Goal: Task Accomplishment & Management: Manage account settings

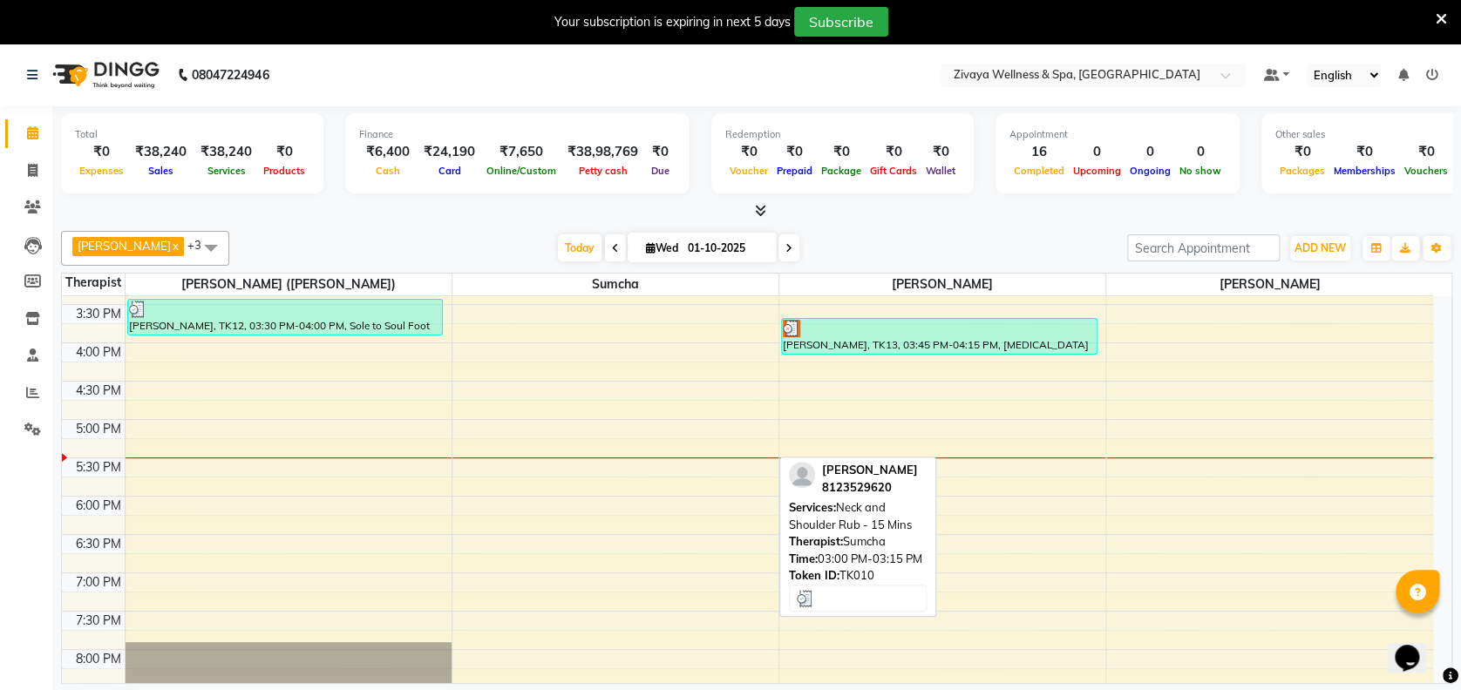
scroll to position [1187, 0]
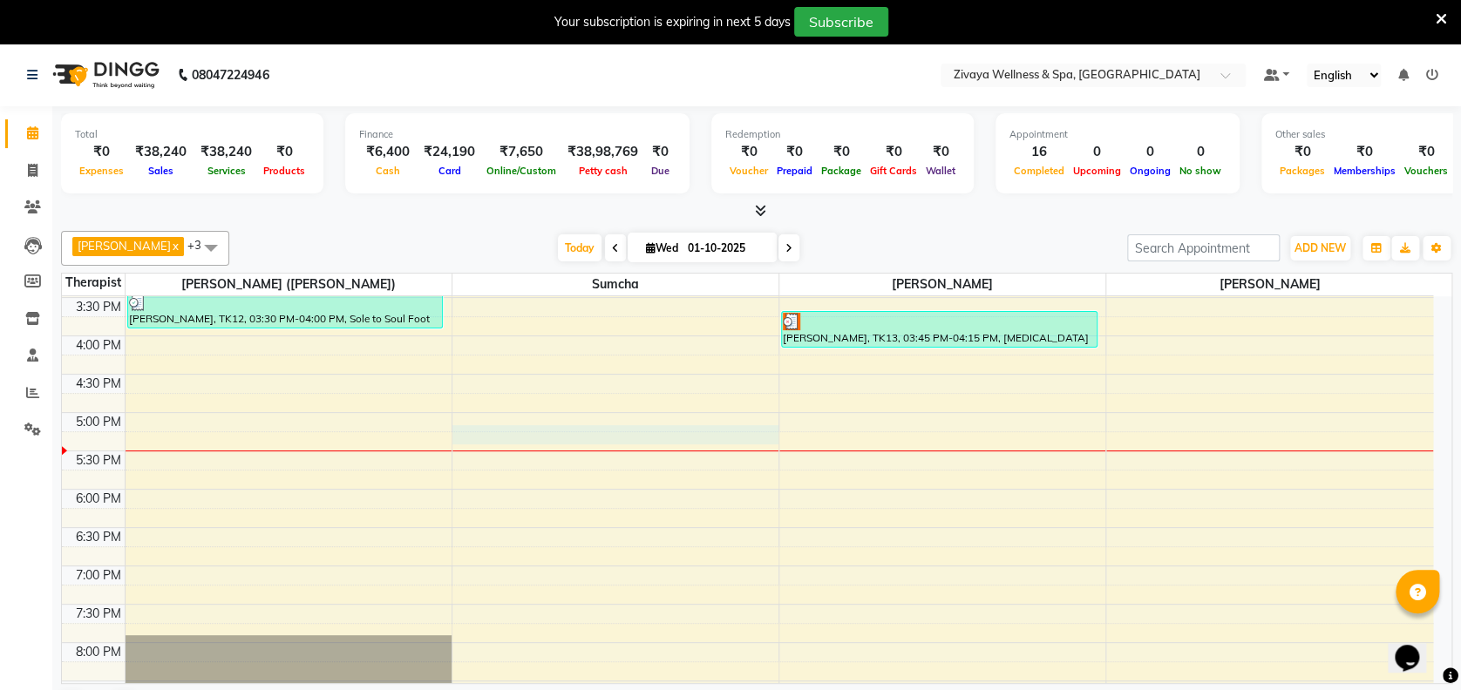
click at [458, 429] on div "12:00 AM 12:30 AM 1:00 AM 1:30 AM 2:00 AM 2:30 AM 3:00 AM 3:30 AM 4:00 AM 4:30 …" at bounding box center [747, 29] width 1371 height 1840
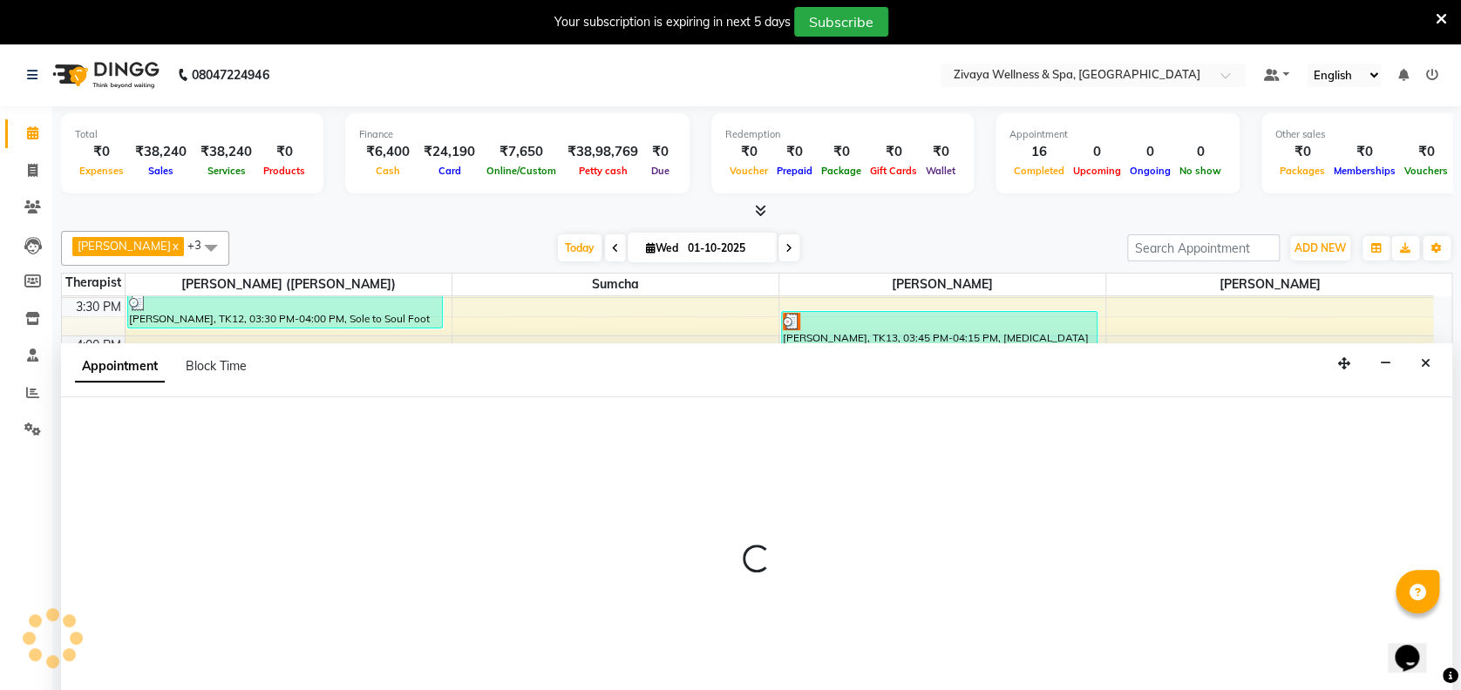
select select "63085"
select select "tentative"
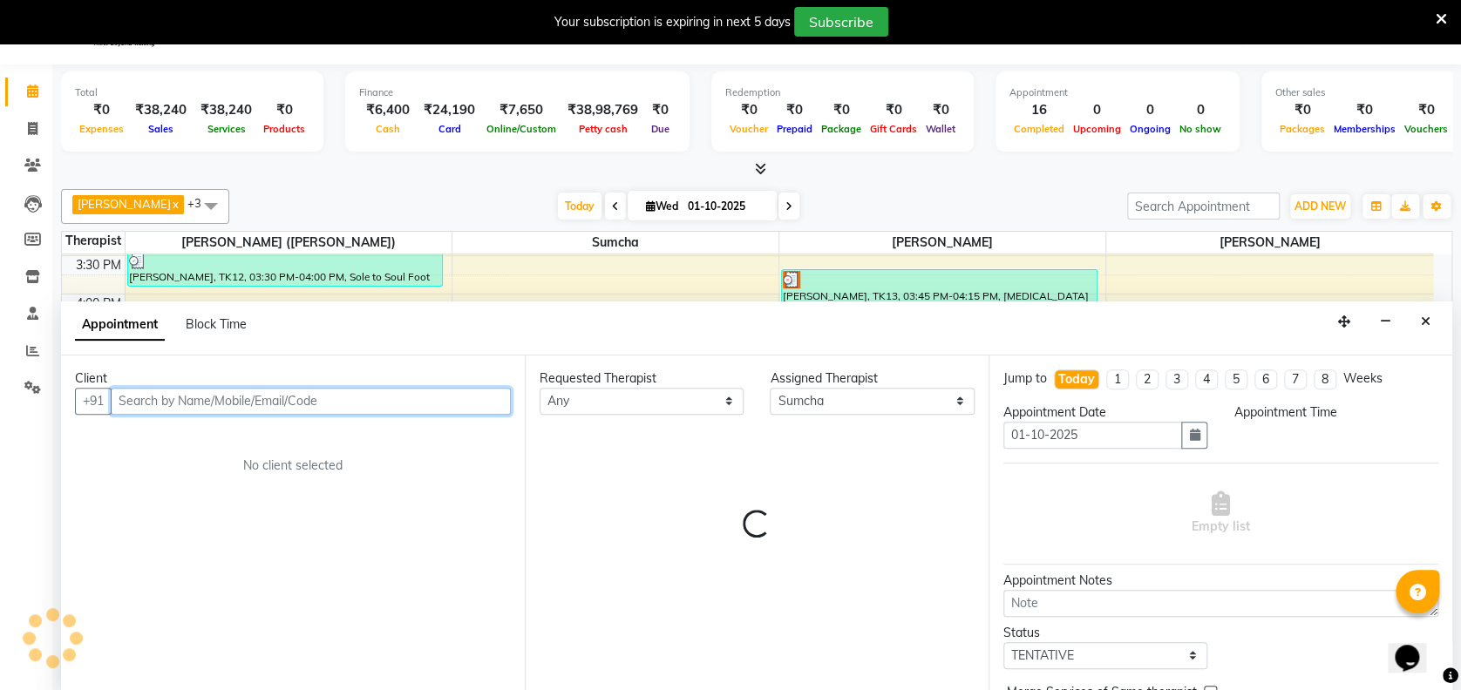
select select "1035"
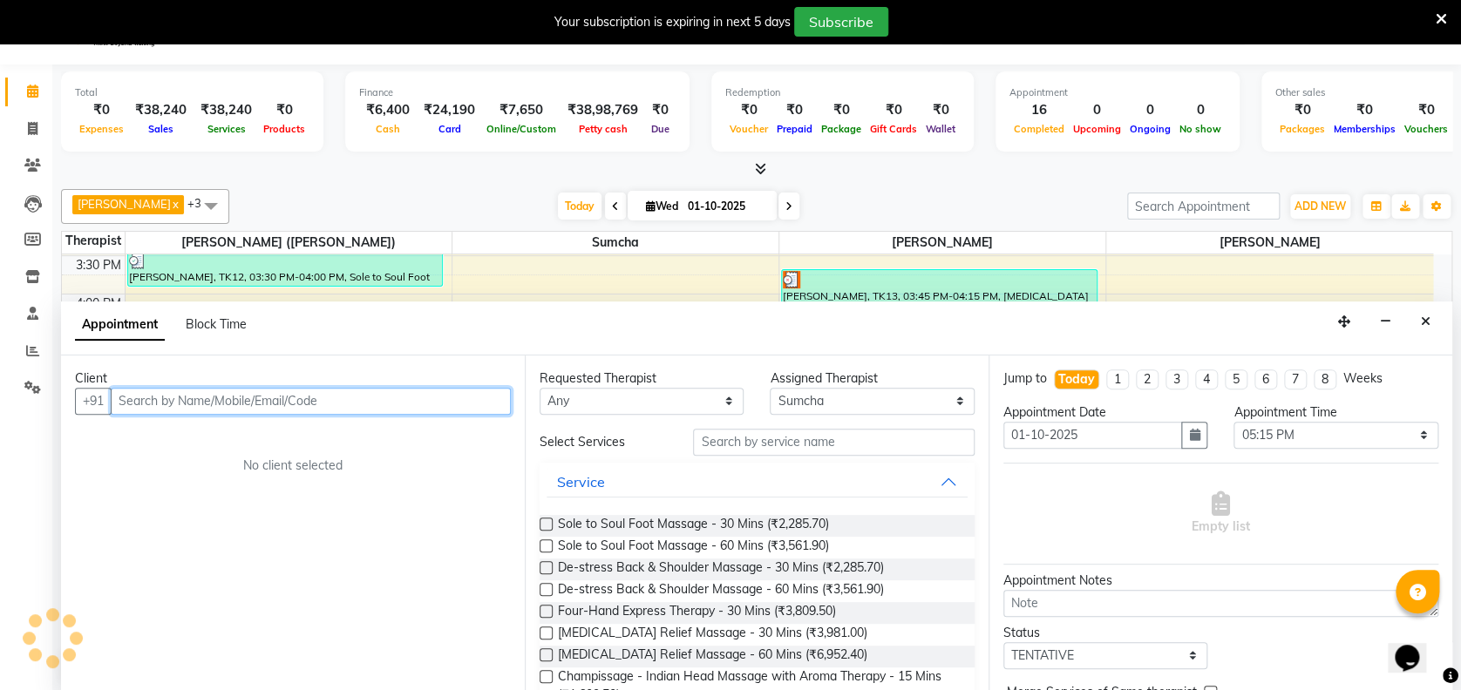
scroll to position [44, 0]
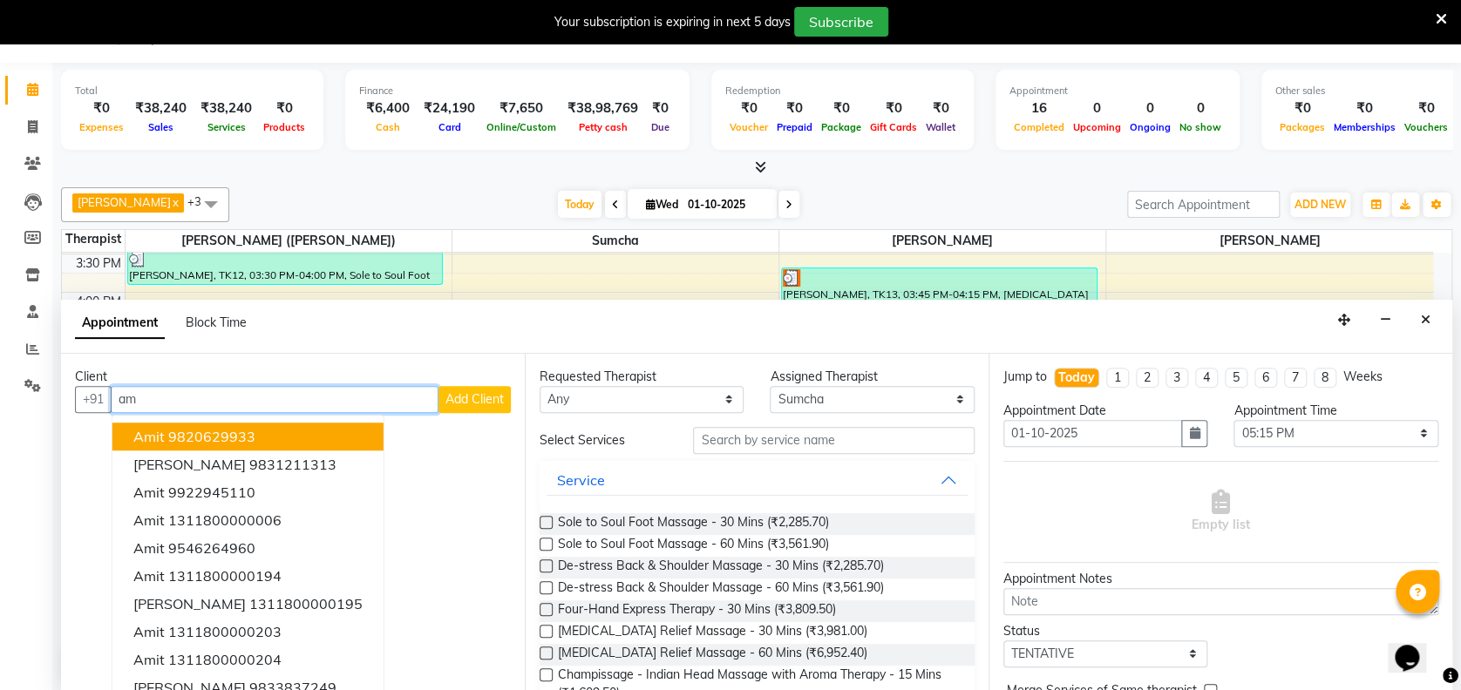
type input "a"
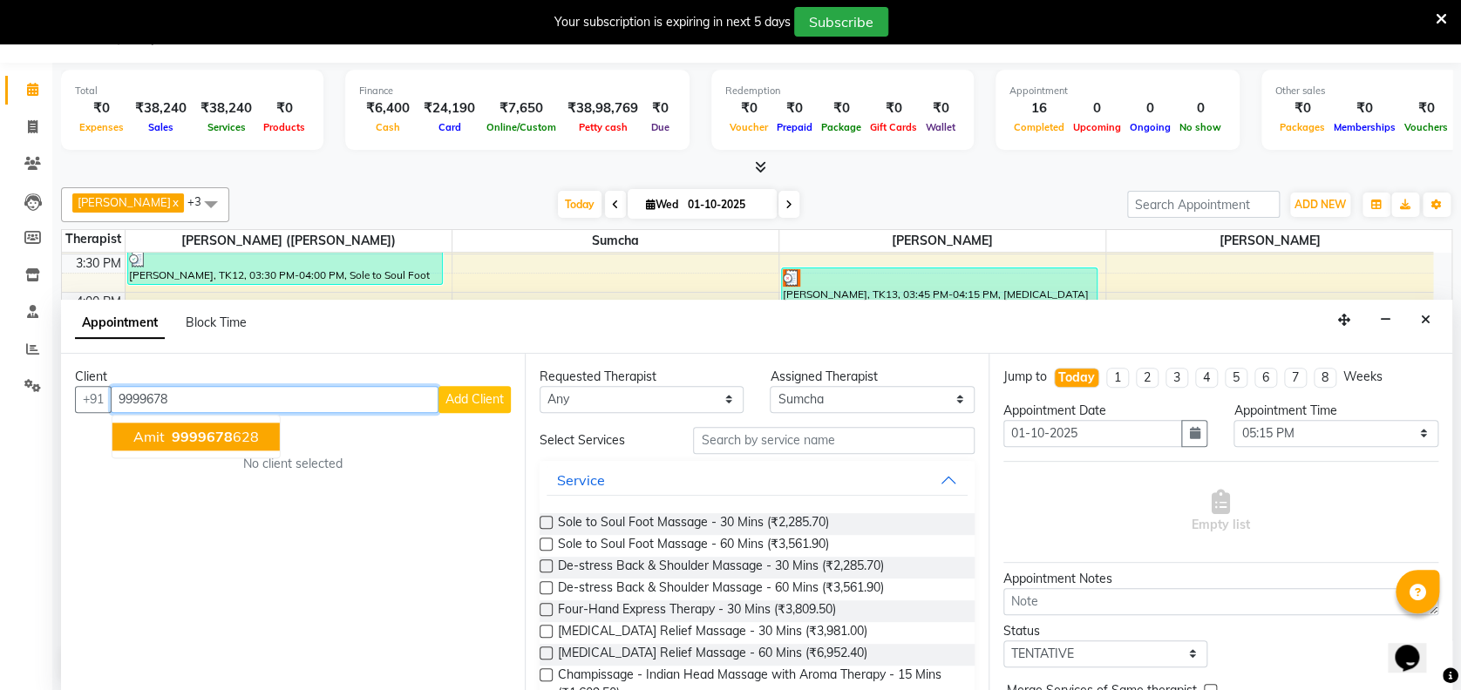
click at [221, 435] on span "9999678" at bounding box center [202, 436] width 61 height 17
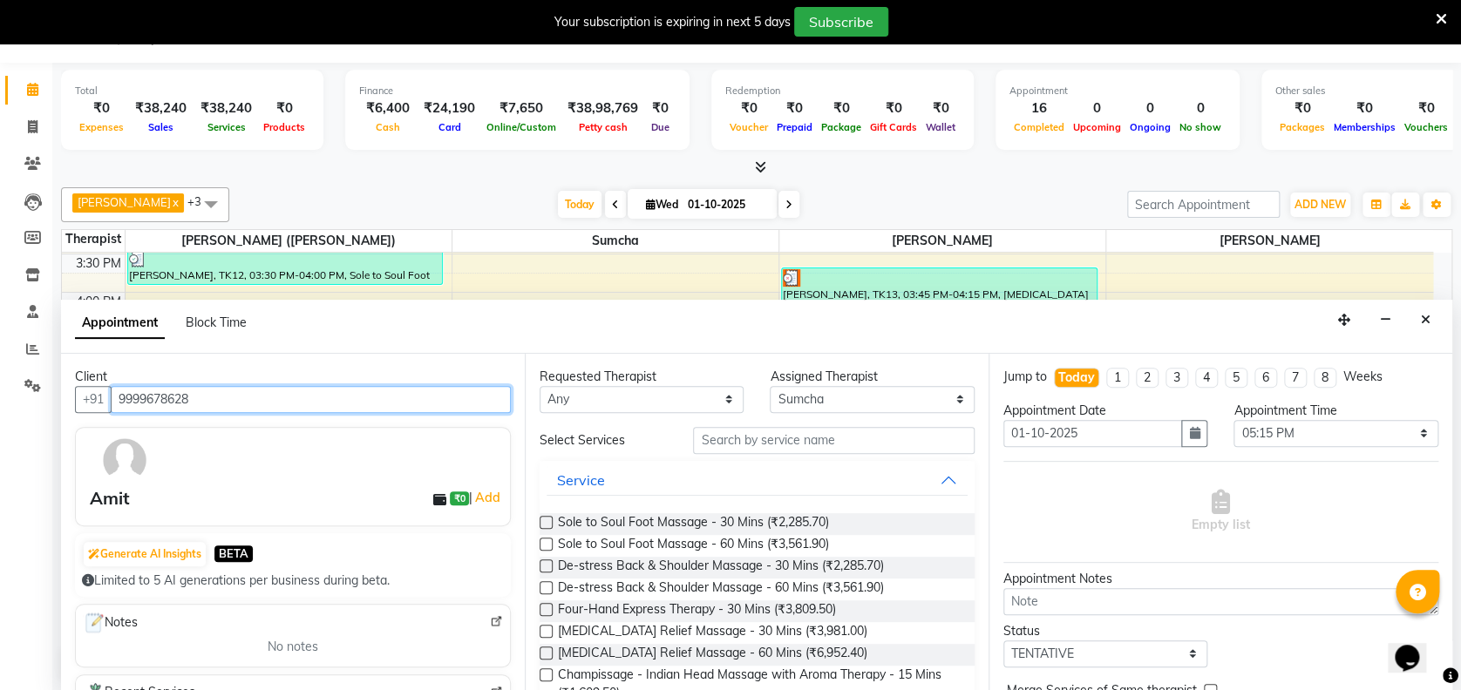
type input "9999678628"
click at [546, 653] on label at bounding box center [545, 653] width 13 height 13
click at [546, 653] on input "checkbox" at bounding box center [544, 654] width 11 height 11
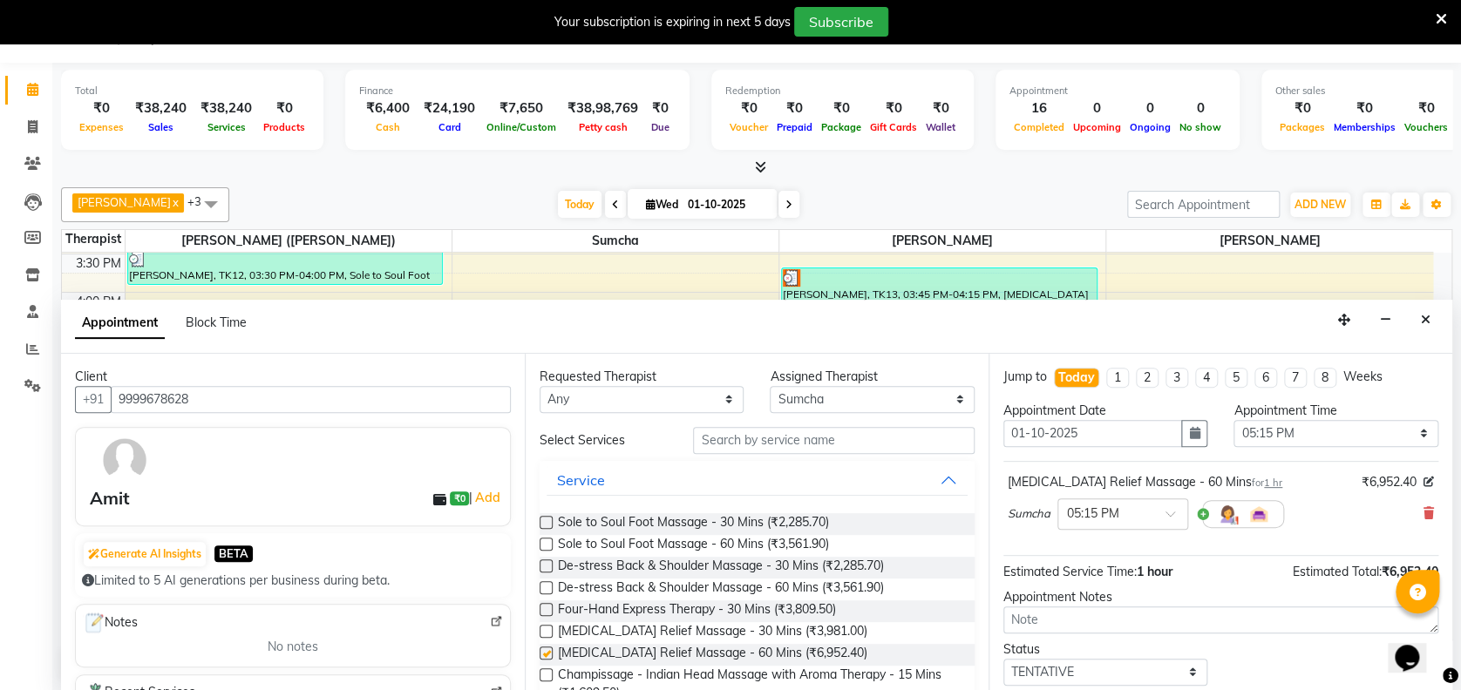
checkbox input "false"
click at [1297, 424] on select "Select 12:00 AM 12:15 AM 12:30 AM 12:45 AM 01:00 AM 01:15 AM 01:30 AM 01:45 AM …" at bounding box center [1335, 433] width 204 height 27
select select "1020"
click at [1233, 420] on select "Select 12:00 AM 12:15 AM 12:30 AM 12:45 AM 01:00 AM 01:15 AM 01:30 AM 01:45 AM …" at bounding box center [1335, 433] width 204 height 27
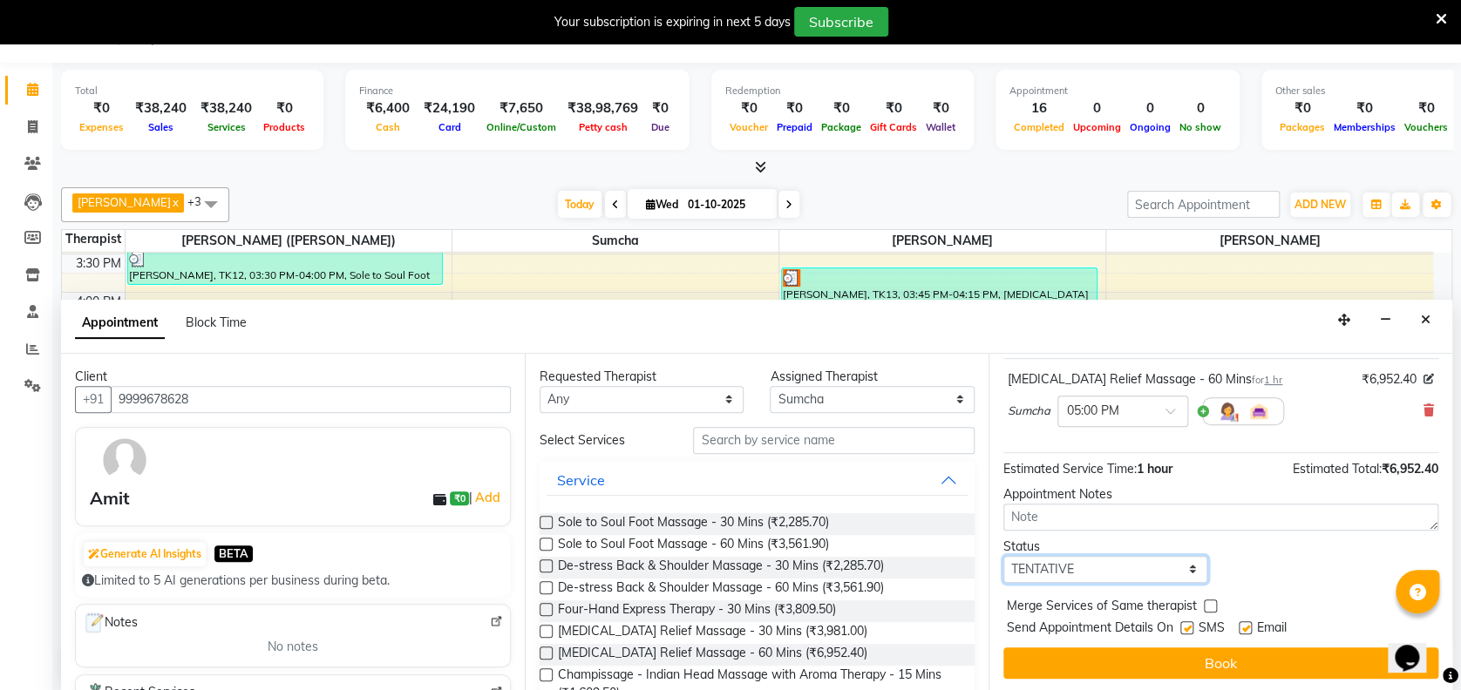
click at [1172, 561] on select "Select TENTATIVE CONFIRM CHECK-IN UPCOMING" at bounding box center [1105, 569] width 204 height 27
select select "check-in"
click at [1003, 556] on select "Select TENTATIVE CONFIRM CHECK-IN UPCOMING" at bounding box center [1105, 569] width 204 height 27
click at [1243, 623] on label at bounding box center [1244, 627] width 13 height 13
click at [1243, 624] on input "checkbox" at bounding box center [1243, 629] width 11 height 11
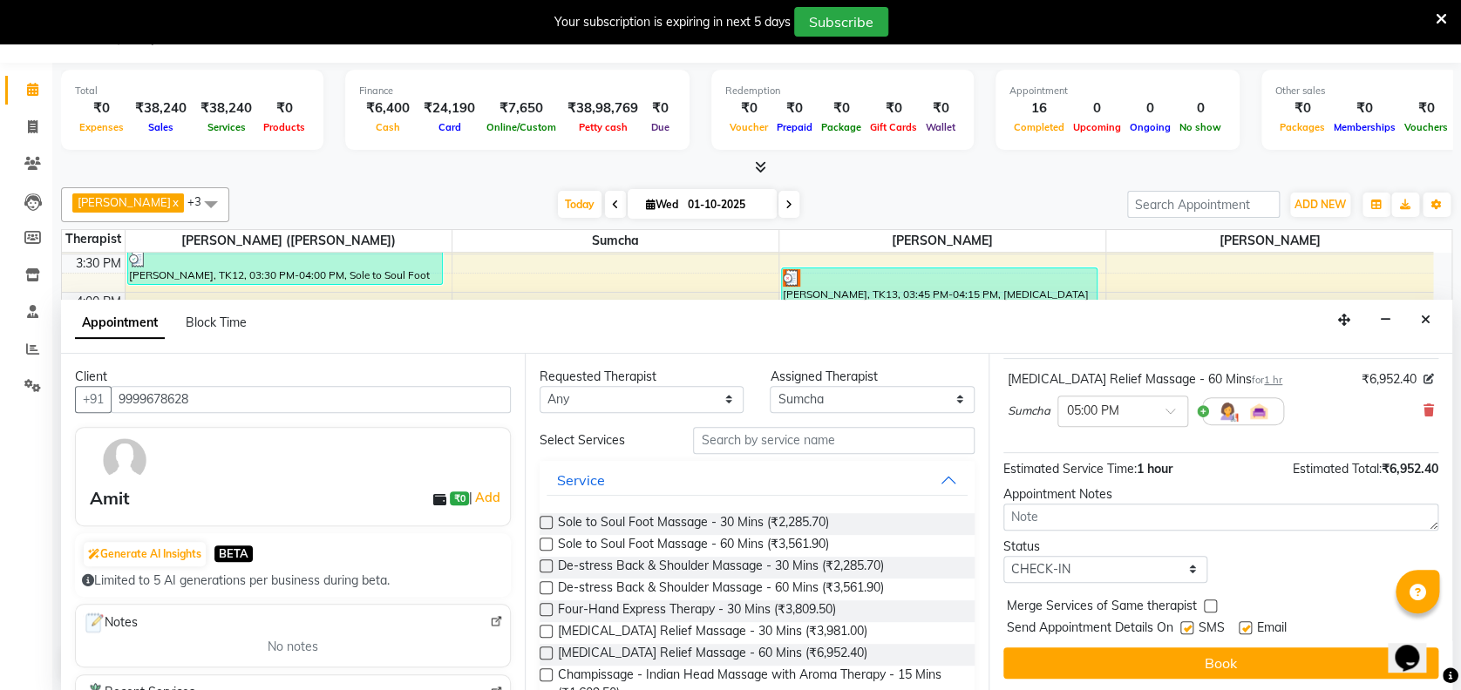
checkbox input "false"
click at [1233, 641] on div "Jump to Today 1 2 3 4 5 6 7 8 Weeks Appointment Date 01-10-2025 Appointment Tim…" at bounding box center [1220, 523] width 464 height 338
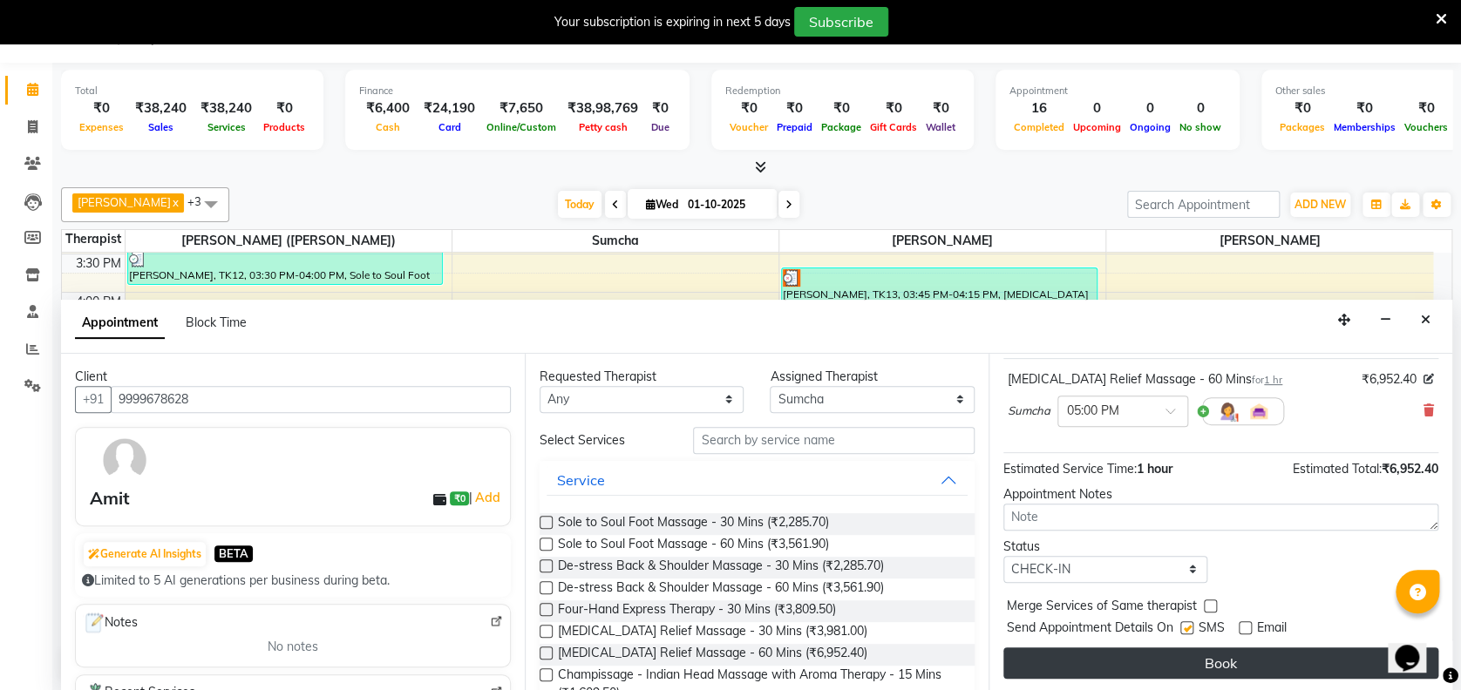
click at [1224, 673] on button "Book" at bounding box center [1220, 663] width 435 height 31
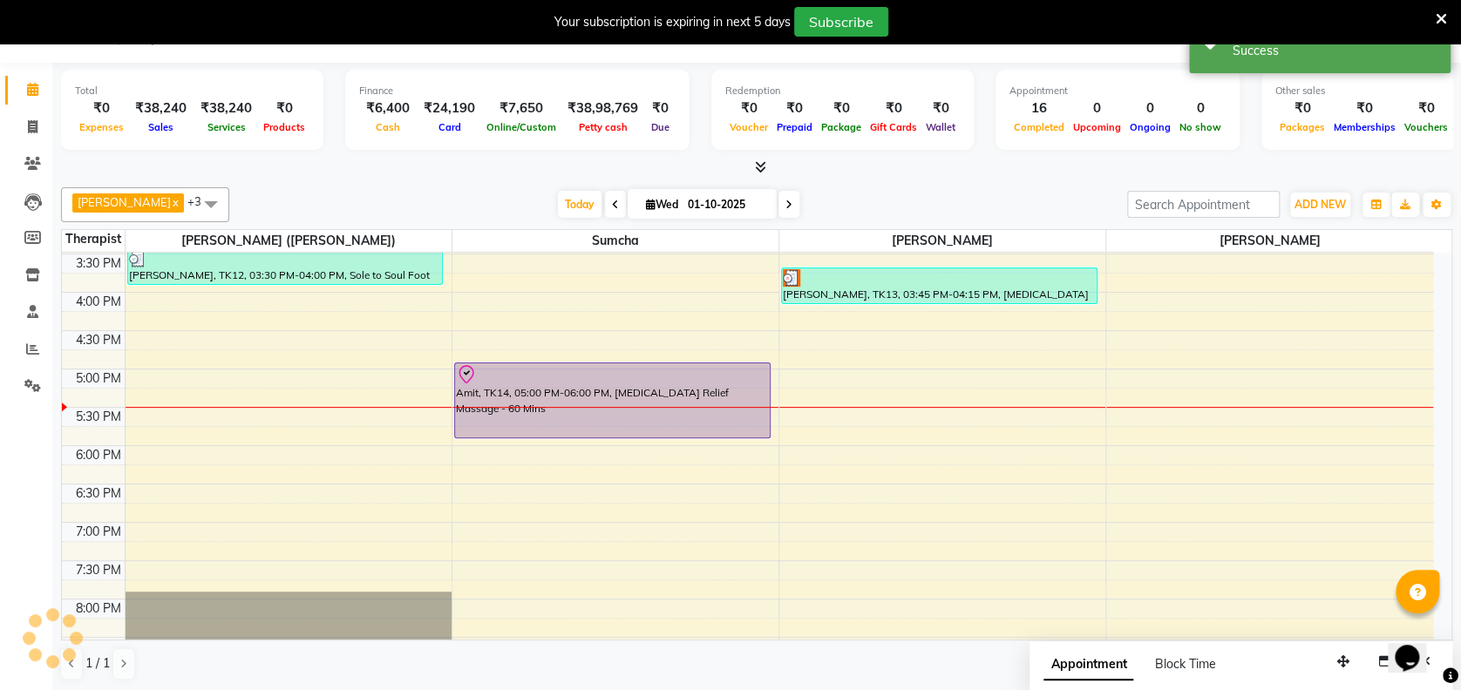
scroll to position [0, 0]
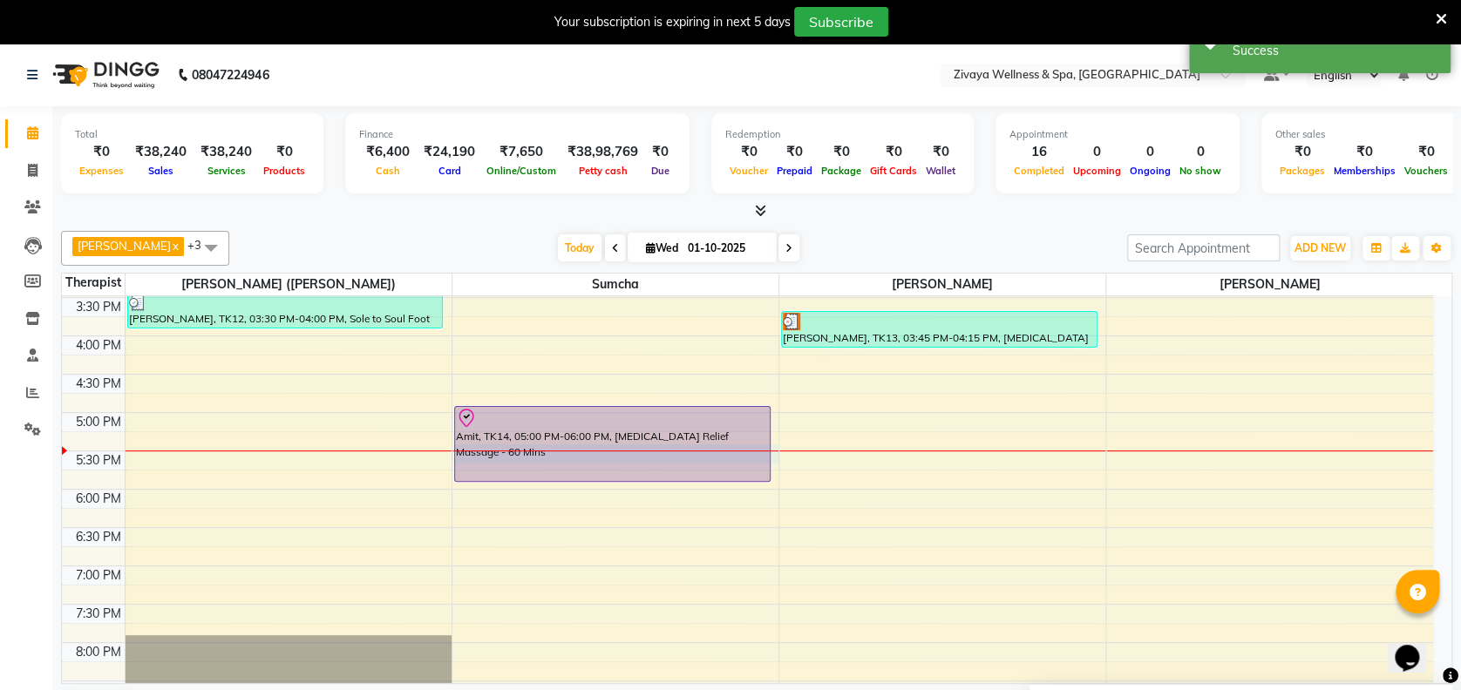
click at [750, 451] on div at bounding box center [615, 451] width 326 height 1
select select "63085"
select select "tentative"
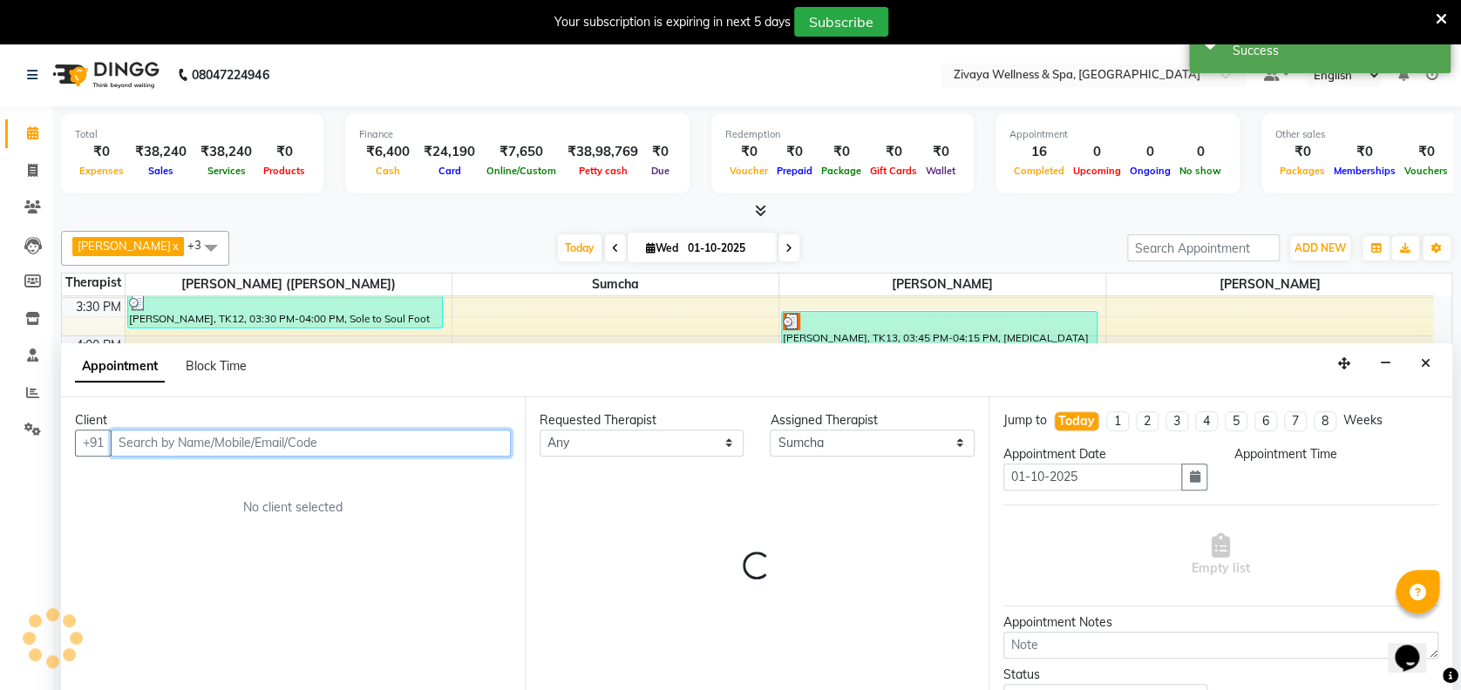
select select "1050"
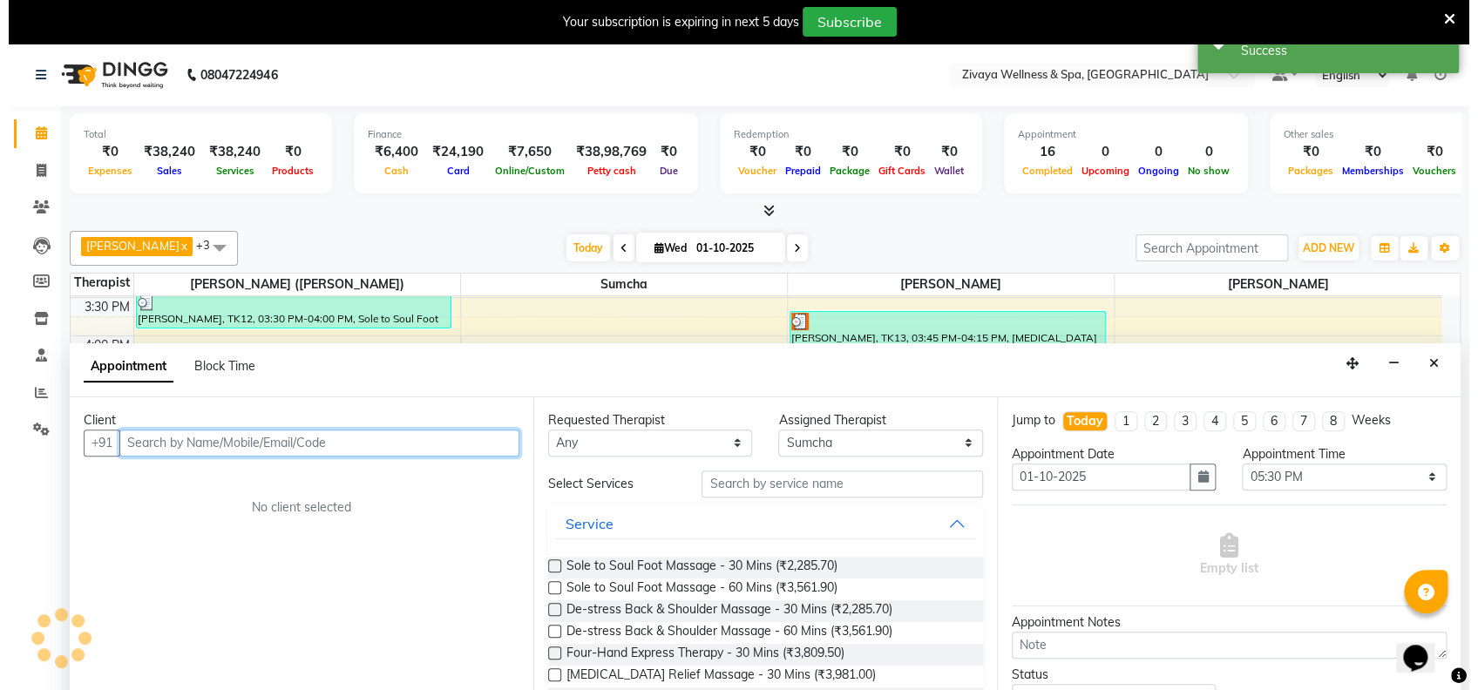
scroll to position [44, 0]
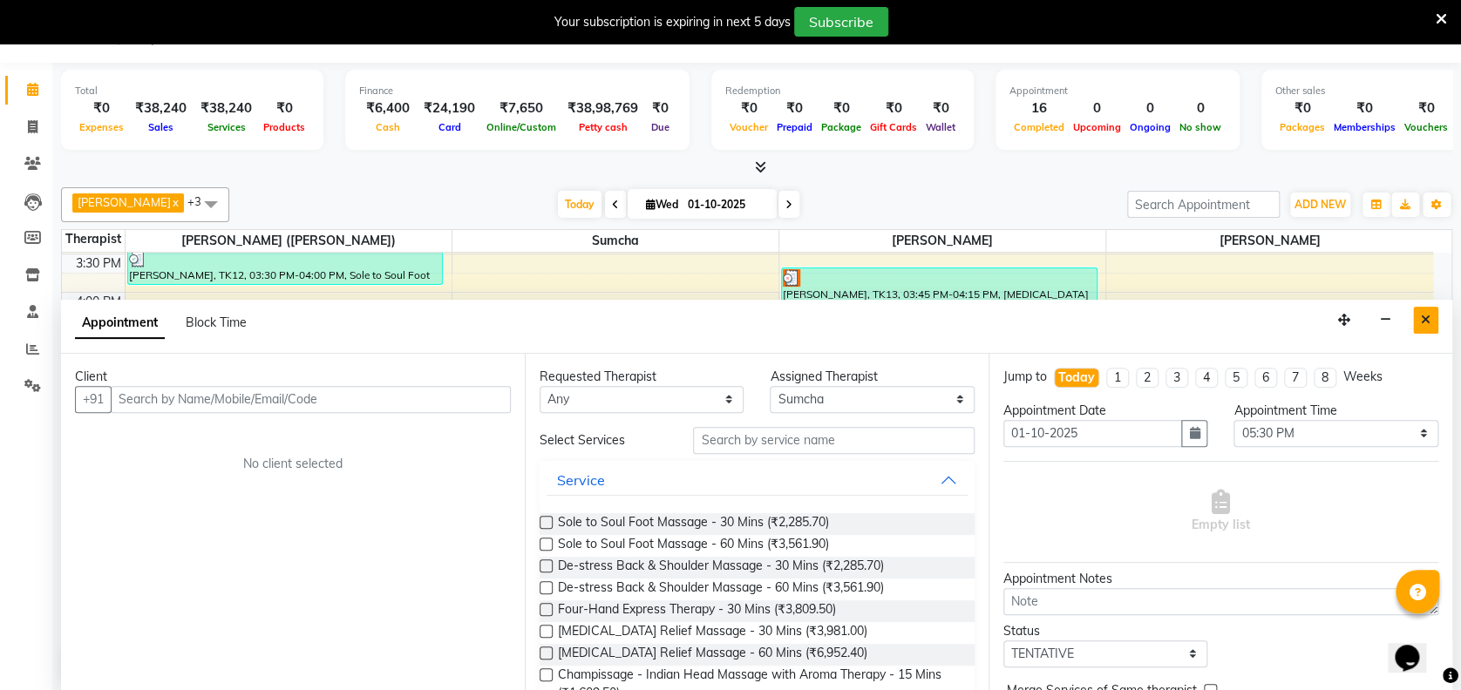
click at [1421, 314] on icon "Close" at bounding box center [1426, 320] width 10 height 12
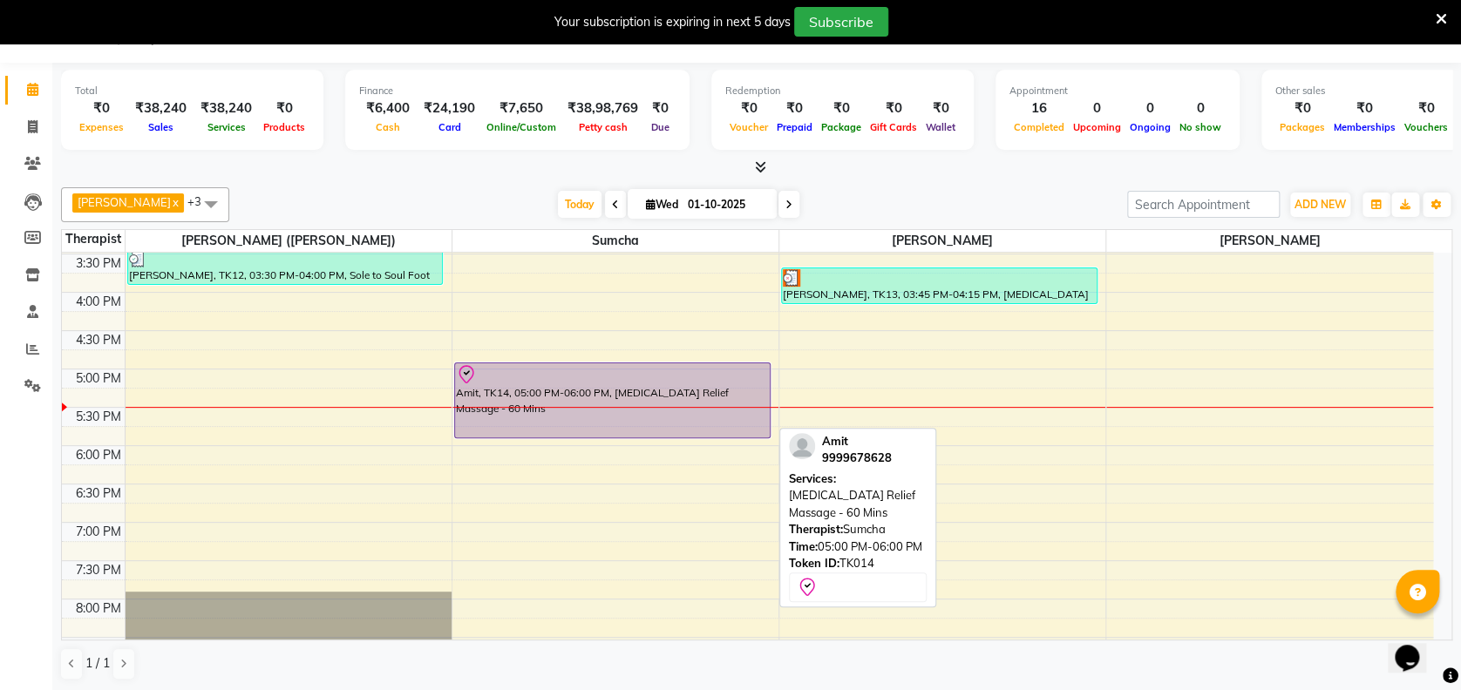
click at [753, 404] on div "Amit, TK14, 05:00 PM-06:00 PM, [MEDICAL_DATA] Relief Massage - 60 Mins" at bounding box center [612, 400] width 315 height 74
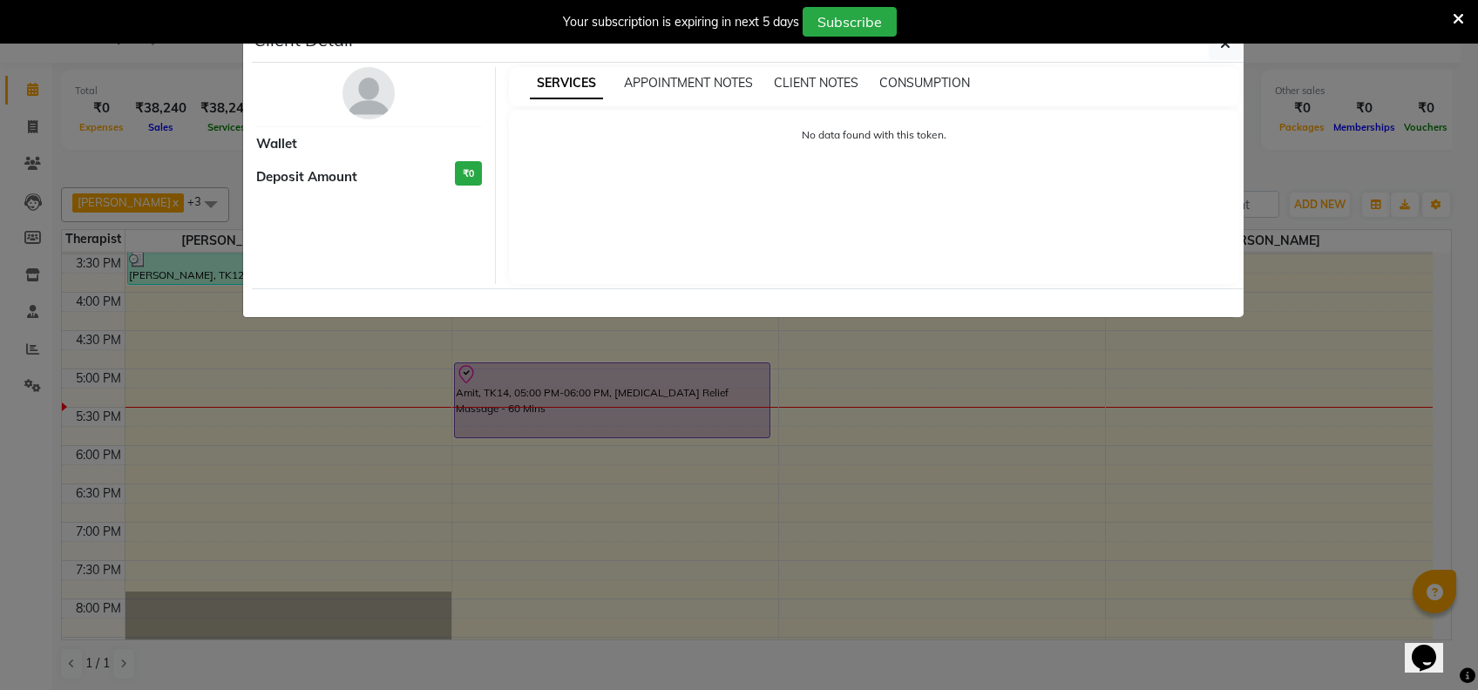
select select "8"
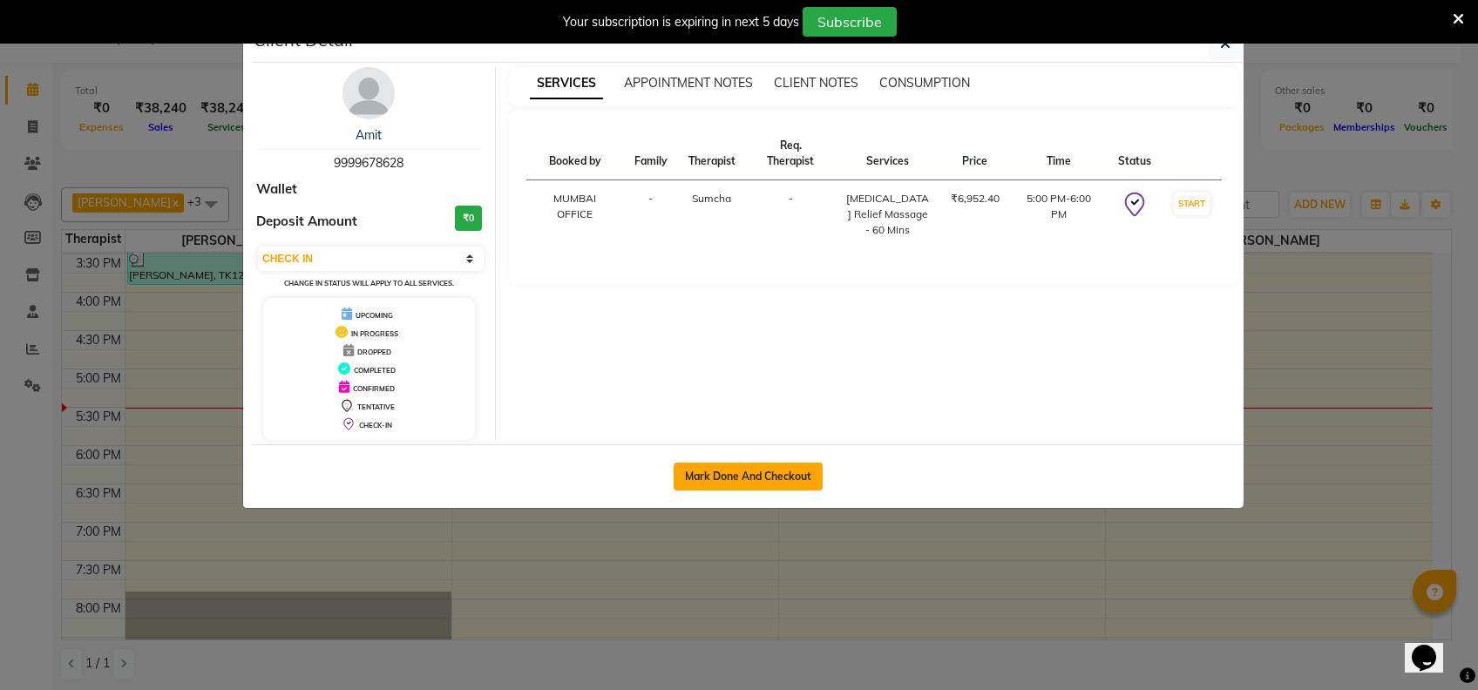
click at [781, 481] on button "Mark Done And Checkout" at bounding box center [748, 477] width 149 height 28
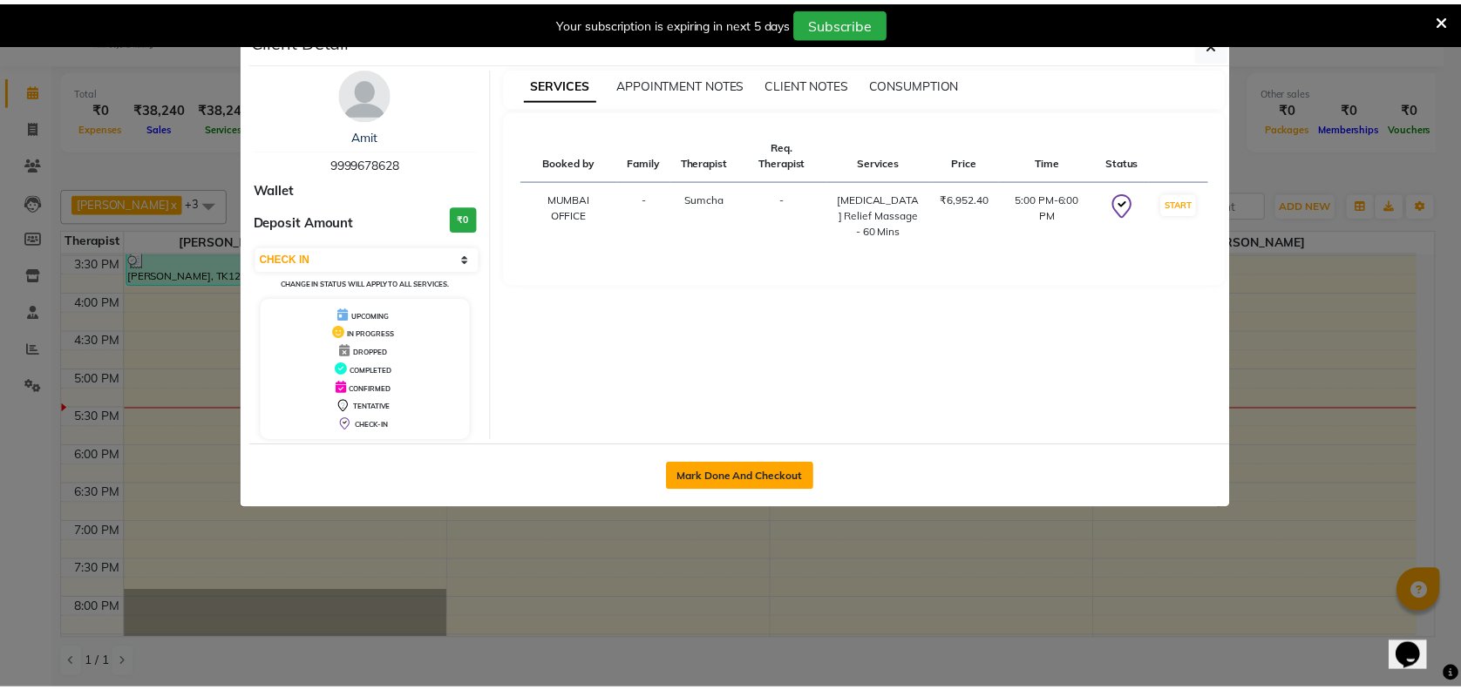
scroll to position [43, 0]
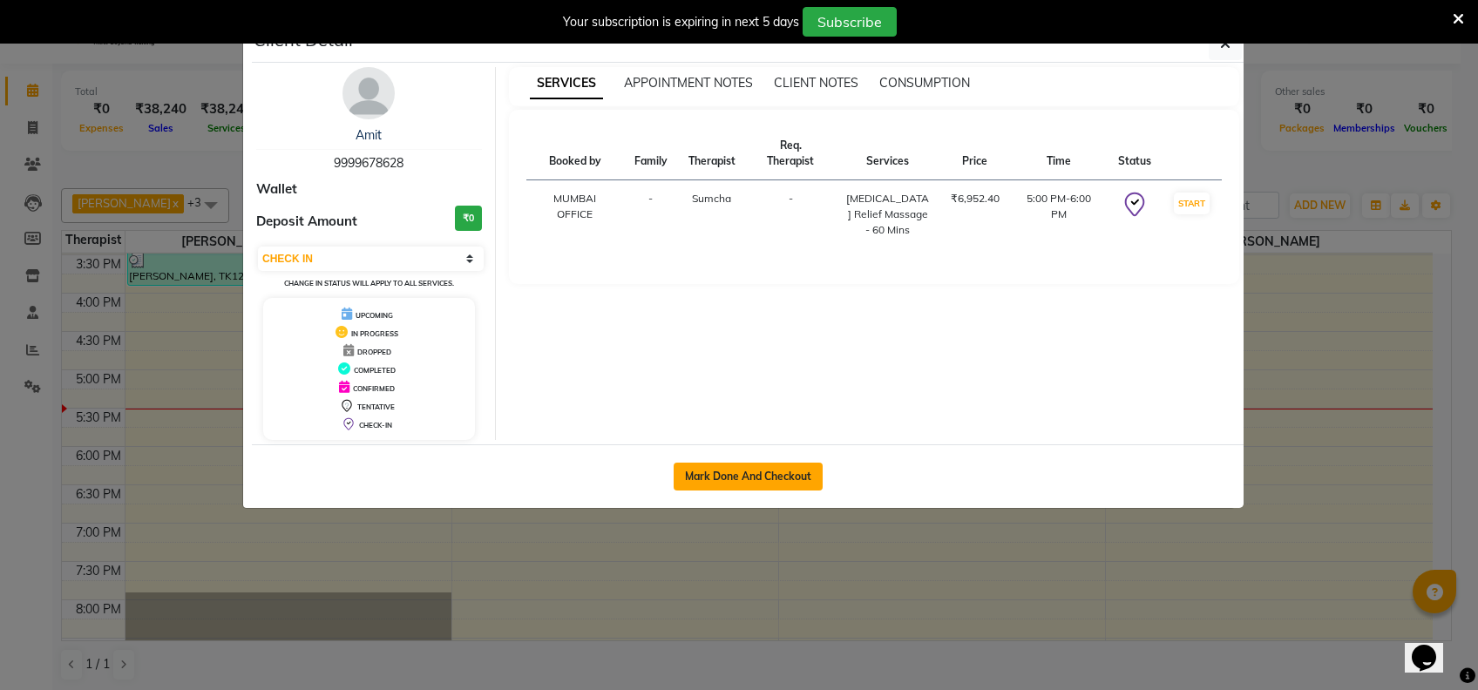
select select "7072"
select select "service"
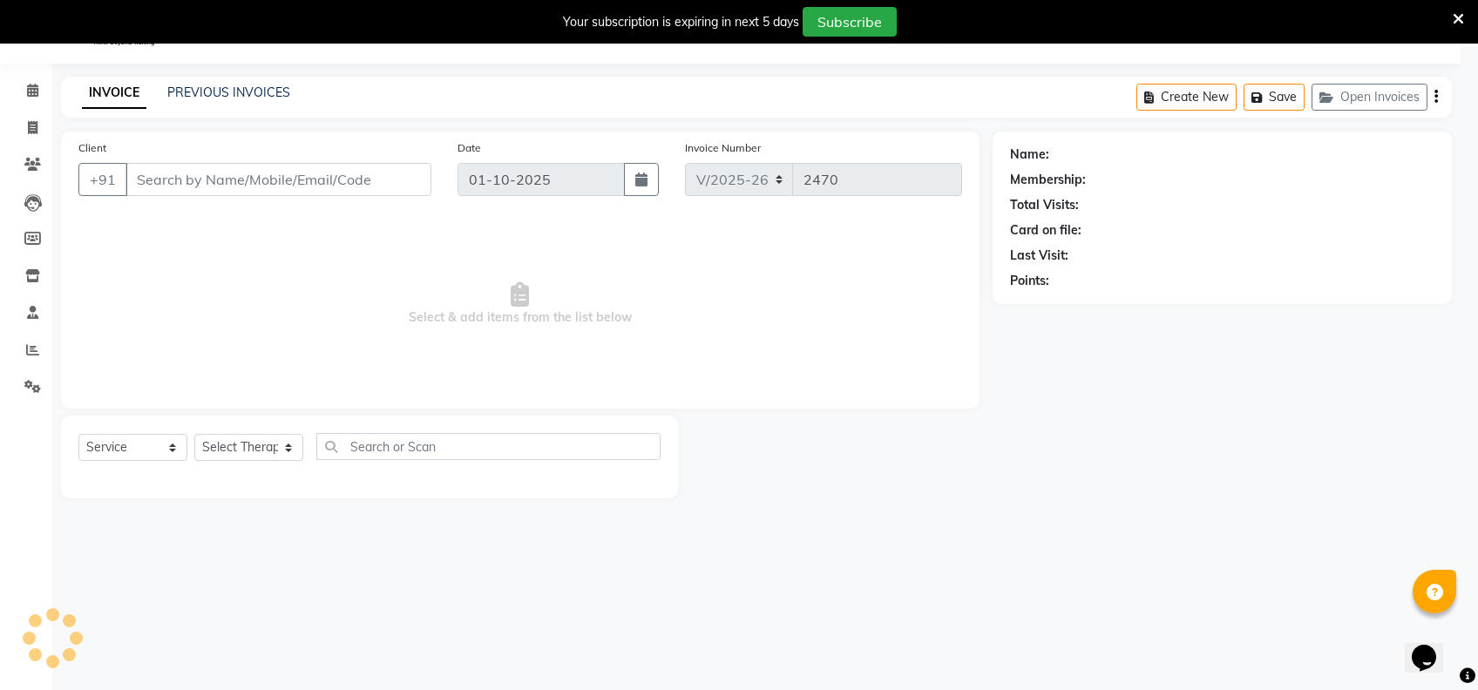
select select "3"
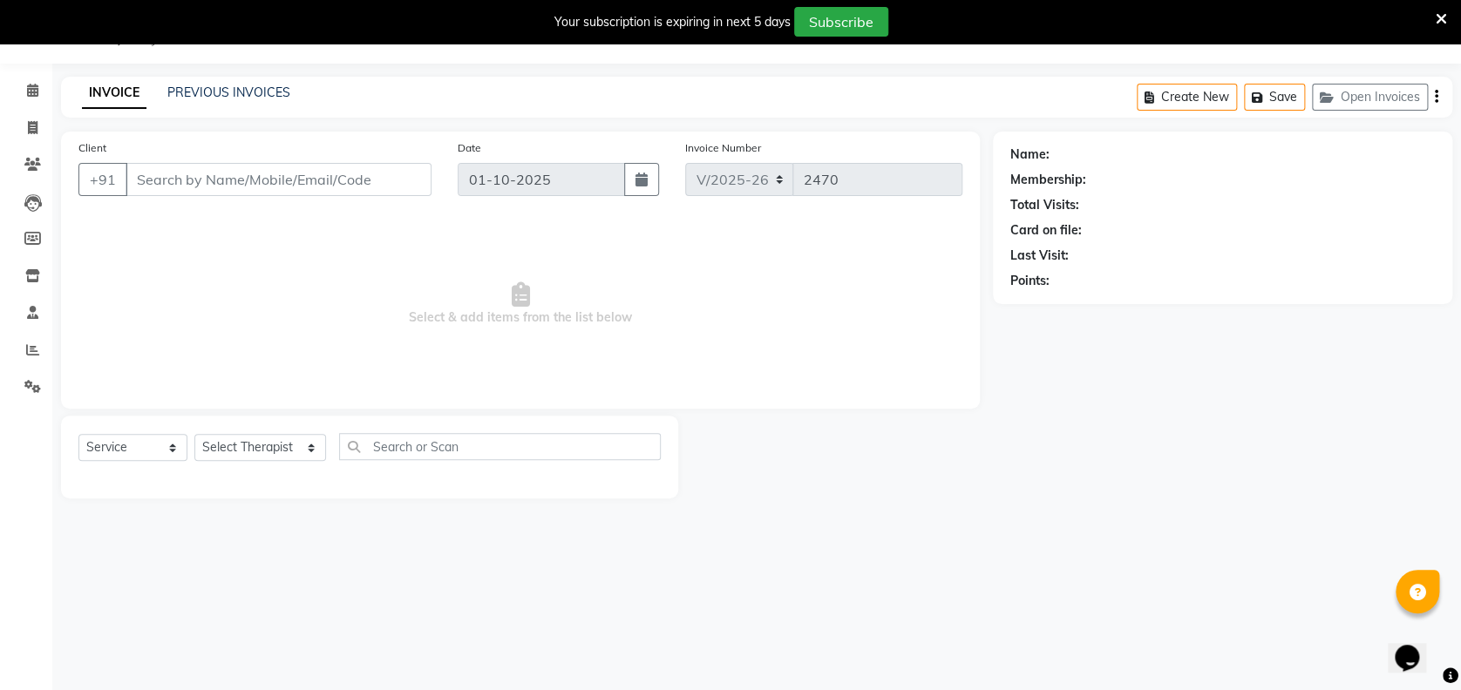
type input "9999678628"
select select "63085"
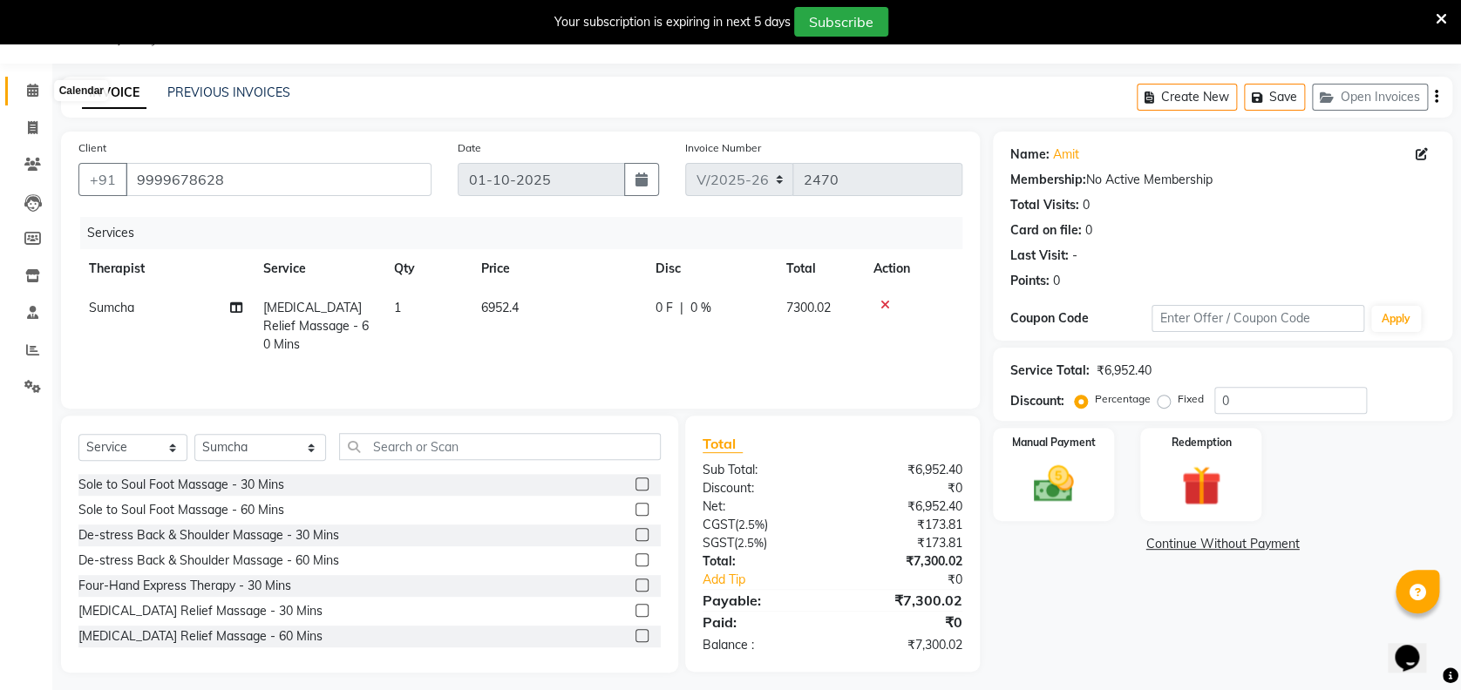
click at [34, 91] on icon at bounding box center [32, 90] width 11 height 13
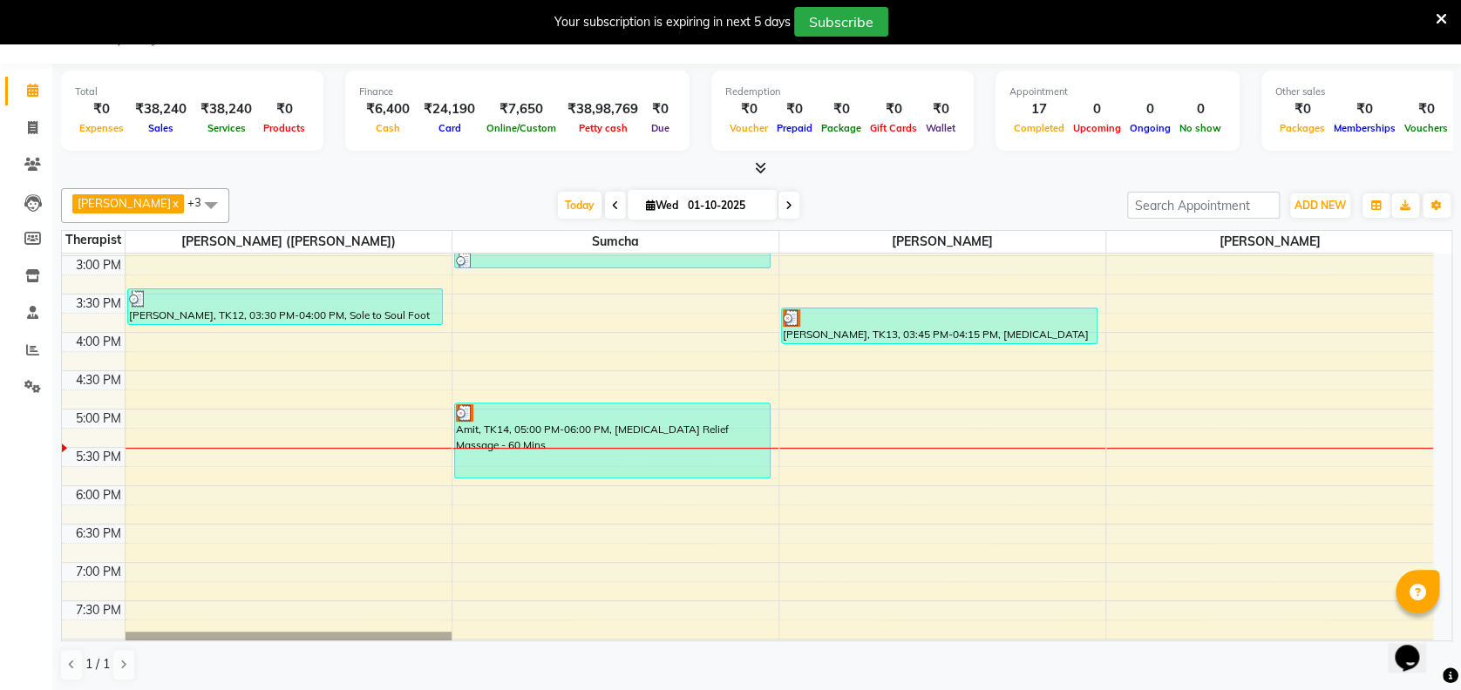
scroll to position [1152, 0]
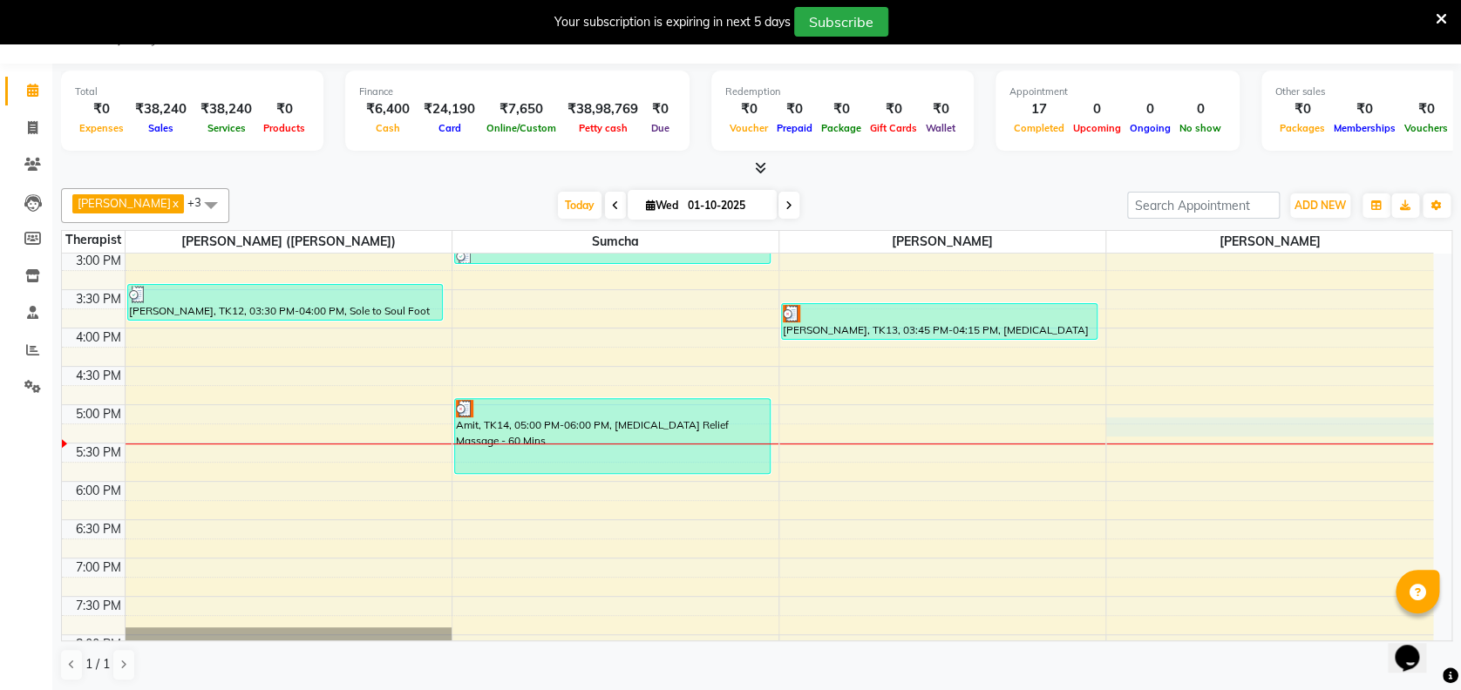
click at [1115, 431] on div "12:00 AM 12:30 AM 1:00 AM 1:30 AM 2:00 AM 2:30 AM 3:00 AM 3:30 AM 4:00 AM 4:30 …" at bounding box center [747, 21] width 1371 height 1840
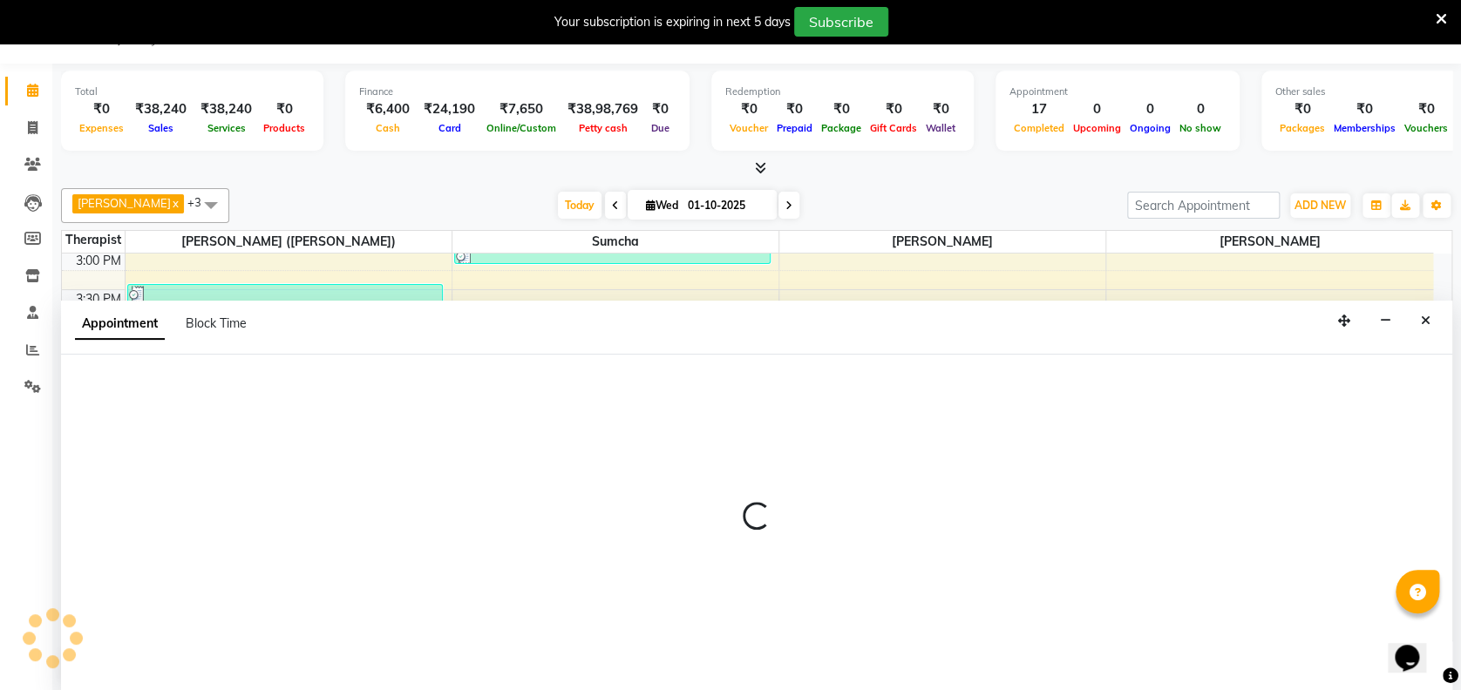
select select "93363"
select select "1035"
select select "tentative"
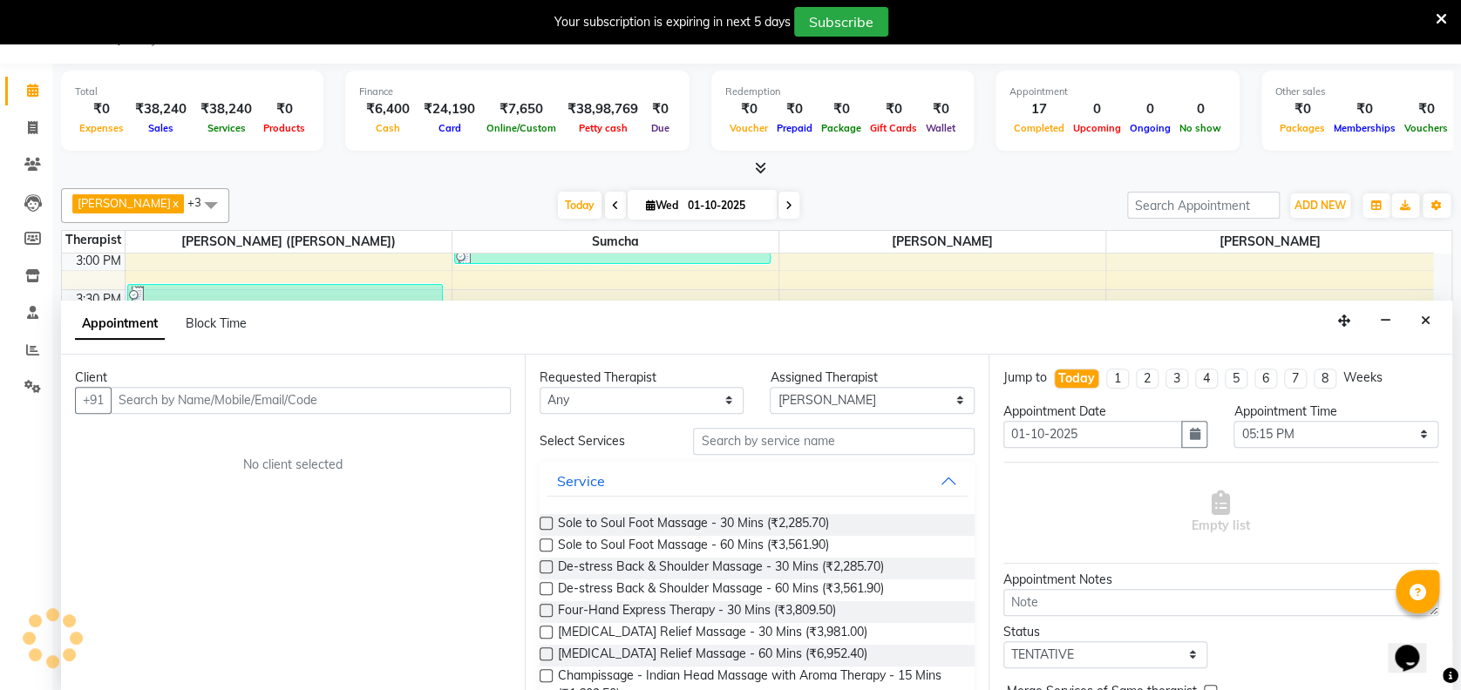
scroll to position [44, 0]
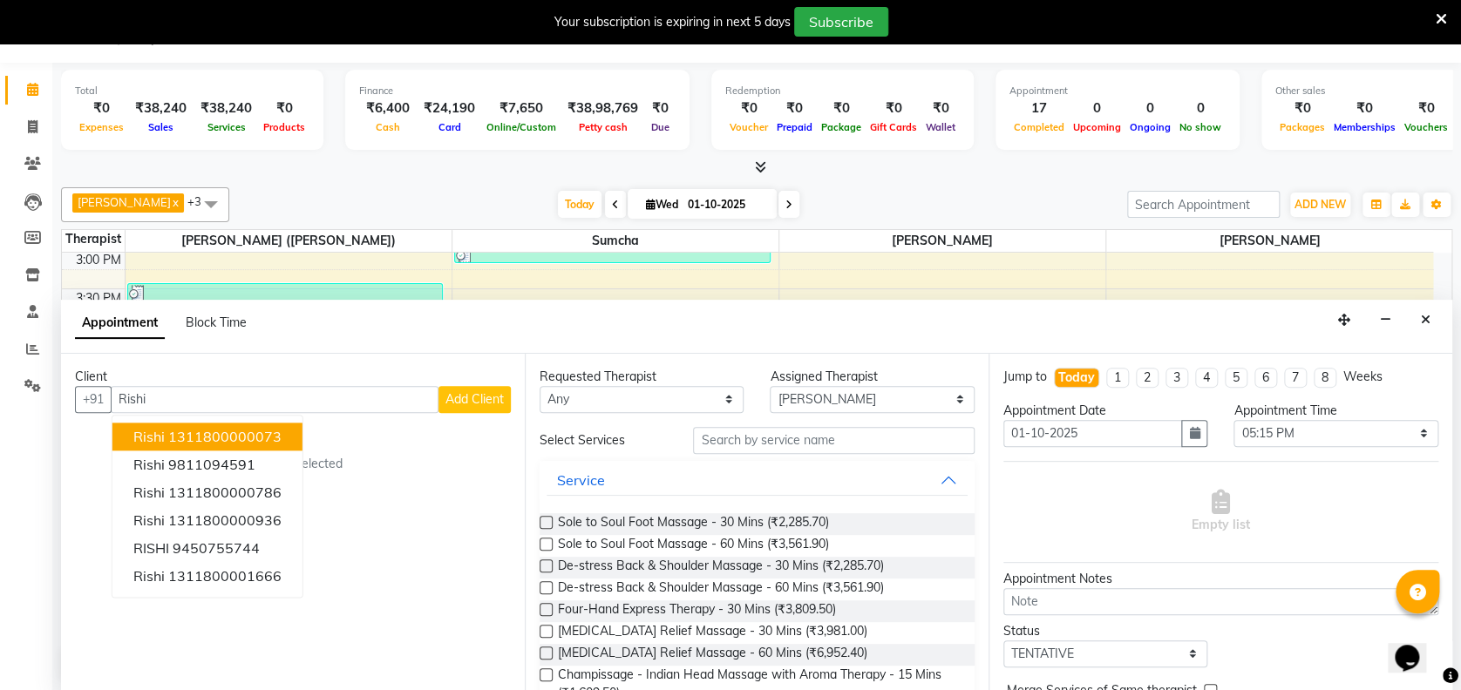
click at [282, 438] on button "Rishi 1311800000073" at bounding box center [207, 437] width 190 height 28
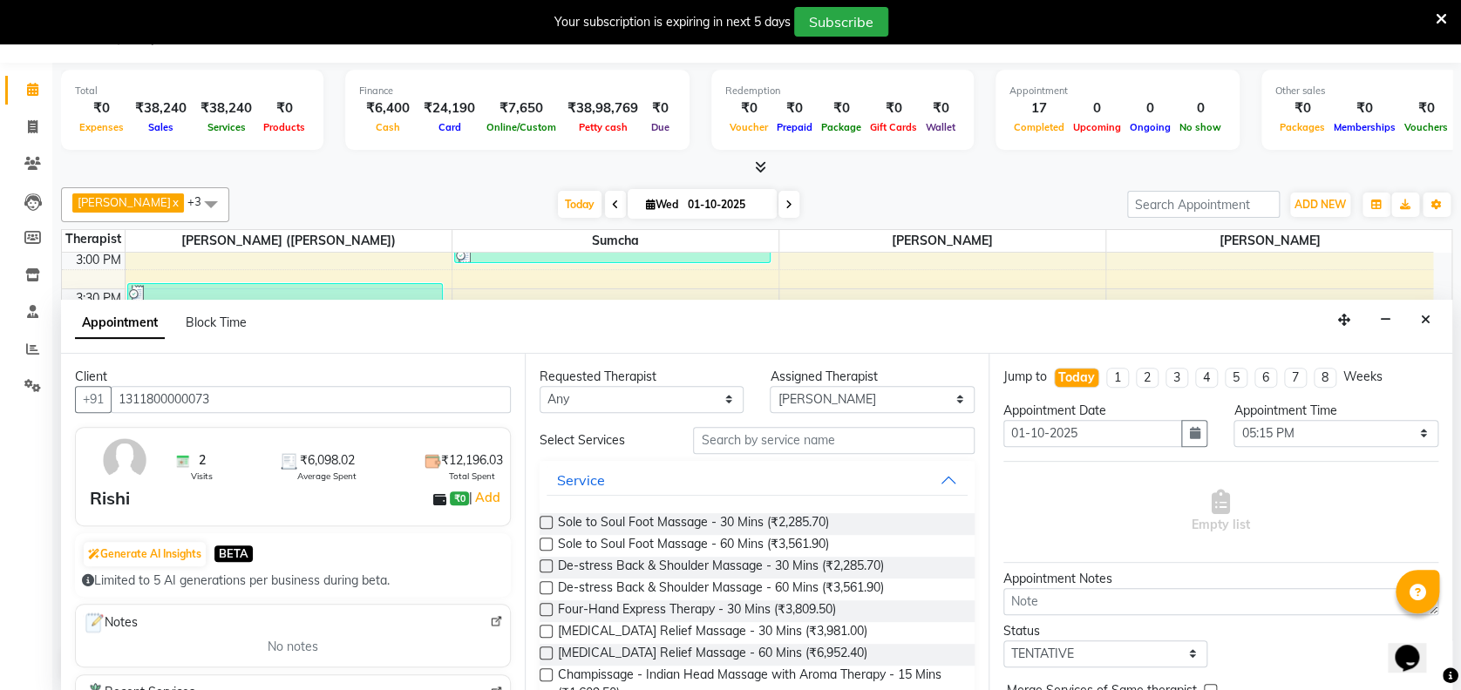
type input "1311800000073"
click at [546, 563] on label at bounding box center [545, 566] width 13 height 13
click at [546, 563] on input "checkbox" at bounding box center [544, 567] width 11 height 11
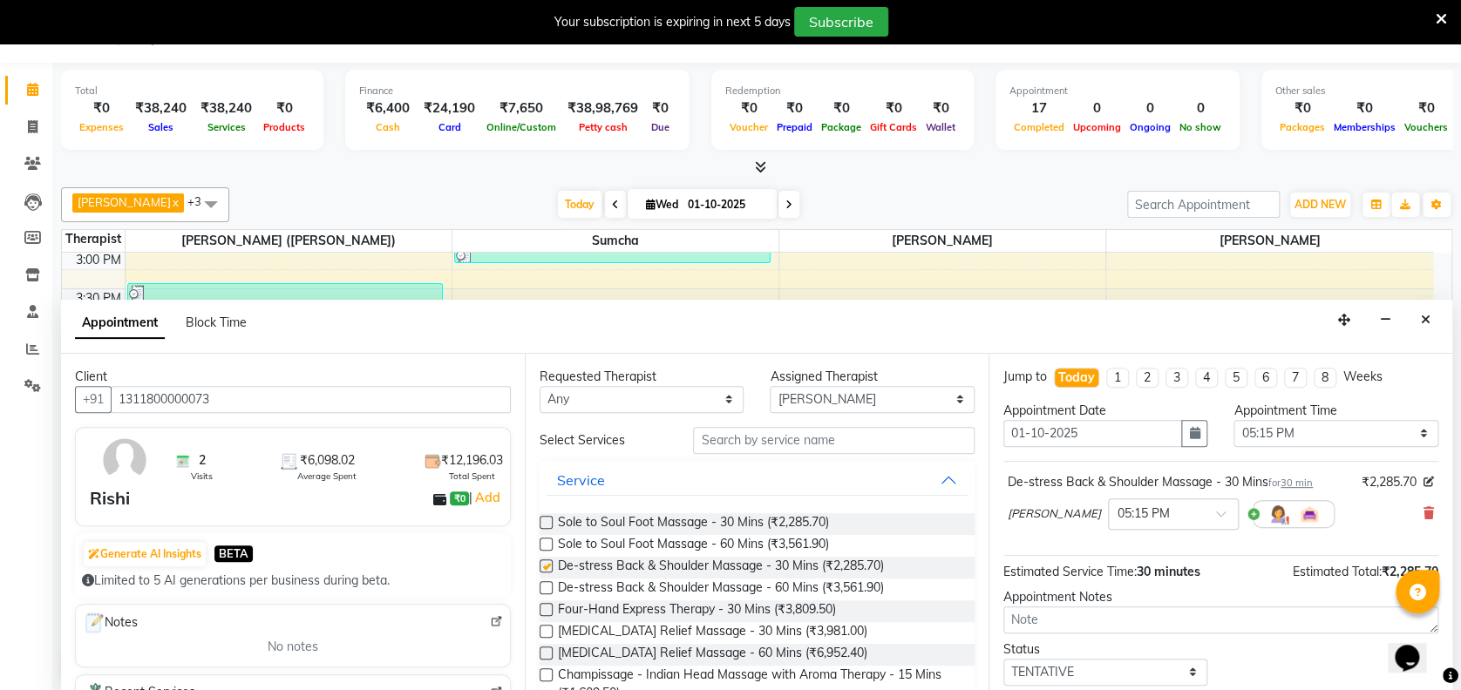
checkbox input "false"
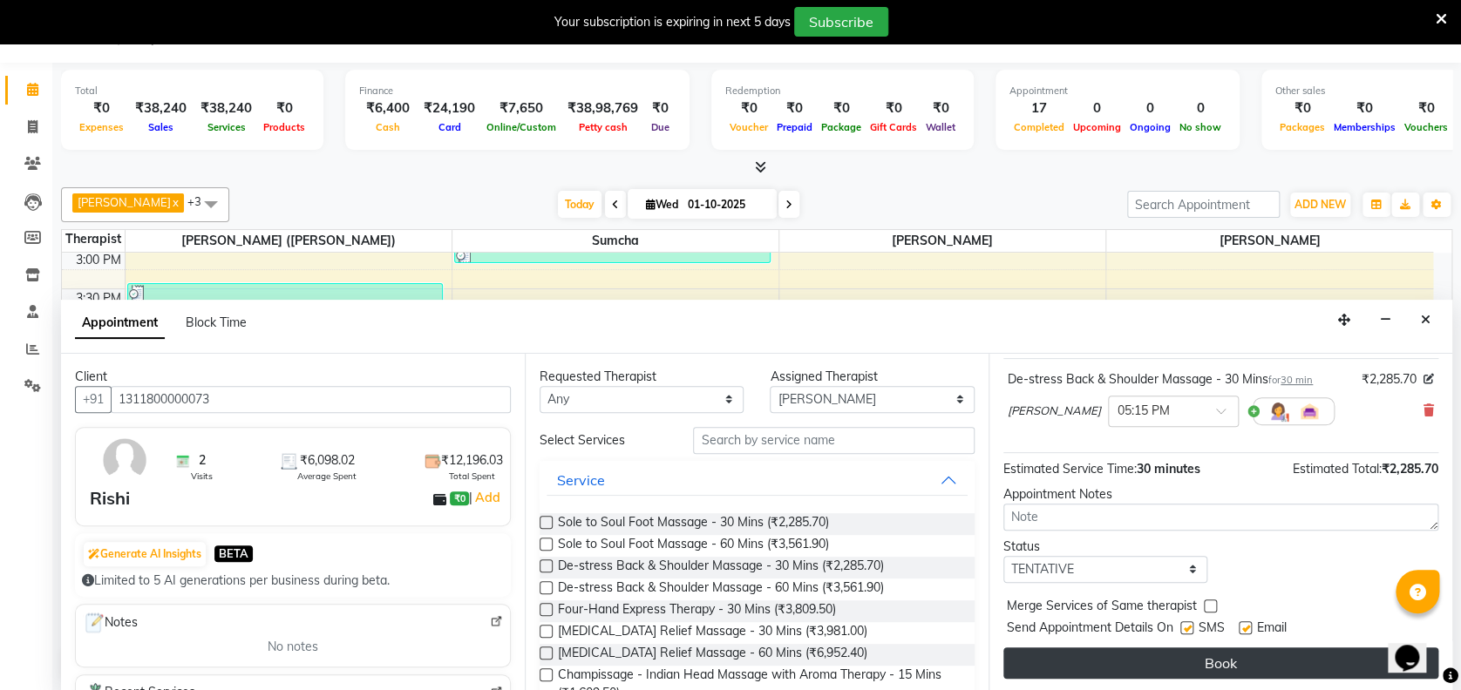
click at [1218, 662] on button "Book" at bounding box center [1220, 663] width 435 height 31
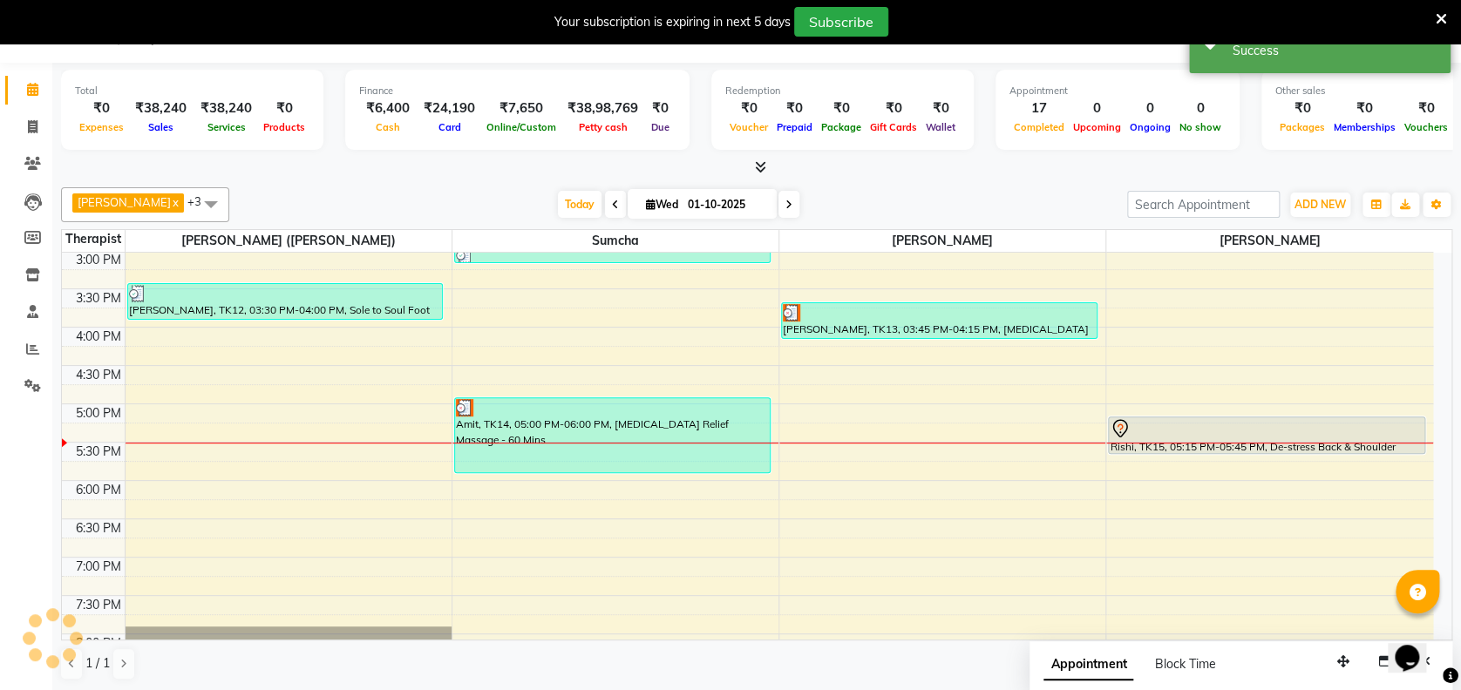
scroll to position [0, 0]
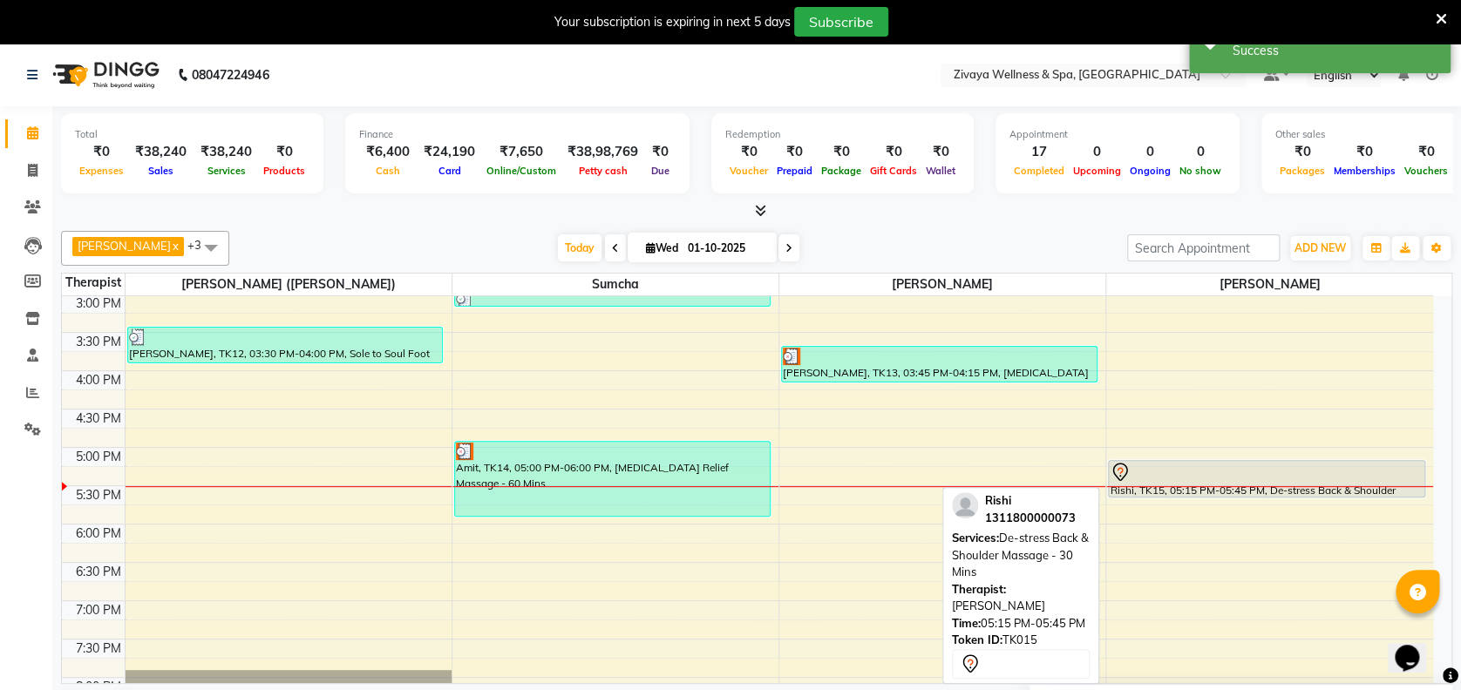
click at [1235, 481] on div "Rishi, TK15, 05:15 PM-05:45 PM, De-stress Back & Shoulder Massage - 30 Mins" at bounding box center [1266, 479] width 315 height 36
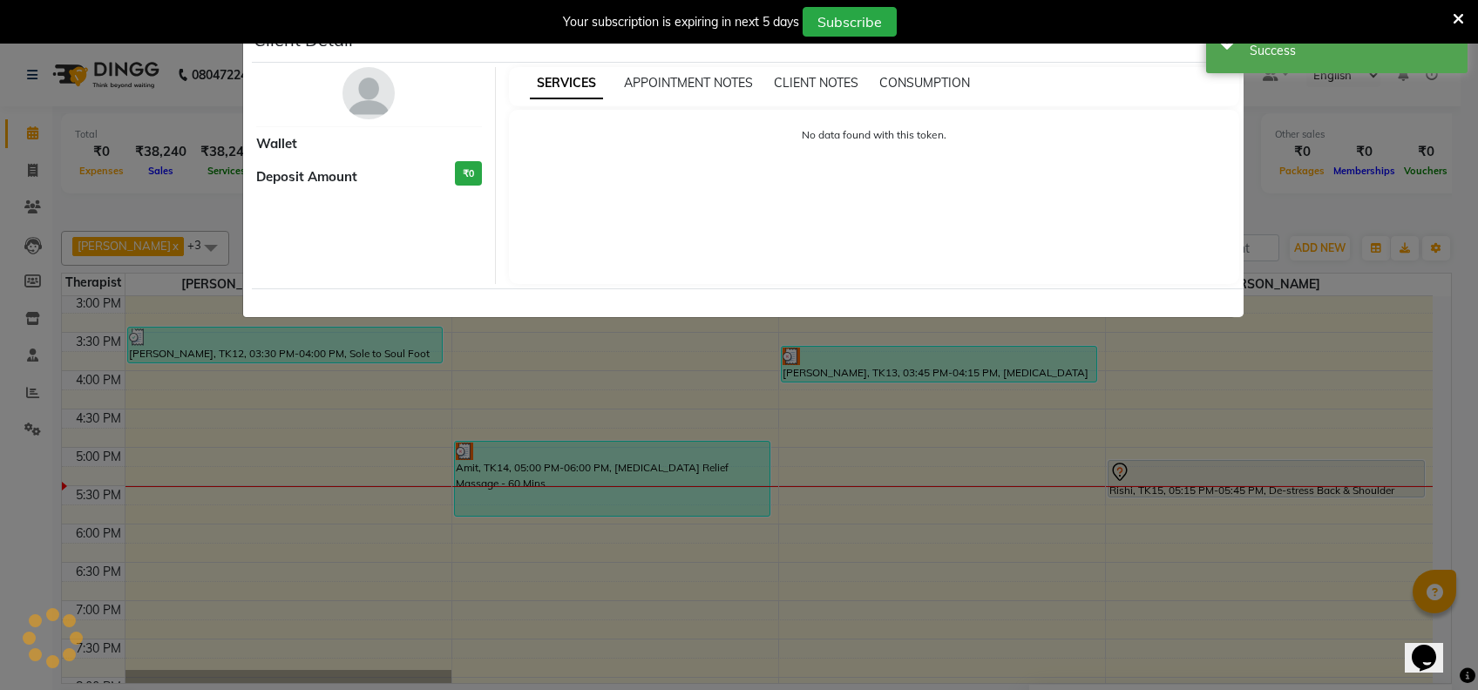
select select "7"
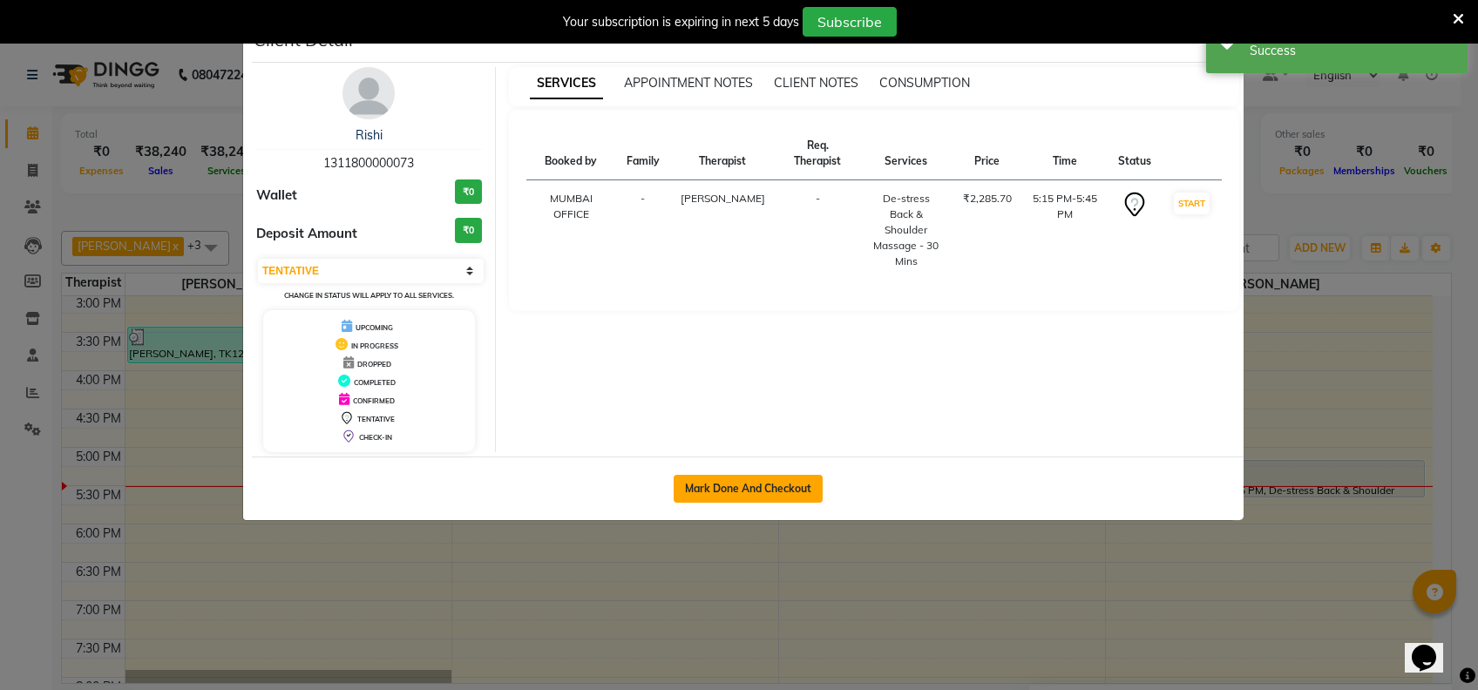
click at [803, 487] on button "Mark Done And Checkout" at bounding box center [748, 489] width 149 height 28
select select "7072"
select select "service"
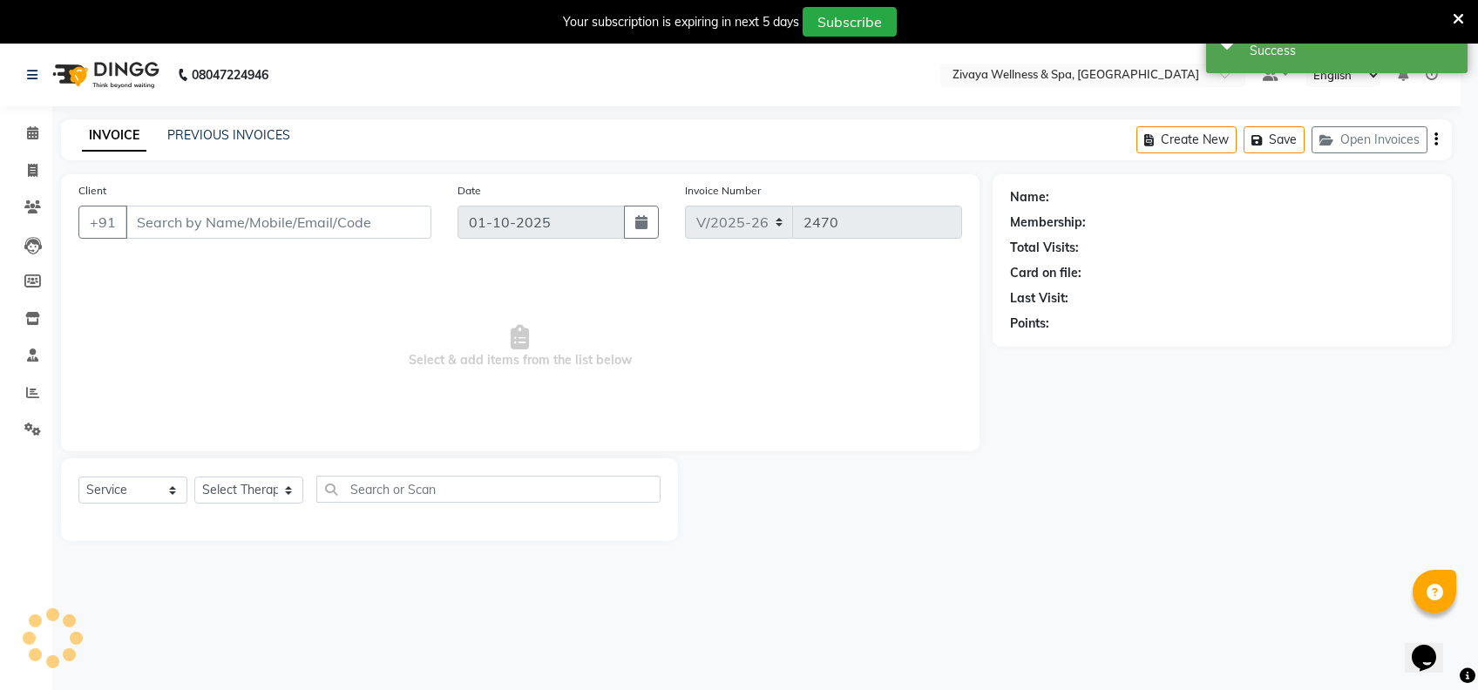
select select "3"
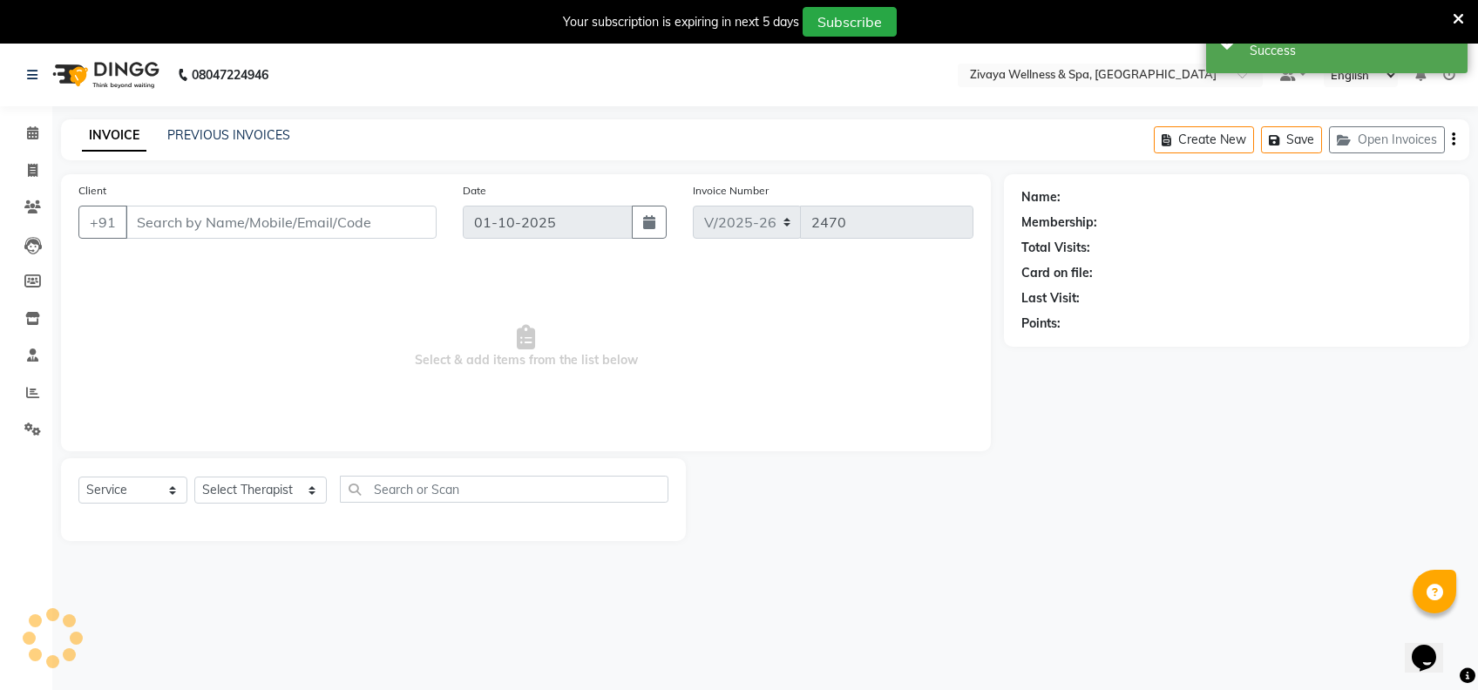
type input "1311800000073"
select select "93363"
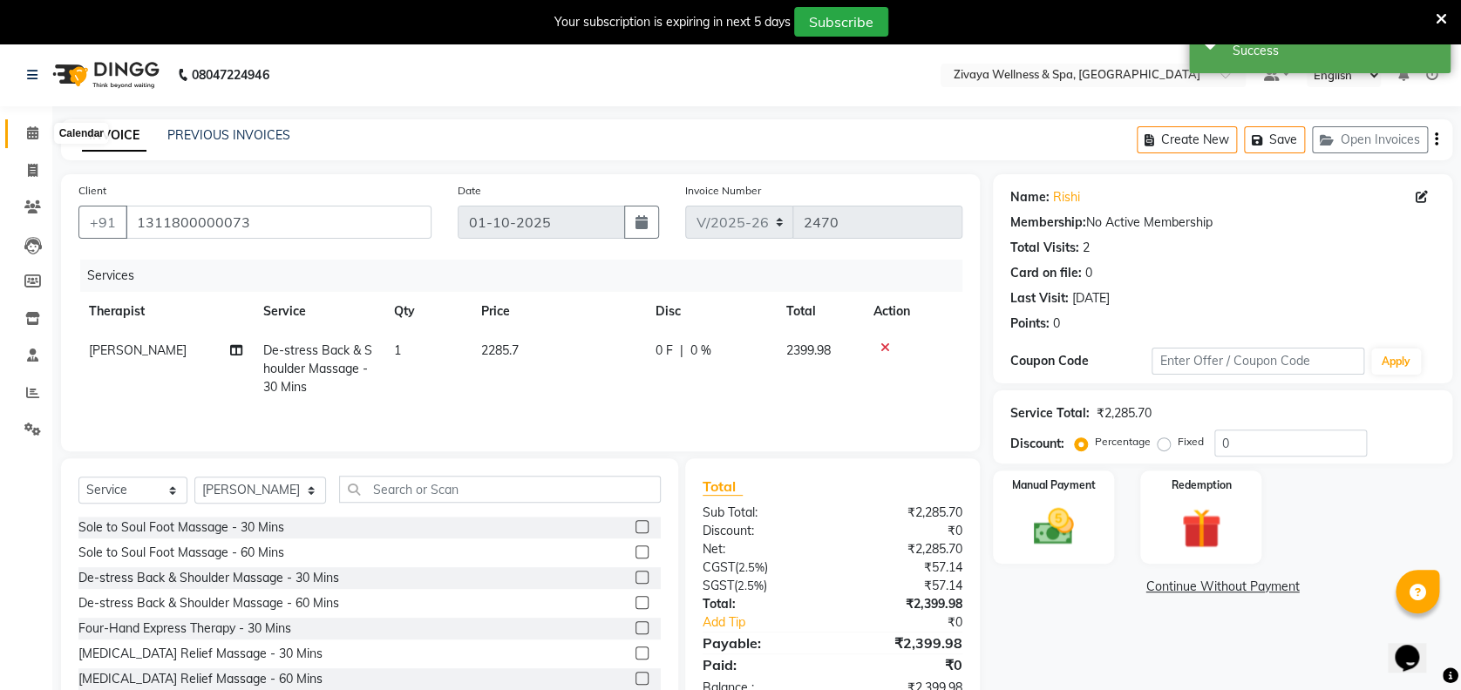
click at [29, 138] on icon at bounding box center [32, 132] width 11 height 13
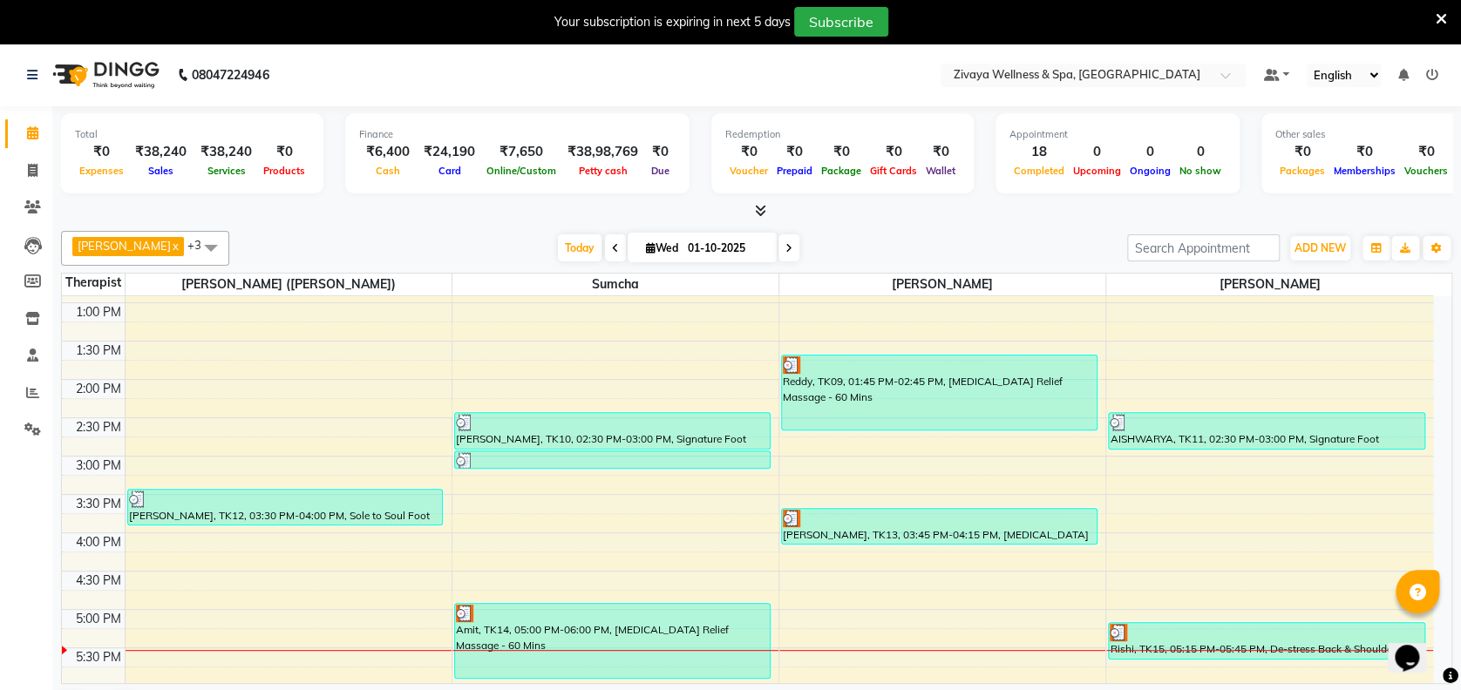
scroll to position [1106, 0]
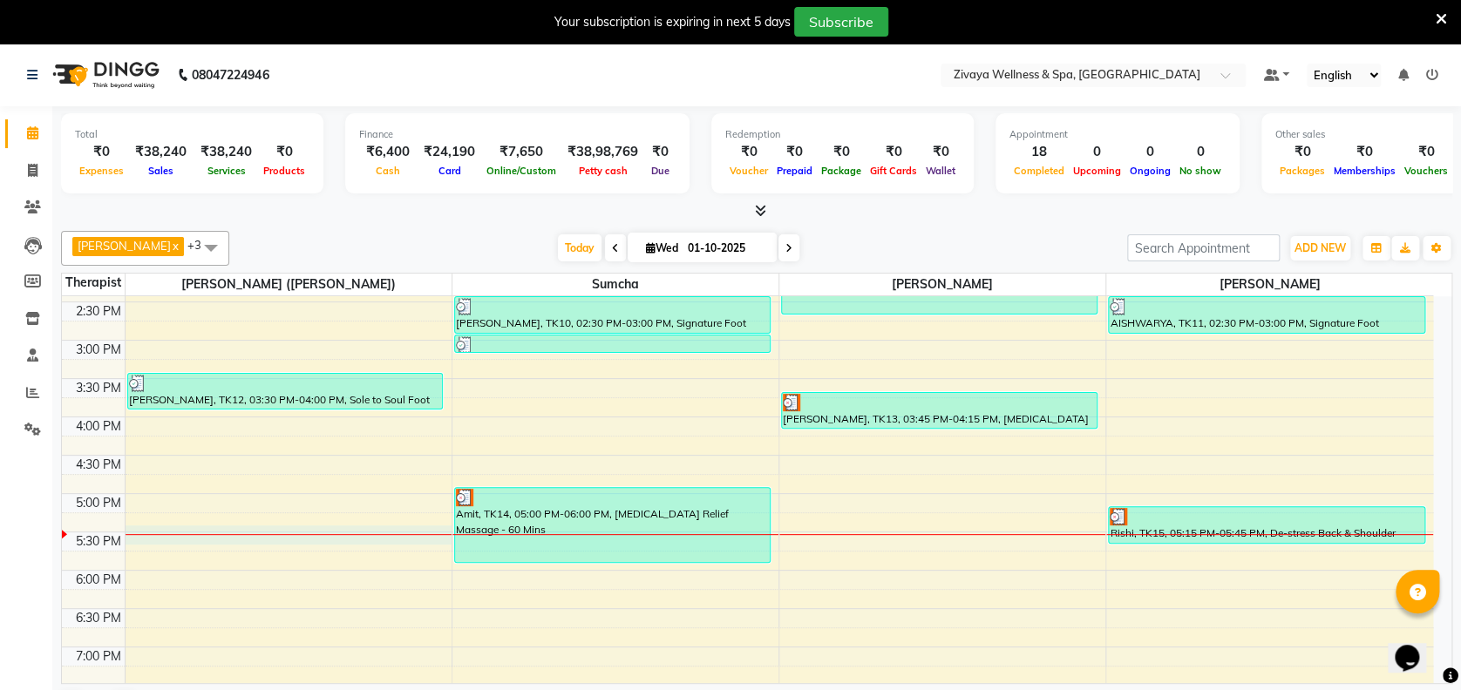
click at [125, 529] on div "12:00 AM 12:30 AM 1:00 AM 1:30 AM 2:00 AM 2:30 AM 3:00 AM 3:30 AM 4:00 AM 4:30 …" at bounding box center [747, 110] width 1371 height 1840
select select "58850"
select select "1050"
select select "tentative"
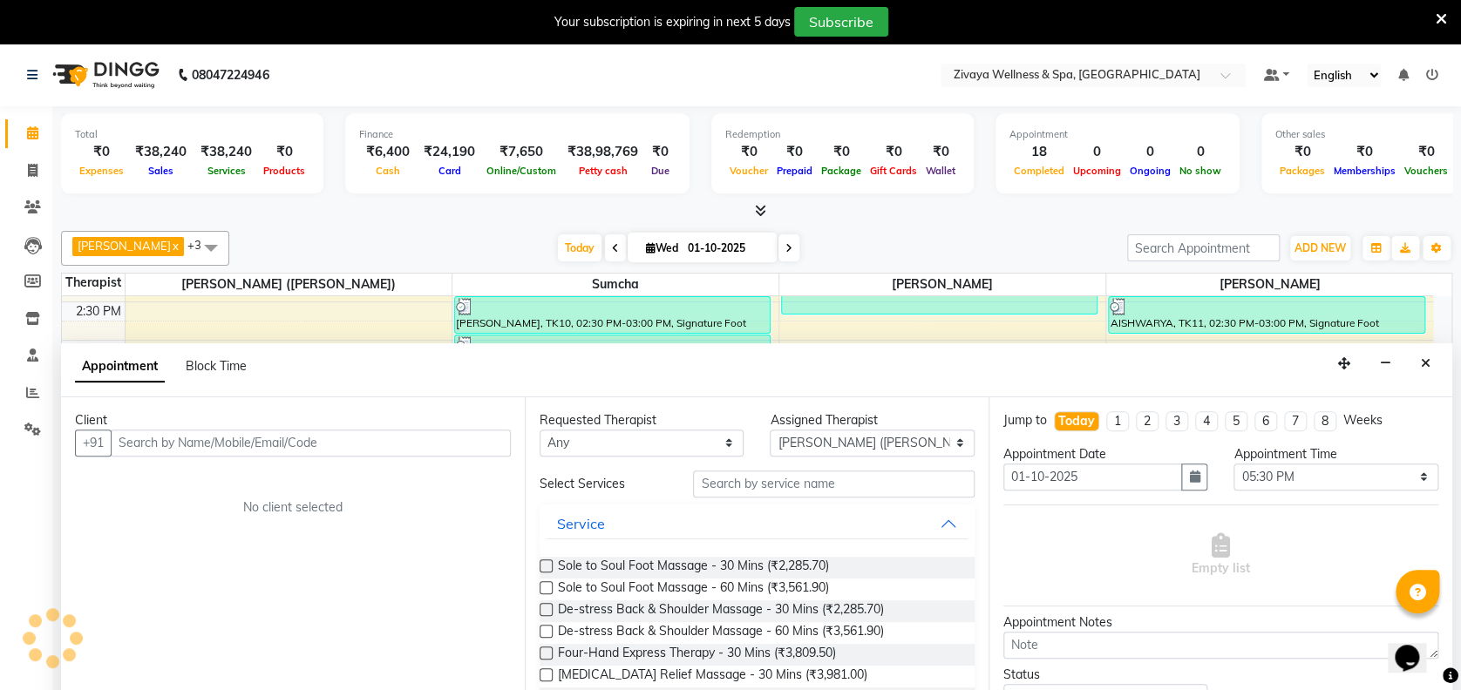
scroll to position [44, 0]
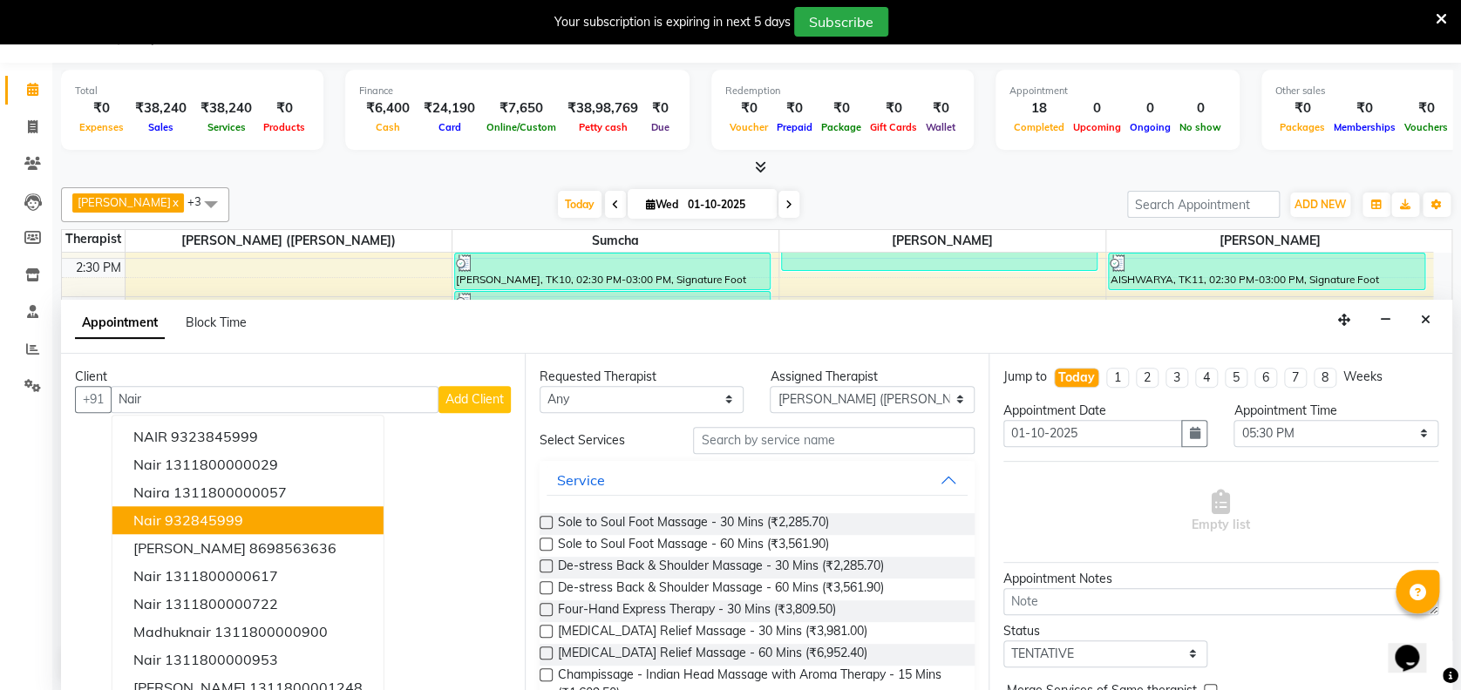
click at [214, 507] on button "Nair 932845999" at bounding box center [247, 520] width 271 height 28
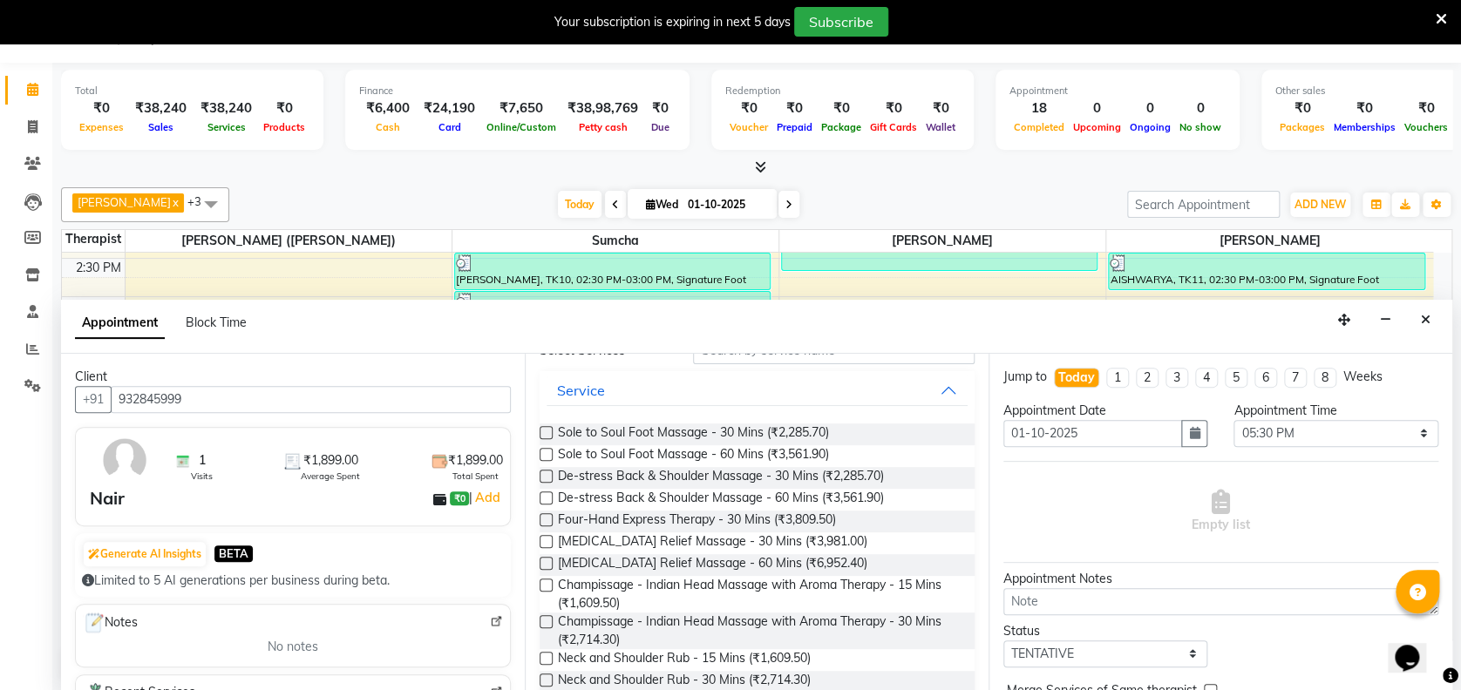
scroll to position [189, 0]
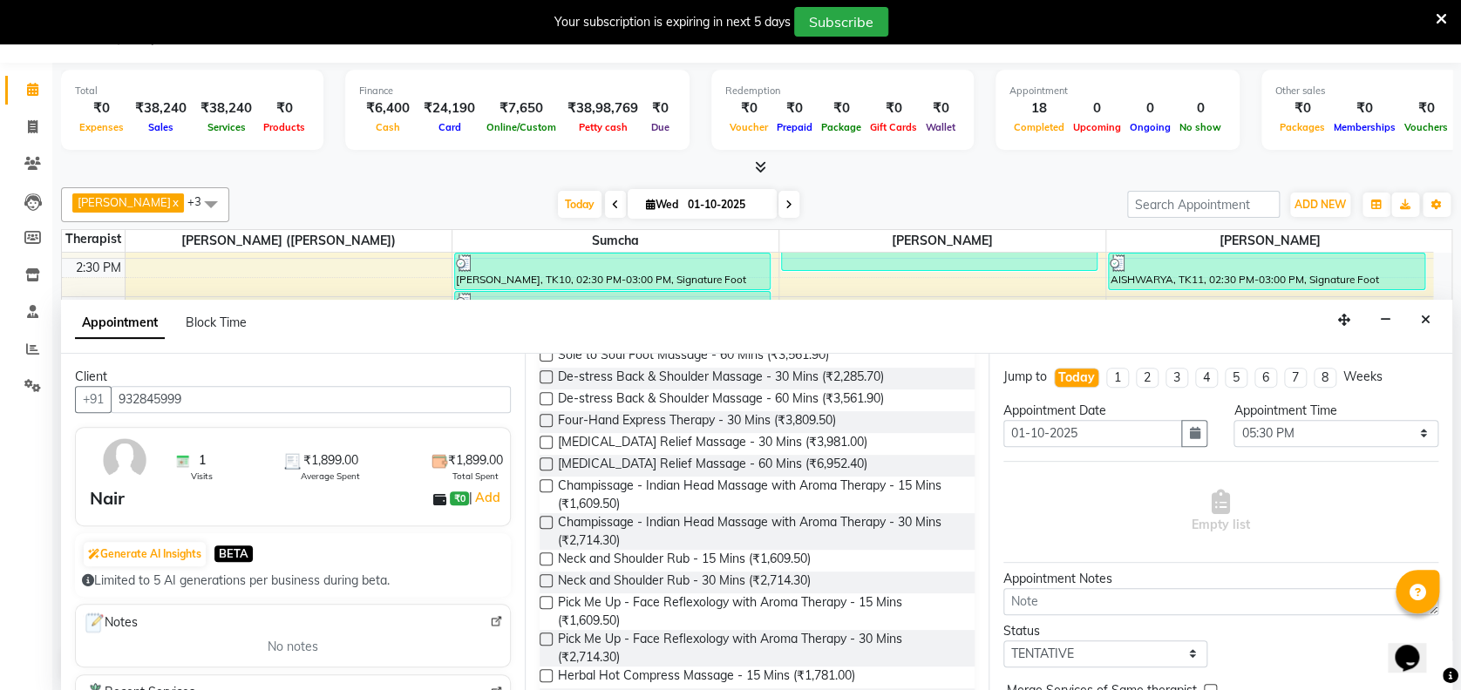
type input "932845999"
click at [546, 557] on label at bounding box center [545, 559] width 13 height 13
click at [546, 557] on input "checkbox" at bounding box center [544, 560] width 11 height 11
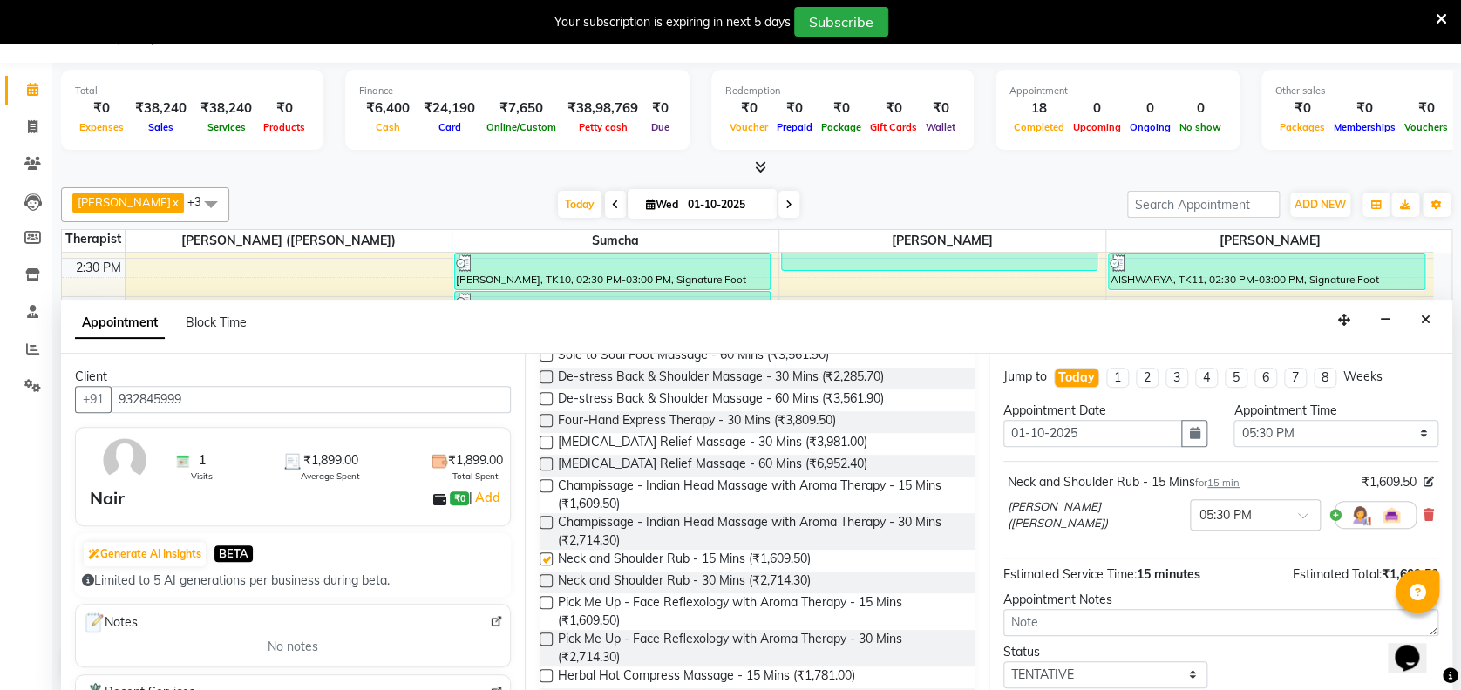
checkbox input "false"
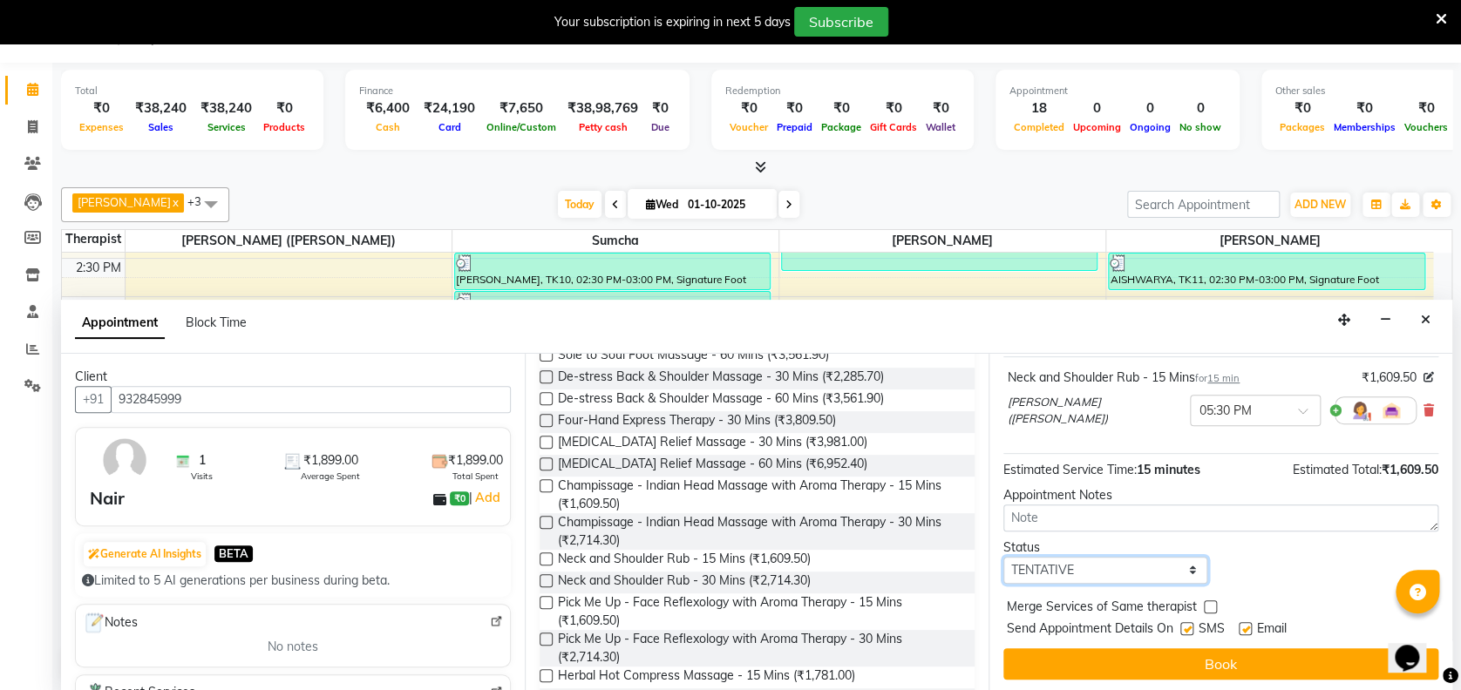
click at [1182, 568] on select "Select TENTATIVE CONFIRM CHECK-IN UPCOMING" at bounding box center [1105, 570] width 204 height 27
select select "confirm booking"
click at [1003, 557] on select "Select TENTATIVE CONFIRM CHECK-IN UPCOMING" at bounding box center [1105, 570] width 204 height 27
click at [1244, 625] on label at bounding box center [1244, 628] width 13 height 13
click at [1244, 625] on input "checkbox" at bounding box center [1243, 630] width 11 height 11
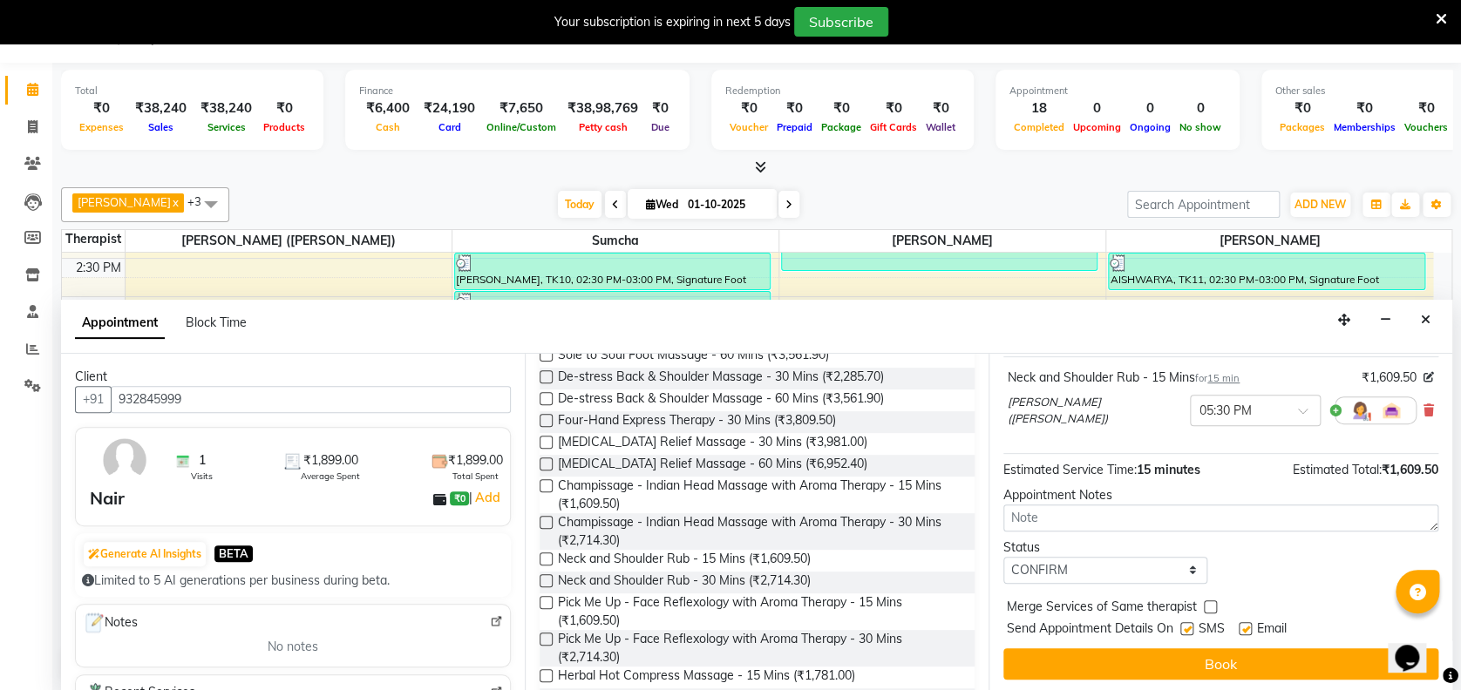
checkbox input "false"
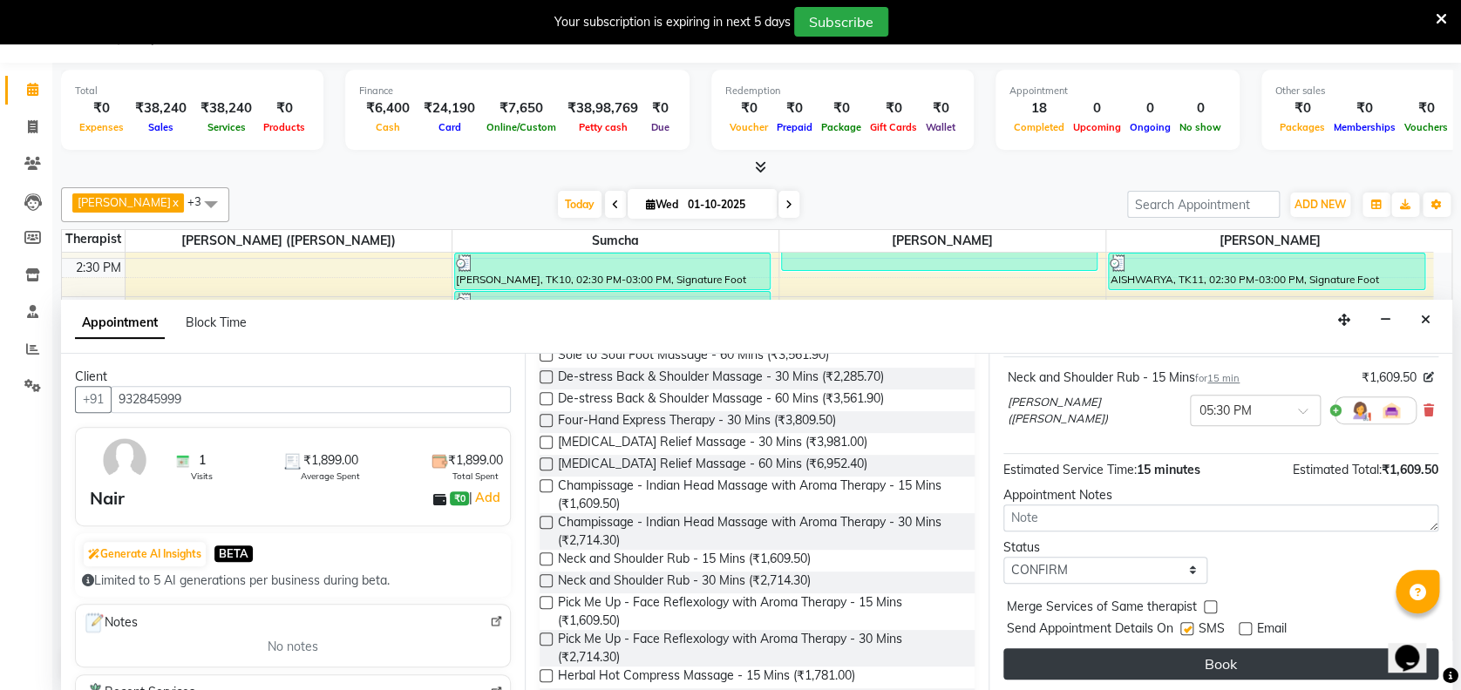
click at [1231, 657] on button "Book" at bounding box center [1220, 663] width 435 height 31
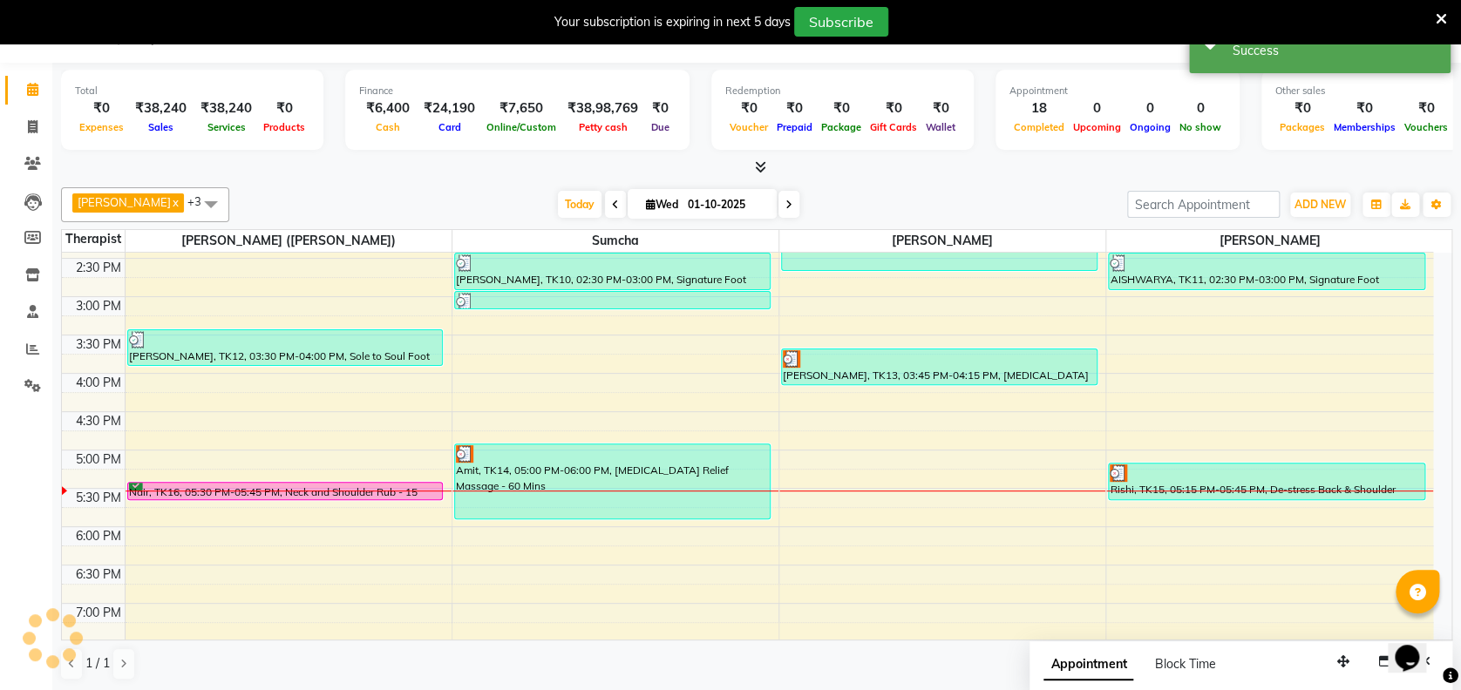
scroll to position [0, 0]
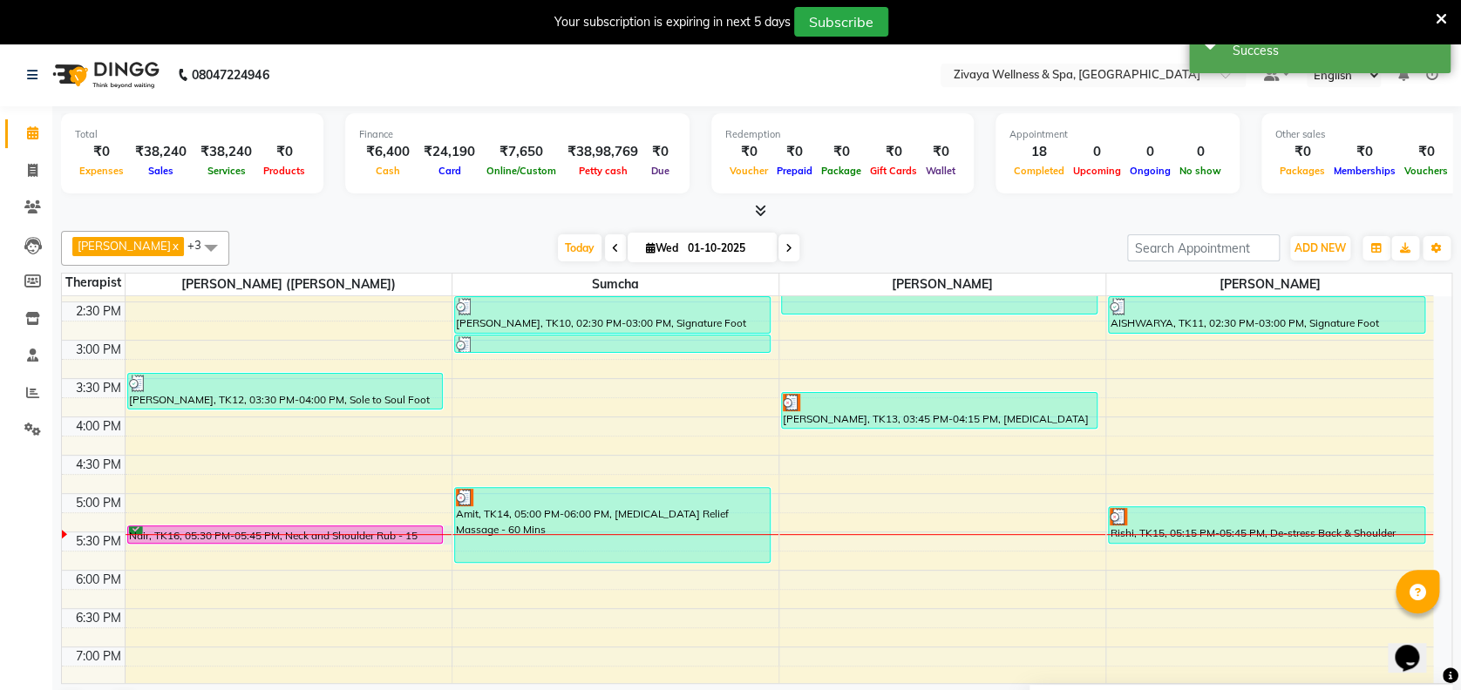
click at [335, 534] on div at bounding box center [288, 534] width 326 height 1
select select "58850"
select select "tentative"
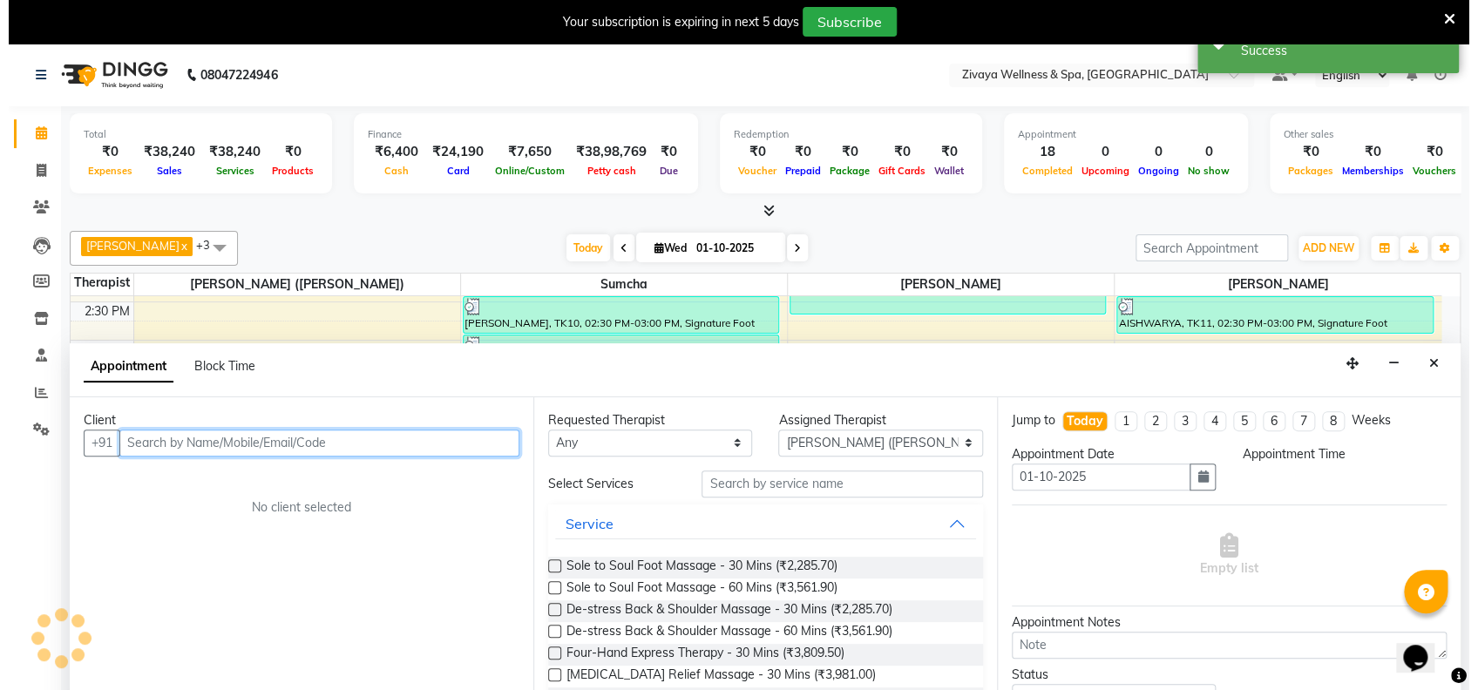
scroll to position [44, 0]
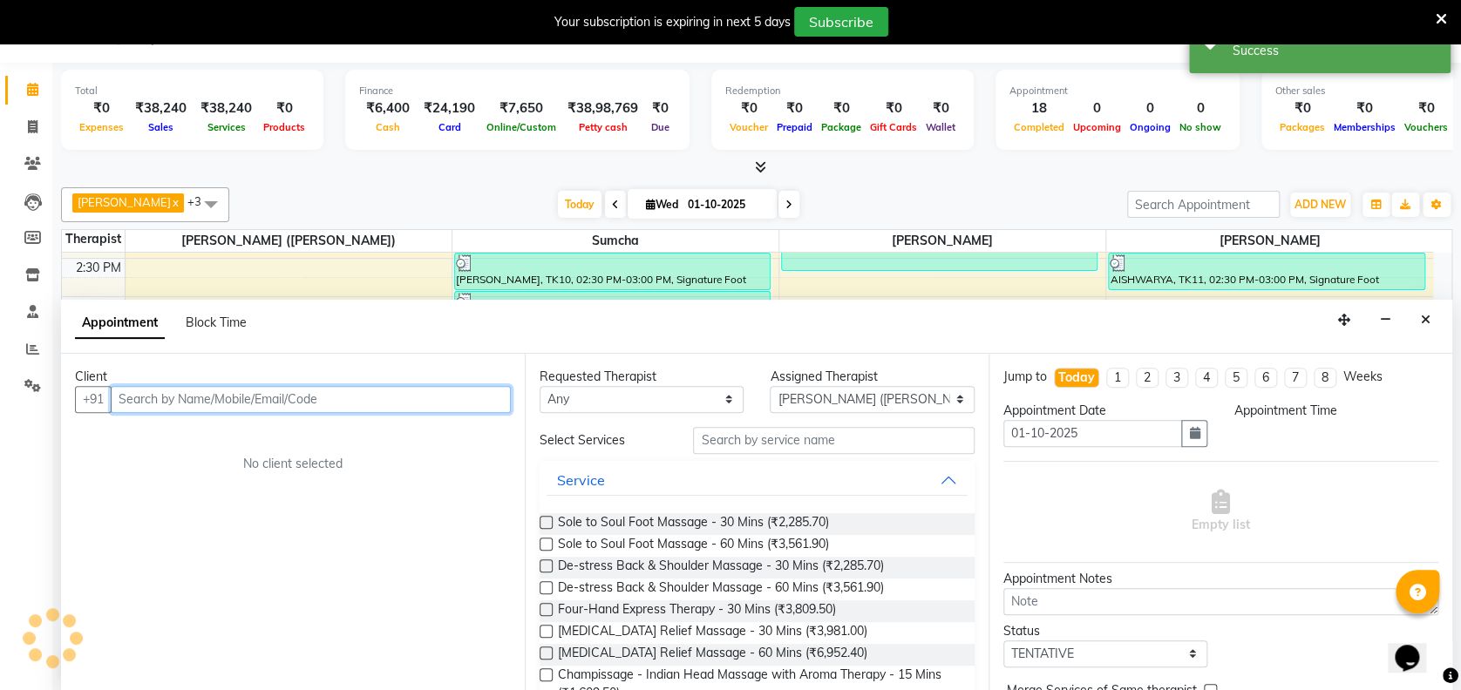
select select "1050"
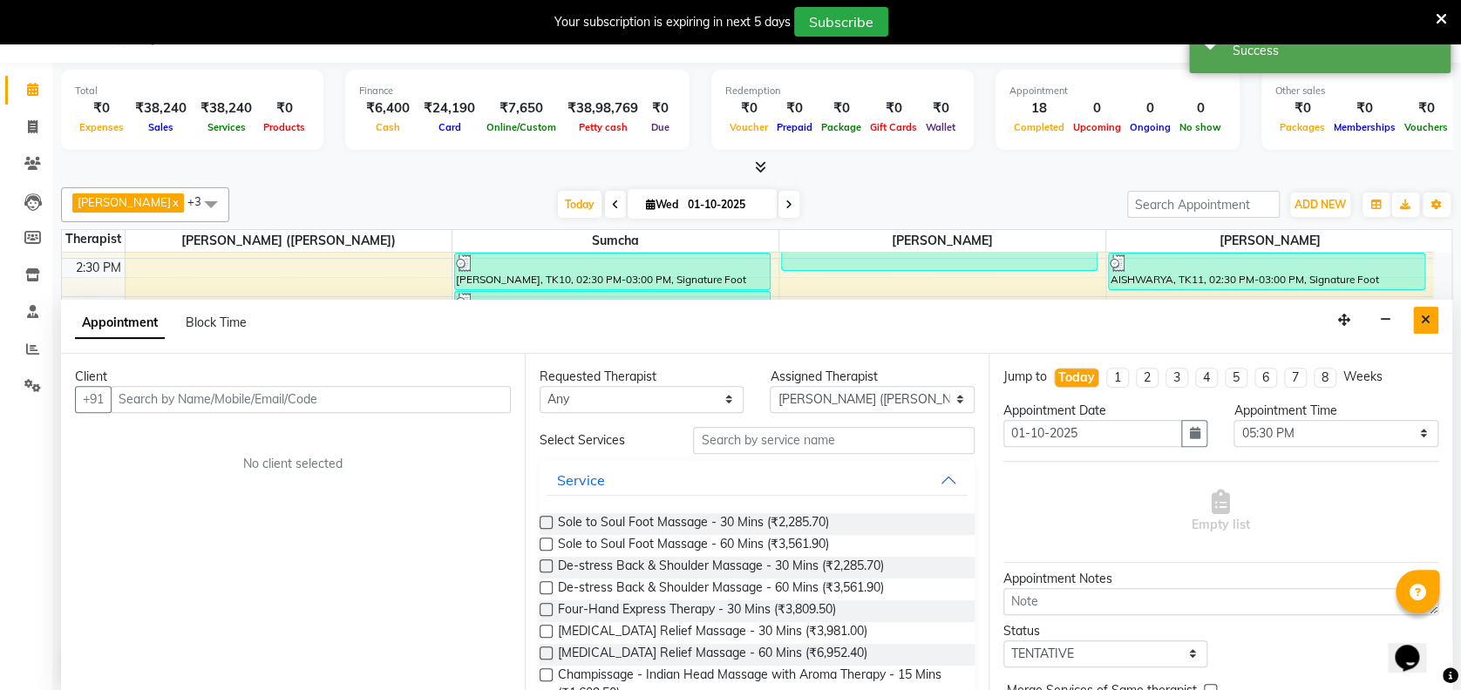
click at [1432, 318] on button "Close" at bounding box center [1425, 320] width 25 height 27
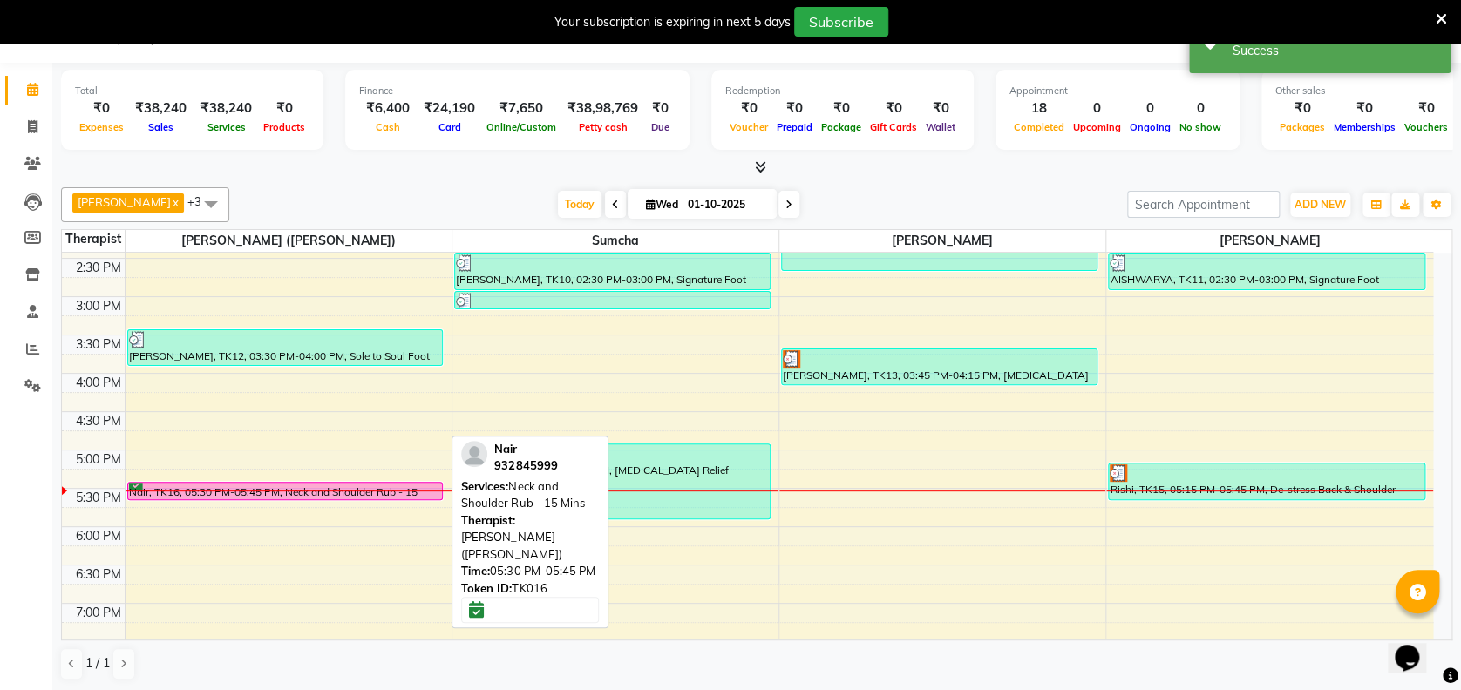
click at [369, 485] on div "Nair, TK16, 05:30 PM-05:45 PM, Neck and Shoulder Rub - 15 Mins" at bounding box center [285, 491] width 315 height 17
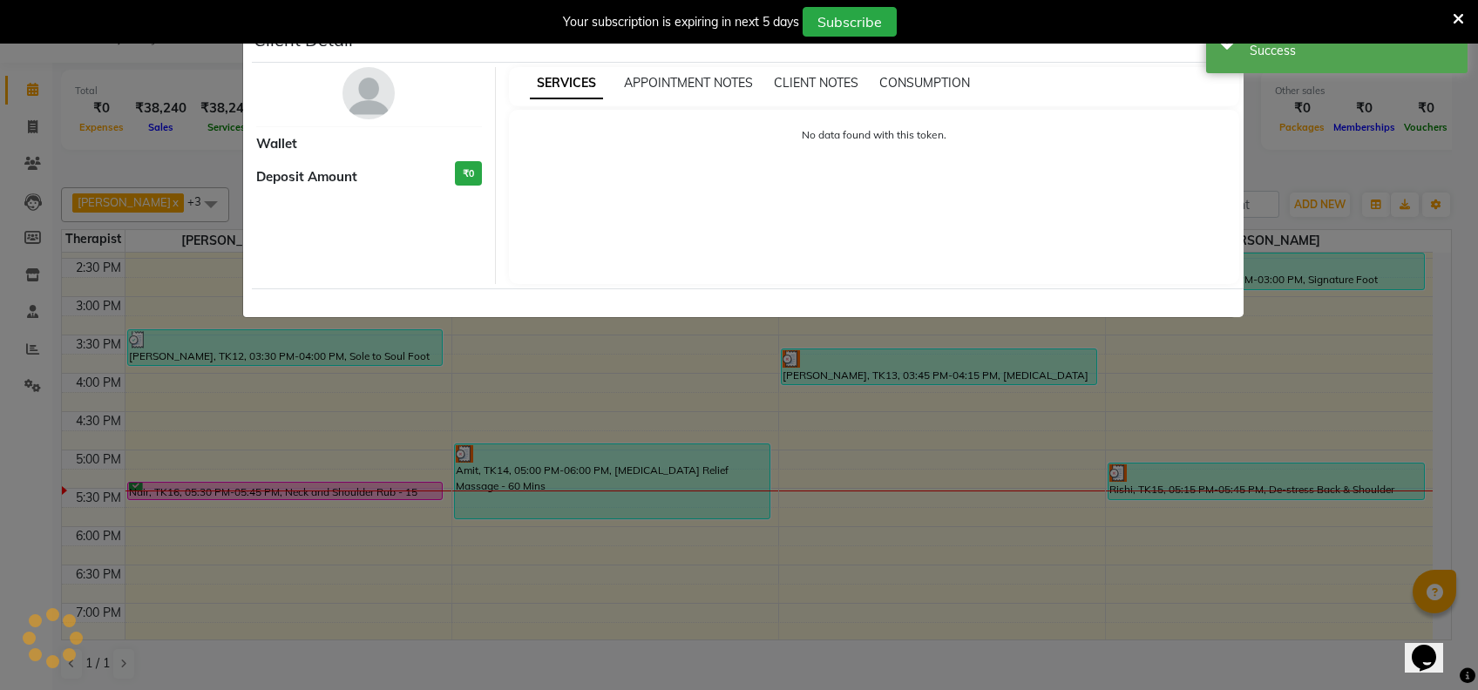
select select "6"
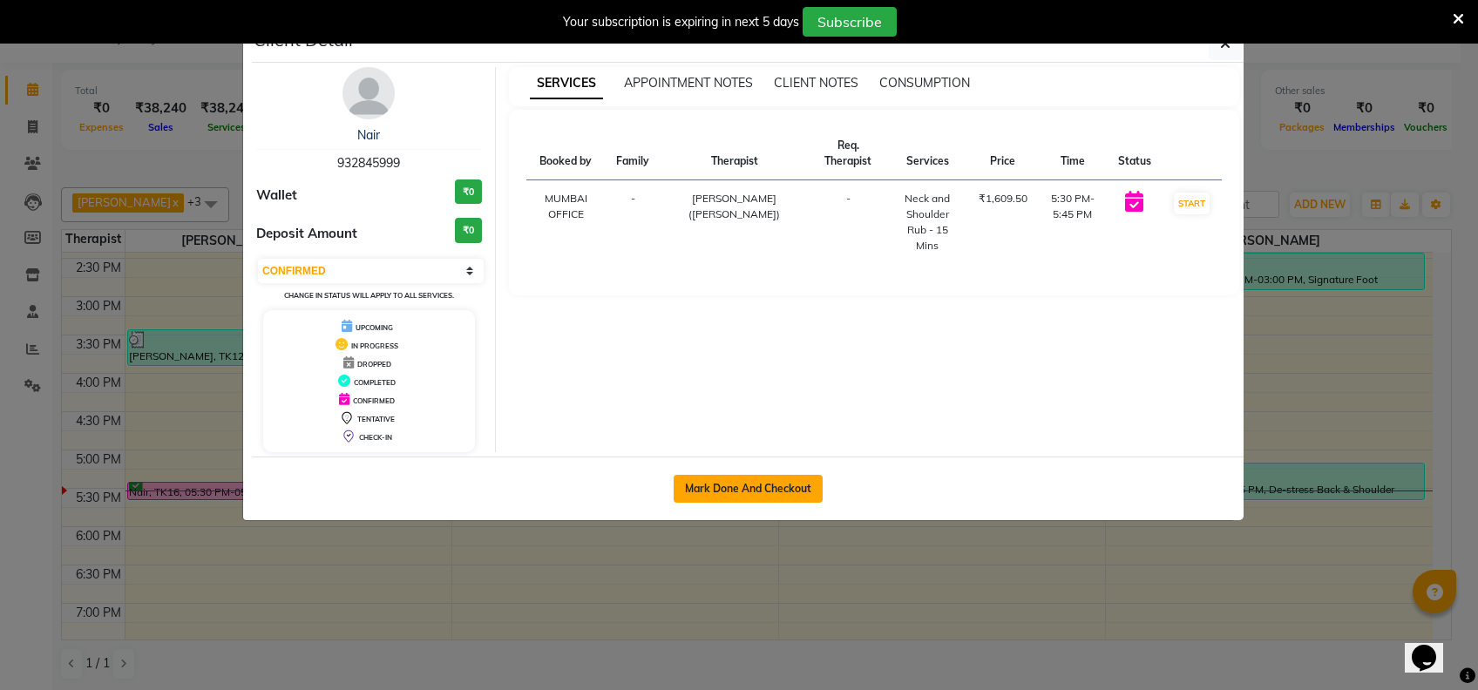
click at [723, 486] on button "Mark Done And Checkout" at bounding box center [748, 489] width 149 height 28
select select "7072"
select select "service"
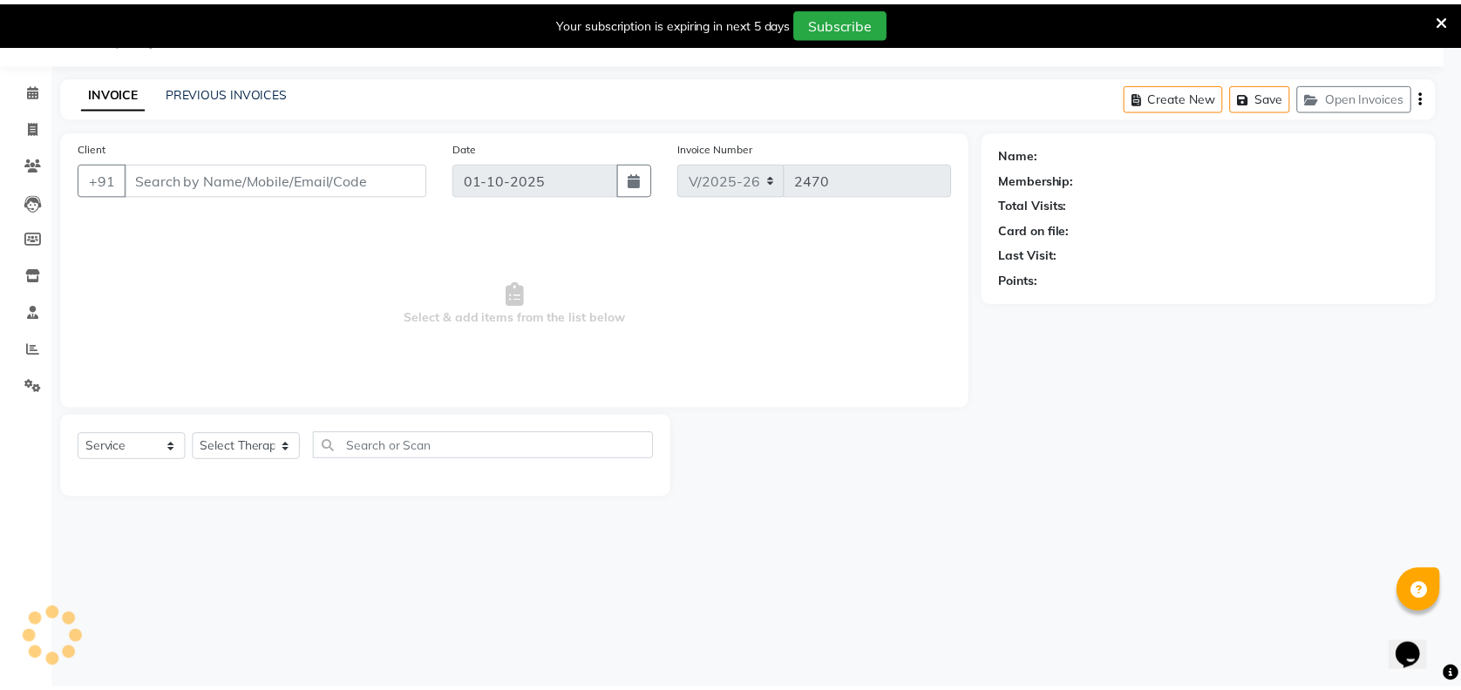
scroll to position [43, 0]
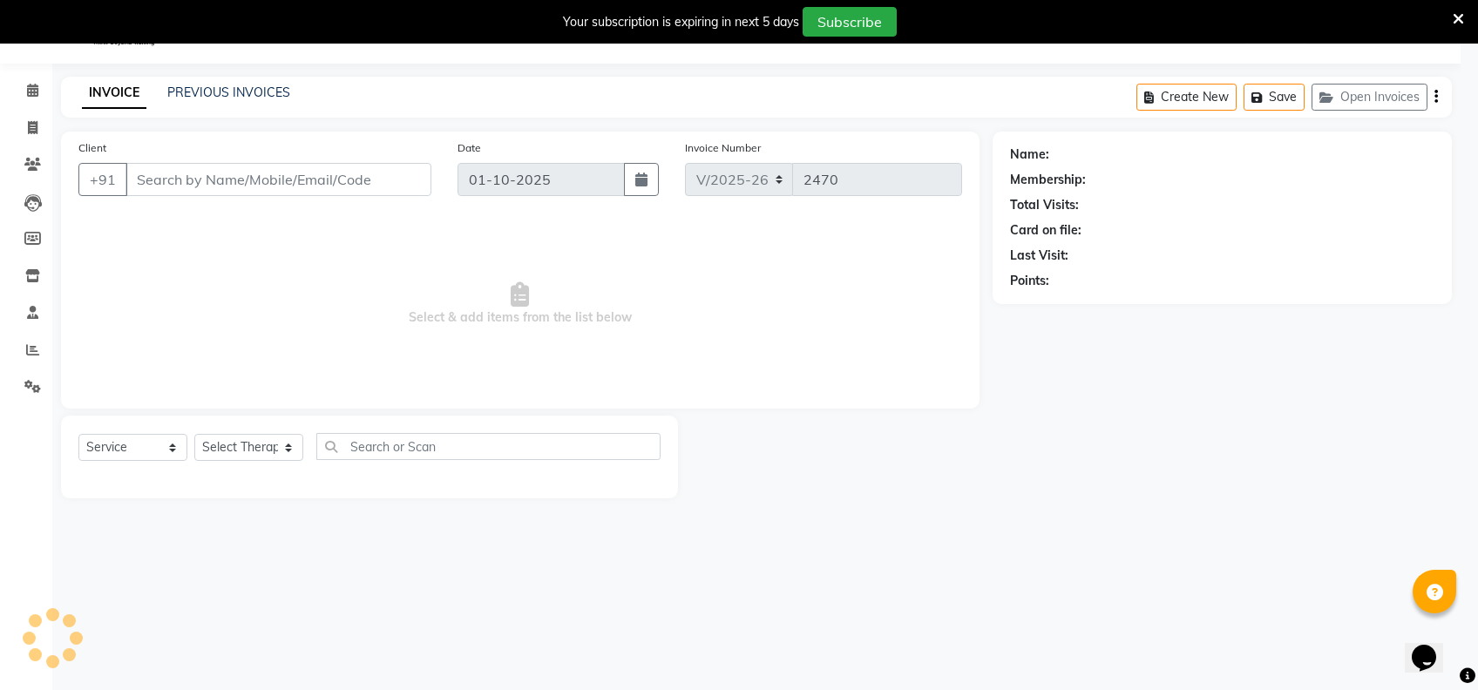
select select "3"
type input "932845999"
select select "58850"
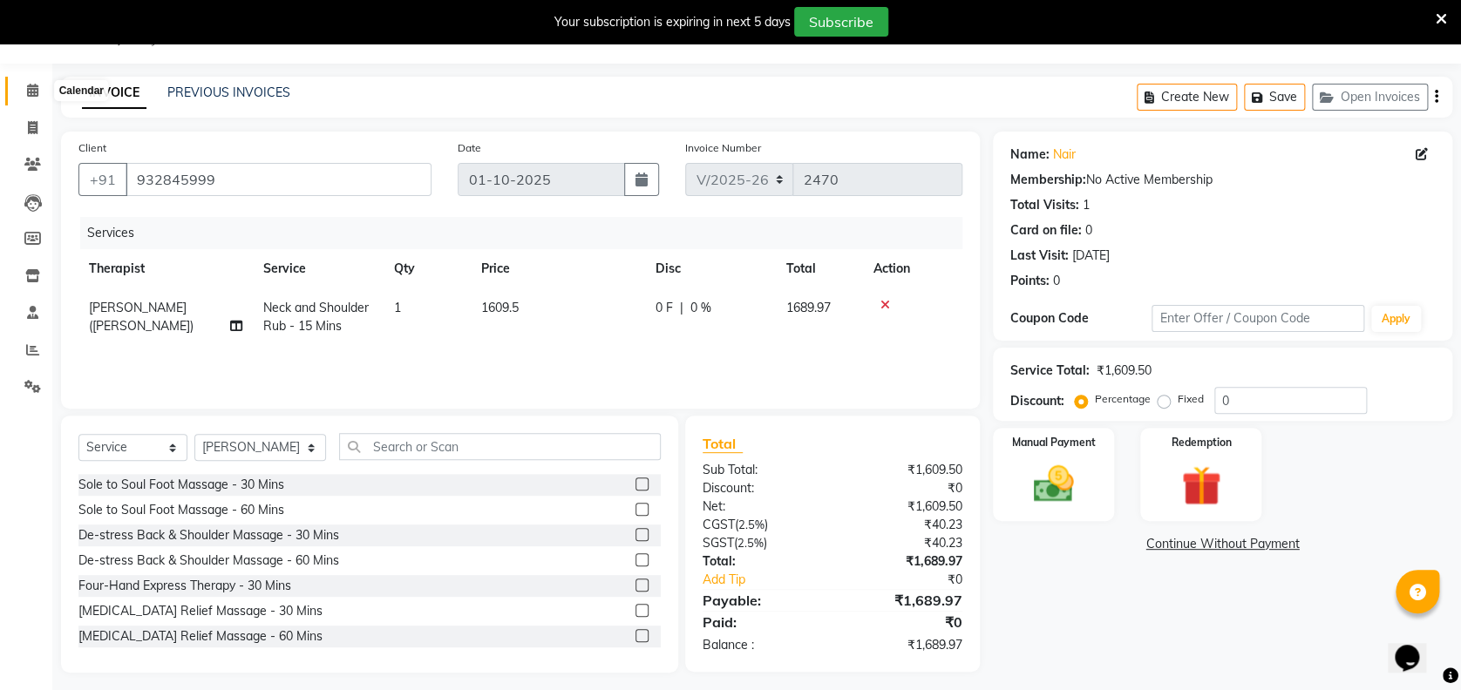
click at [30, 93] on icon at bounding box center [32, 90] width 11 height 13
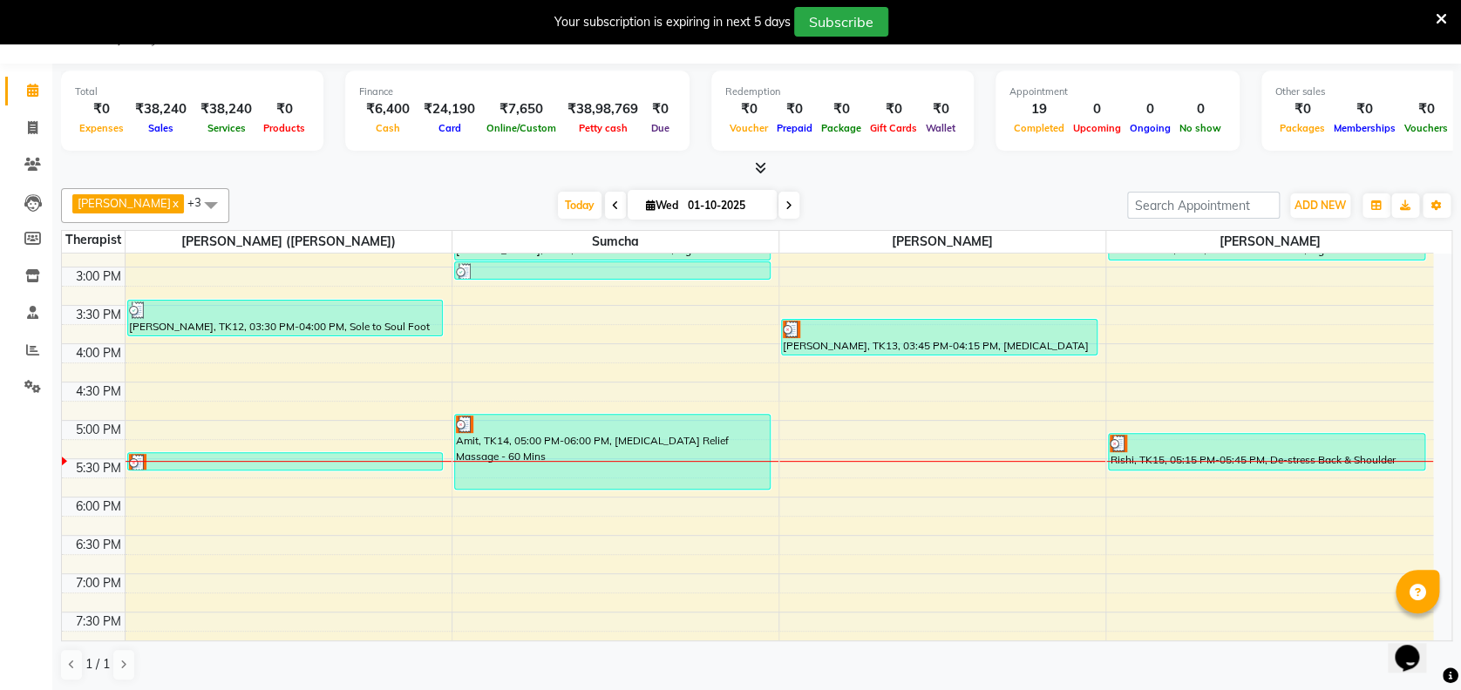
scroll to position [1206, 0]
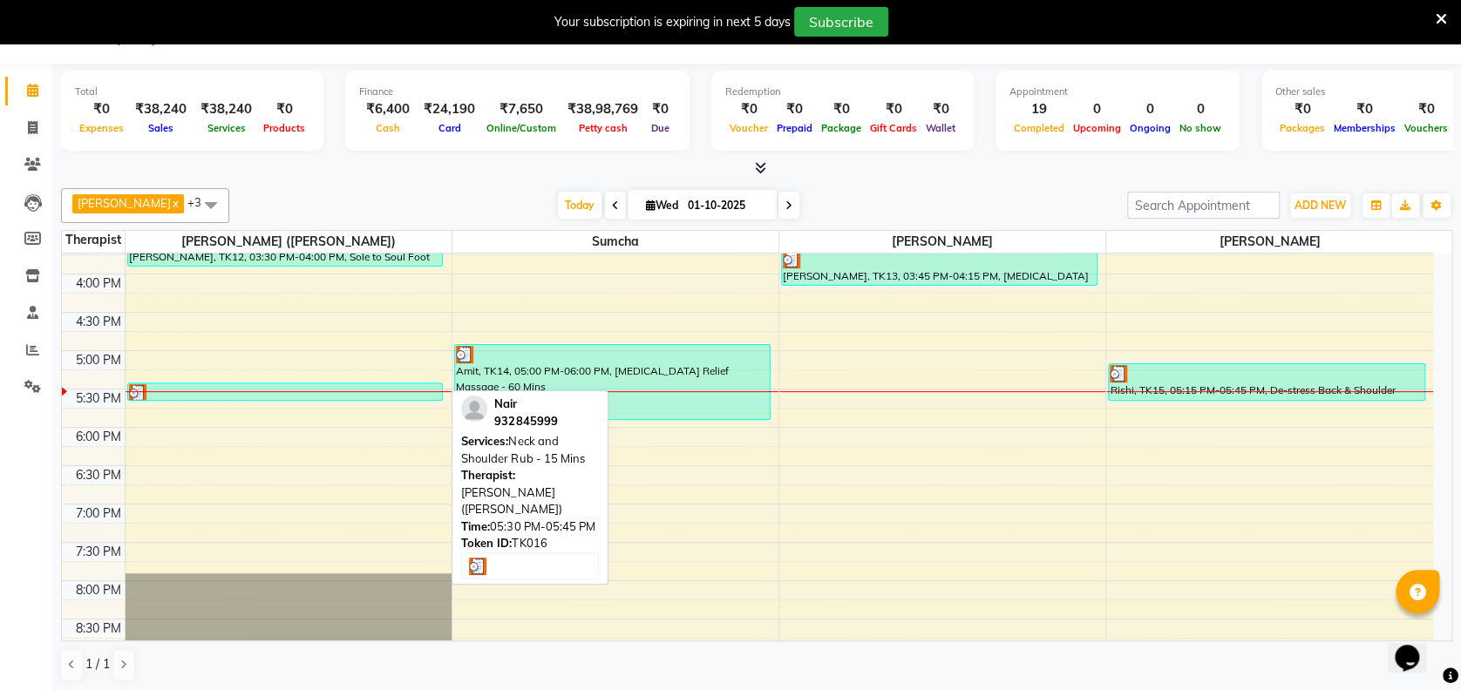
click at [388, 390] on div at bounding box center [285, 392] width 313 height 17
select select "3"
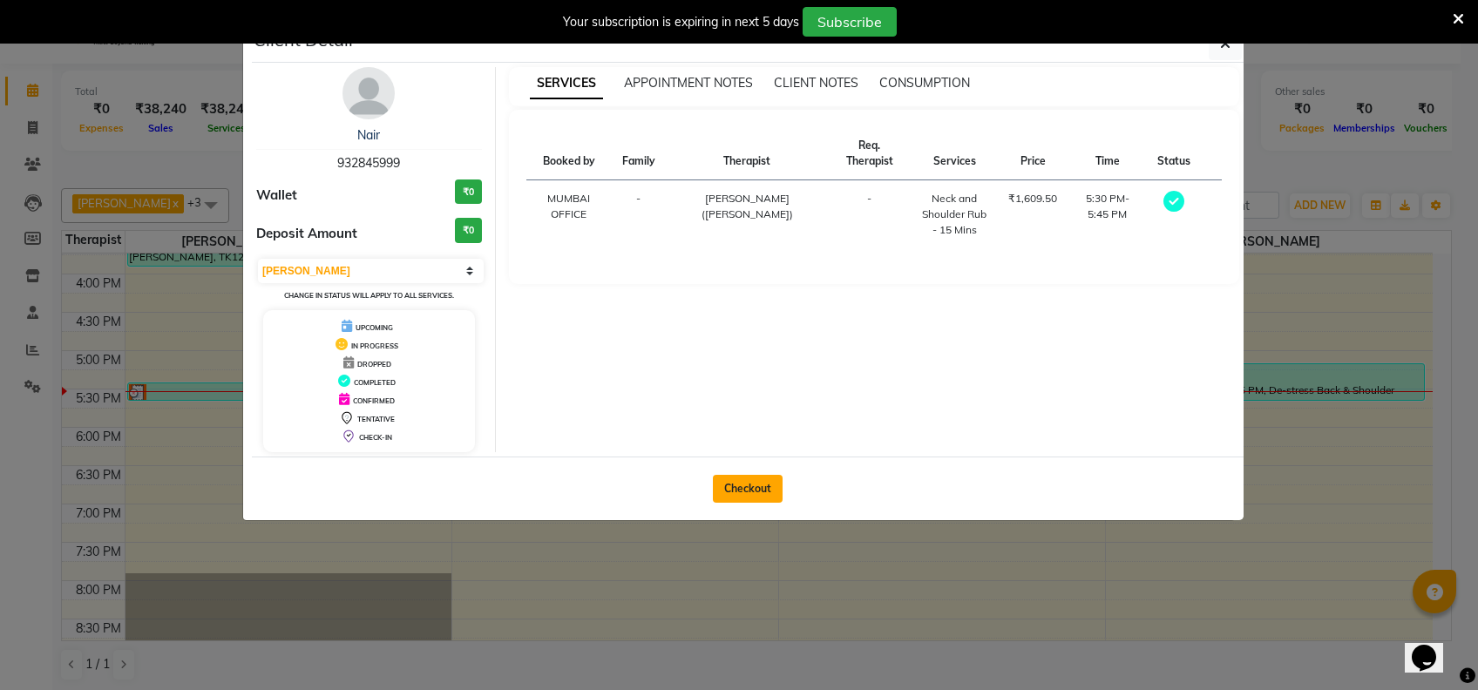
click at [761, 494] on button "Checkout" at bounding box center [748, 489] width 70 height 28
select select "service"
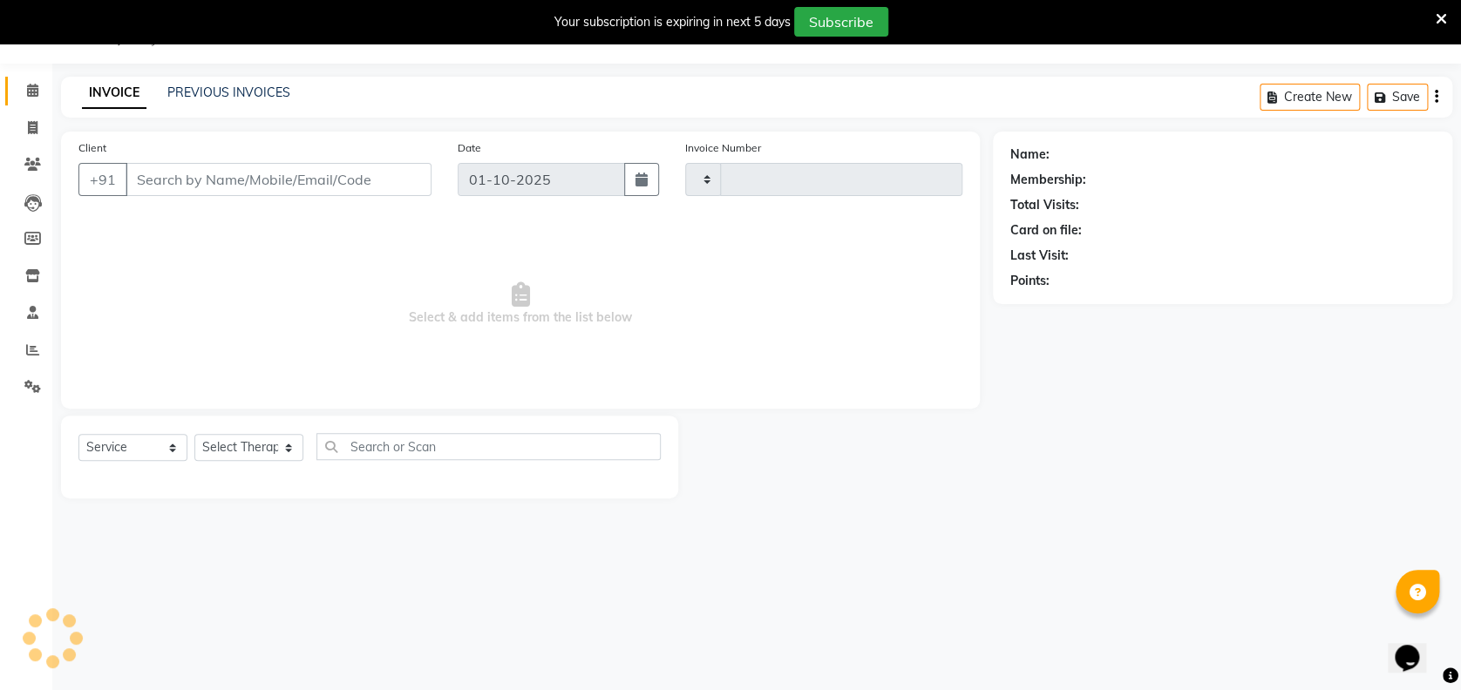
type input "2470"
select select "7072"
type input "932845999"
select select "58850"
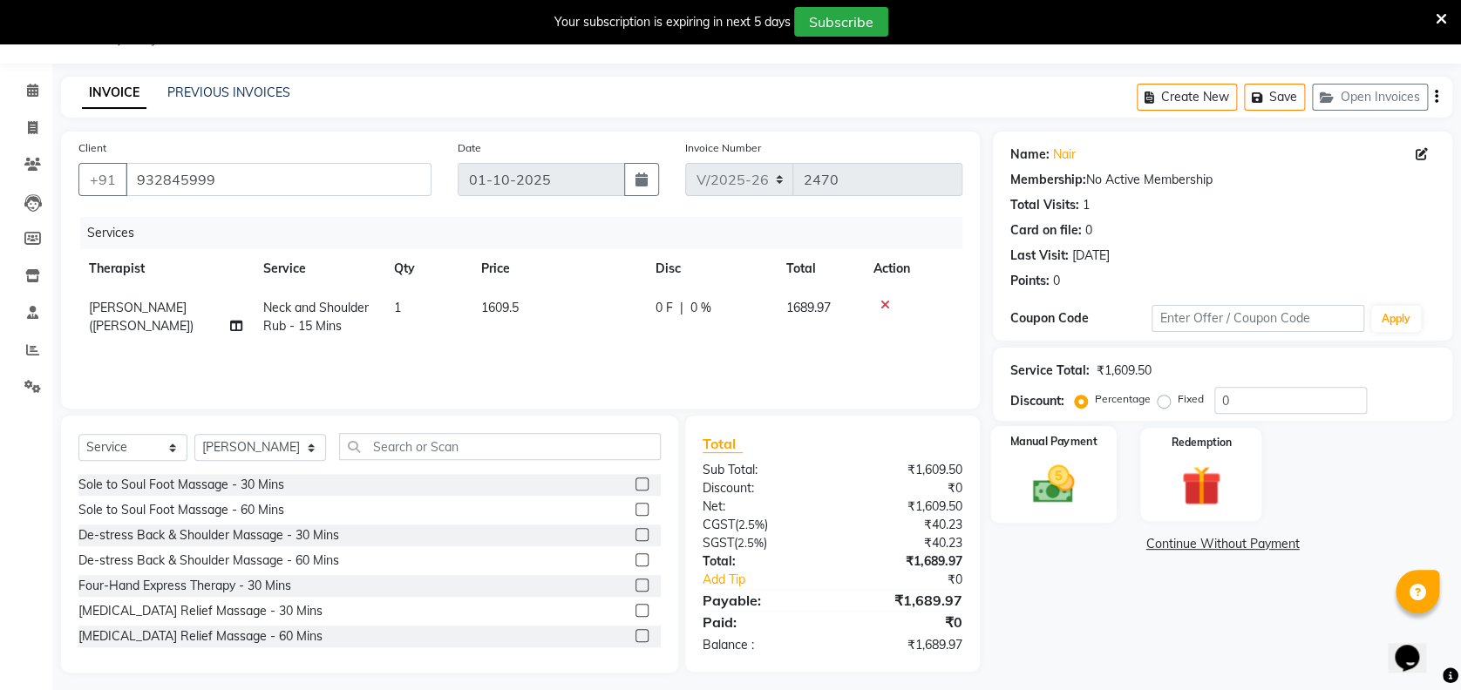
click at [1074, 514] on div "Manual Payment" at bounding box center [1053, 474] width 126 height 97
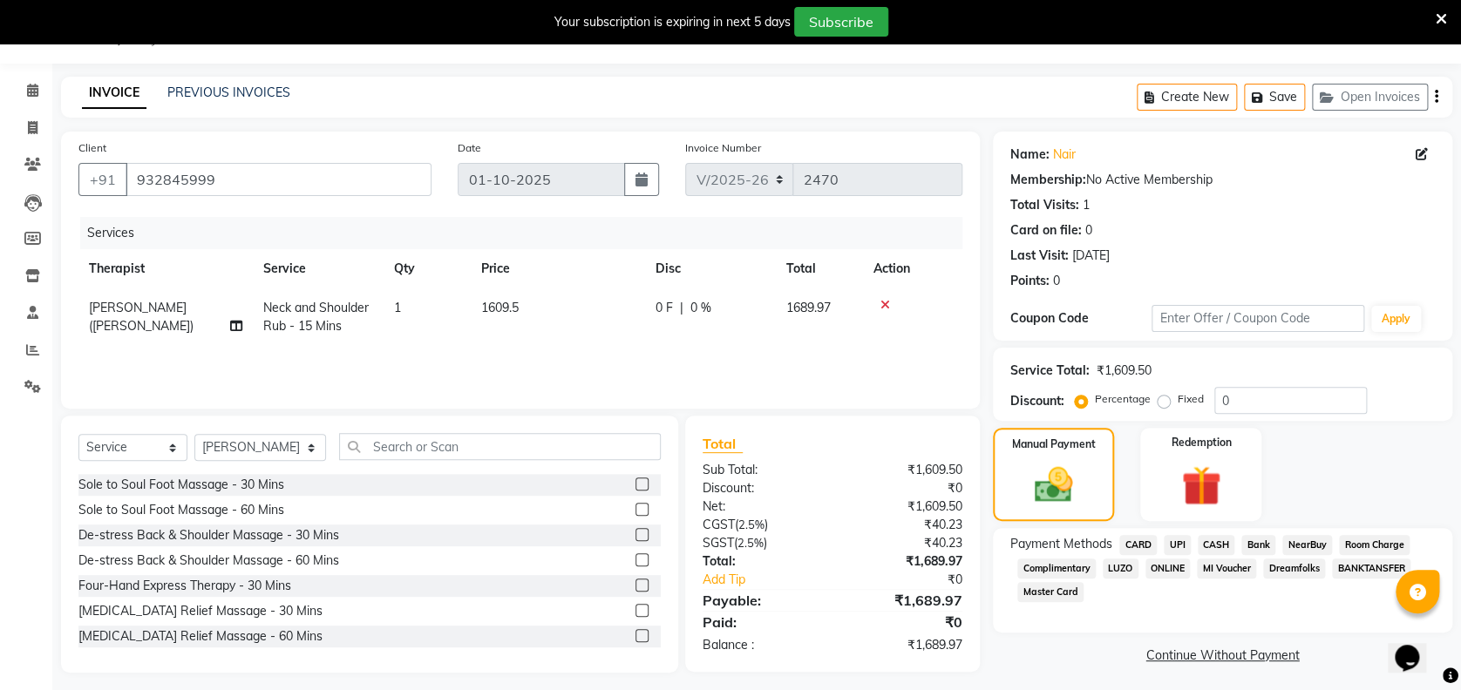
click at [1140, 540] on span "CARD" at bounding box center [1137, 545] width 37 height 20
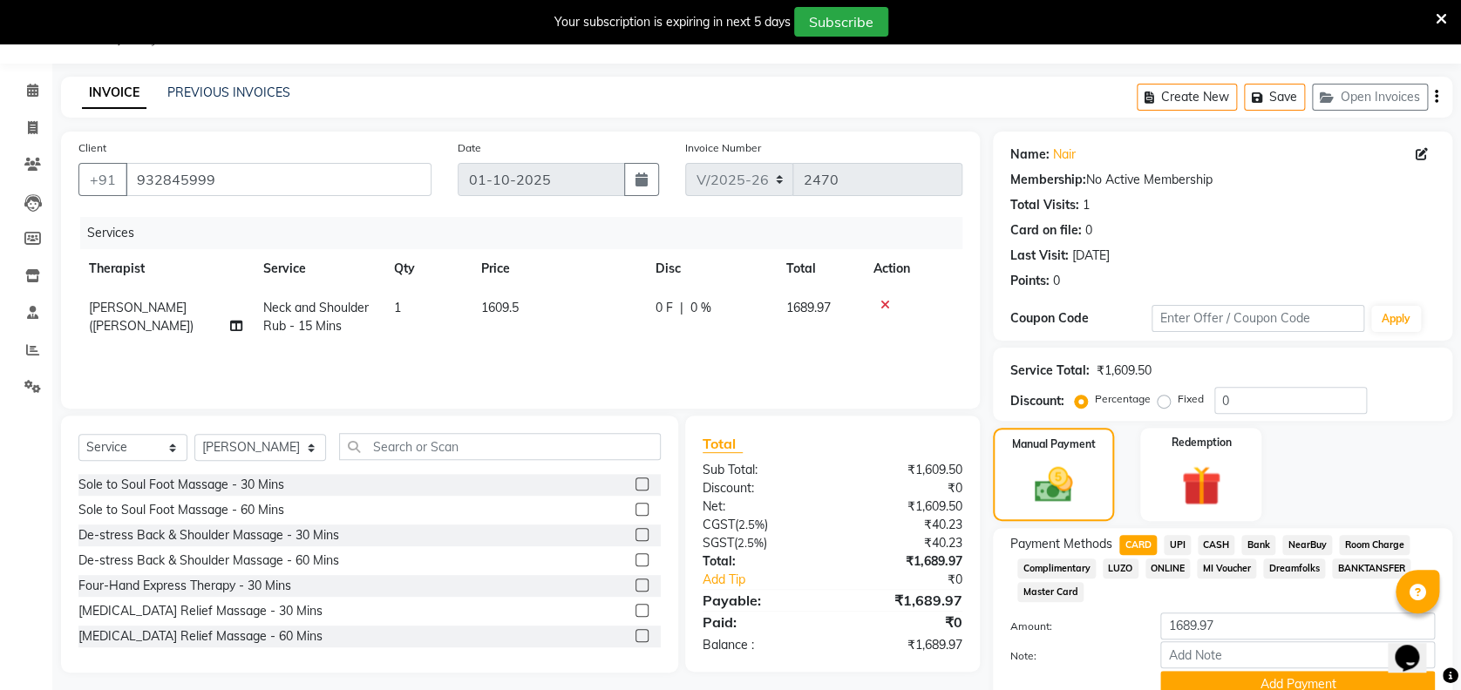
scroll to position [119, 0]
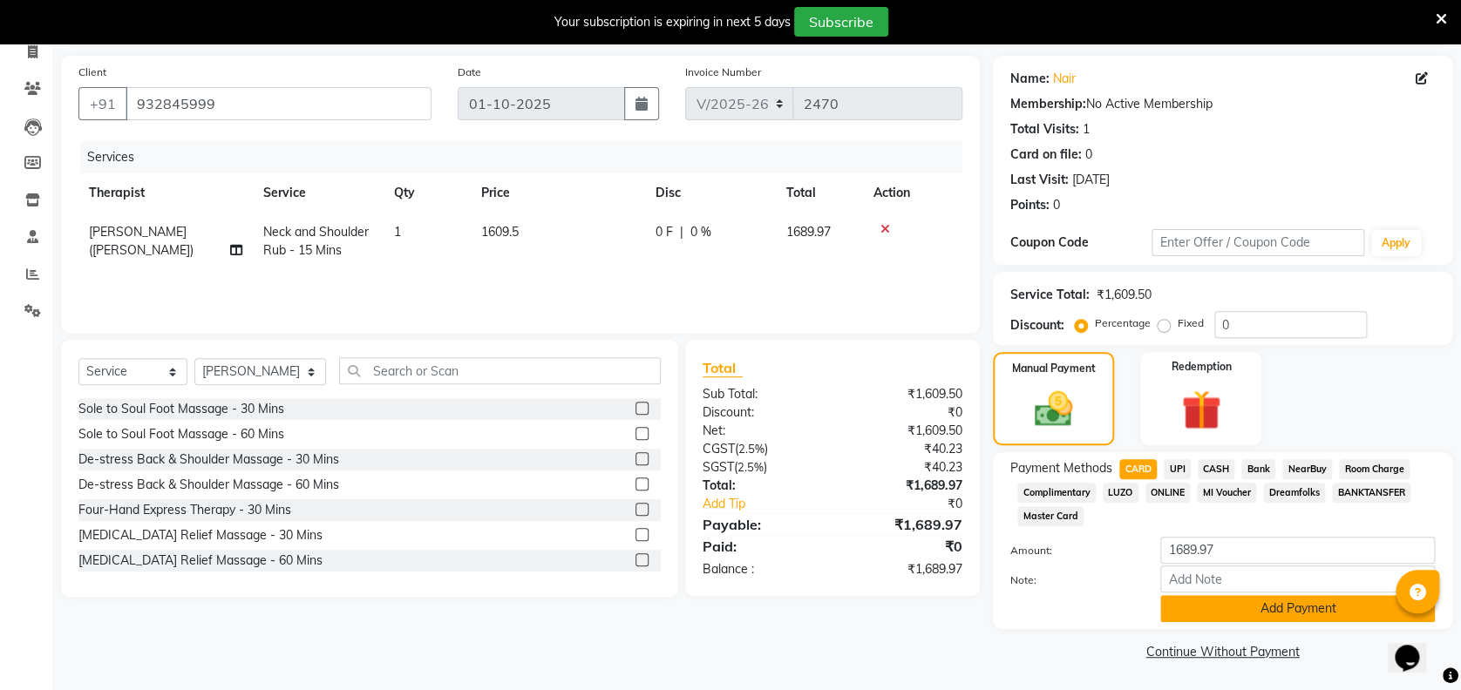
click at [1204, 600] on button "Add Payment" at bounding box center [1297, 608] width 275 height 27
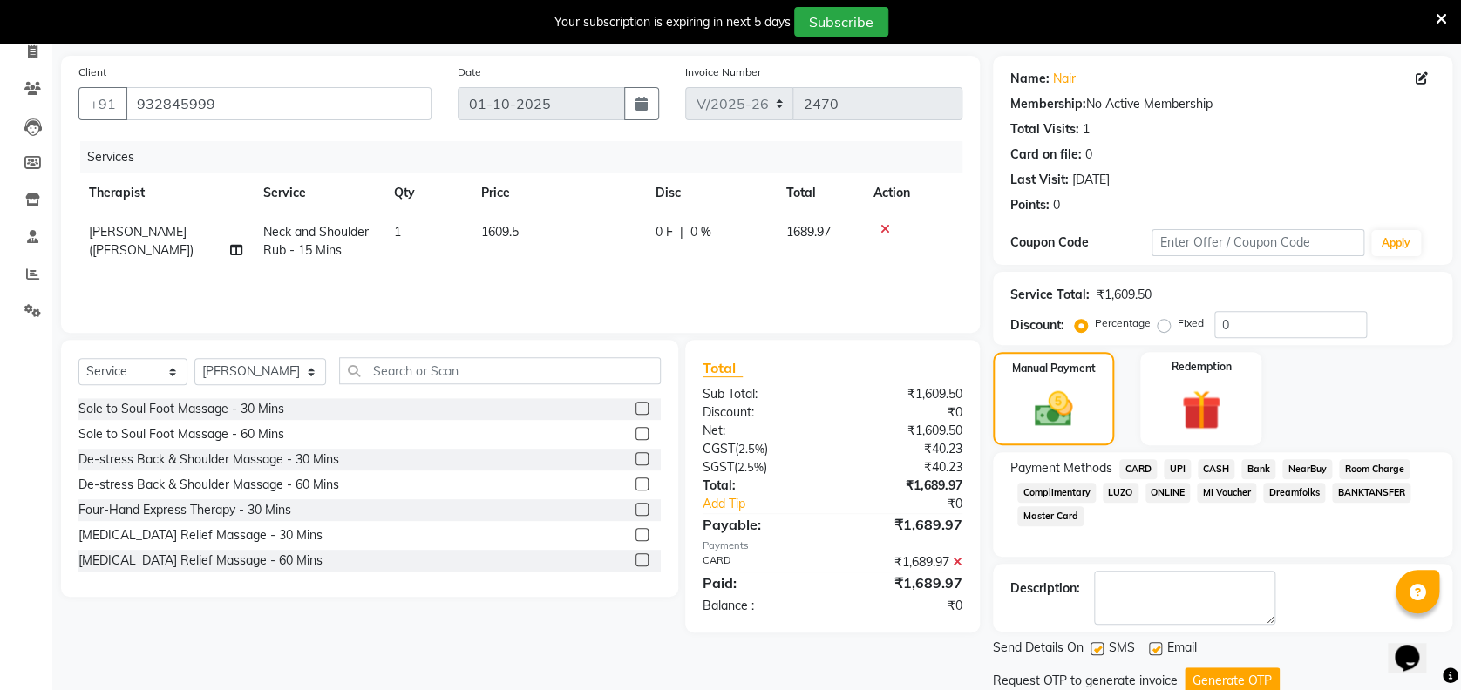
scroll to position [177, 0]
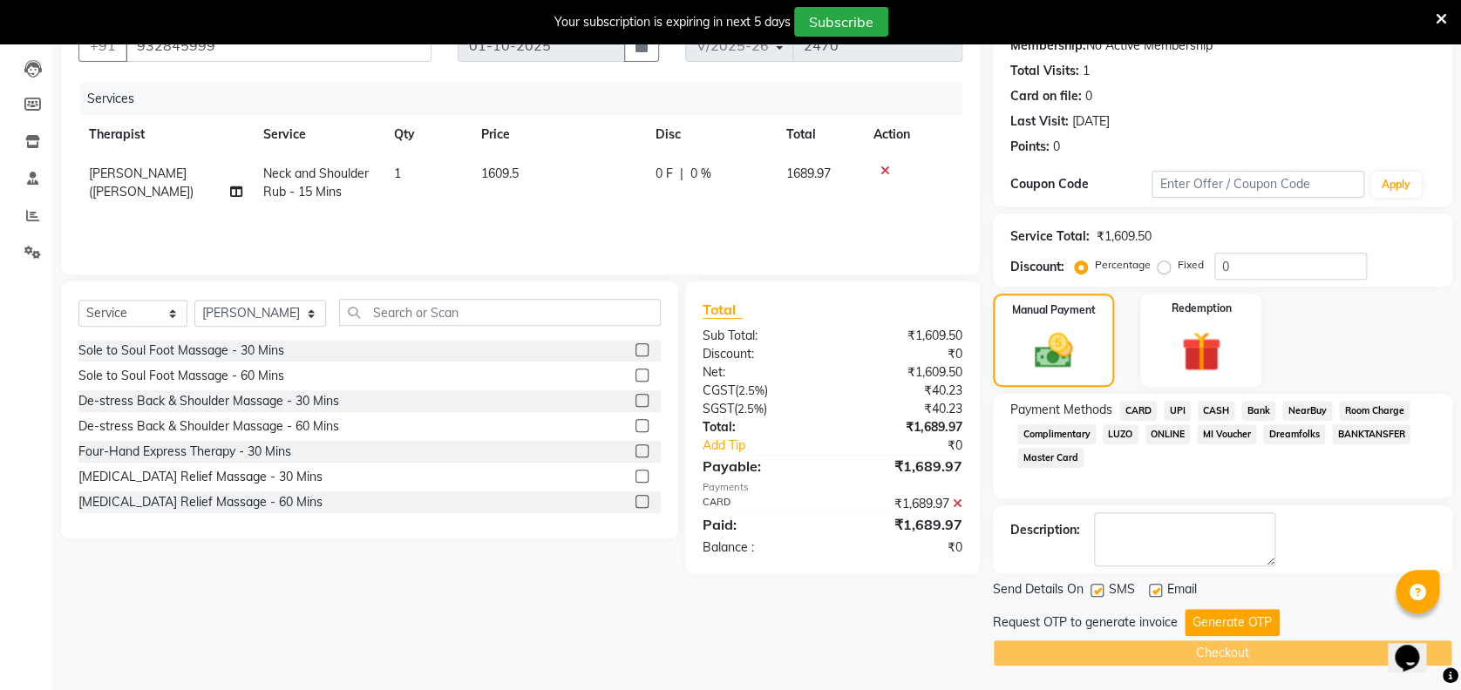
click at [1154, 589] on label at bounding box center [1155, 590] width 13 height 13
click at [1154, 589] on input "checkbox" at bounding box center [1154, 591] width 11 height 11
checkbox input "false"
click at [1187, 614] on button "Generate OTP" at bounding box center [1231, 622] width 95 height 27
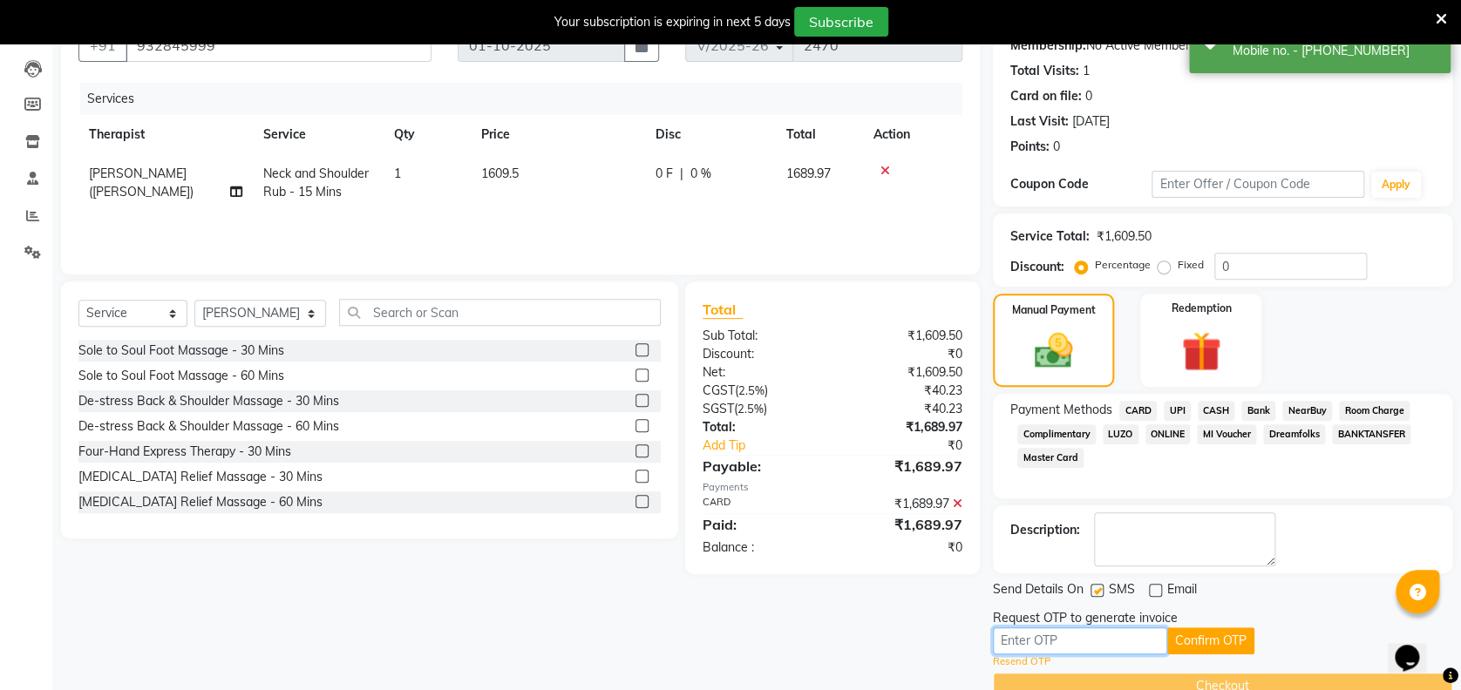
click at [1135, 632] on input "text" at bounding box center [1080, 640] width 174 height 27
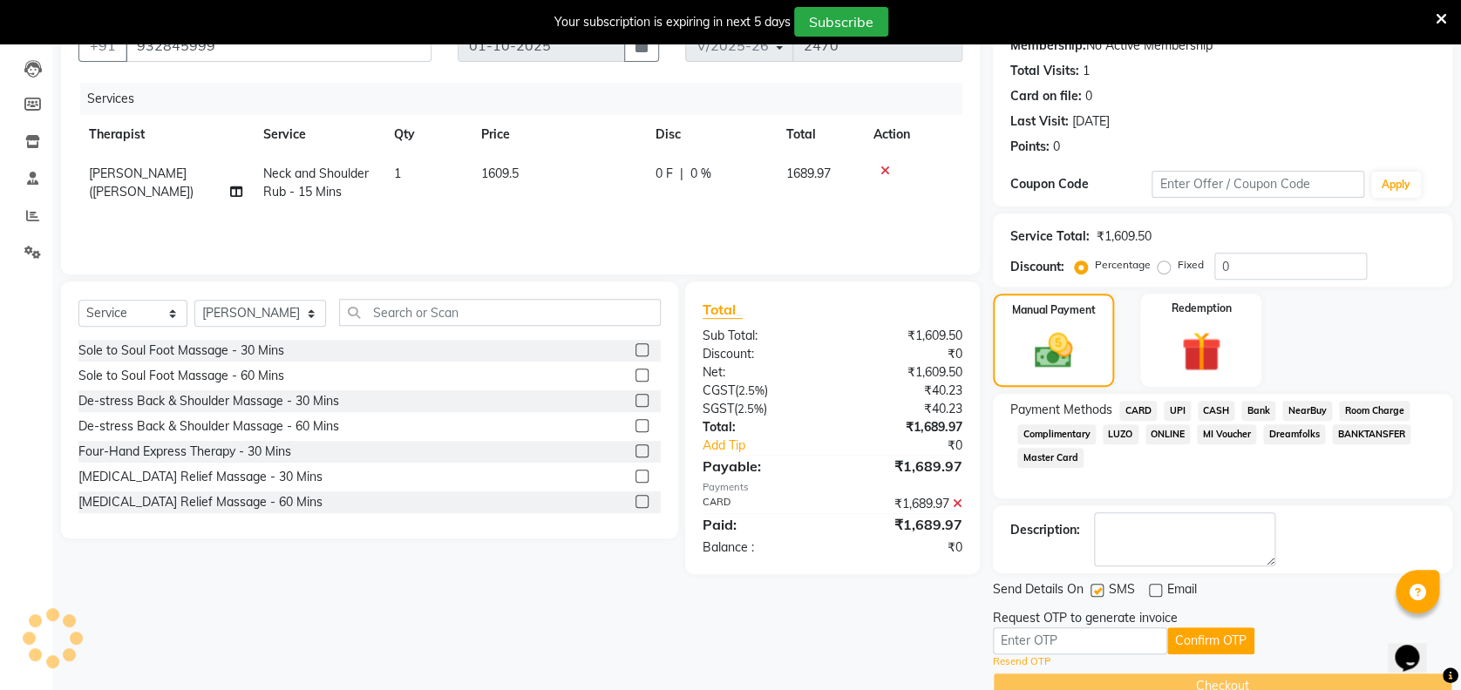
click at [1442, 18] on icon at bounding box center [1440, 19] width 11 height 16
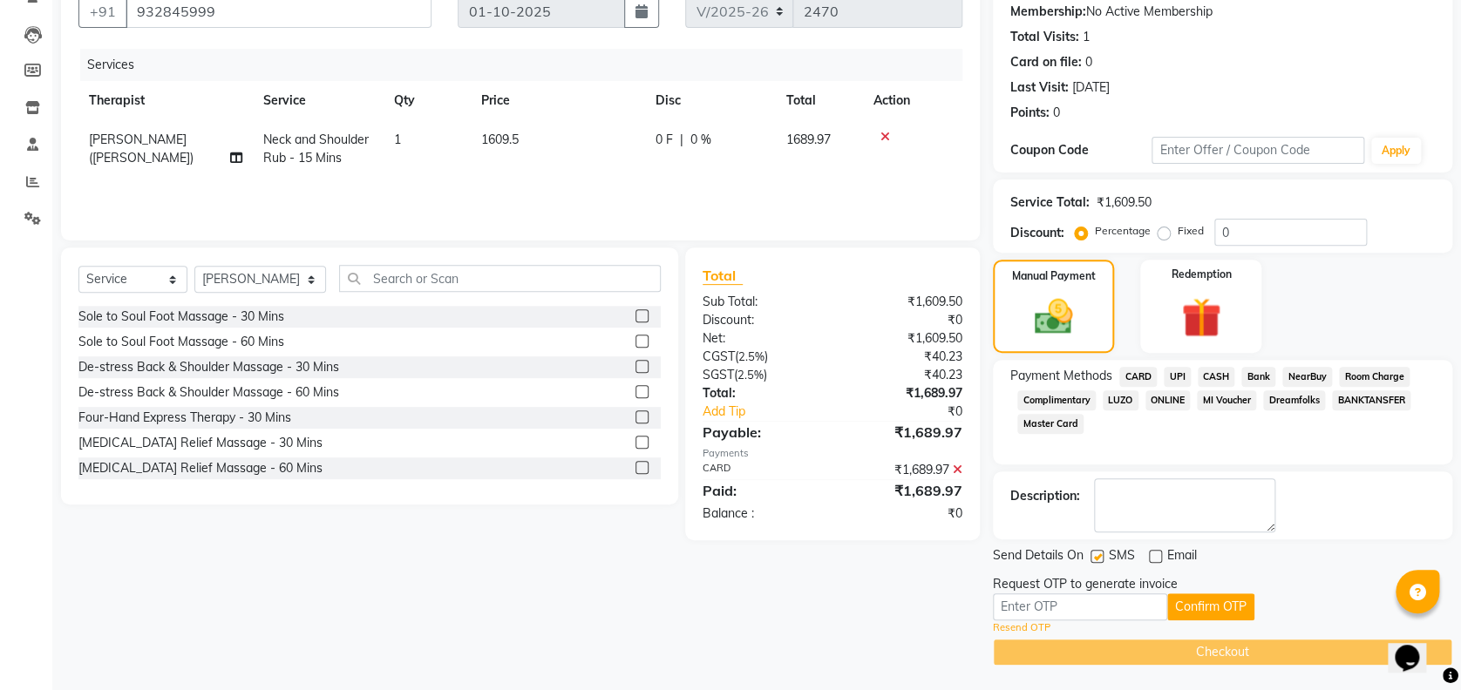
scroll to position [0, 0]
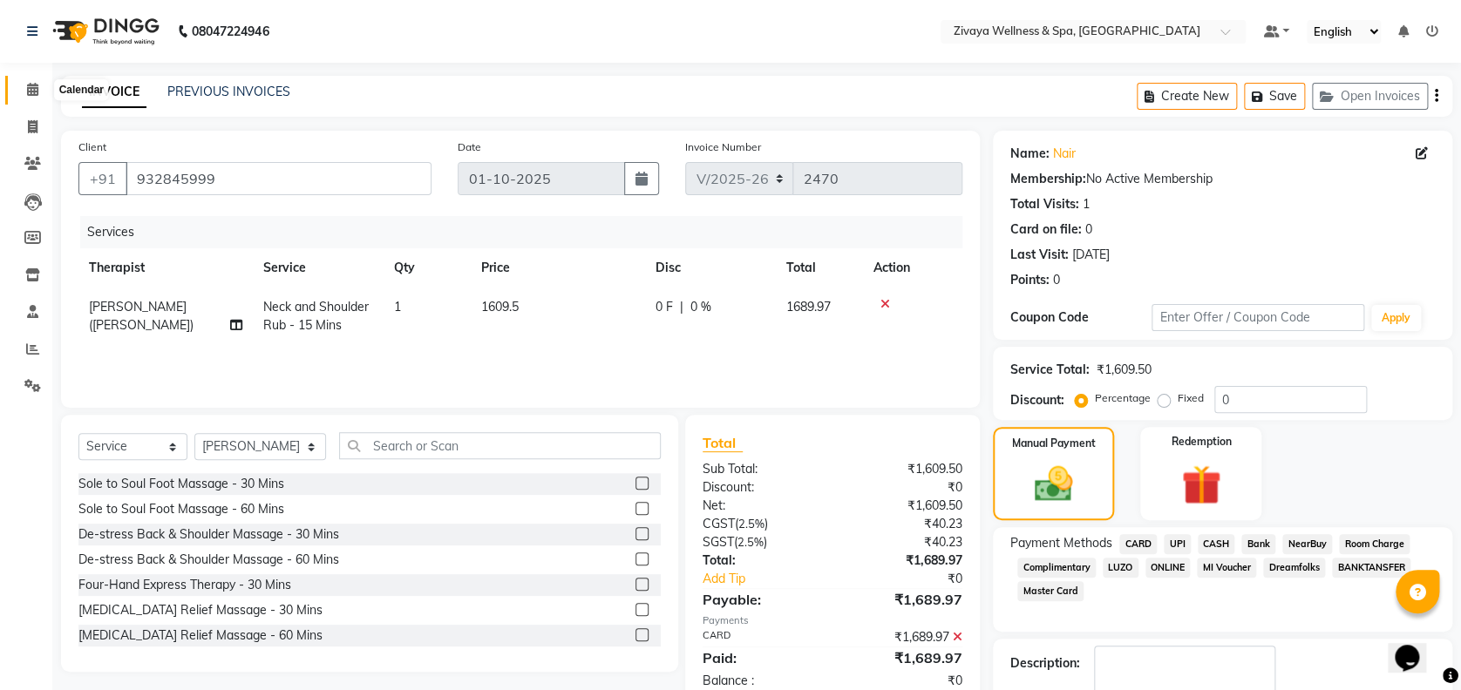
click at [29, 91] on icon at bounding box center [32, 89] width 11 height 13
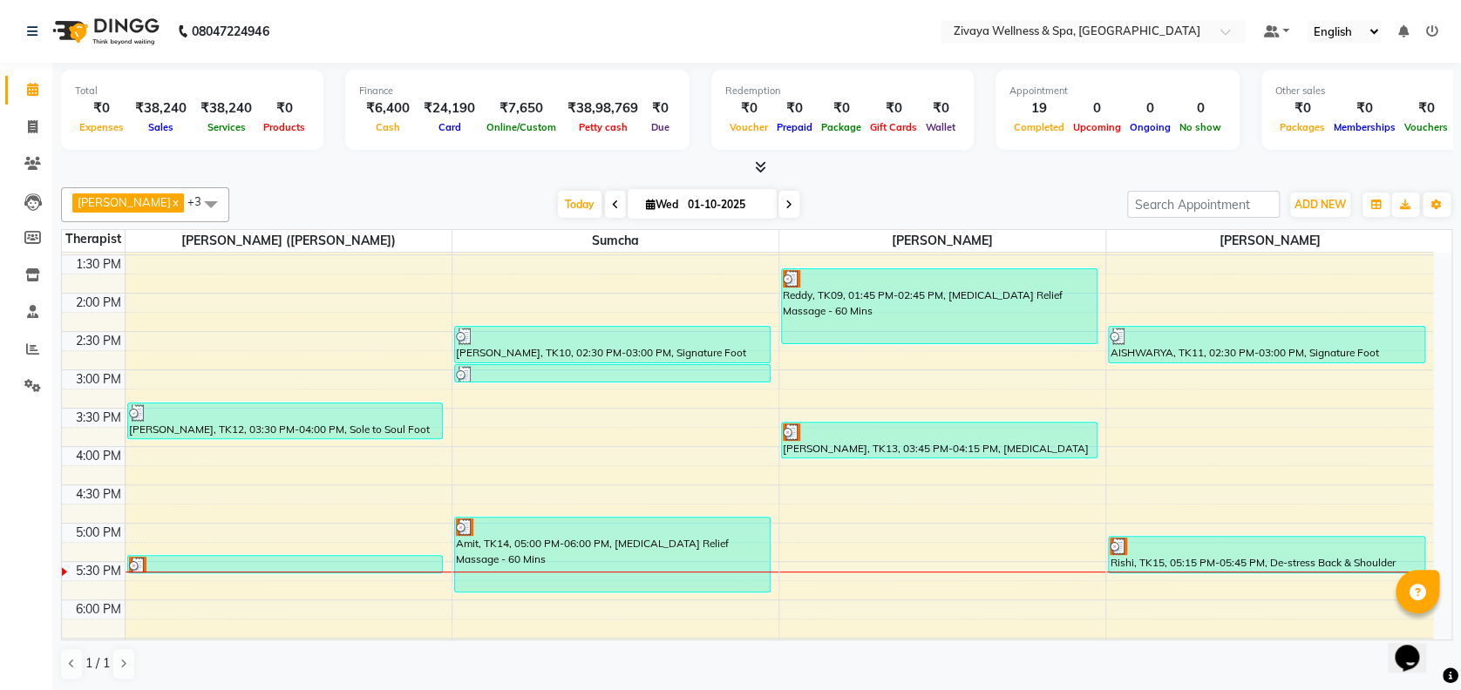
scroll to position [1031, 0]
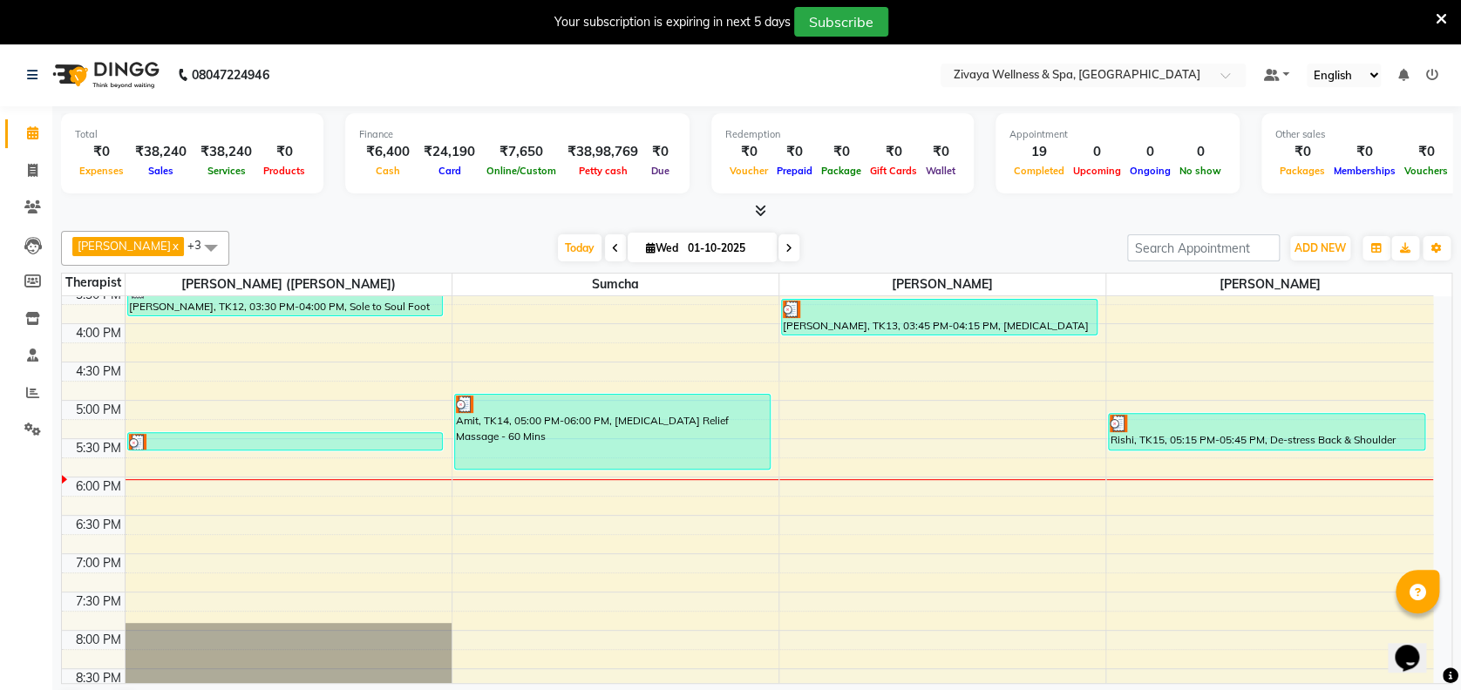
scroll to position [1207, 0]
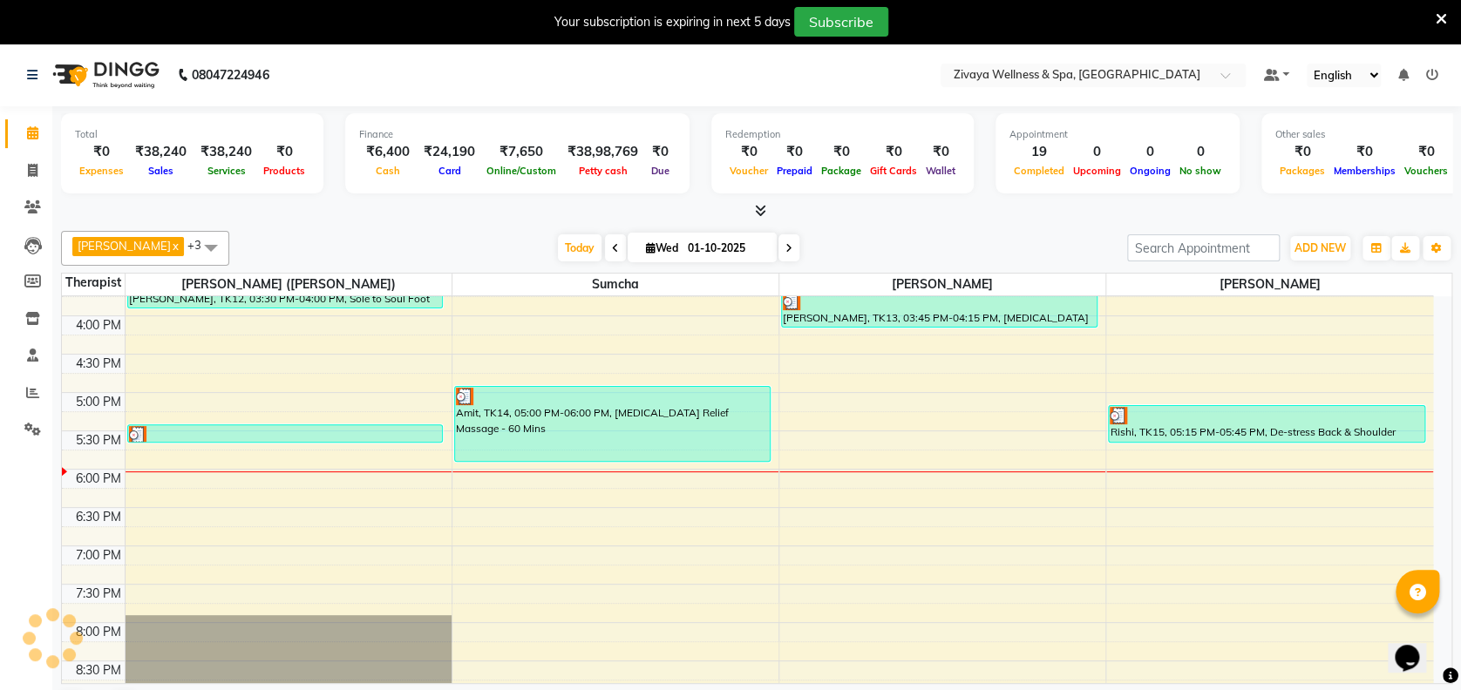
click at [875, 466] on div "12:00 AM 12:30 AM 1:00 AM 1:30 AM 2:00 AM 2:30 AM 3:00 AM 3:30 AM 4:00 AM 4:30 …" at bounding box center [747, 9] width 1371 height 1840
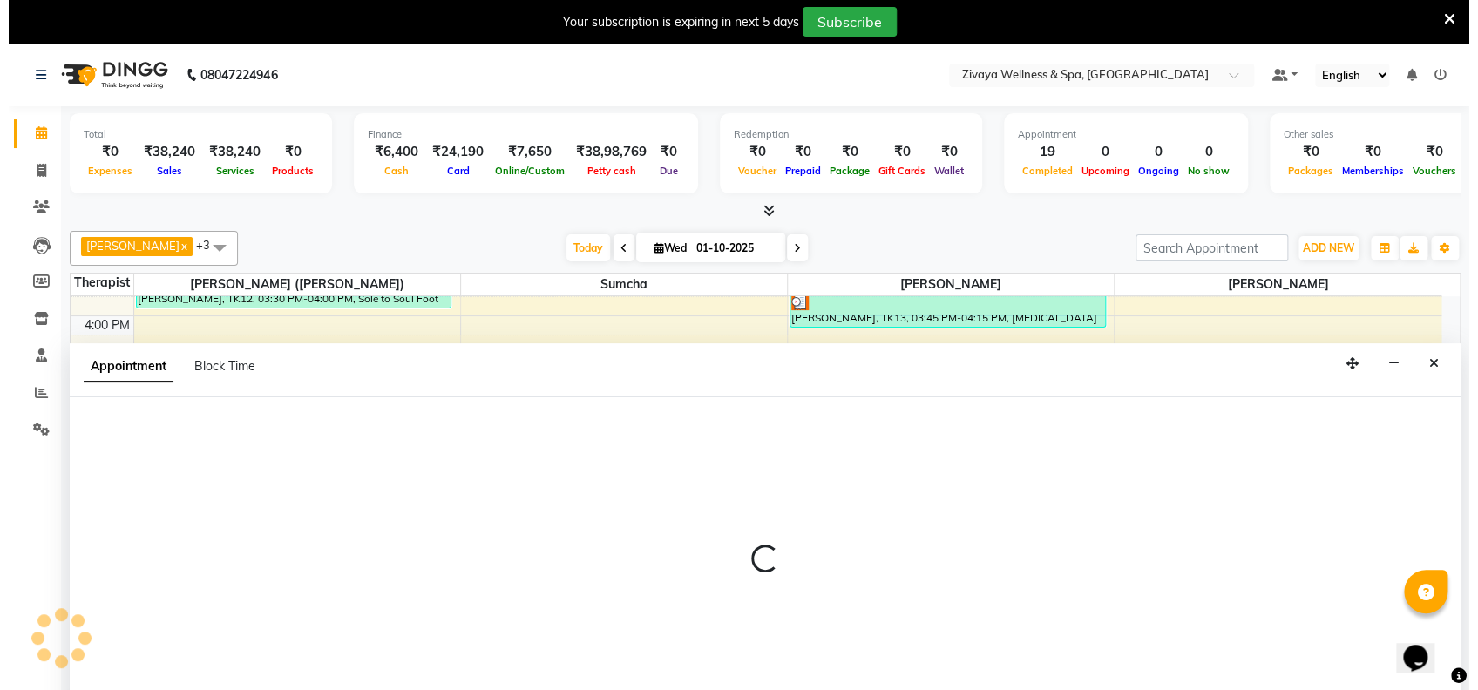
scroll to position [44, 0]
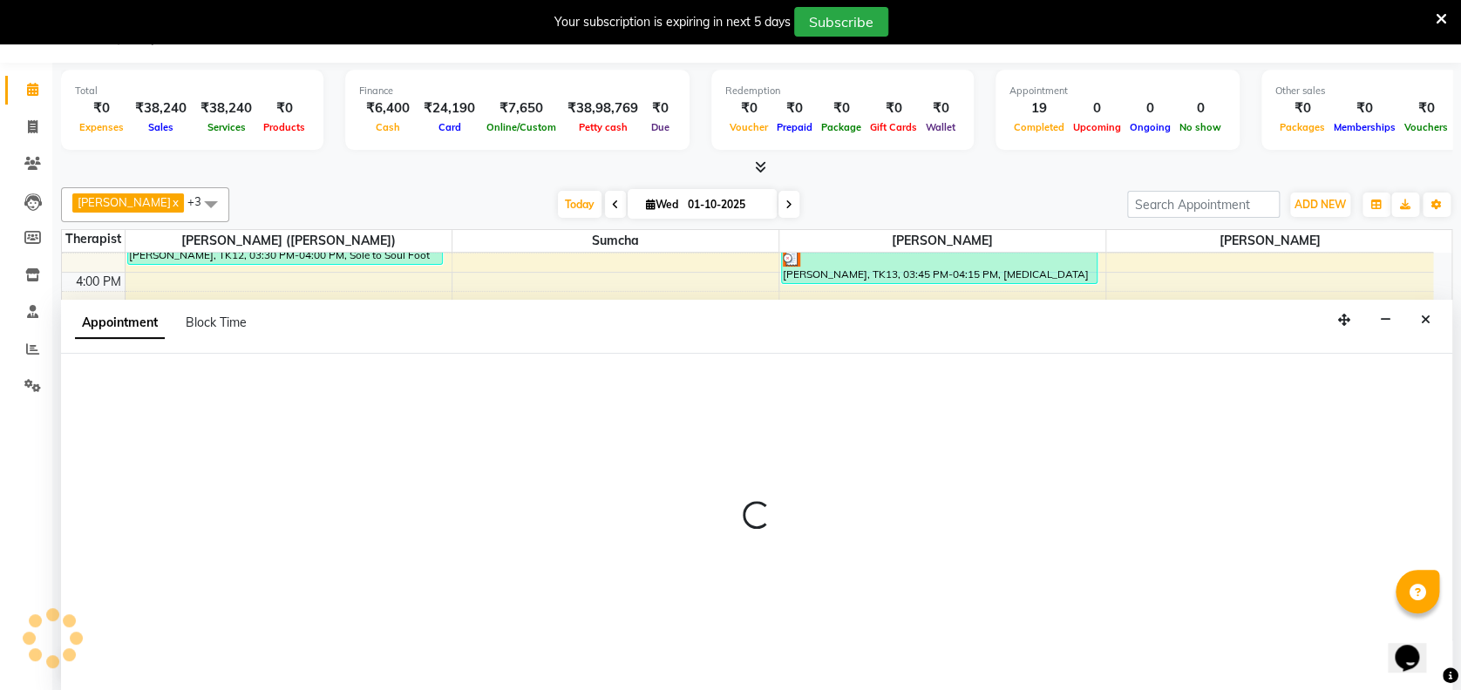
select select "80331"
select select "1080"
select select "tentative"
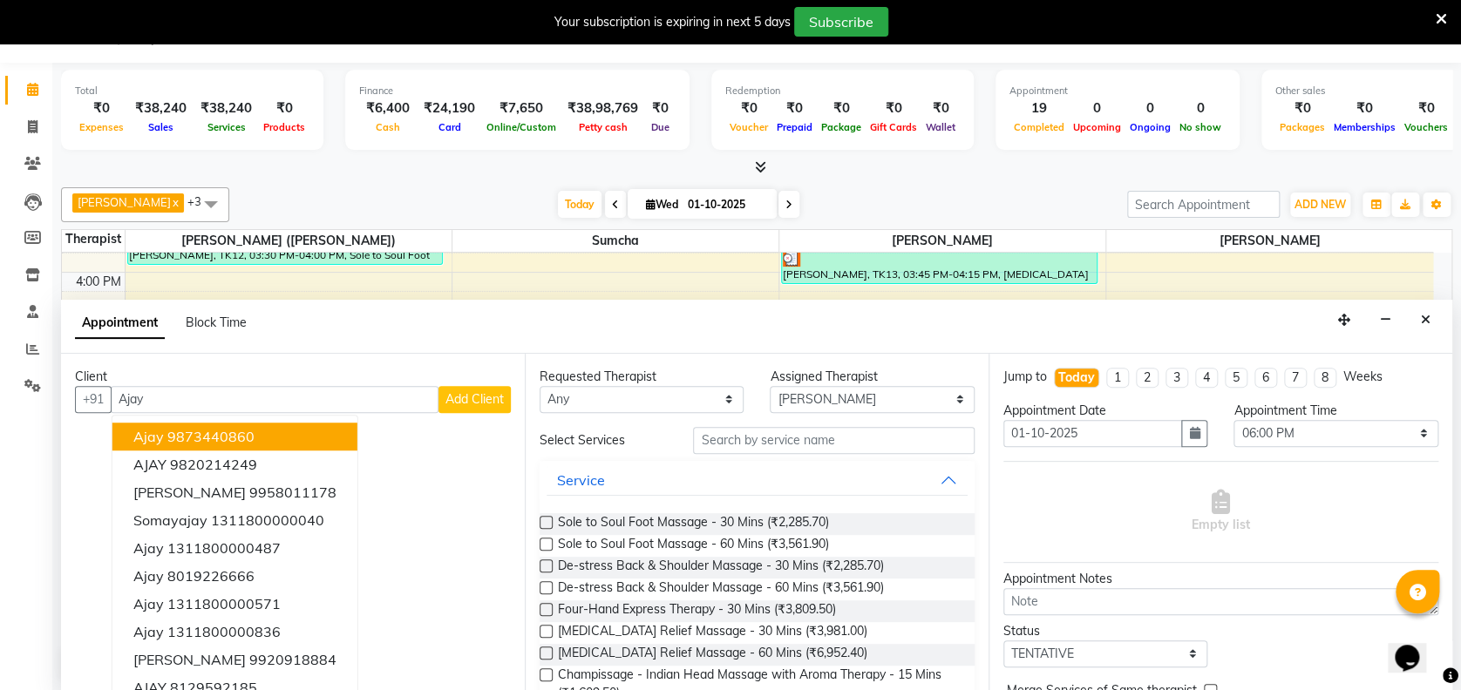
type input "Ajay"
click at [438, 389] on button "Add Client" at bounding box center [474, 399] width 72 height 27
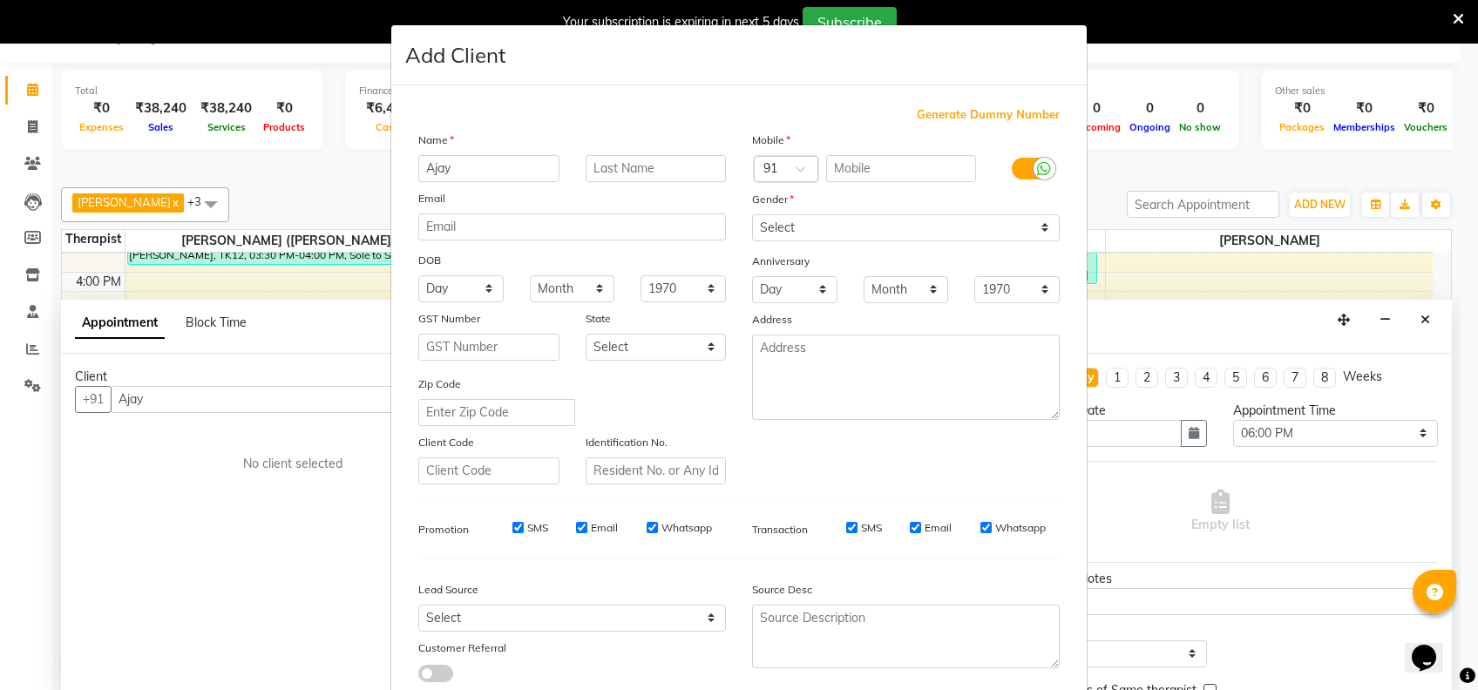
click at [1031, 113] on span "Generate Dummy Number" at bounding box center [988, 114] width 143 height 17
type input "1311800001855"
checkbox input "false"
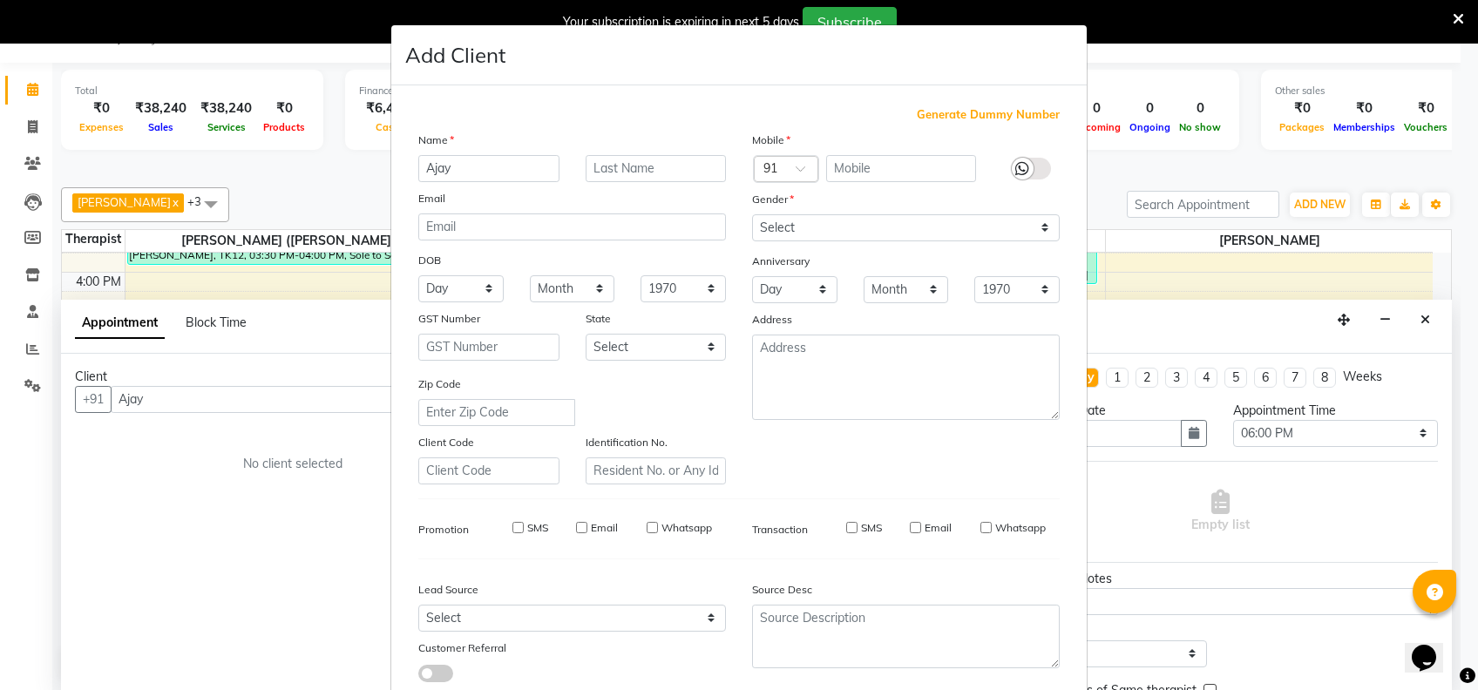
checkbox input "false"
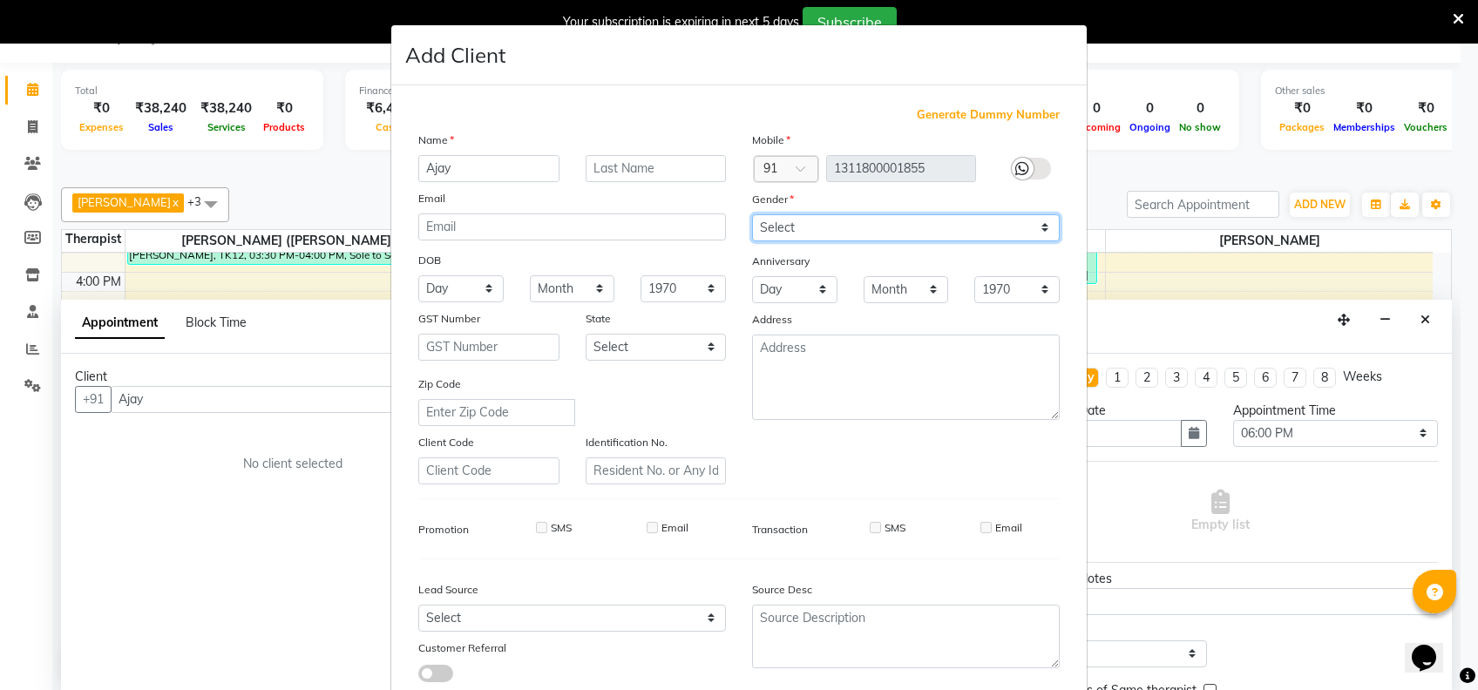
click at [892, 235] on select "Select [DEMOGRAPHIC_DATA] [DEMOGRAPHIC_DATA] Other Prefer Not To Say" at bounding box center [906, 227] width 308 height 27
select select "[DEMOGRAPHIC_DATA]"
click at [752, 214] on select "Select [DEMOGRAPHIC_DATA] [DEMOGRAPHIC_DATA] Other Prefer Not To Say" at bounding box center [906, 227] width 308 height 27
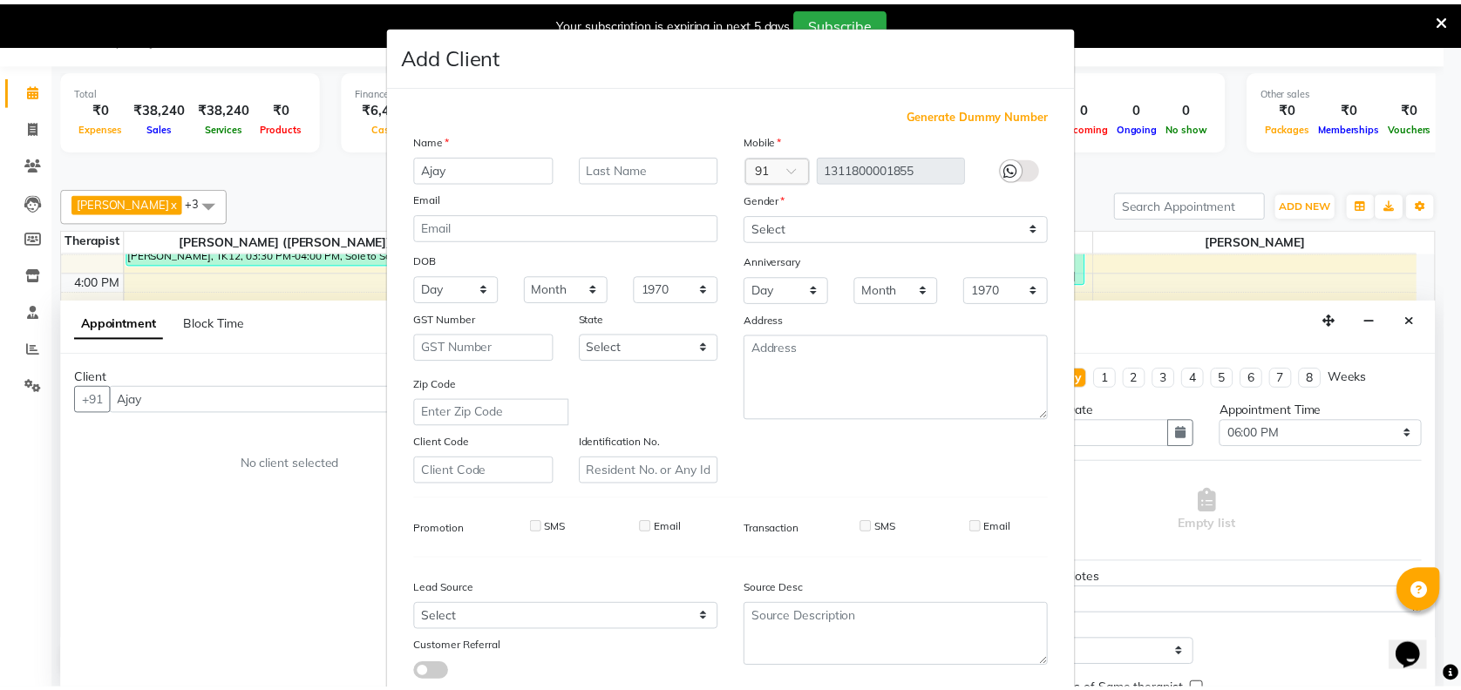
scroll to position [111, 0]
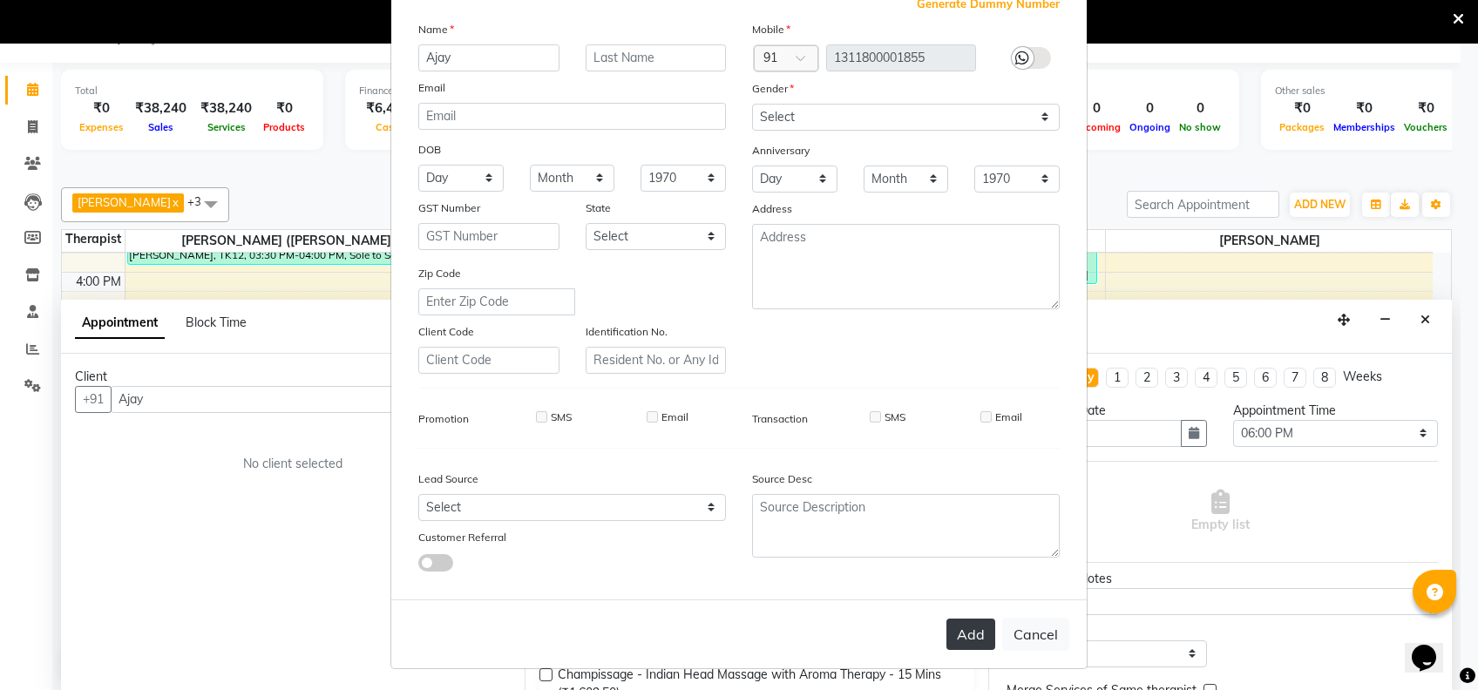
click at [946, 630] on button "Add" at bounding box center [970, 634] width 49 height 31
type input "1311800001855"
select select
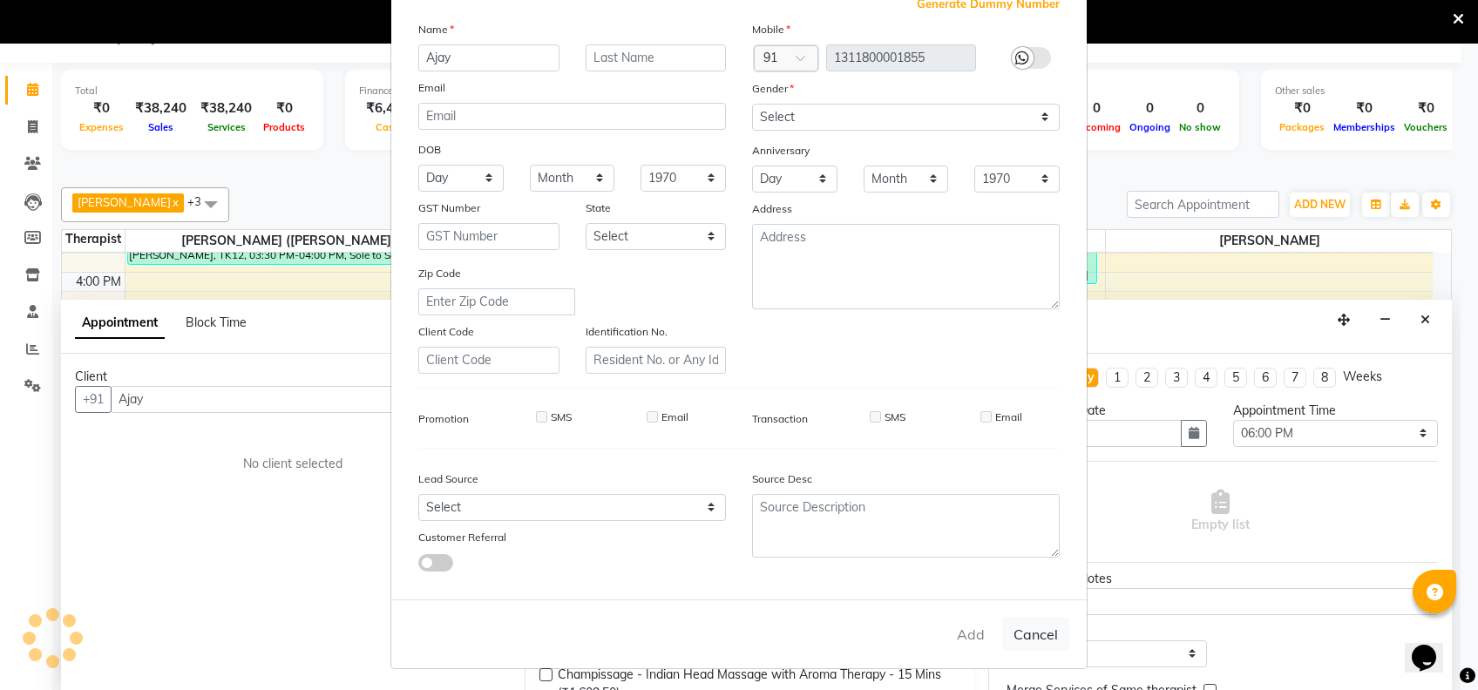
select select
checkbox input "false"
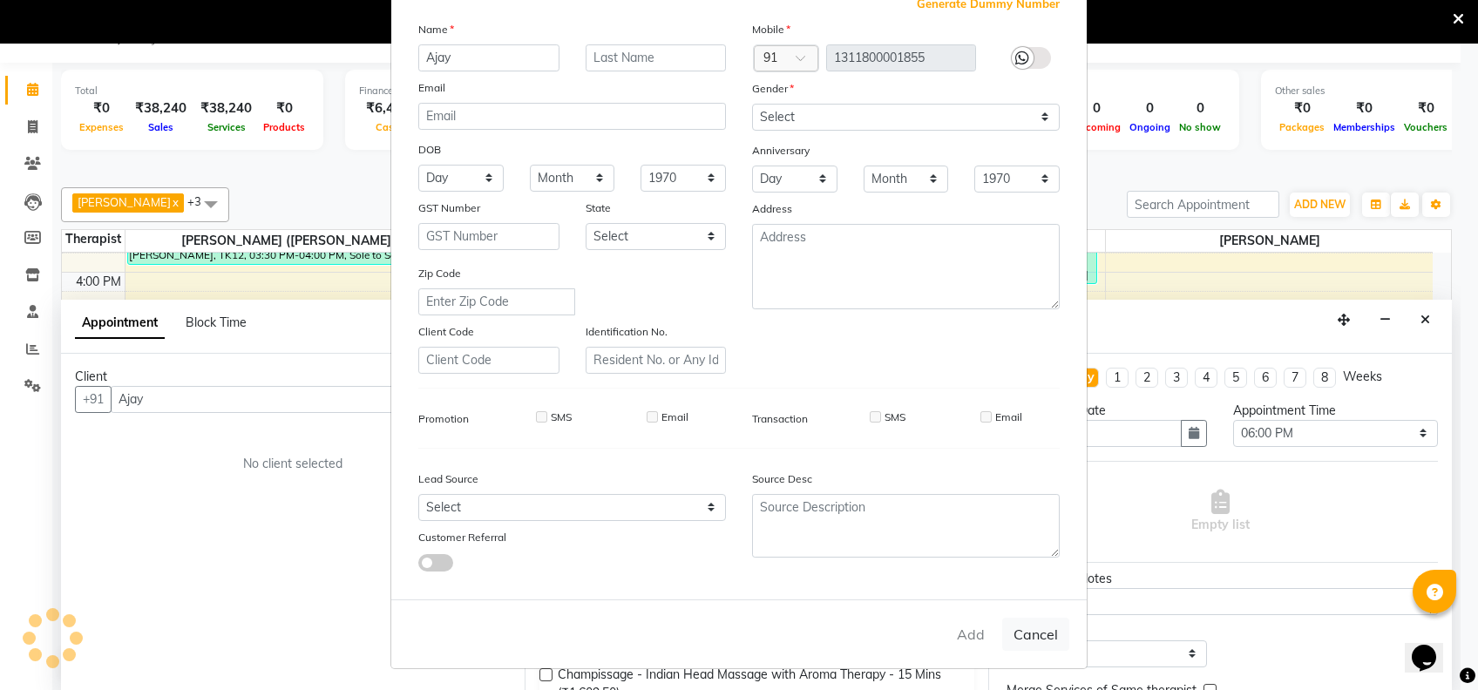
checkbox input "false"
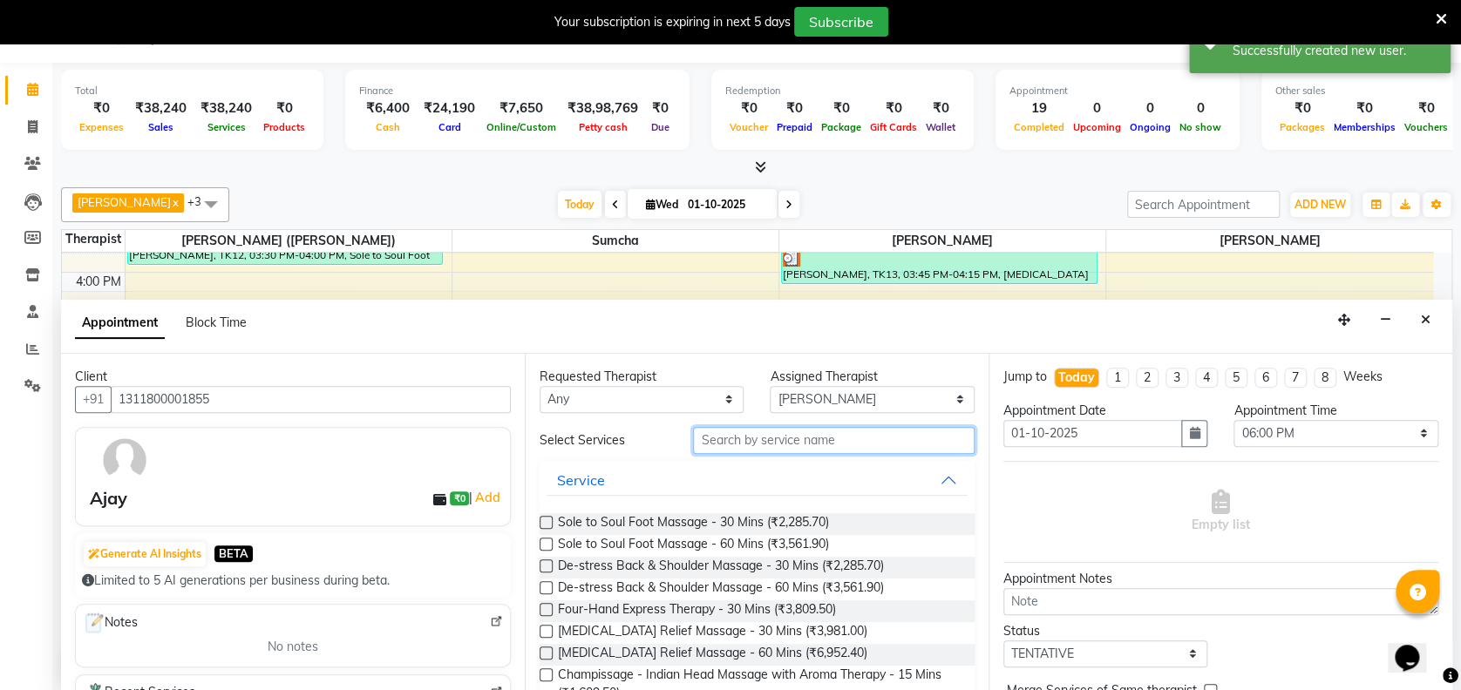
click at [802, 445] on input "text" at bounding box center [834, 440] width 282 height 27
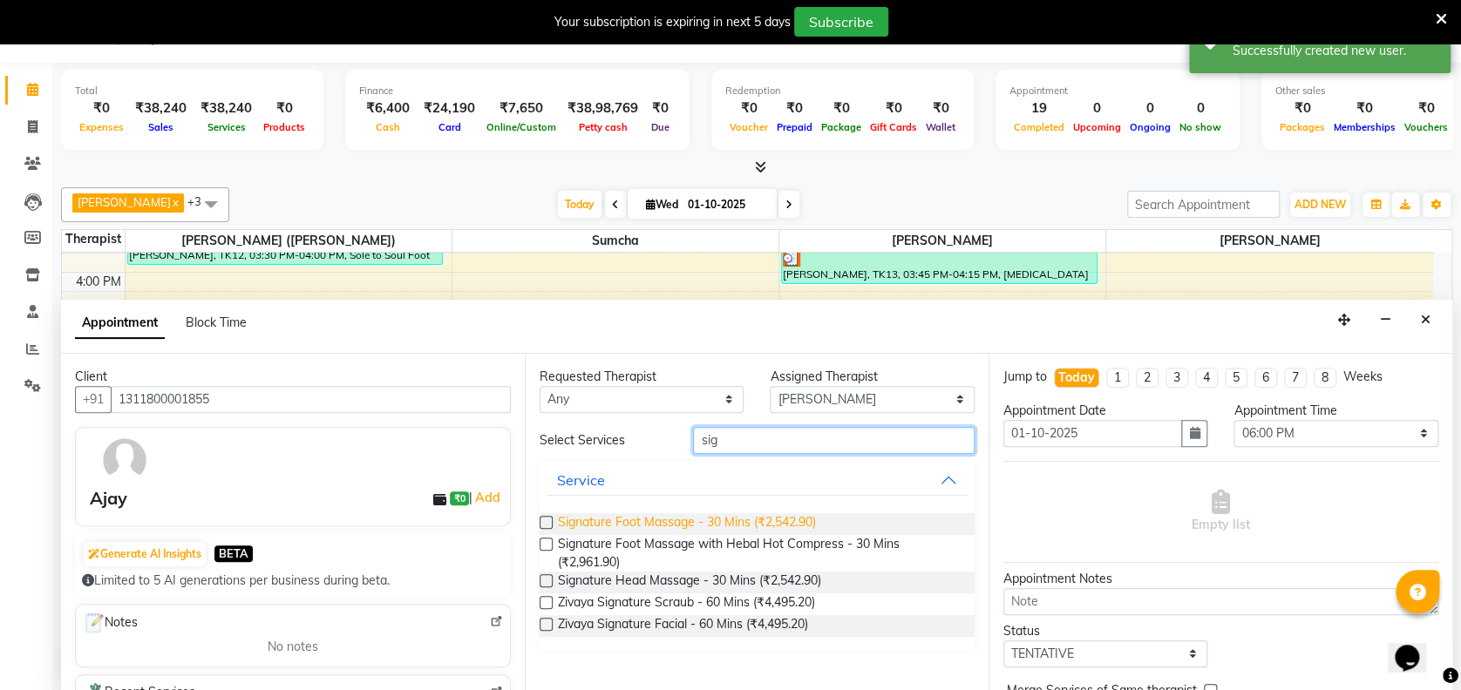
type input "sig"
click at [679, 514] on span "Signature Foot Massage - 30 Mins (₹2,542.90)" at bounding box center [687, 524] width 258 height 22
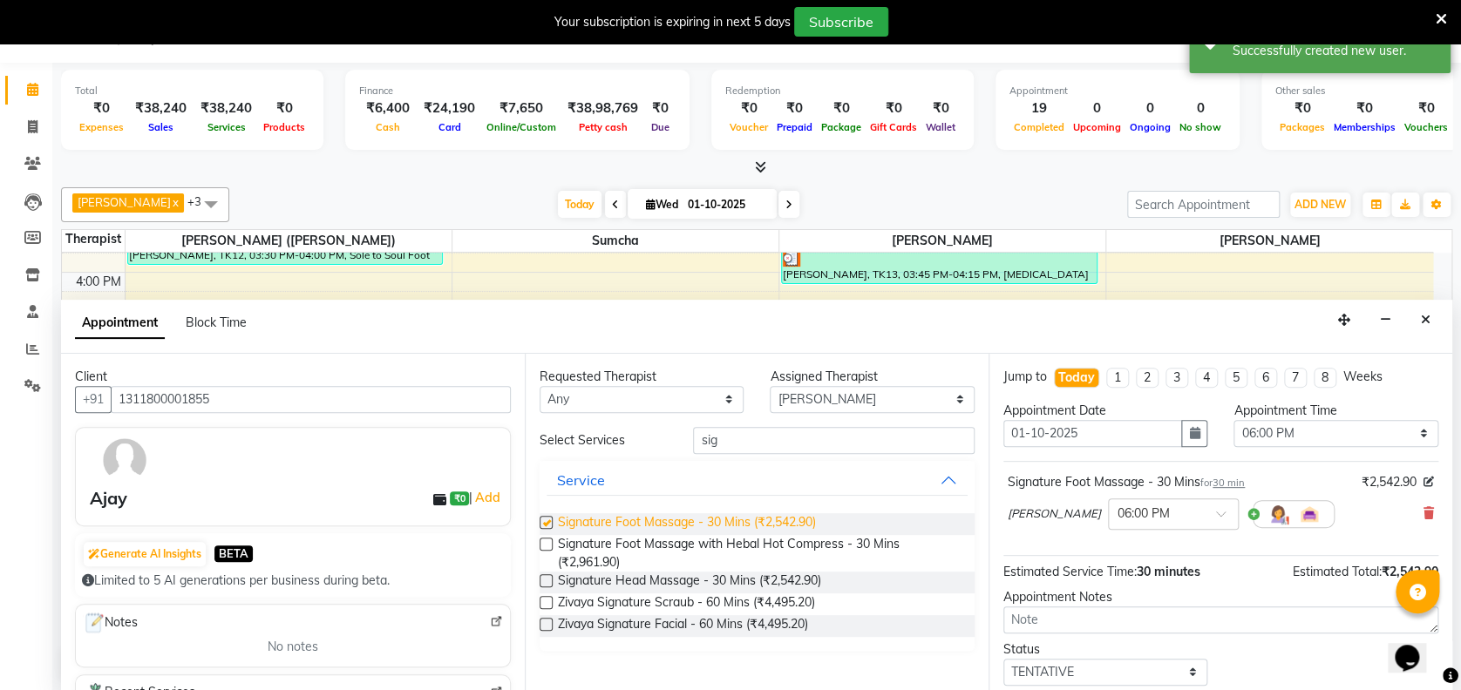
checkbox input "false"
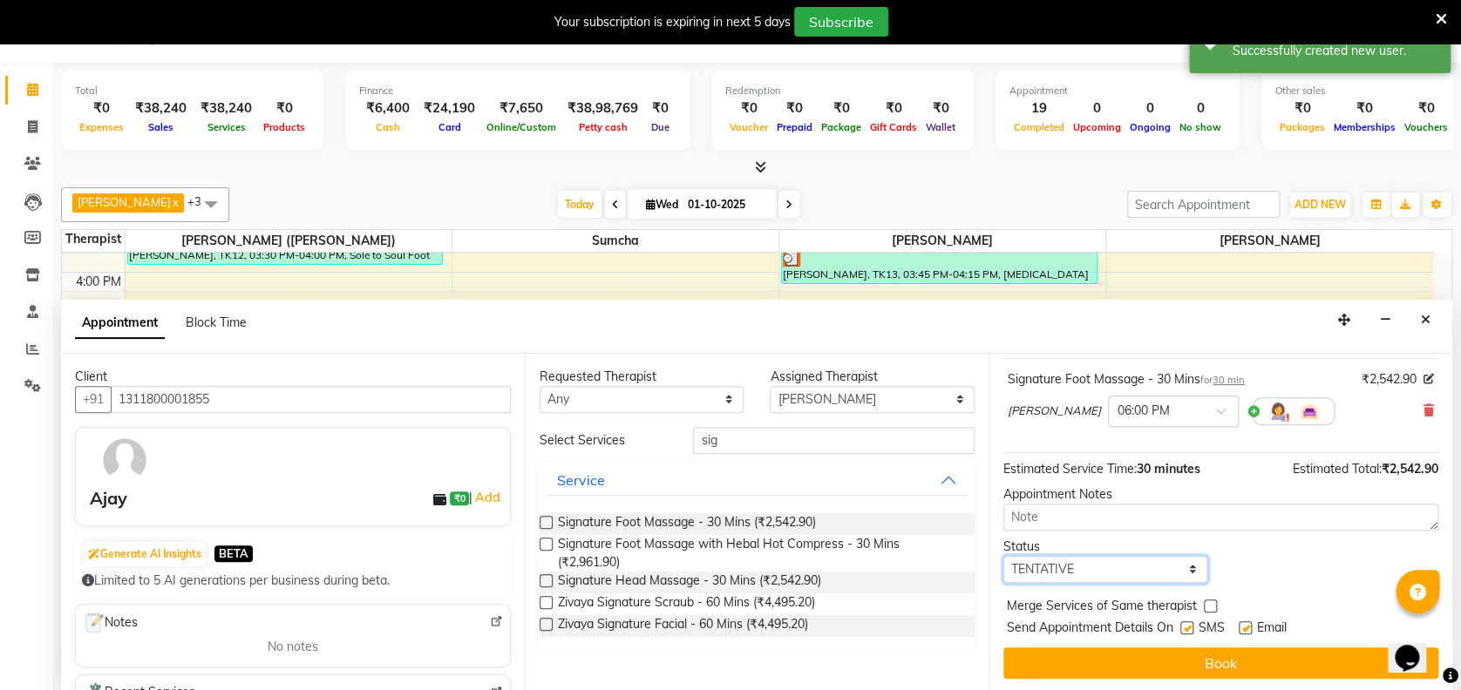
click at [1136, 558] on select "Select TENTATIVE CONFIRM CHECK-IN UPCOMING" at bounding box center [1105, 569] width 204 height 27
select select "confirm booking"
click at [1003, 556] on select "Select TENTATIVE CONFIRM CHECK-IN UPCOMING" at bounding box center [1105, 569] width 204 height 27
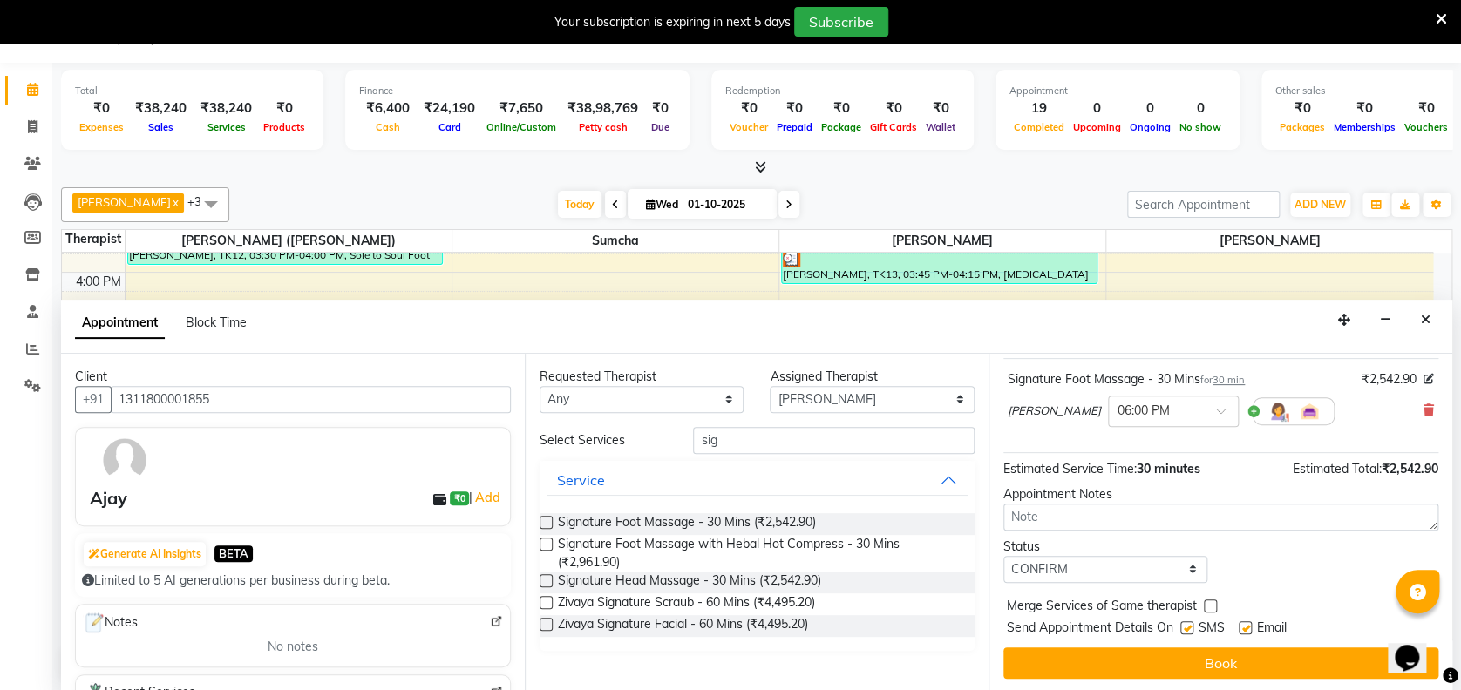
click at [1183, 627] on label at bounding box center [1186, 627] width 13 height 13
click at [1183, 627] on input "checkbox" at bounding box center [1185, 629] width 11 height 11
checkbox input "false"
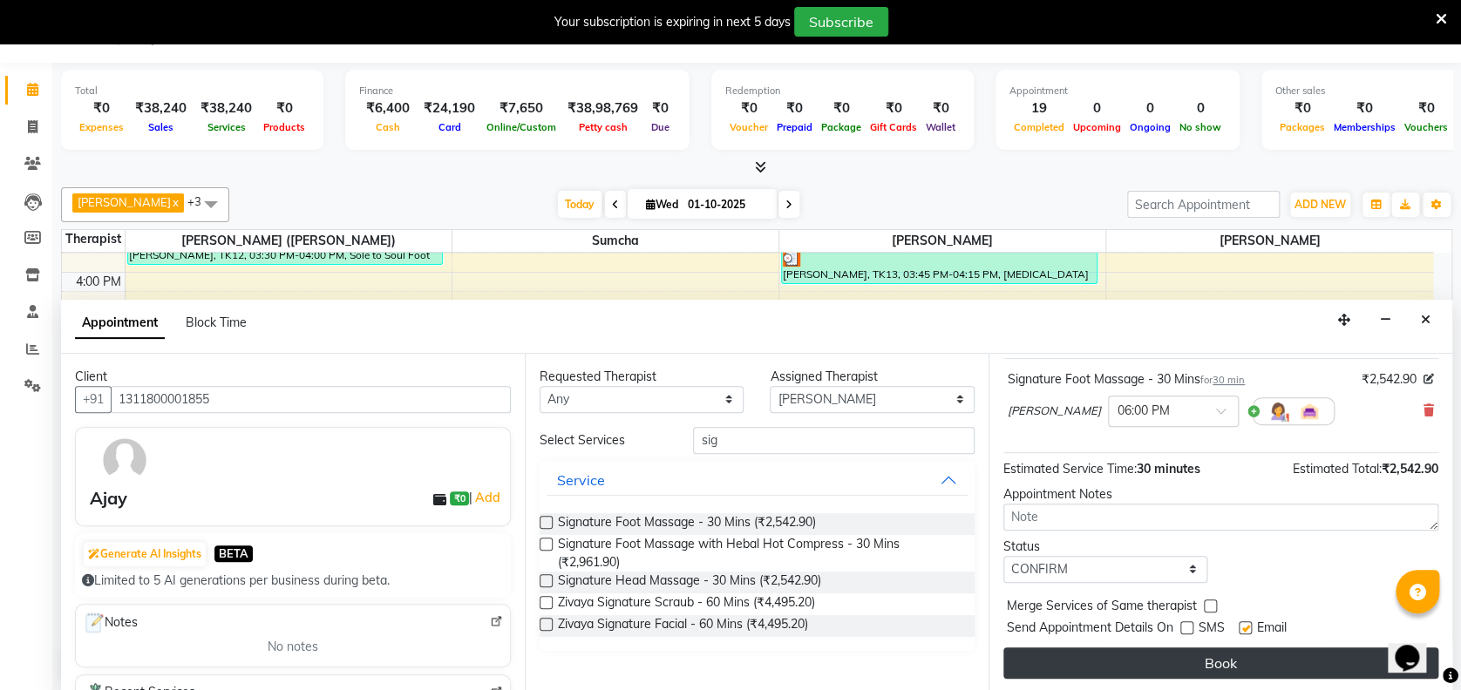
click at [1150, 659] on button "Book" at bounding box center [1220, 663] width 435 height 31
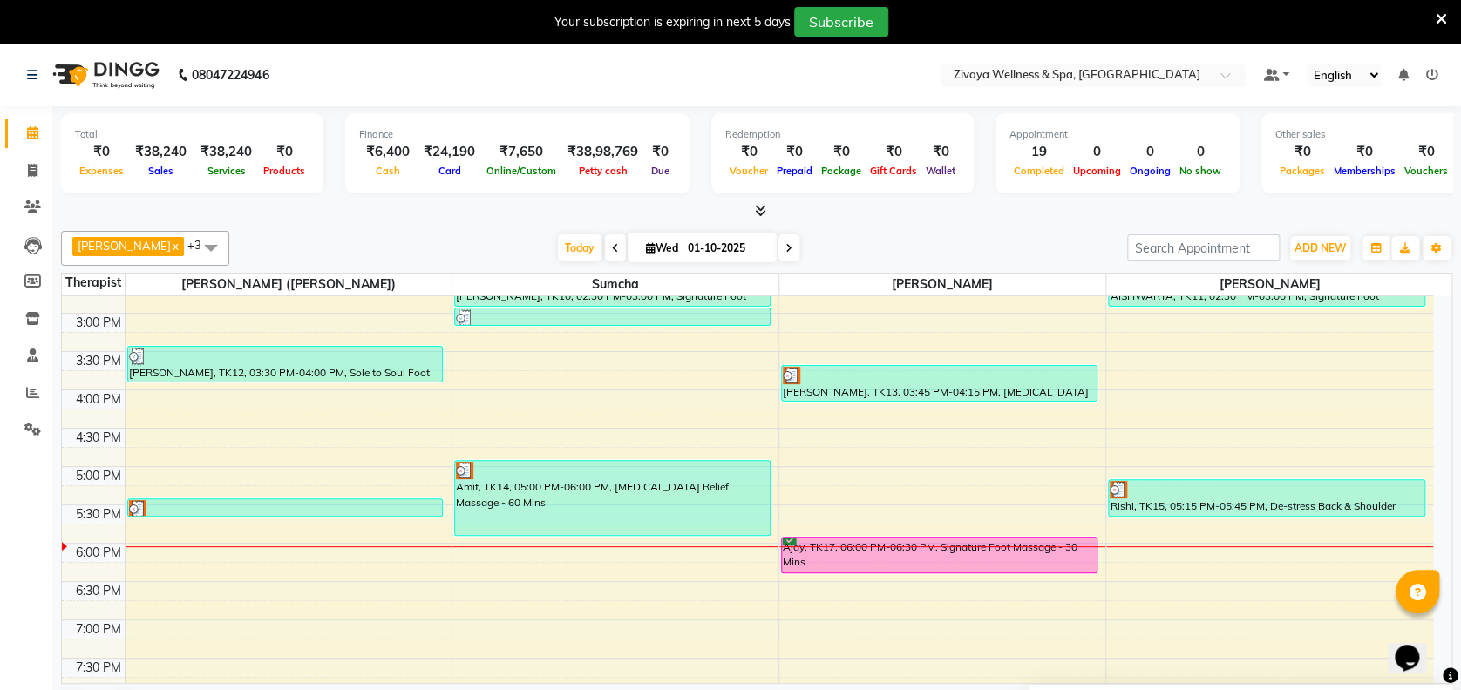
scroll to position [1146, 0]
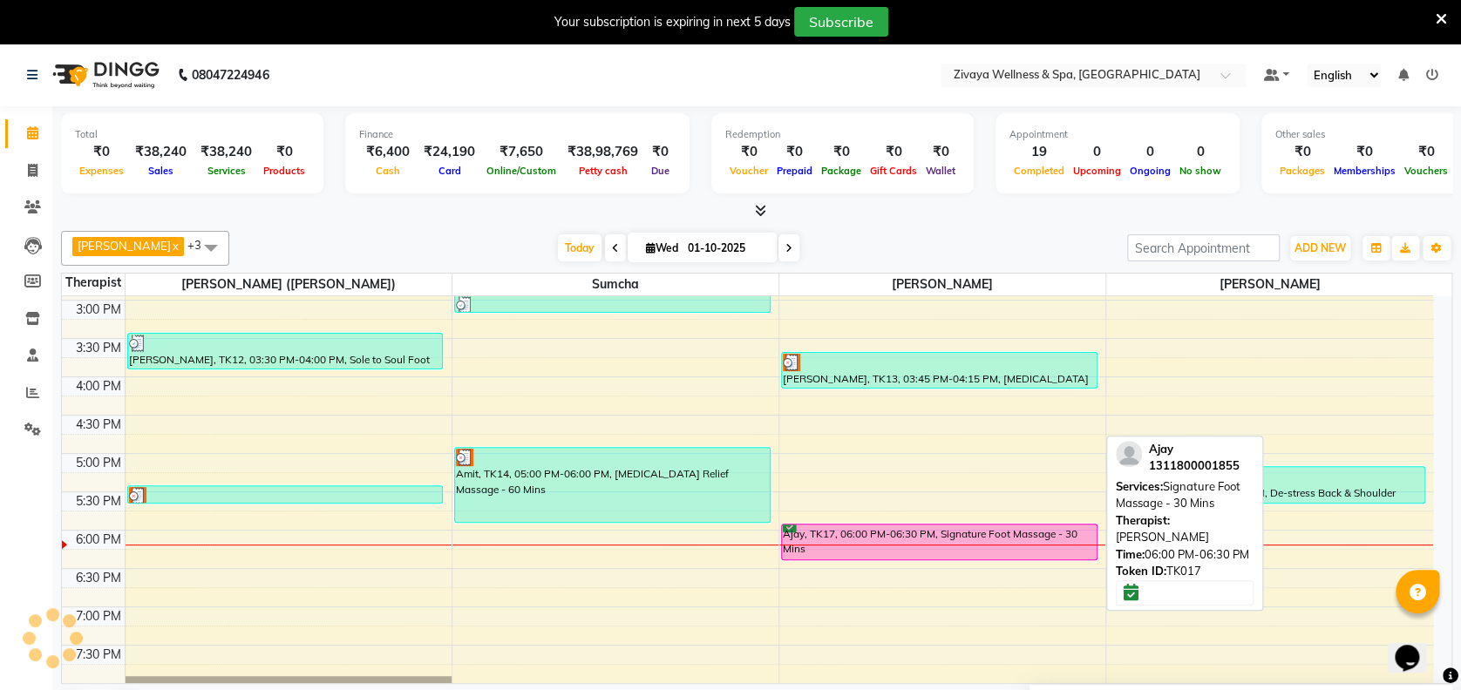
click at [872, 544] on div "Ajay, TK17, 06:00 PM-06:30 PM, Signature Foot Massage - 30 Mins" at bounding box center [939, 542] width 315 height 35
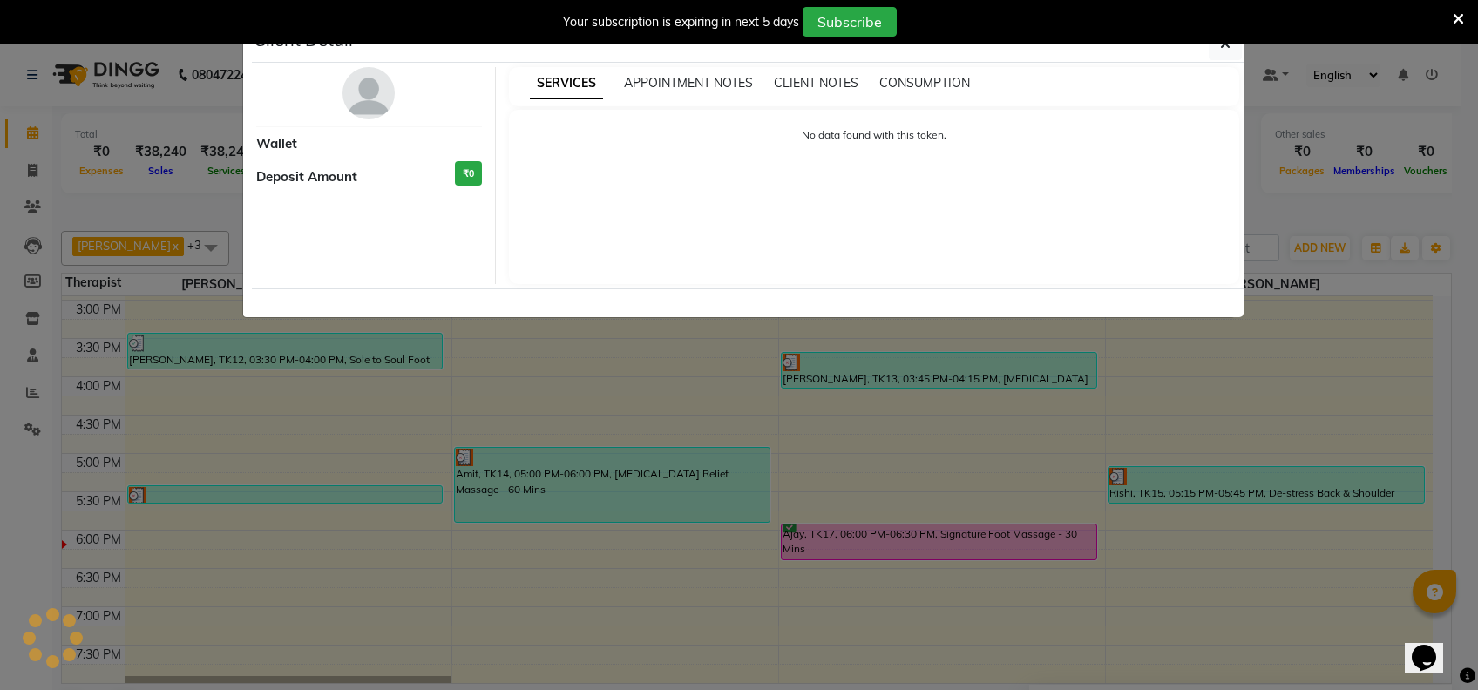
click at [1458, 21] on icon at bounding box center [1458, 19] width 11 height 16
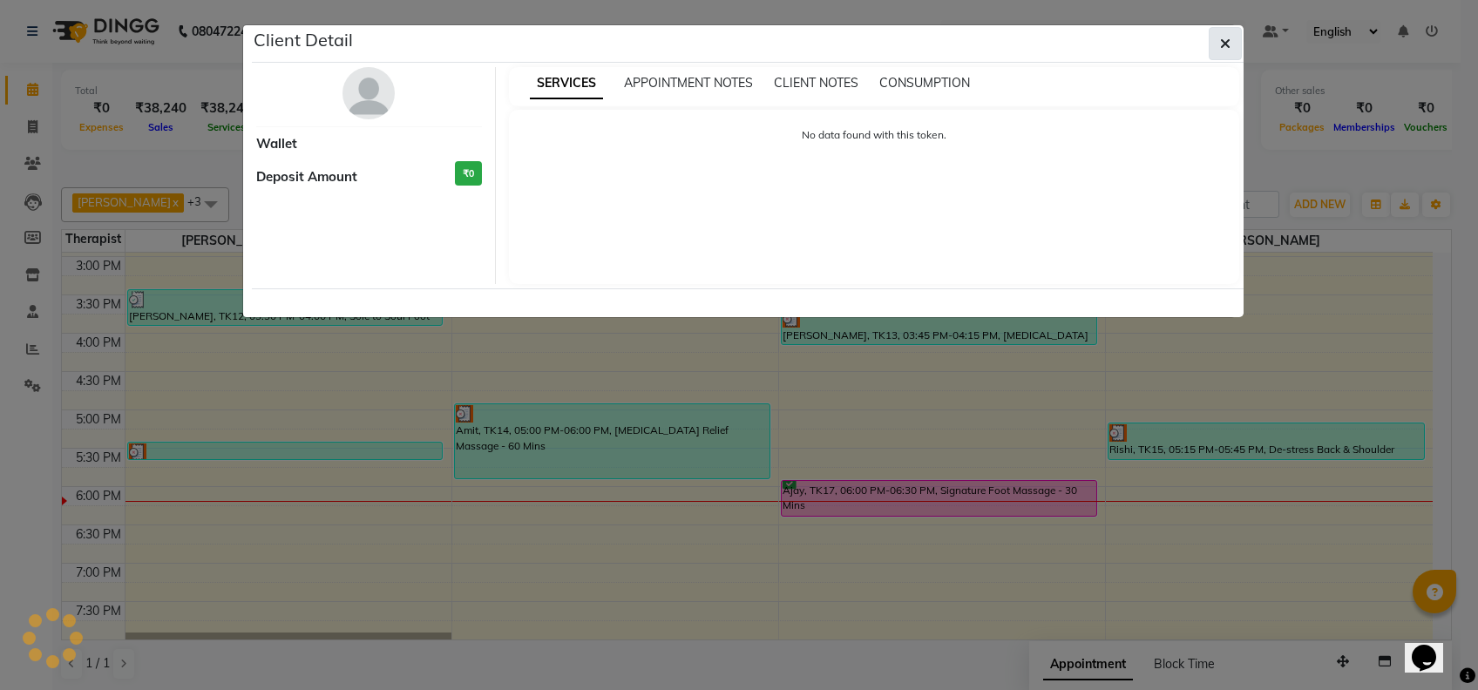
click at [1228, 35] on span "button" at bounding box center [1225, 43] width 10 height 17
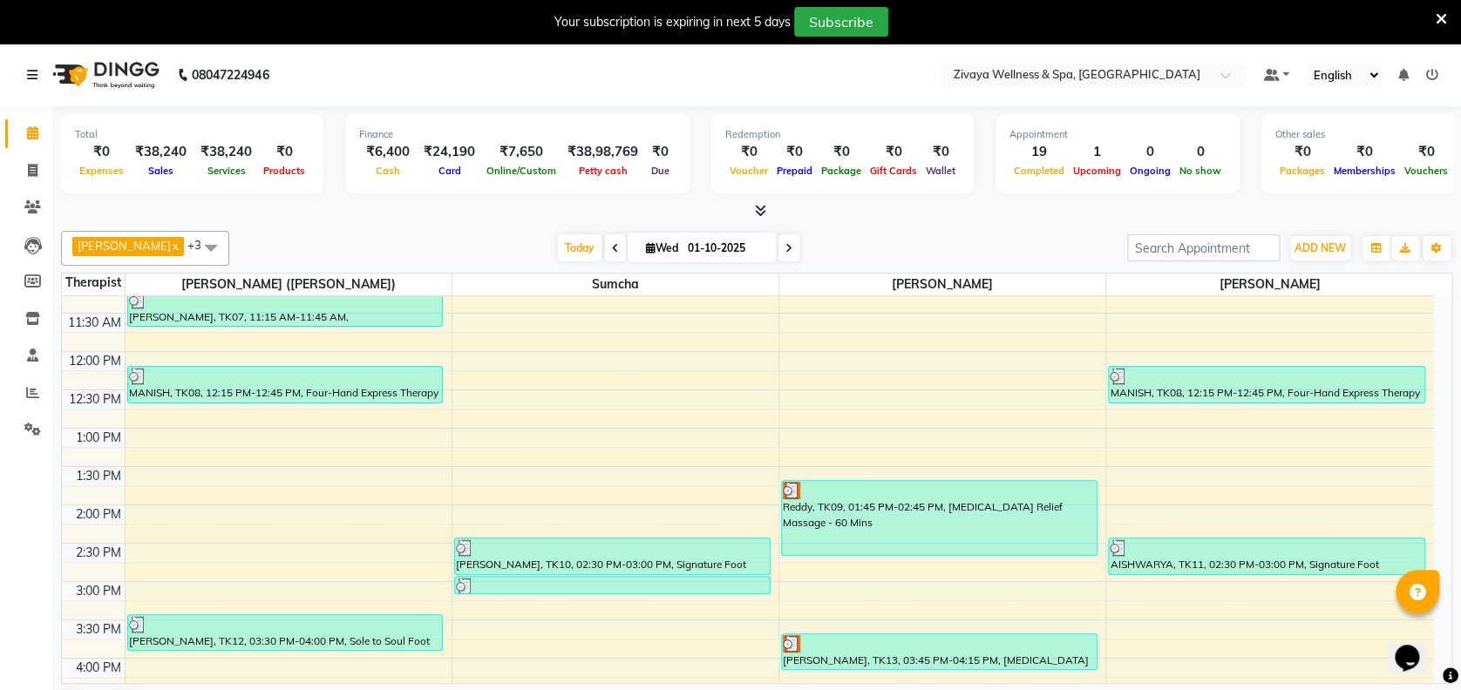
scroll to position [886, 0]
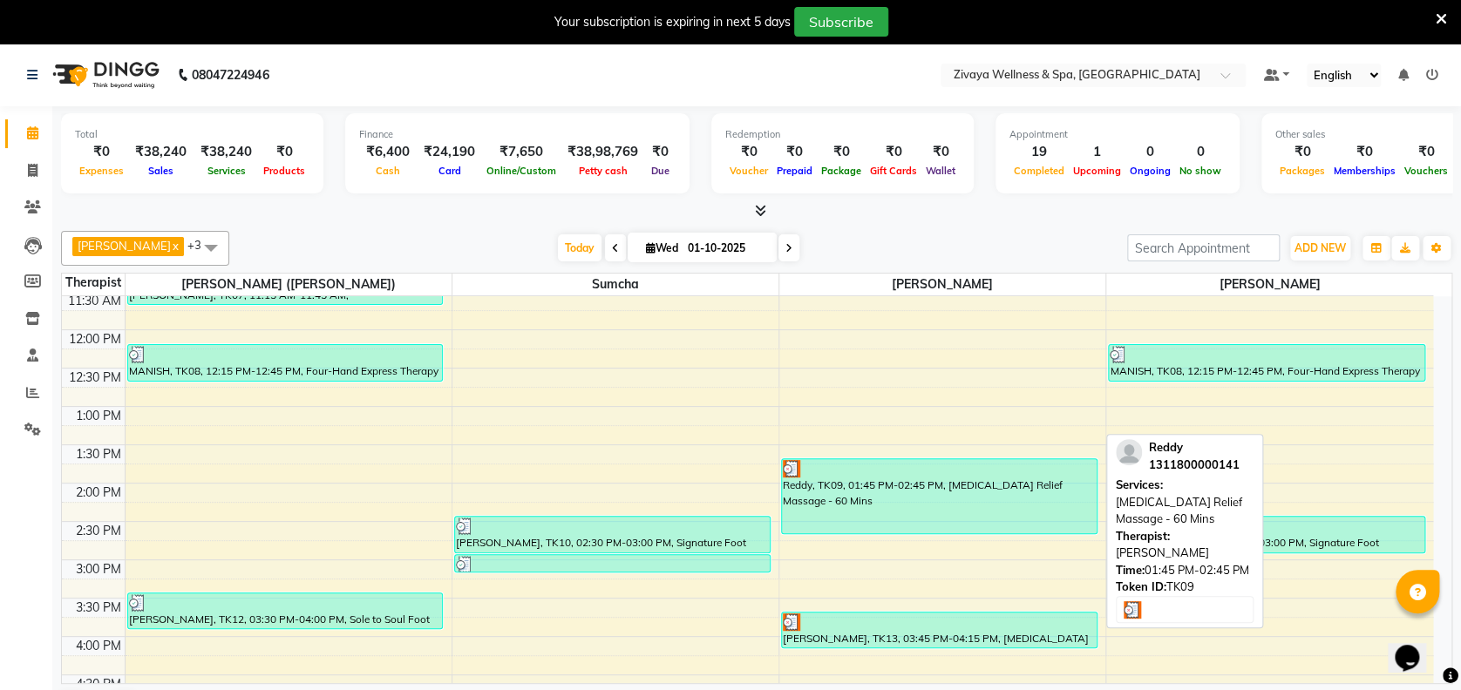
click at [898, 472] on div at bounding box center [939, 468] width 313 height 17
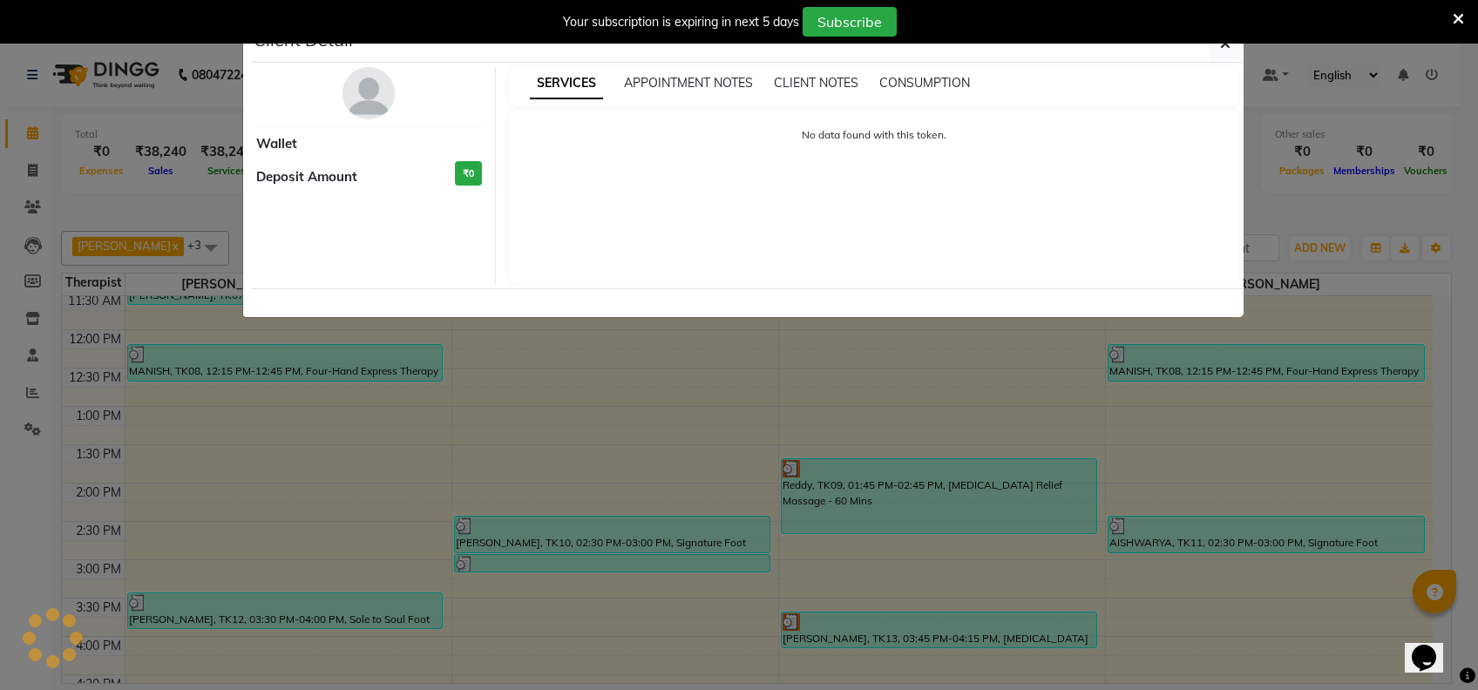
select select "3"
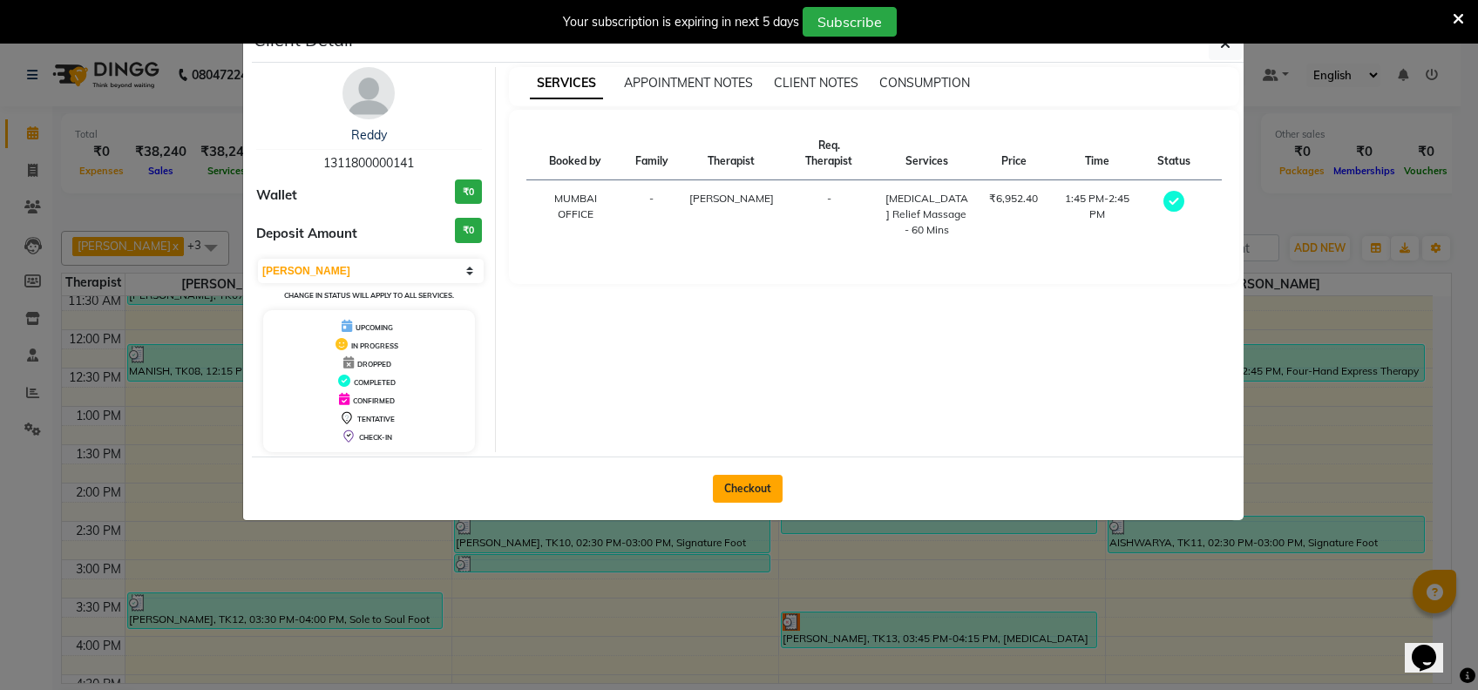
click at [727, 488] on button "Checkout" at bounding box center [748, 489] width 70 height 28
select select "7072"
select select "service"
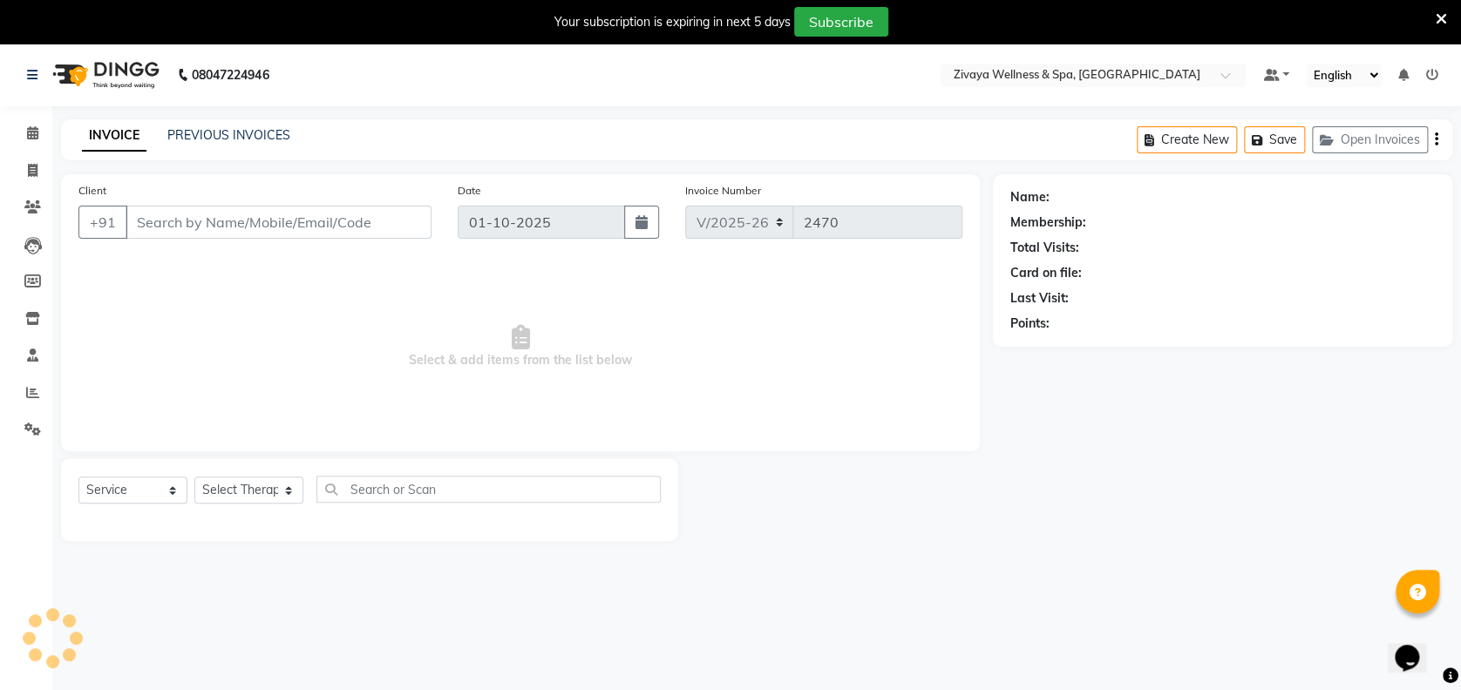
type input "1311800000141"
select select "80331"
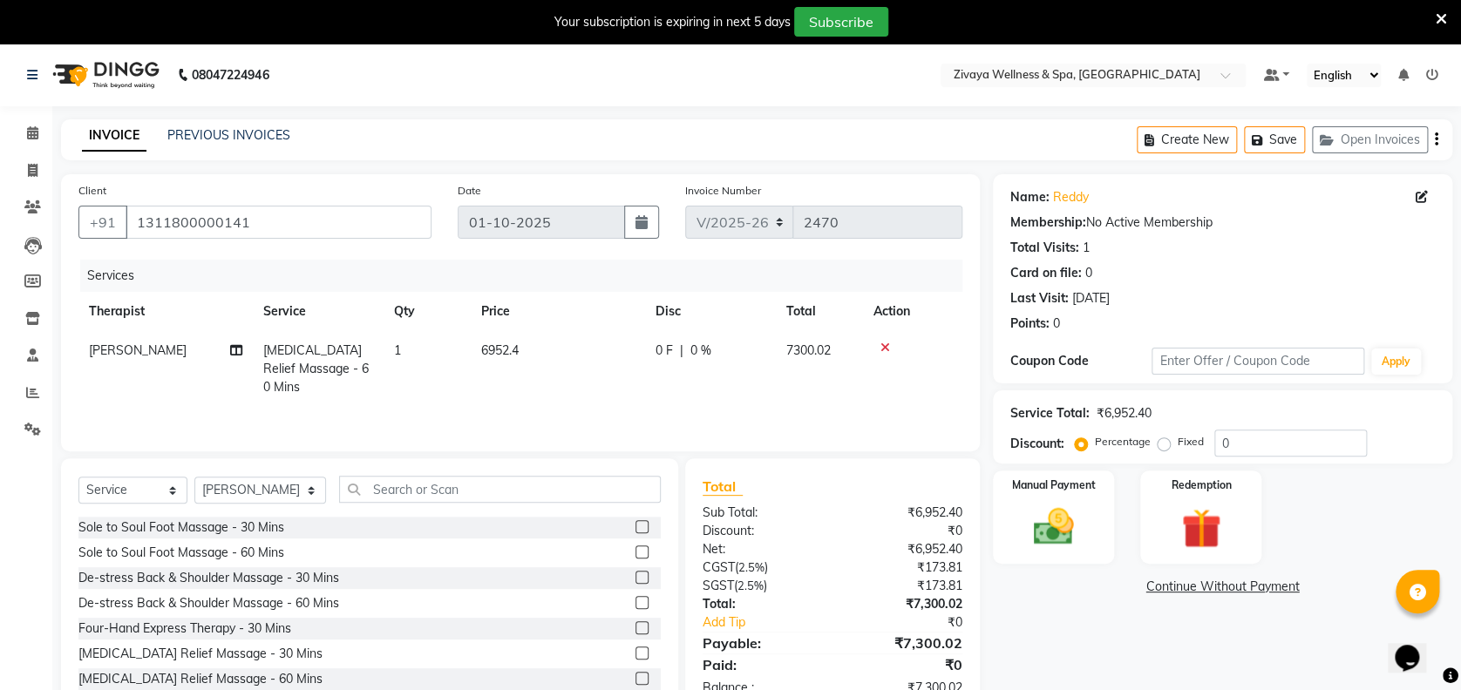
click at [1443, 16] on icon at bounding box center [1440, 19] width 11 height 16
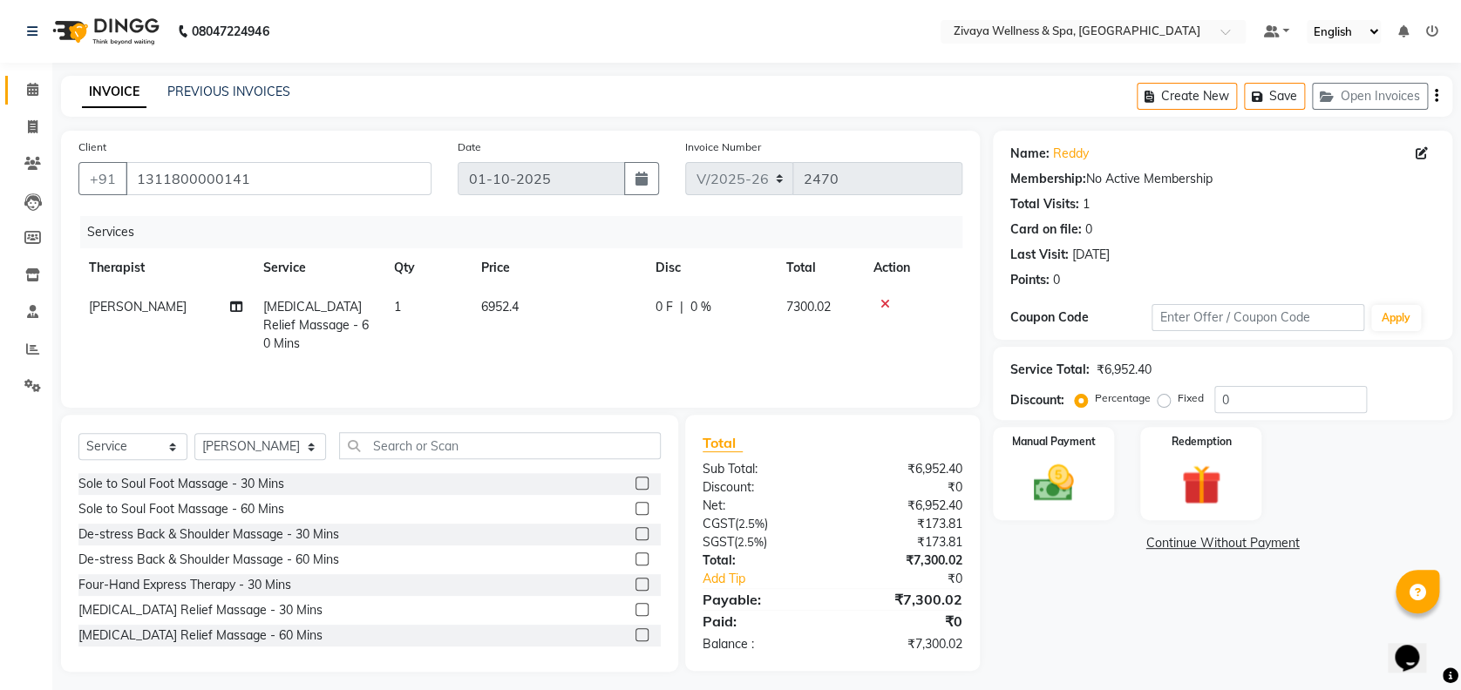
click at [28, 95] on icon at bounding box center [32, 89] width 11 height 13
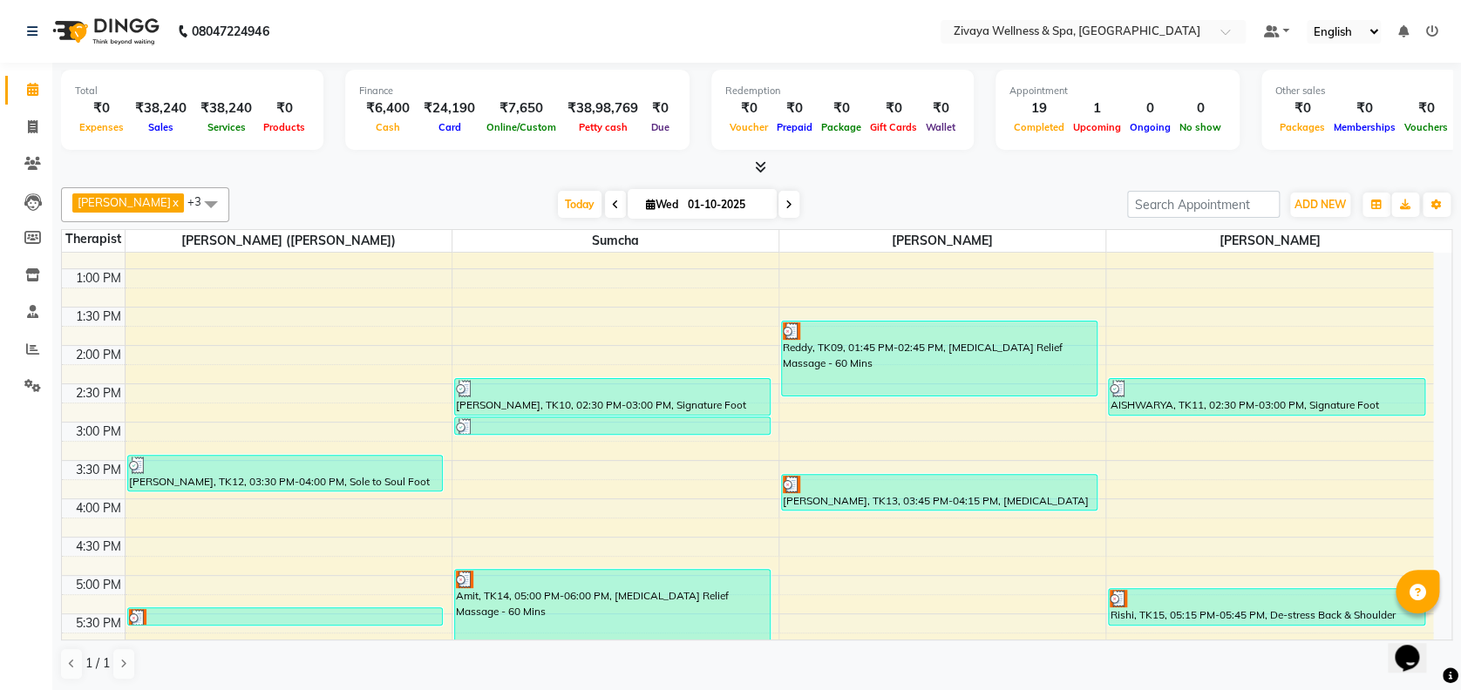
scroll to position [989, 0]
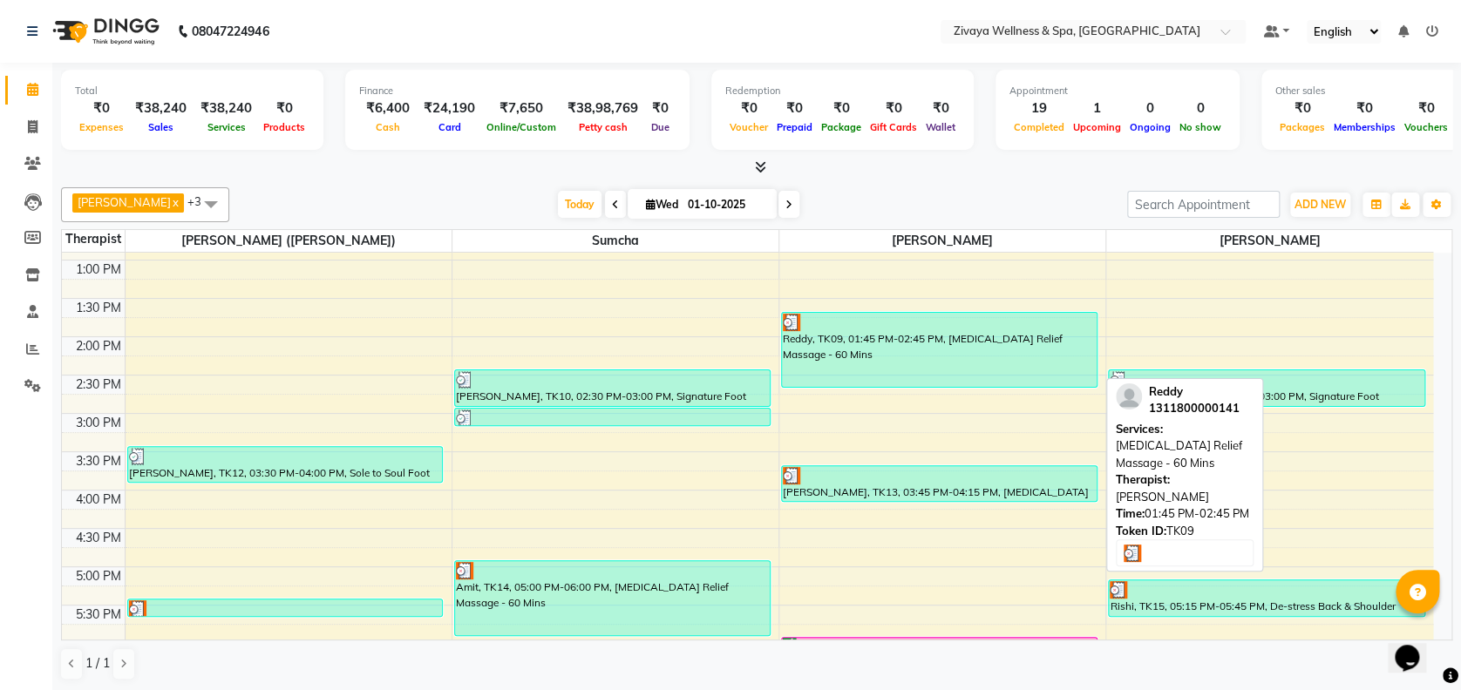
click at [820, 346] on div "Reddy, TK09, 01:45 PM-02:45 PM, [MEDICAL_DATA] Relief Massage - 60 Mins" at bounding box center [939, 350] width 315 height 74
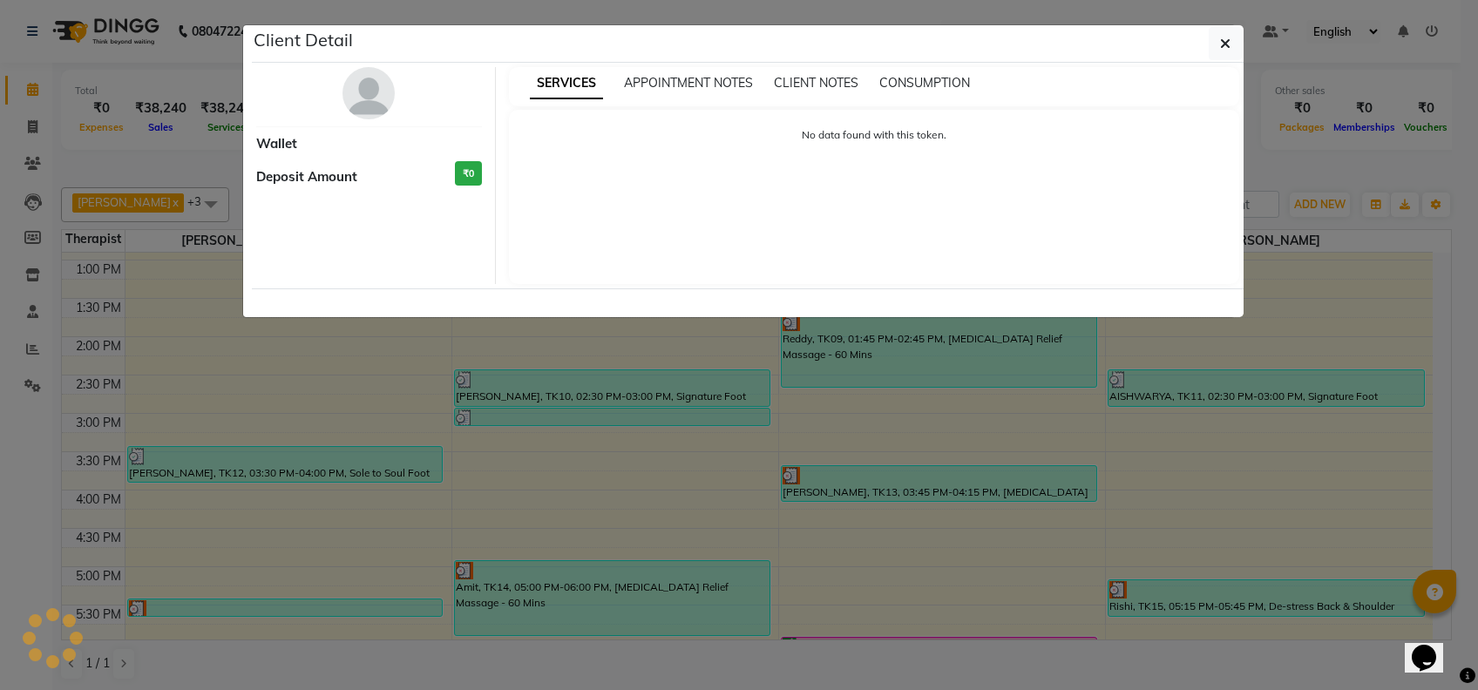
select select "3"
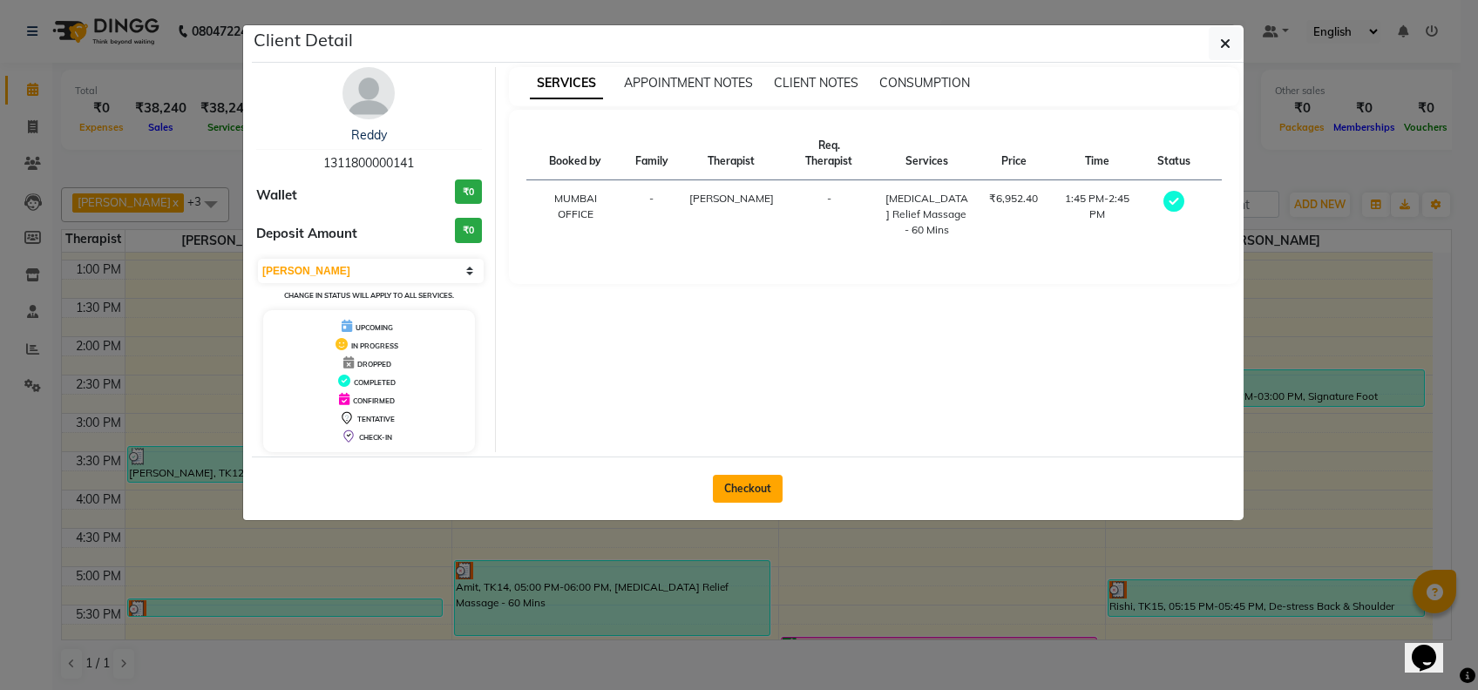
click at [744, 489] on button "Checkout" at bounding box center [748, 489] width 70 height 28
select select "service"
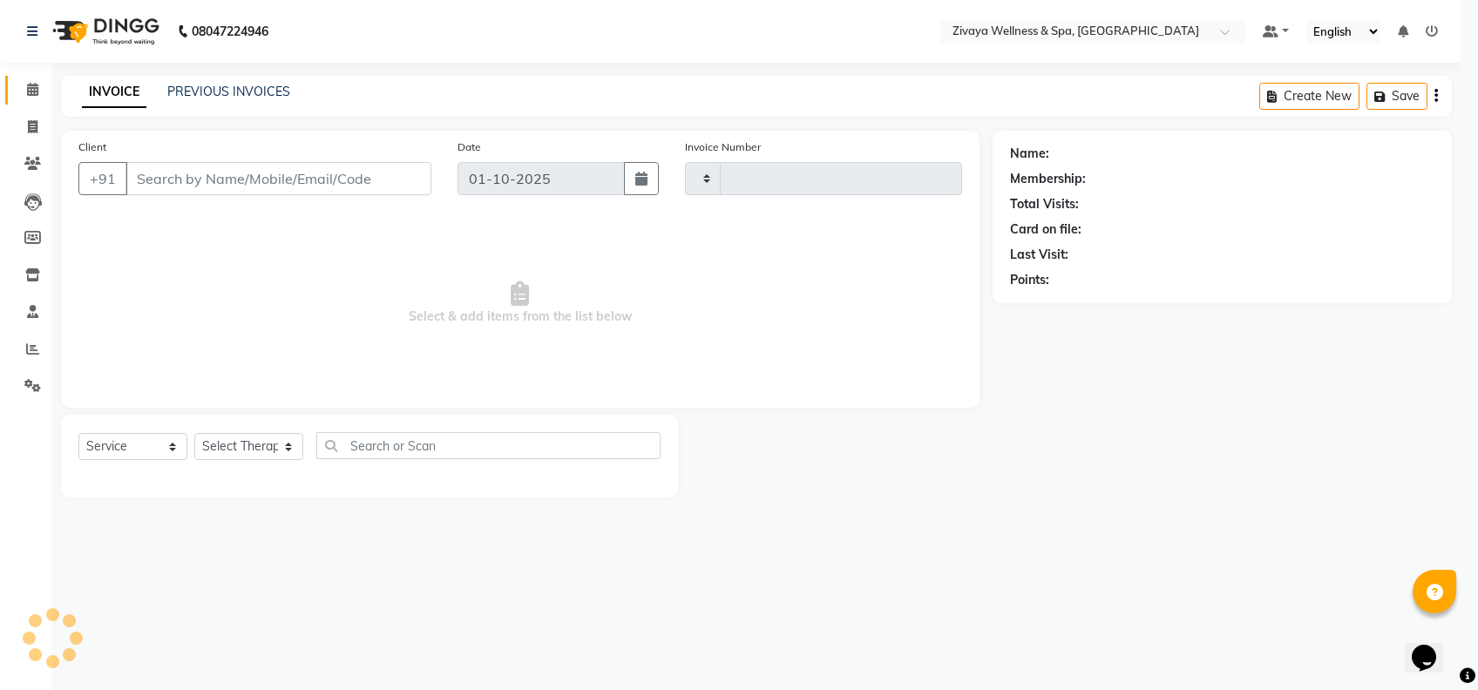
type input "2470"
select select "7072"
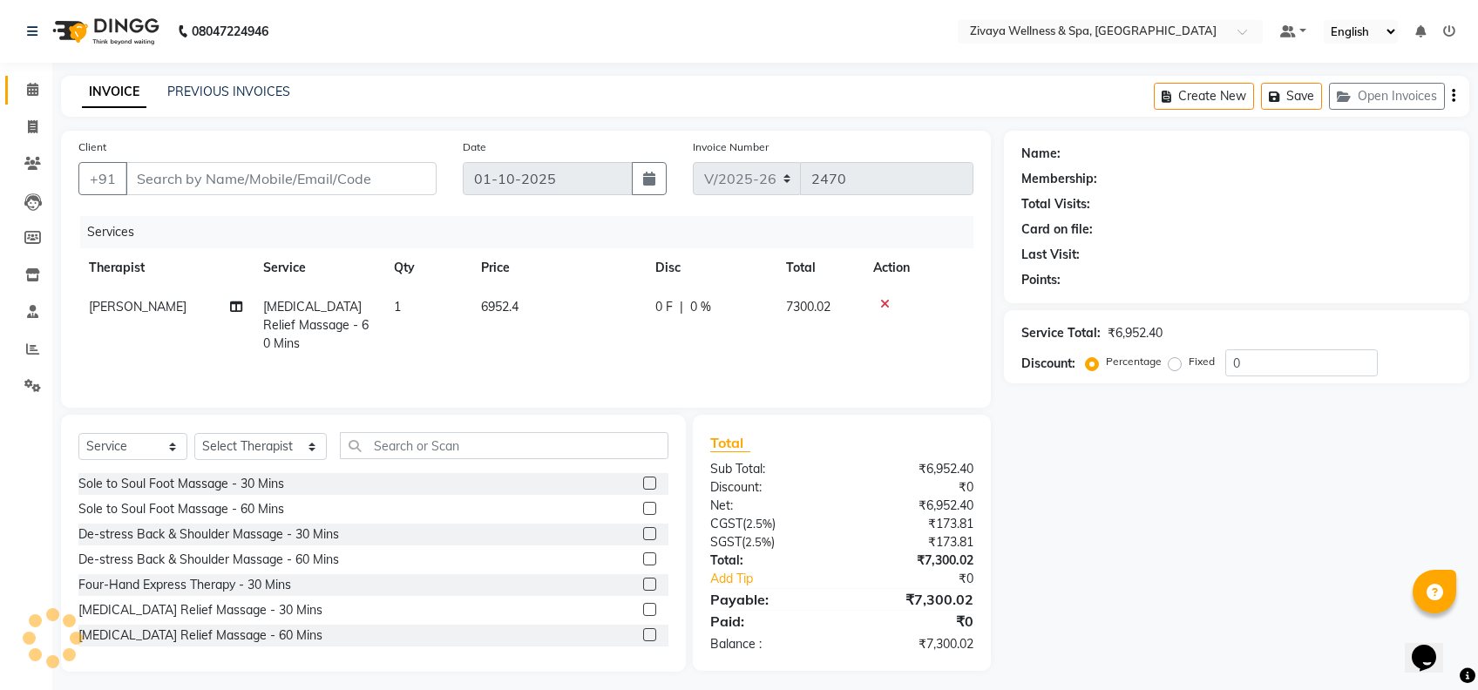
type input "1311800000141"
select select "80331"
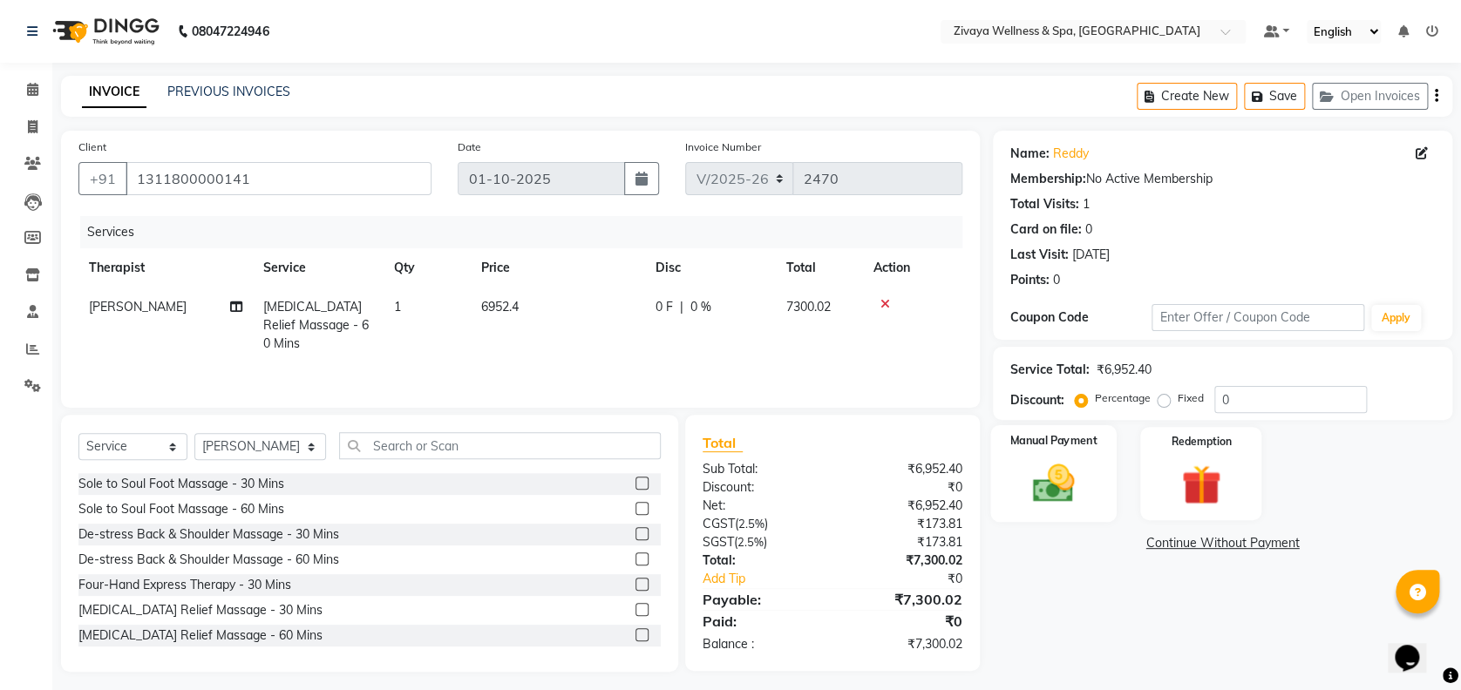
click at [1041, 454] on div "Manual Payment" at bounding box center [1053, 473] width 126 height 97
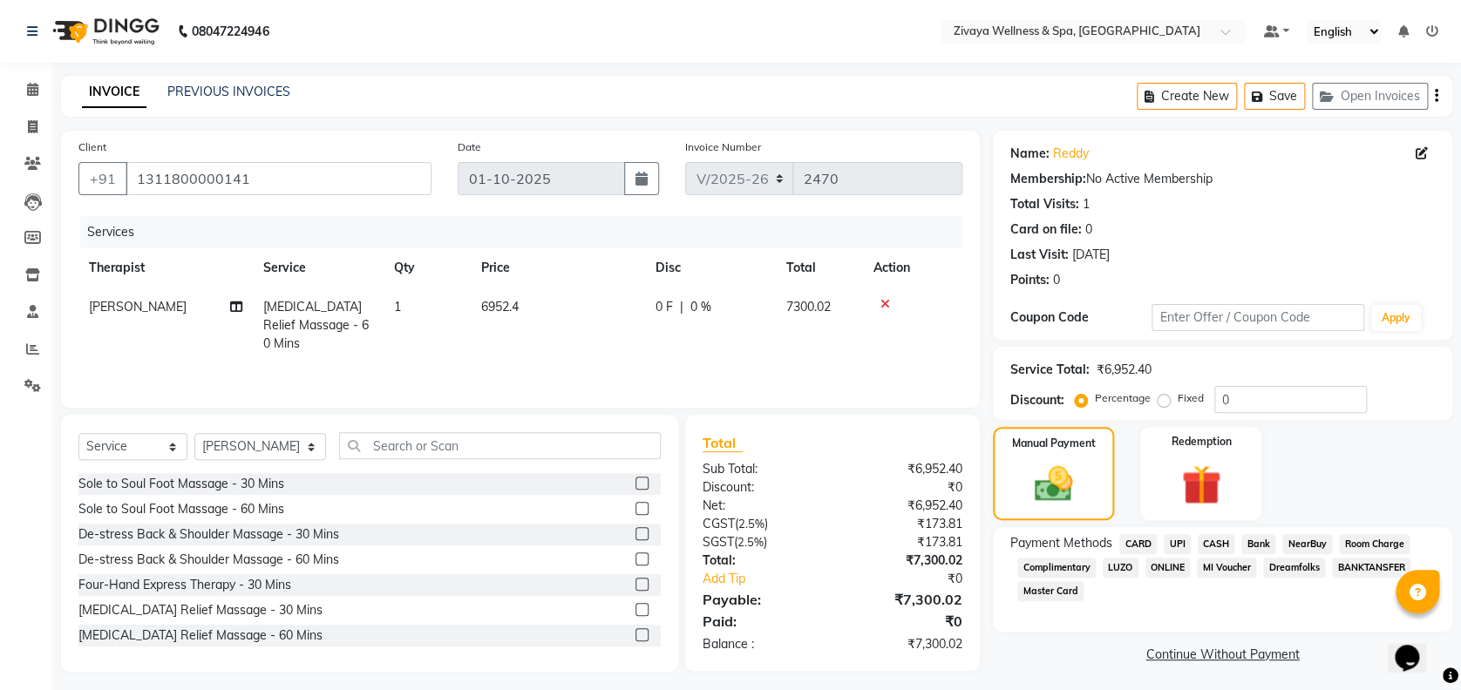
click at [1143, 540] on span "CARD" at bounding box center [1137, 544] width 37 height 20
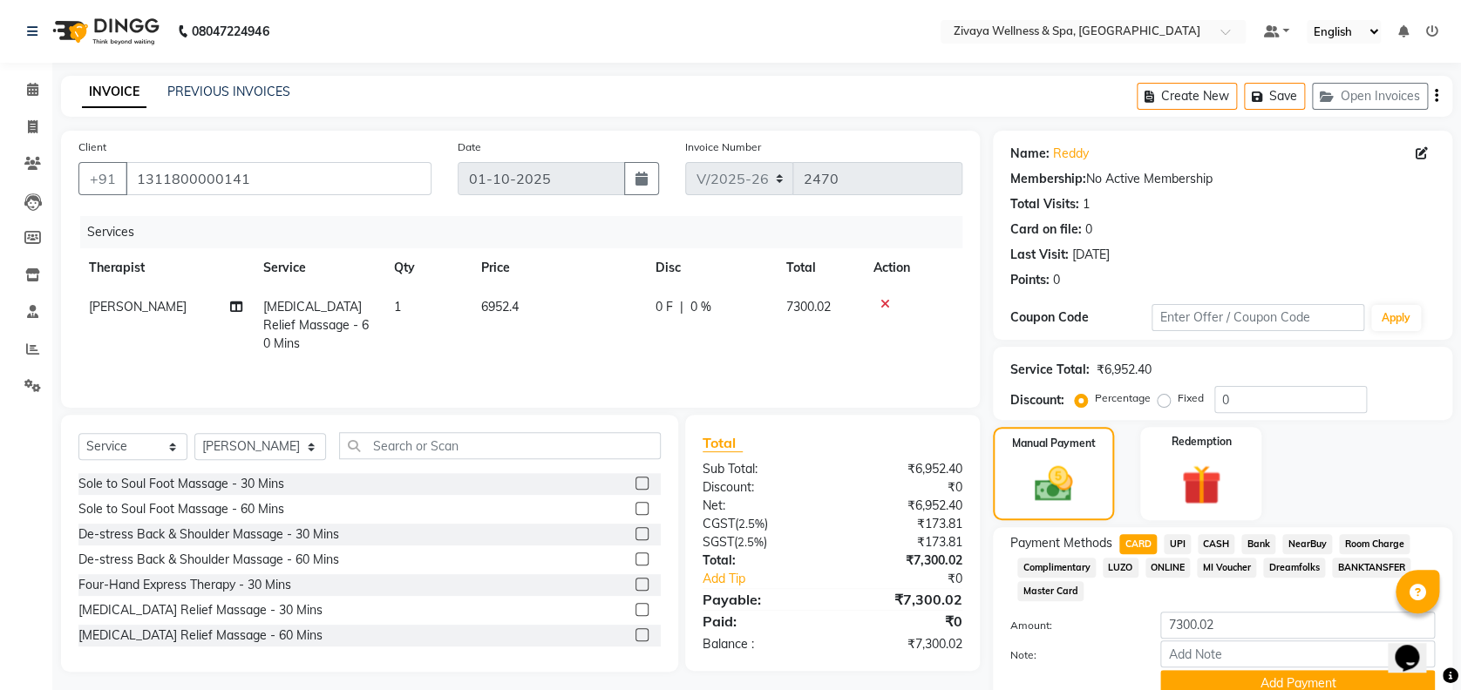
scroll to position [75, 0]
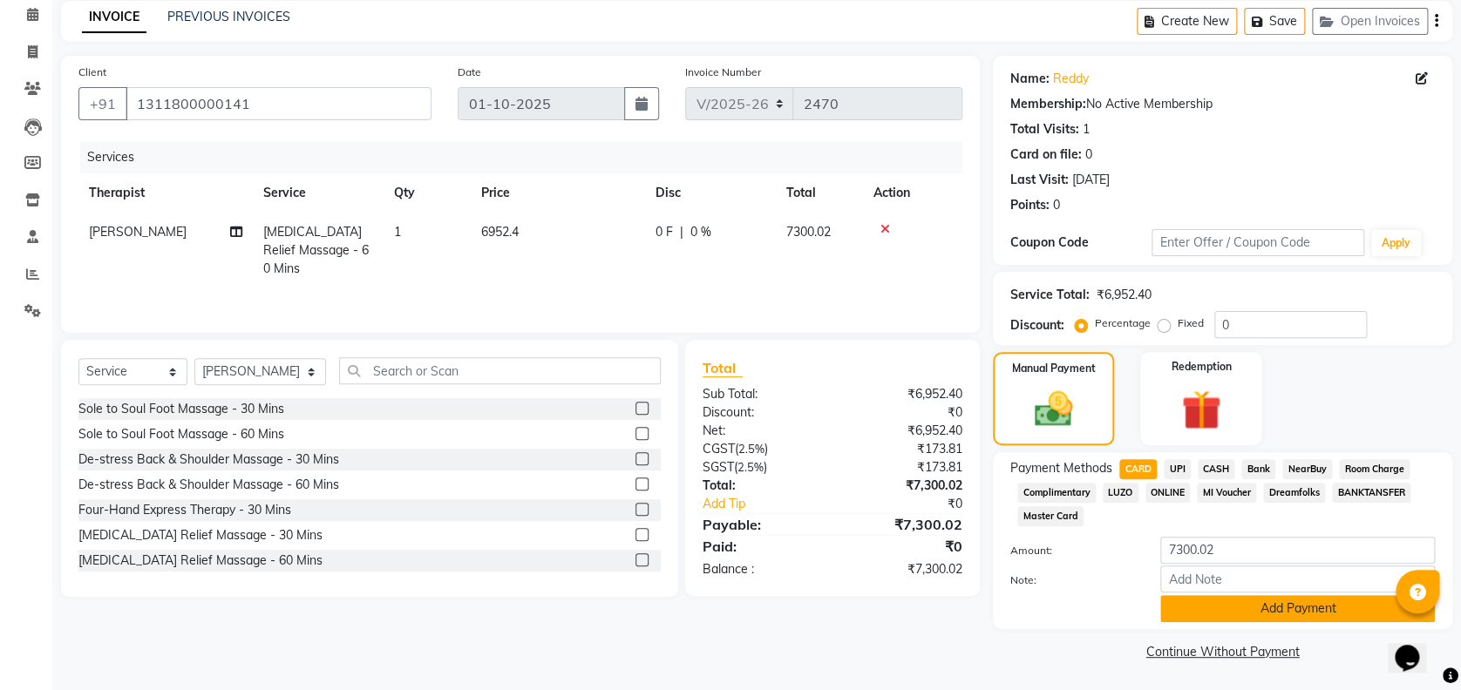
click at [1252, 607] on button "Add Payment" at bounding box center [1297, 608] width 275 height 27
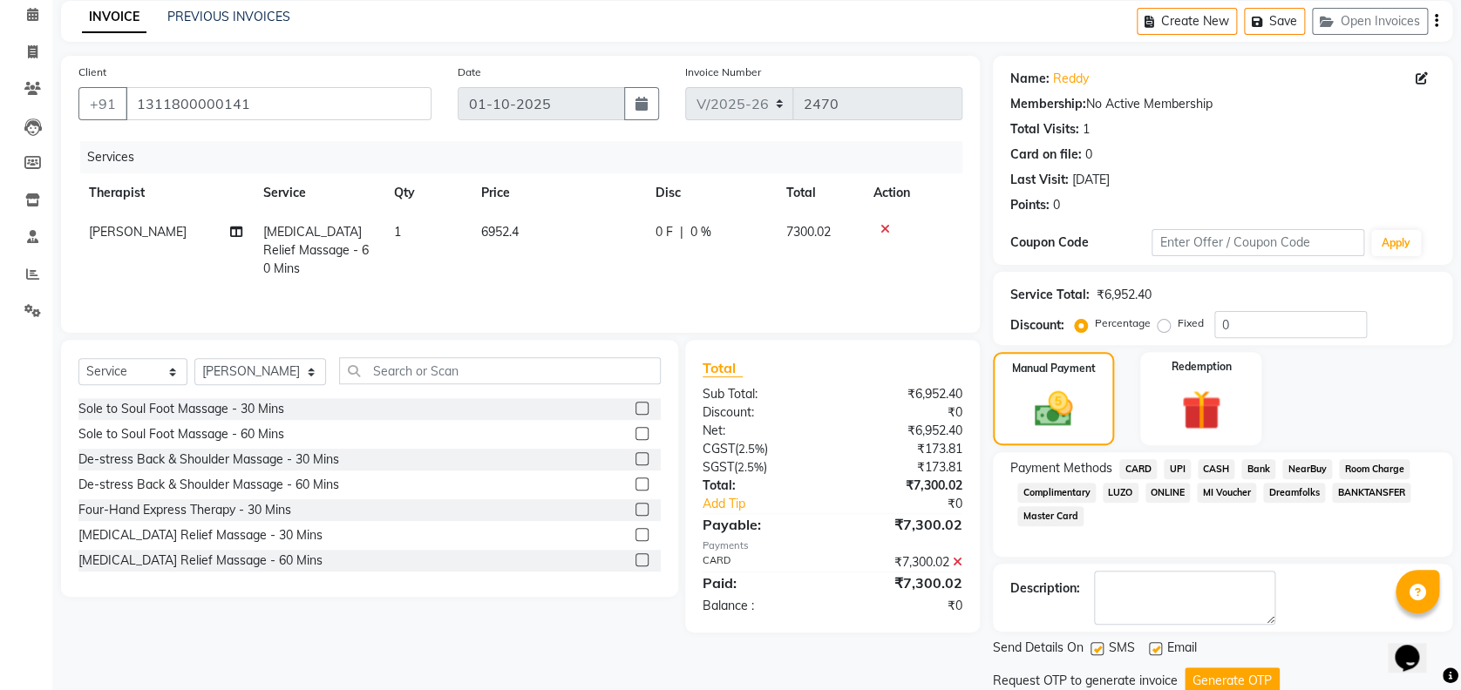
click at [1094, 653] on label at bounding box center [1096, 648] width 13 height 13
click at [1094, 653] on input "checkbox" at bounding box center [1095, 649] width 11 height 11
checkbox input "false"
click at [1248, 676] on button "Generate OTP" at bounding box center [1231, 681] width 95 height 27
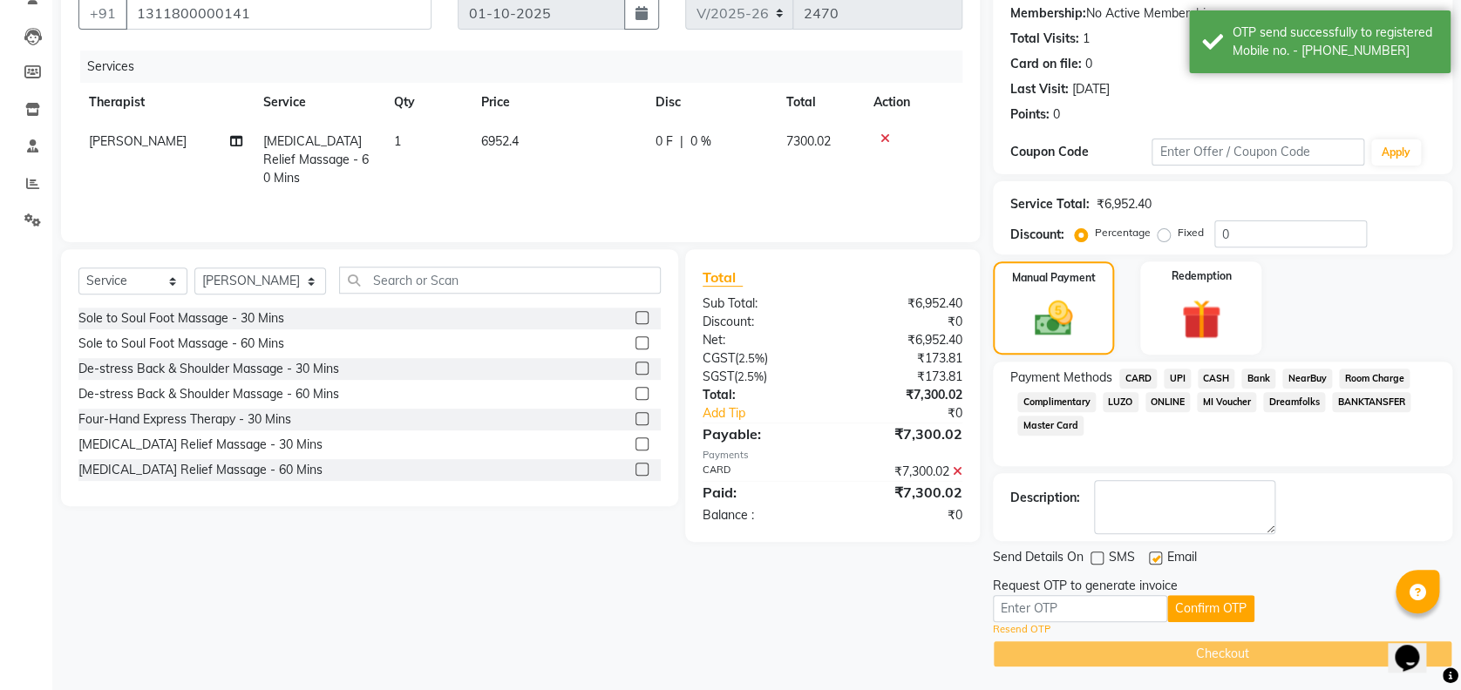
scroll to position [167, 0]
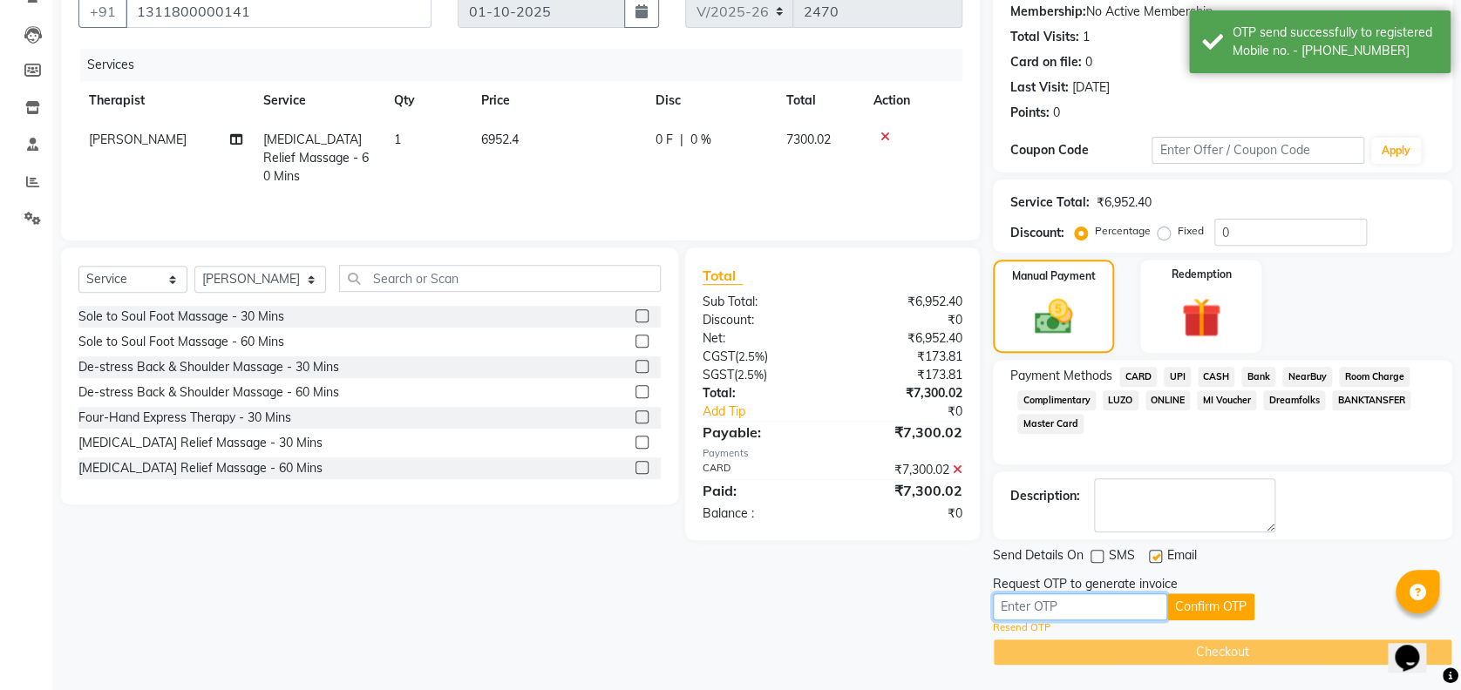
click at [1074, 594] on input "text" at bounding box center [1080, 607] width 174 height 27
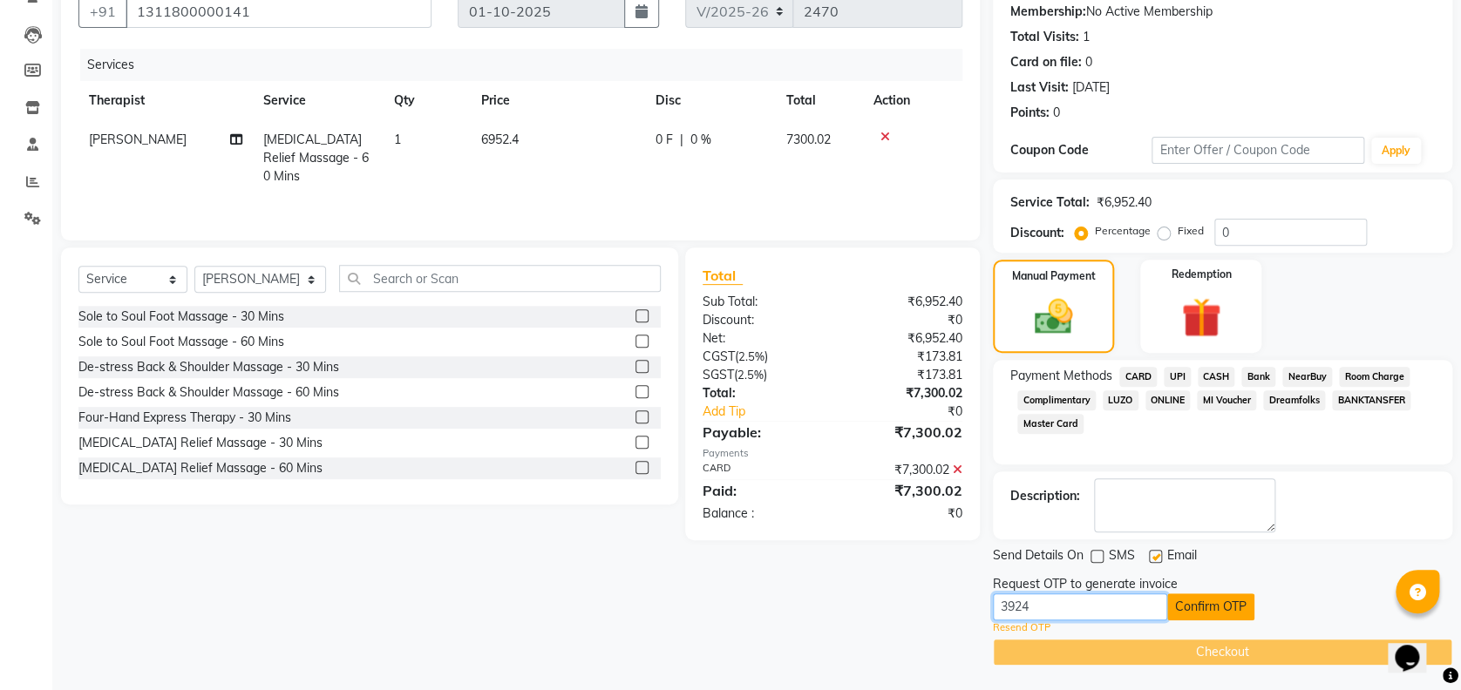
type input "3924"
click at [1180, 600] on button "Confirm OTP" at bounding box center [1210, 607] width 87 height 27
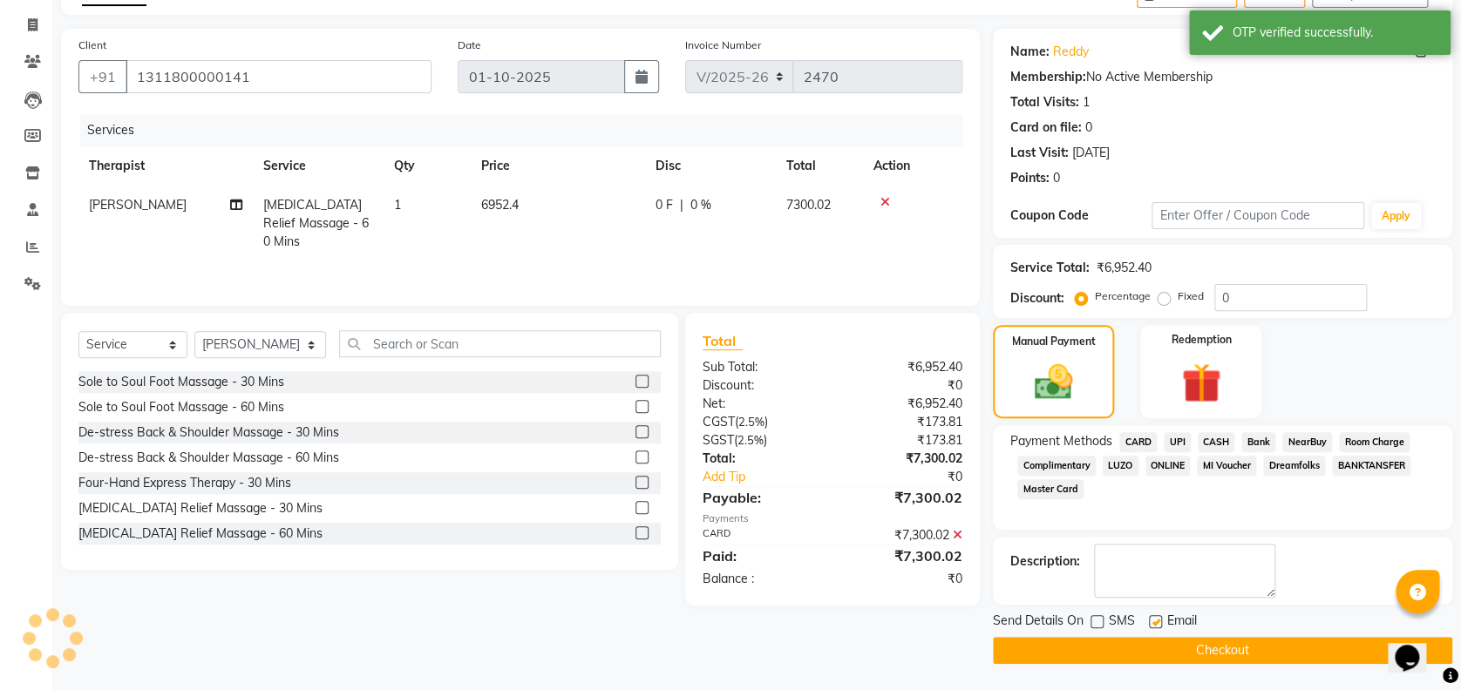
scroll to position [101, 0]
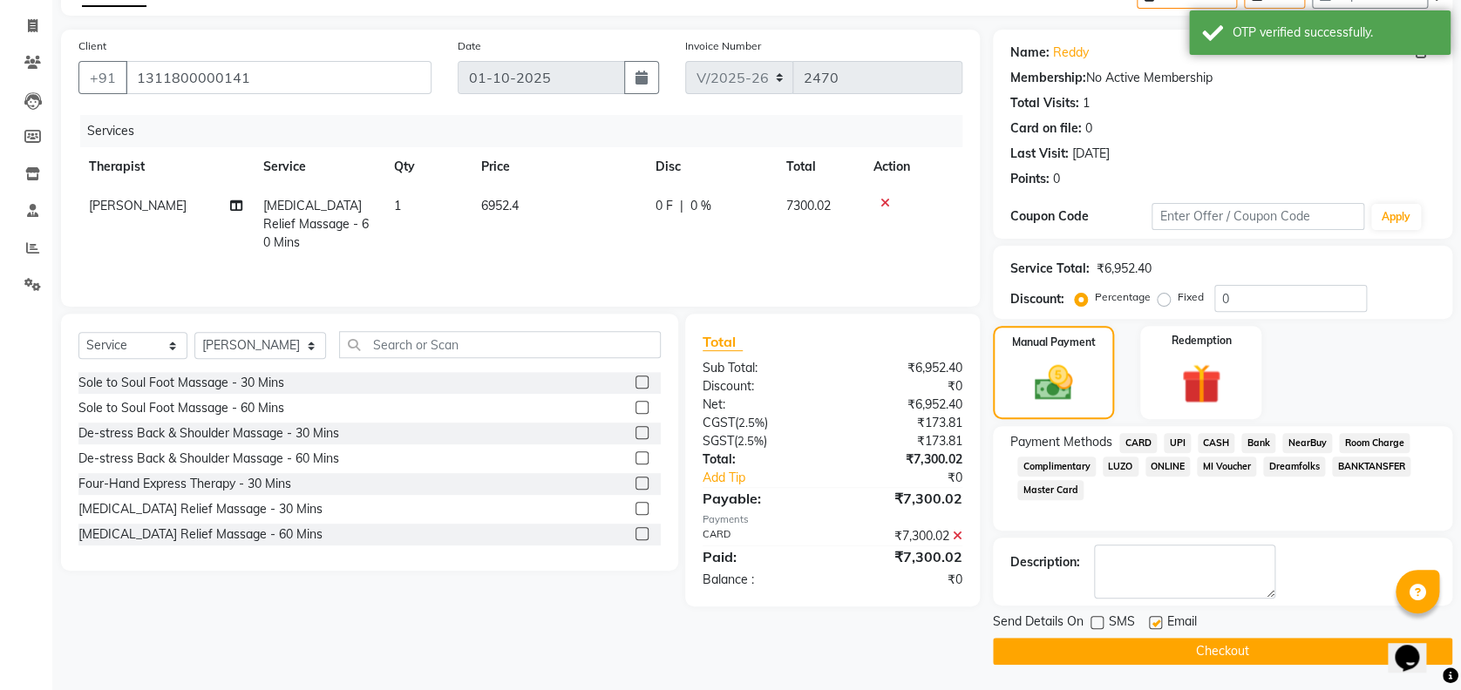
click at [1093, 648] on button "Checkout" at bounding box center [1222, 651] width 459 height 27
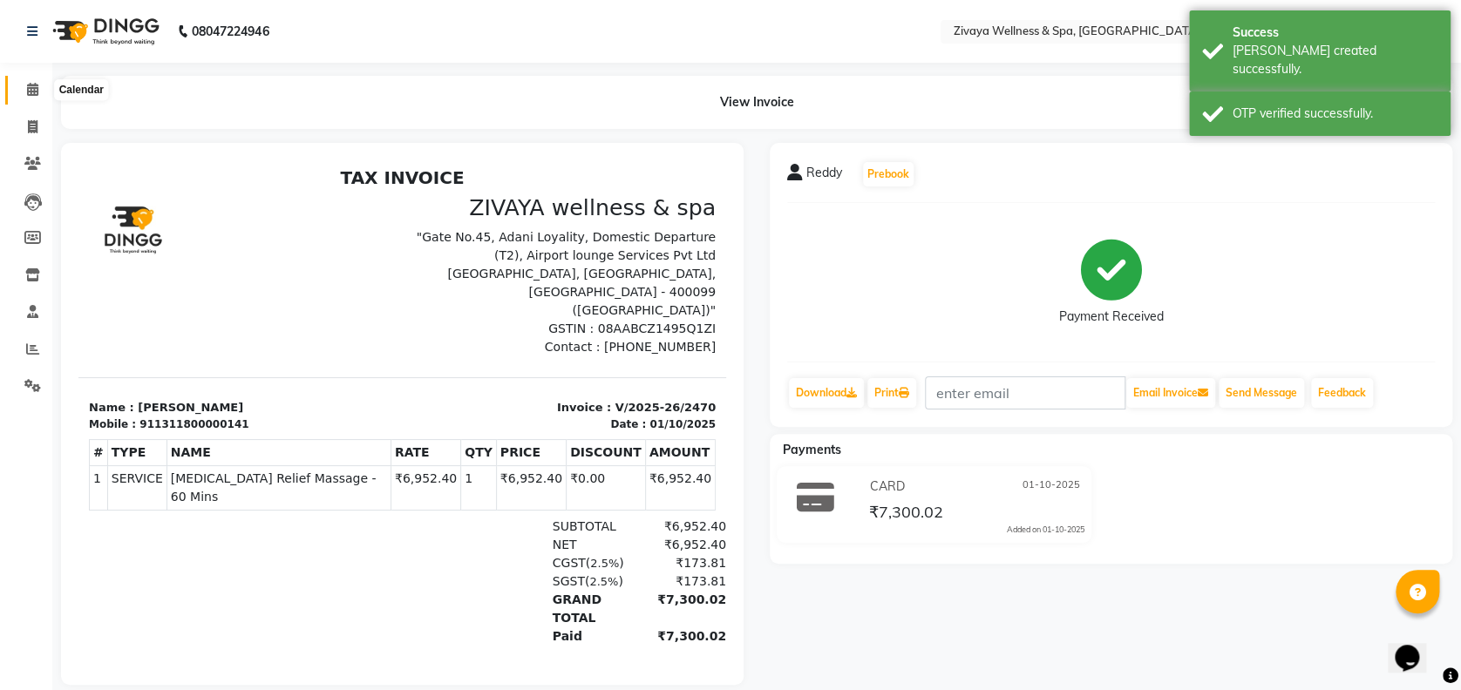
click at [30, 94] on icon at bounding box center [32, 89] width 11 height 13
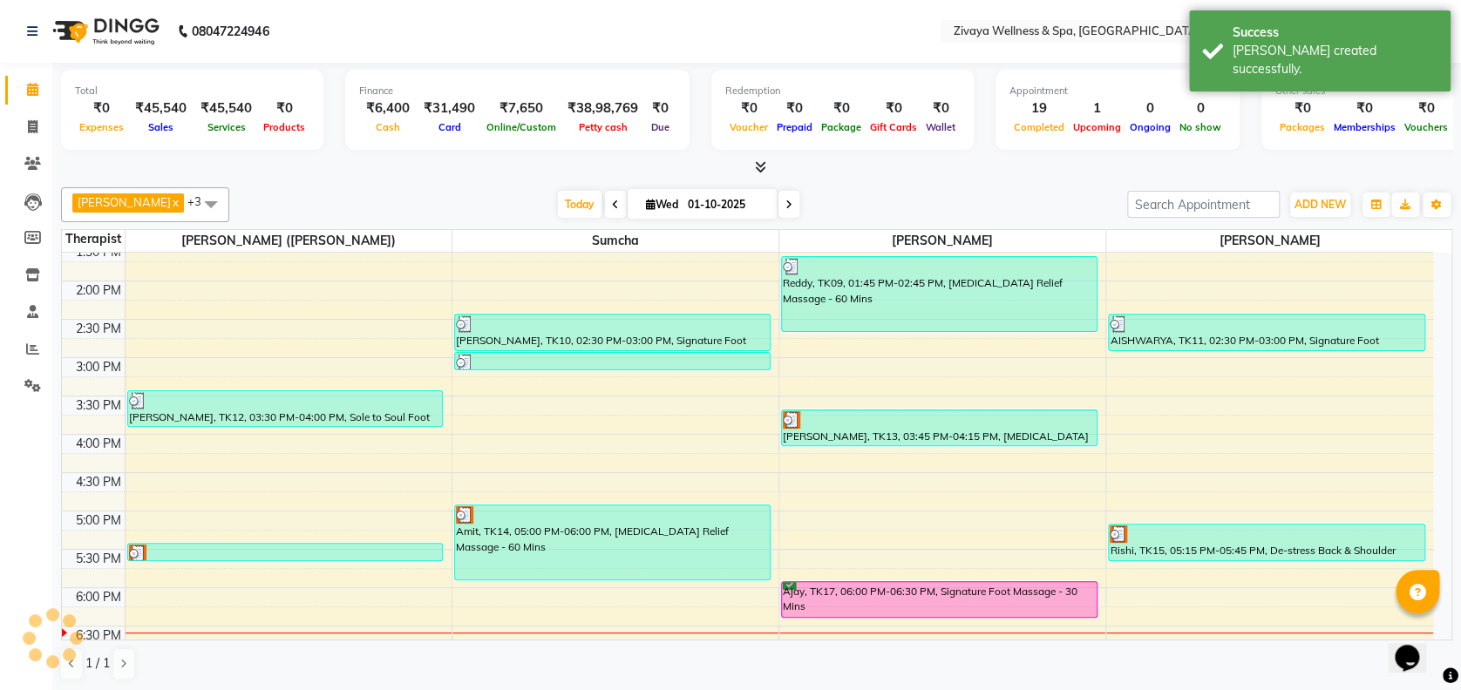
scroll to position [1048, 0]
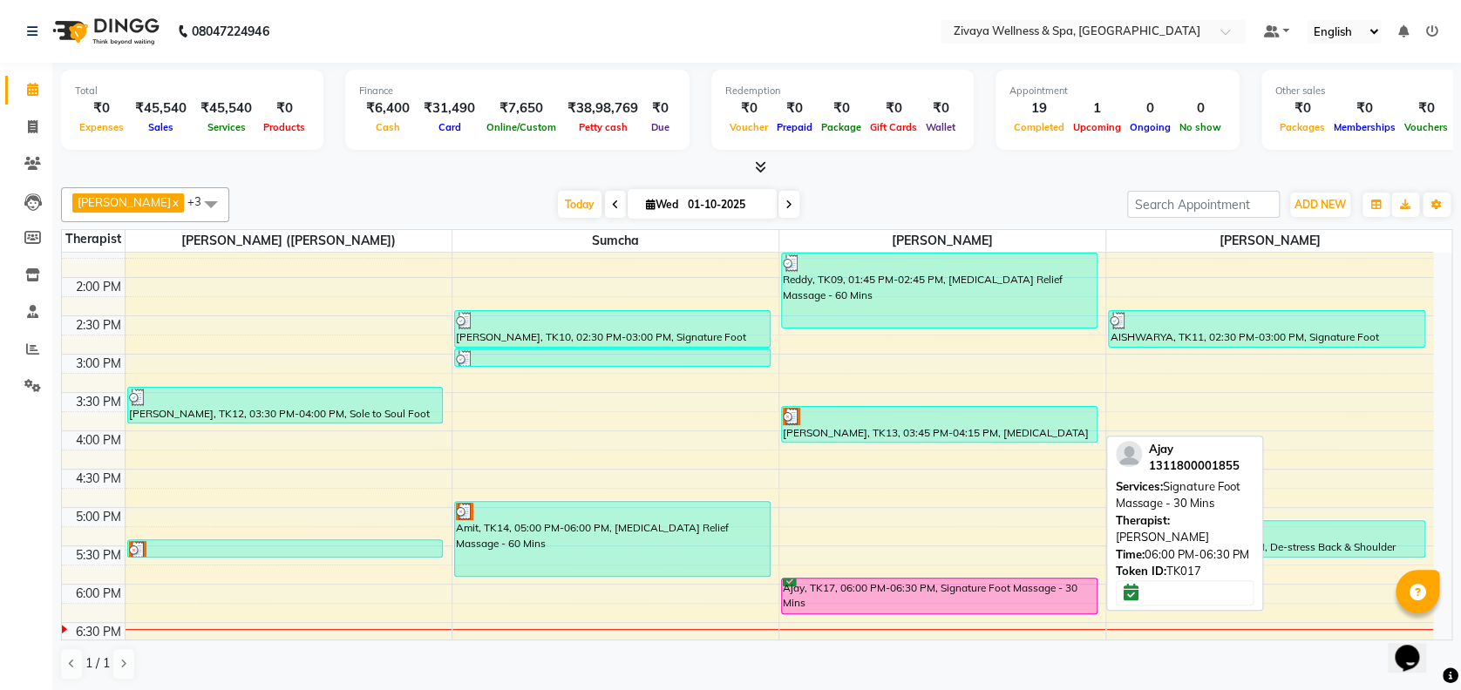
click at [1028, 589] on div "Ajay, TK17, 06:00 PM-06:30 PM, Signature Foot Massage - 30 Mins" at bounding box center [939, 596] width 315 height 35
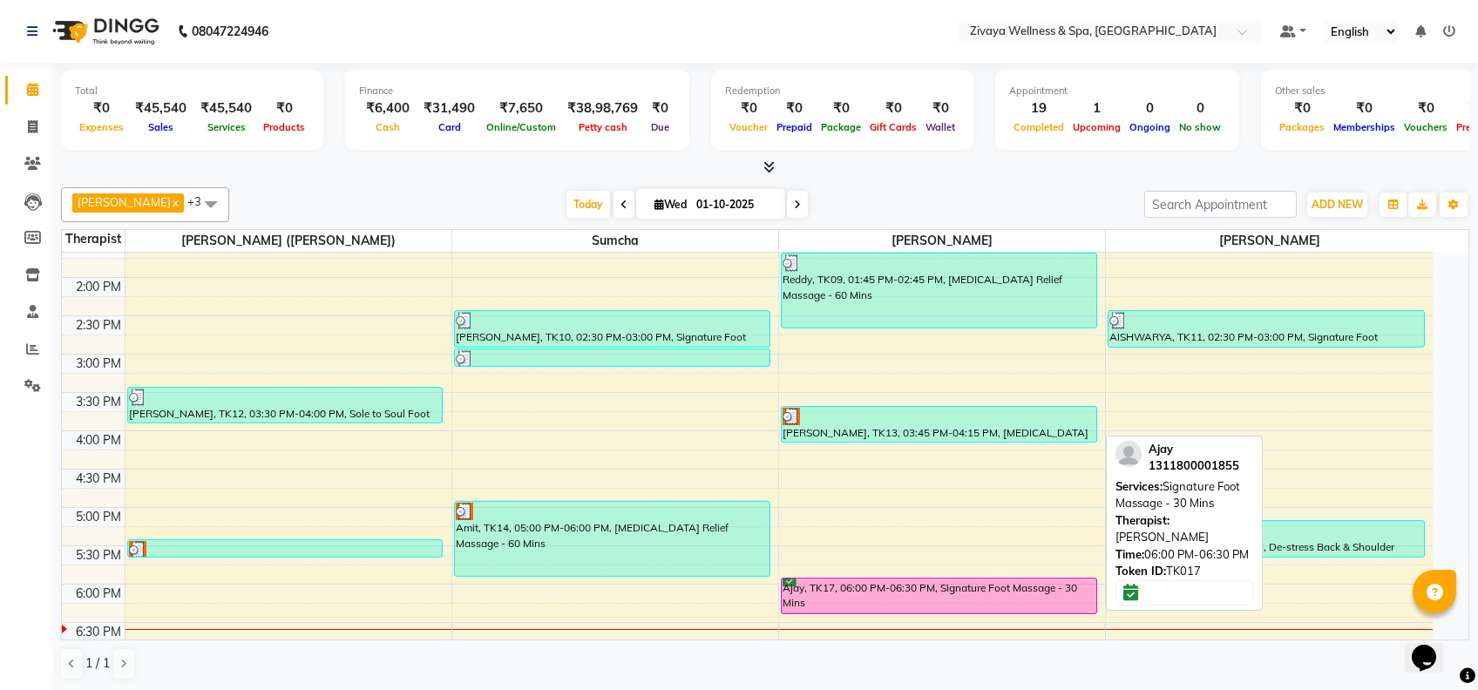
select select "6"
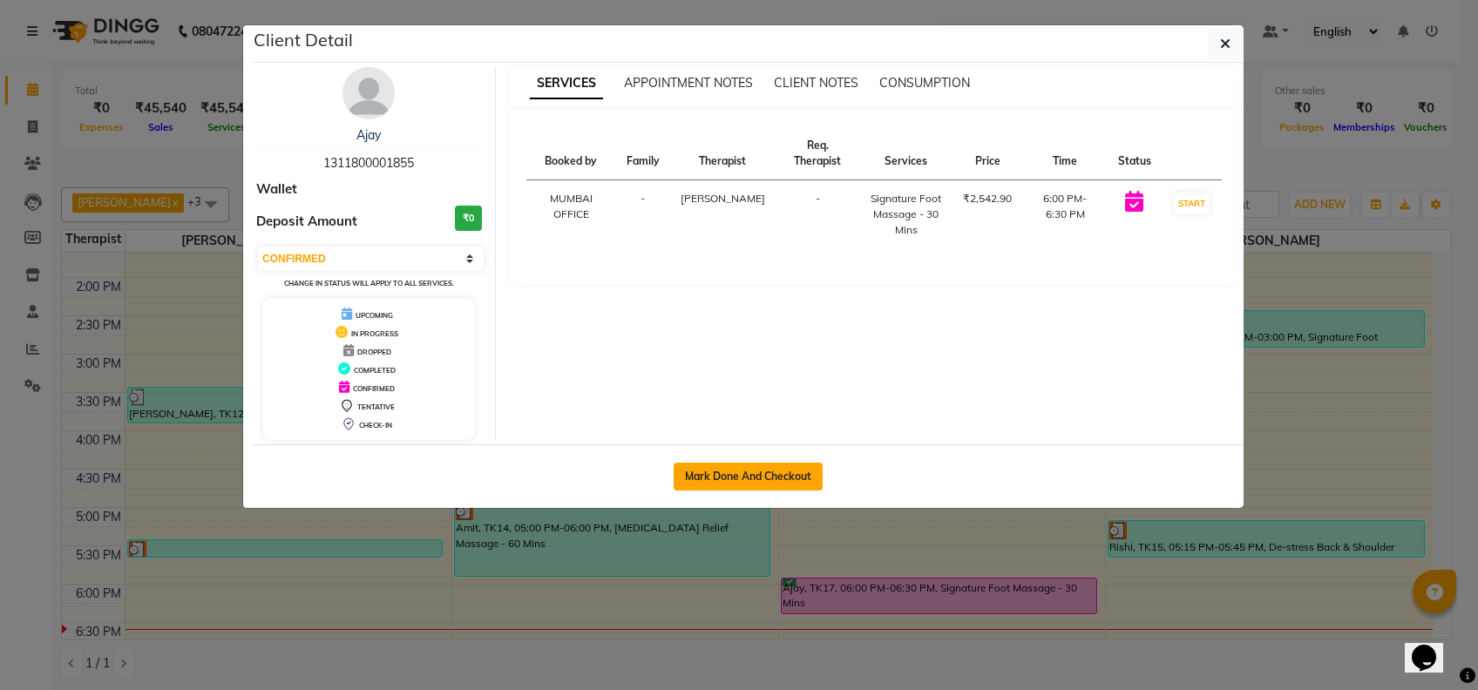
click at [733, 477] on button "Mark Done And Checkout" at bounding box center [748, 477] width 149 height 28
select select "service"
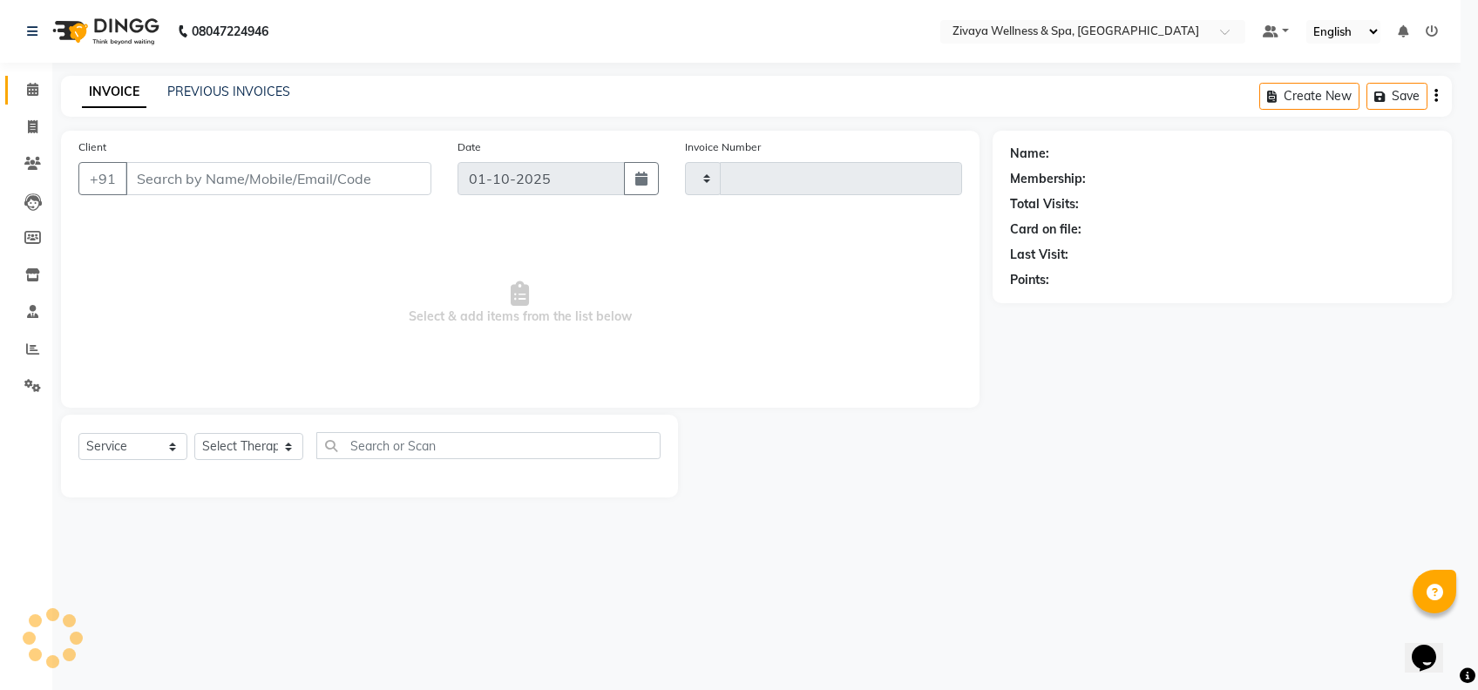
type input "2471"
select select "3"
select select "7072"
type input "1311800001855"
select select "80331"
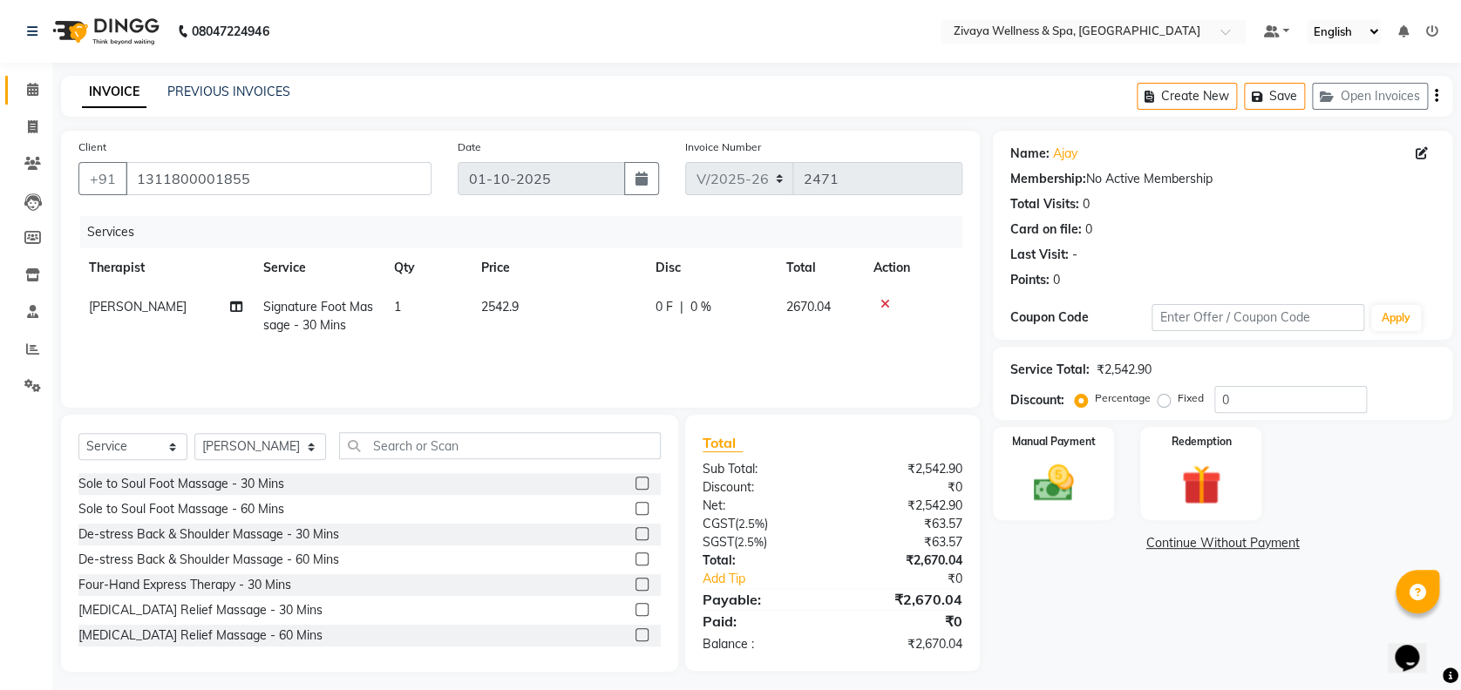
scroll to position [7, 0]
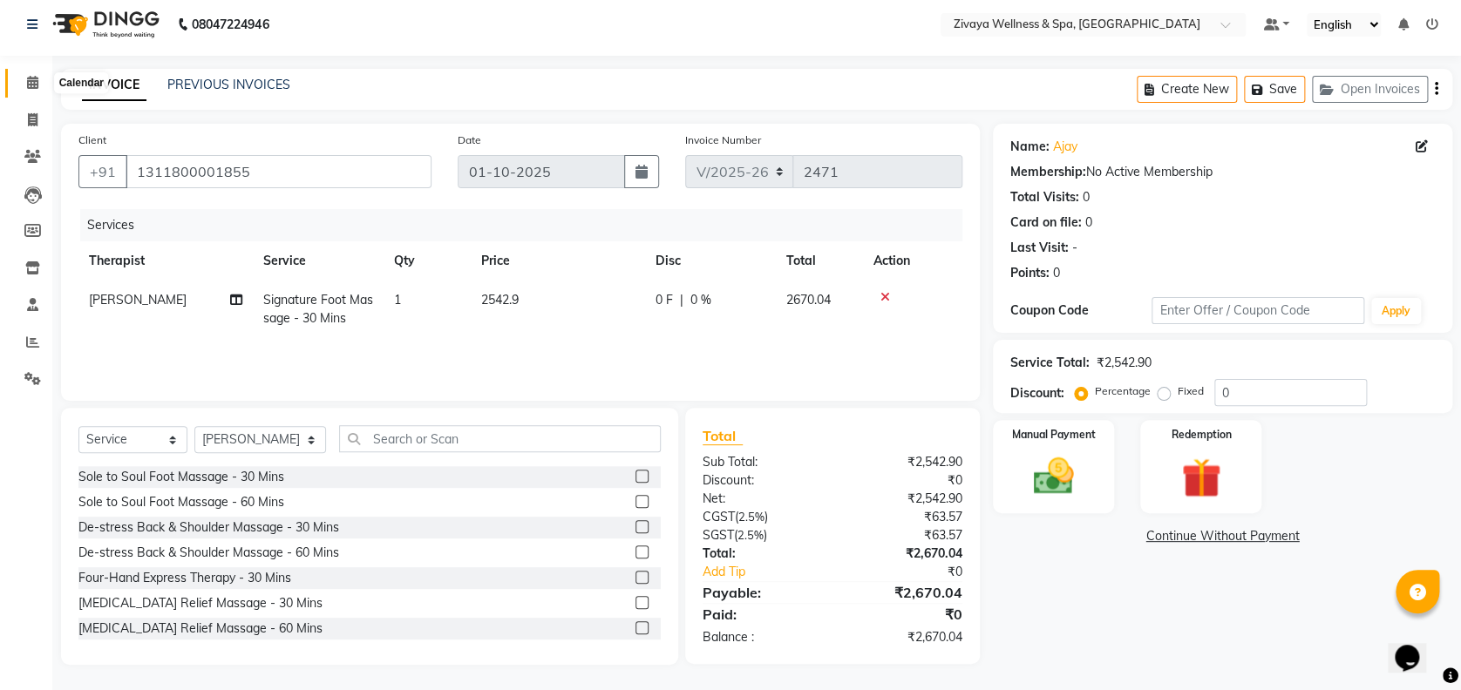
click at [25, 82] on span at bounding box center [32, 83] width 31 height 20
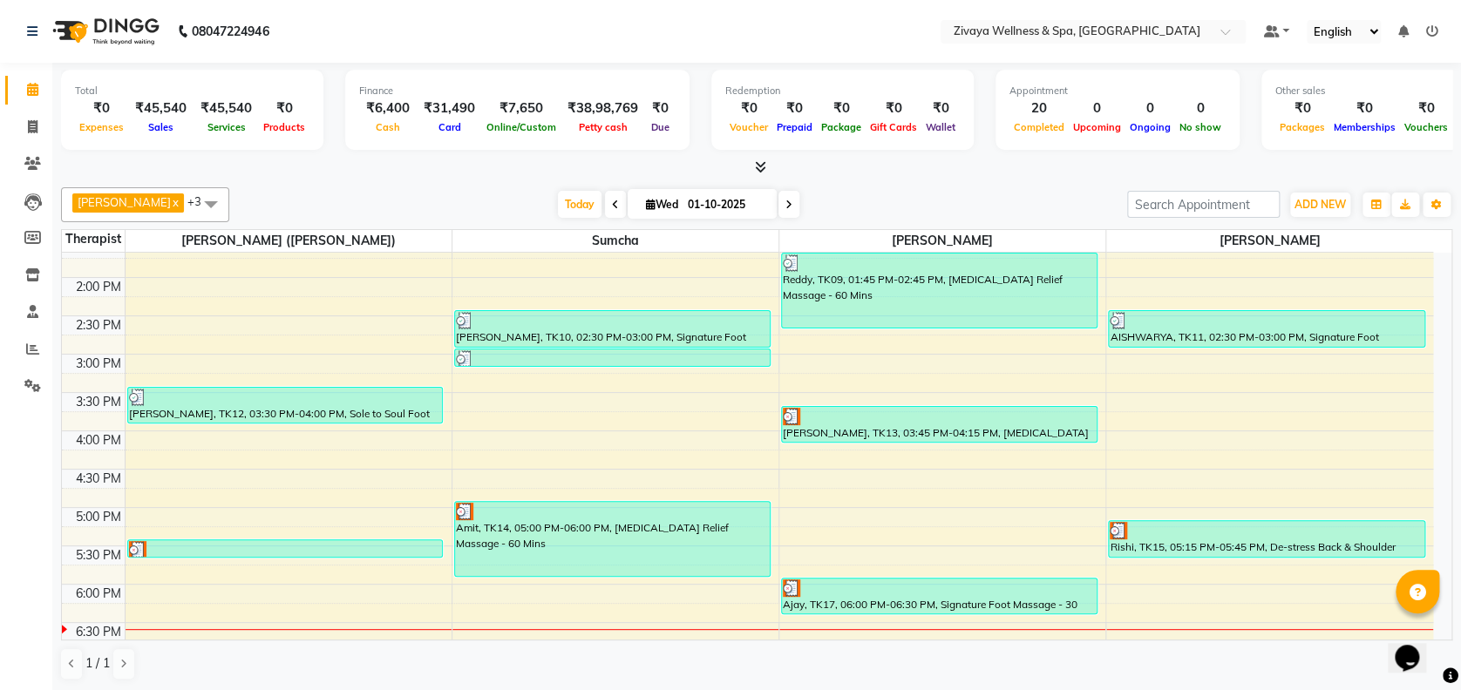
scroll to position [1057, 0]
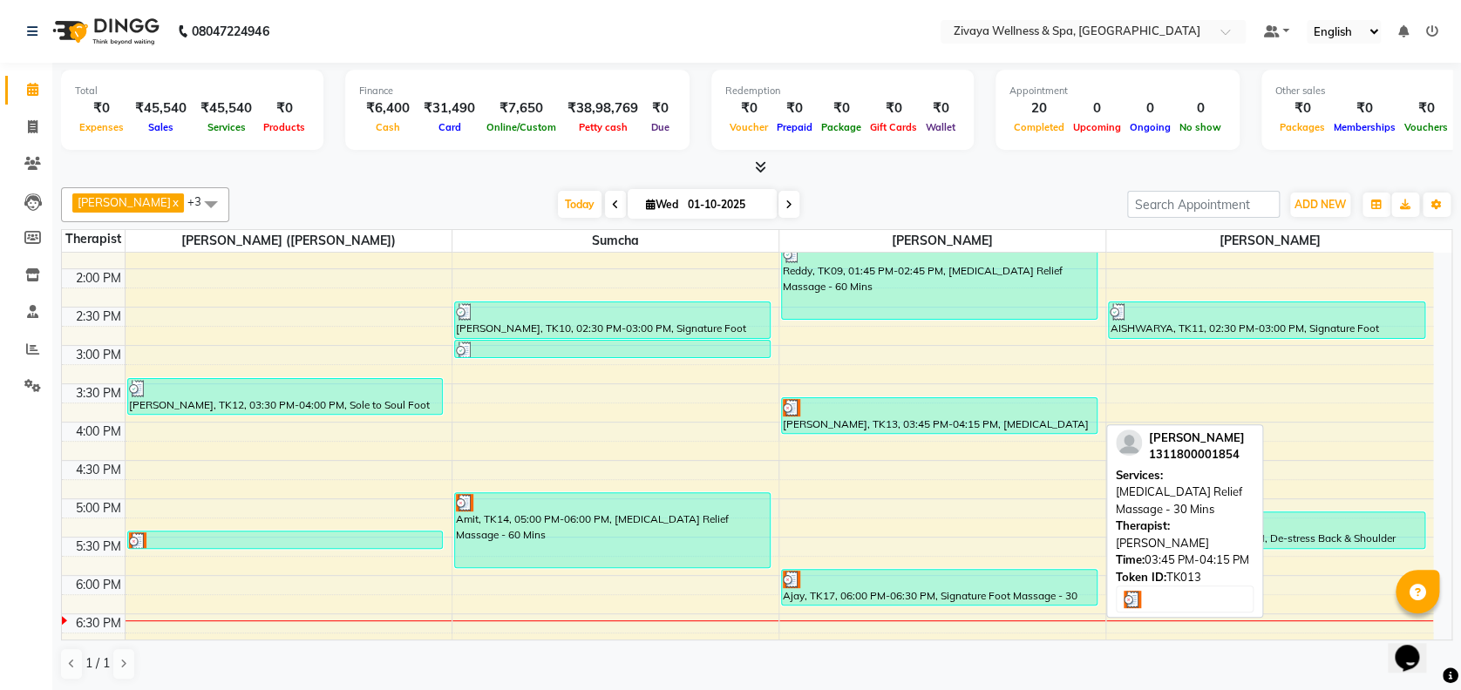
click at [924, 404] on div at bounding box center [939, 407] width 313 height 17
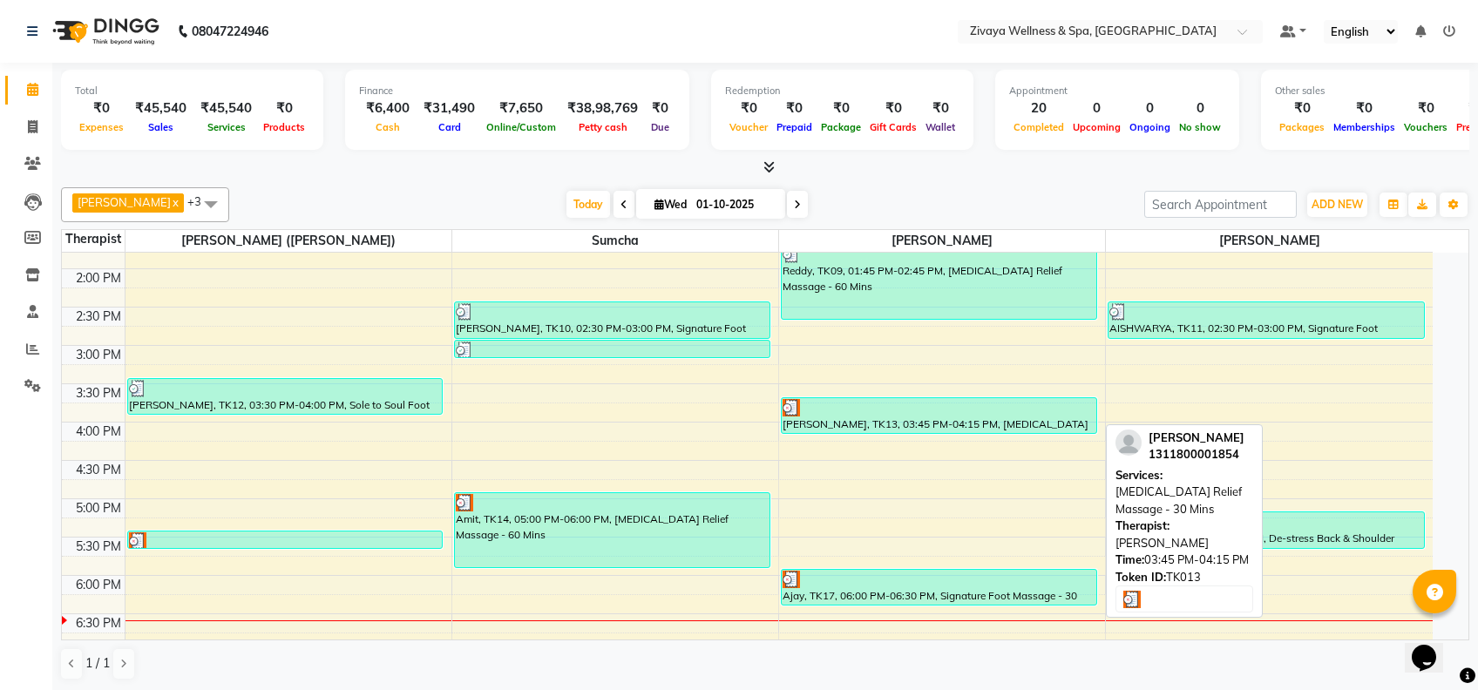
select select "3"
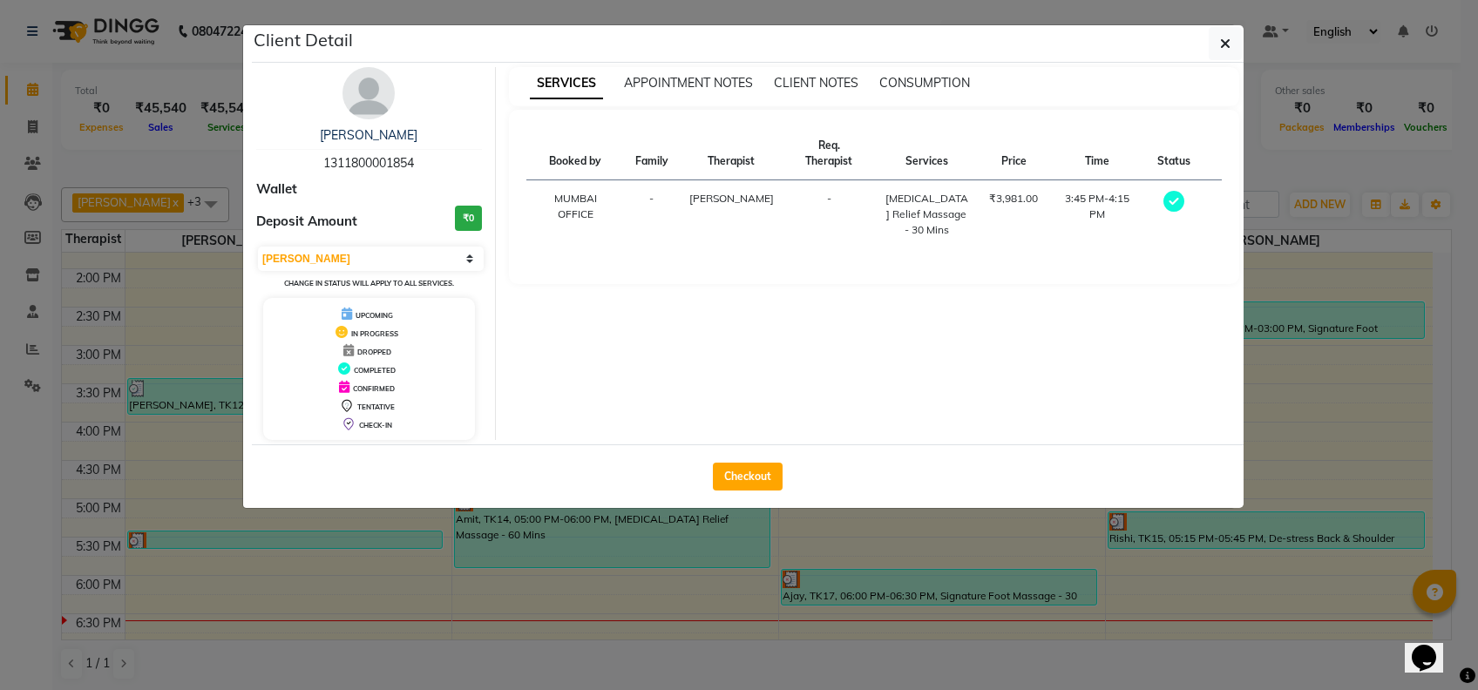
click at [750, 457] on div "Checkout" at bounding box center [748, 476] width 992 height 64
click at [735, 470] on button "Checkout" at bounding box center [748, 477] width 70 height 28
select select "7072"
select select "service"
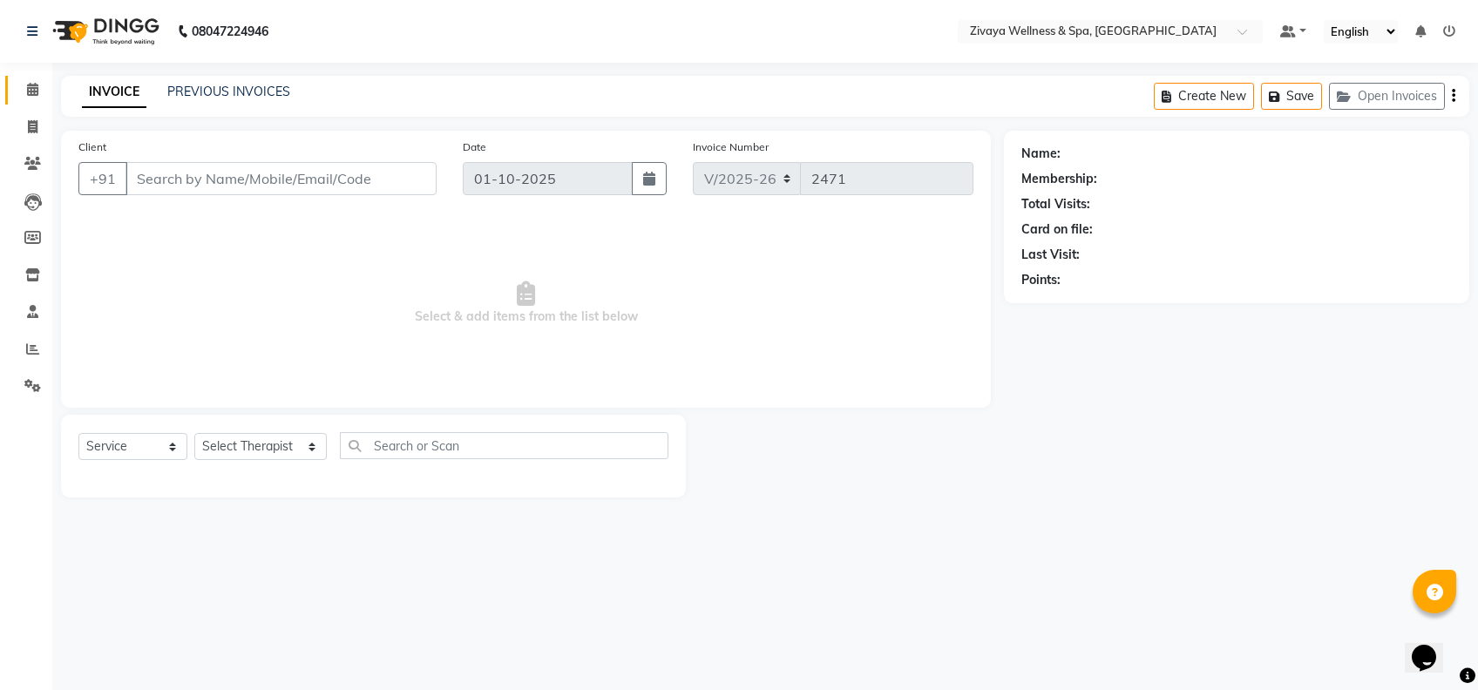
type input "1311800001854"
select select "80331"
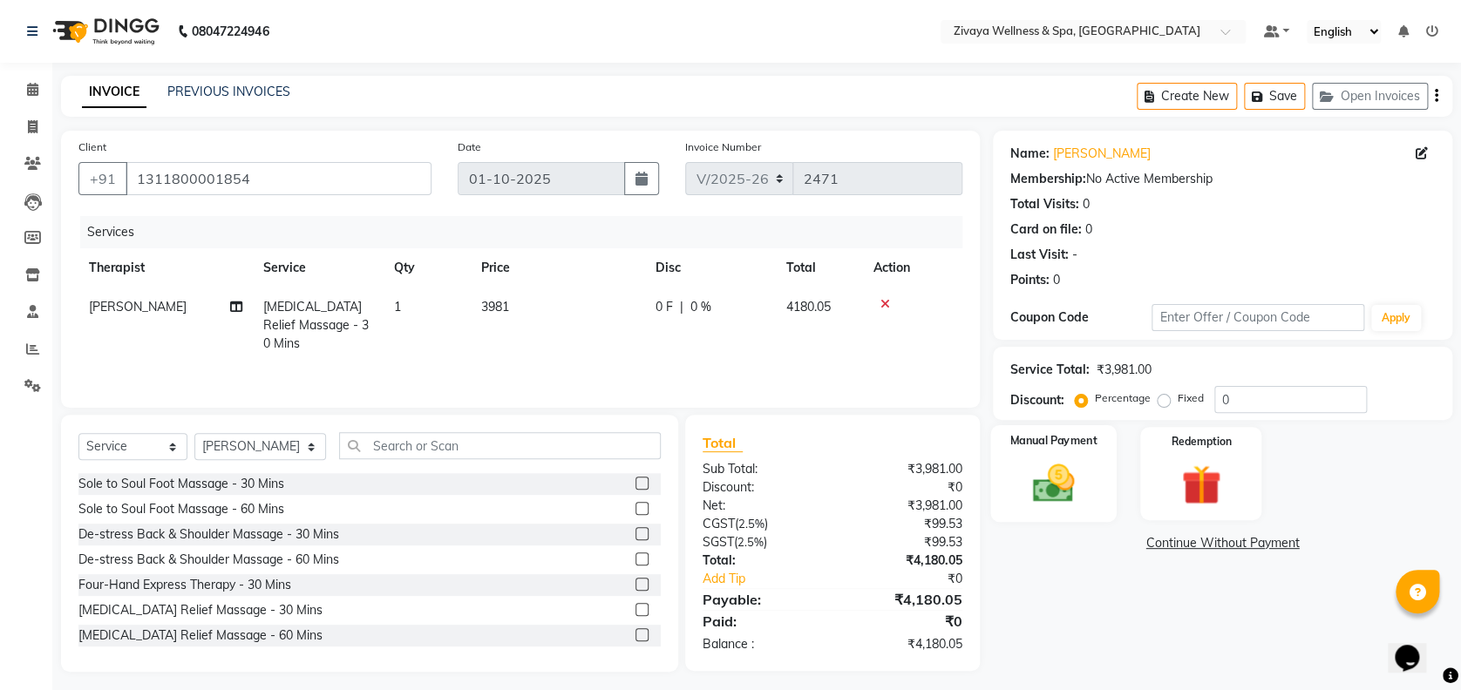
click at [1066, 480] on img at bounding box center [1053, 483] width 67 height 48
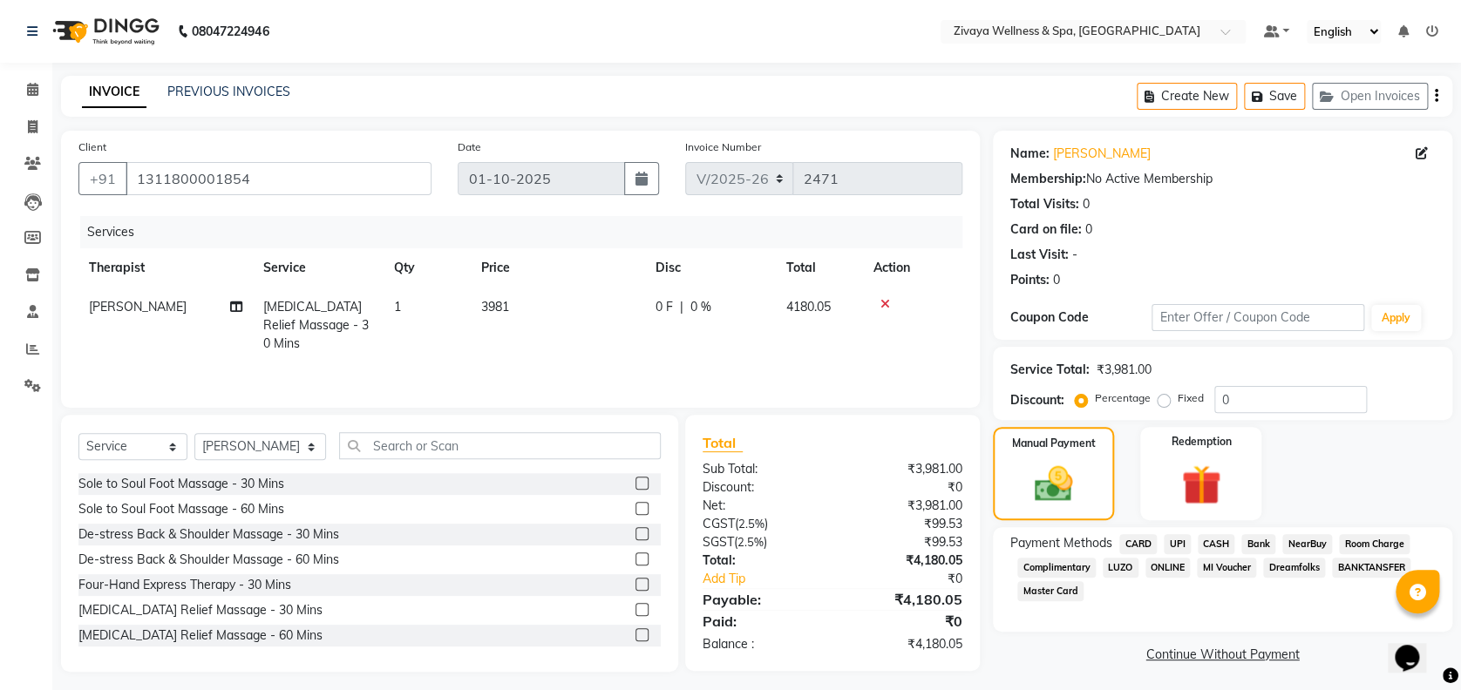
click at [1150, 541] on span "CARD" at bounding box center [1137, 544] width 37 height 20
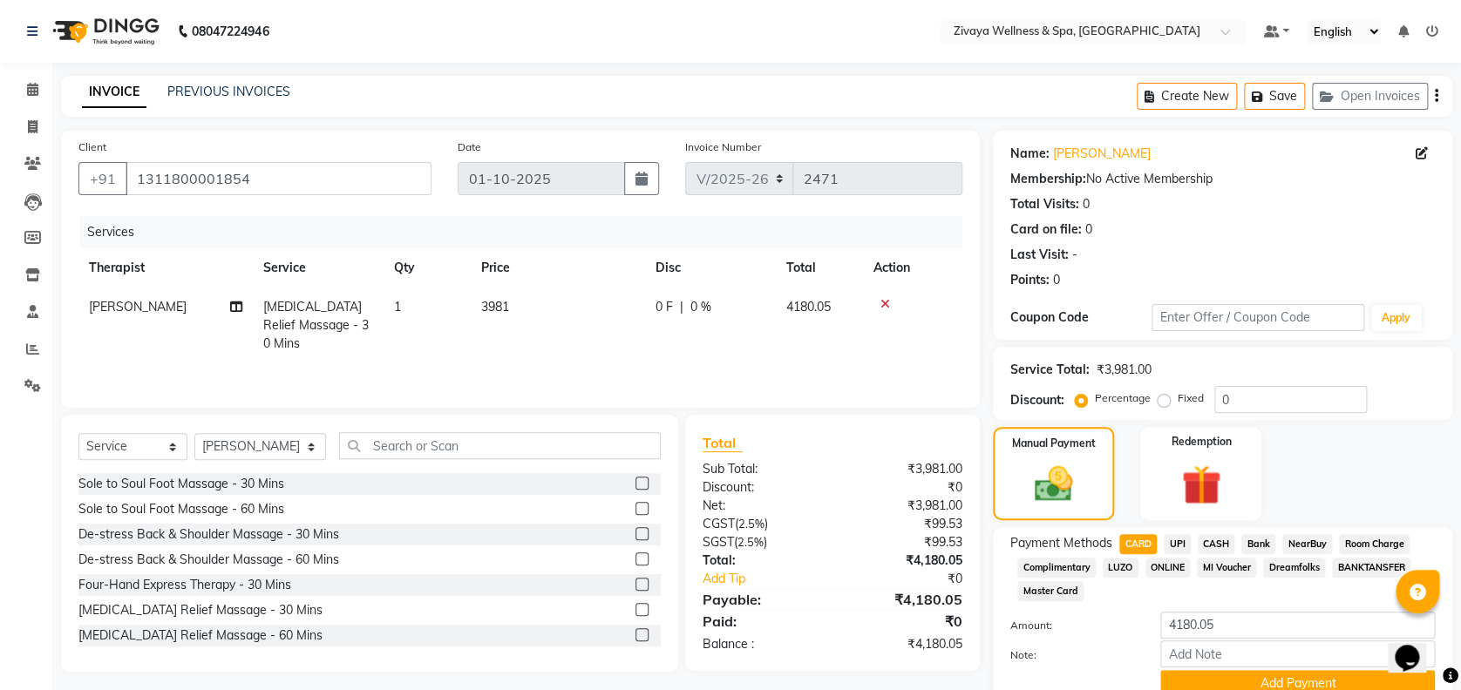
scroll to position [75, 0]
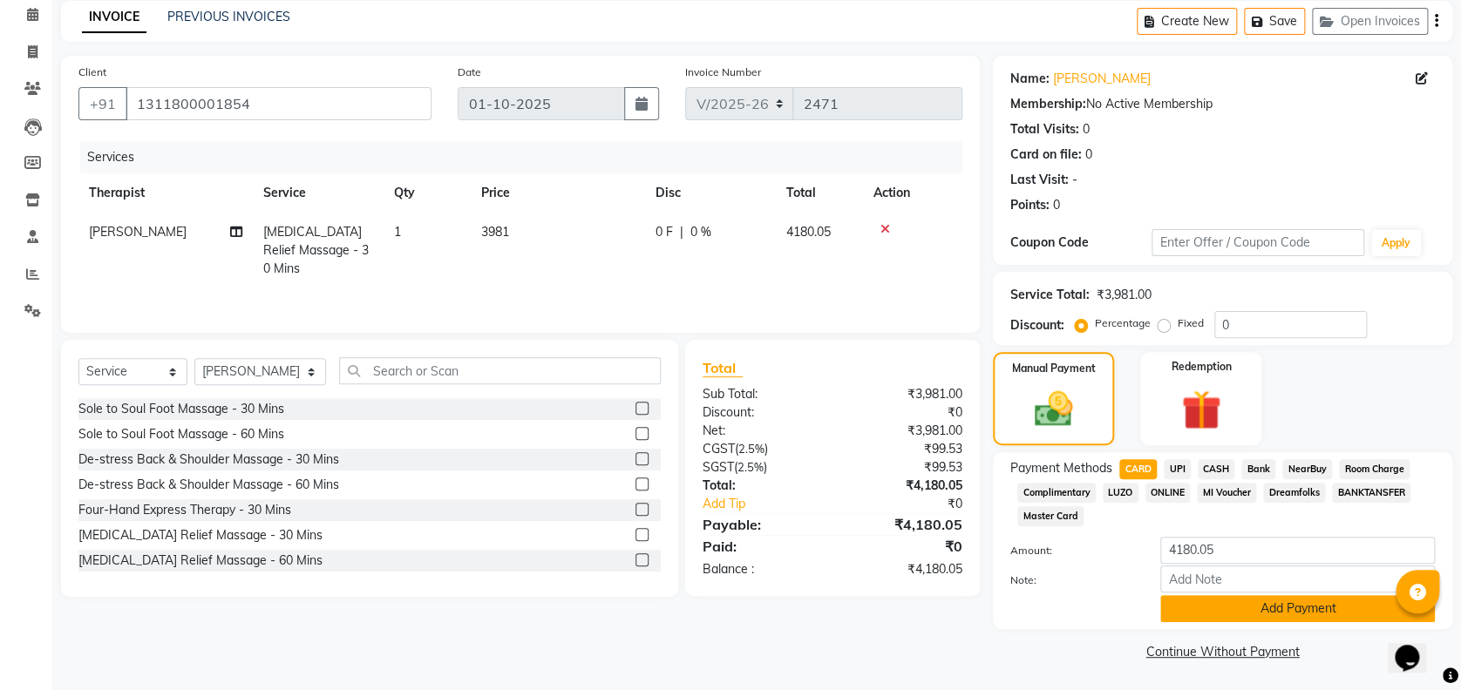
click at [1292, 607] on button "Add Payment" at bounding box center [1297, 608] width 275 height 27
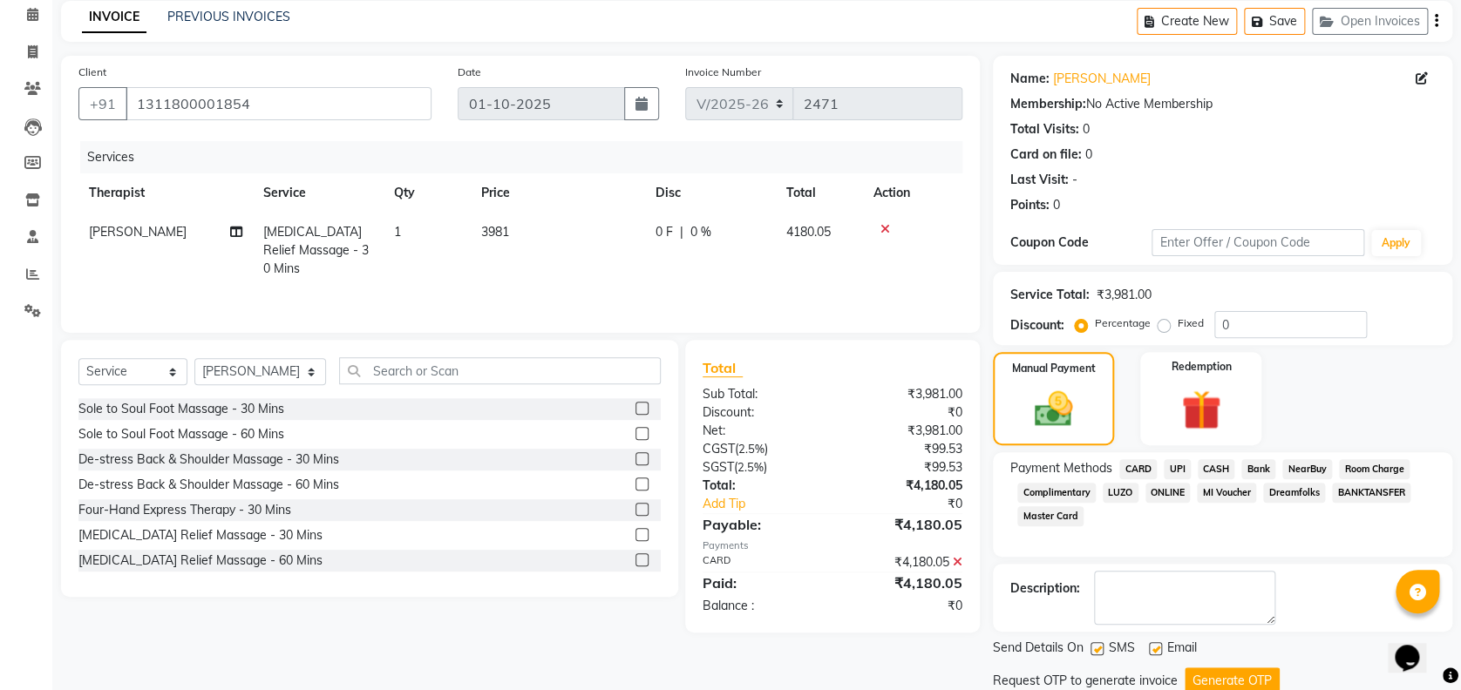
scroll to position [134, 0]
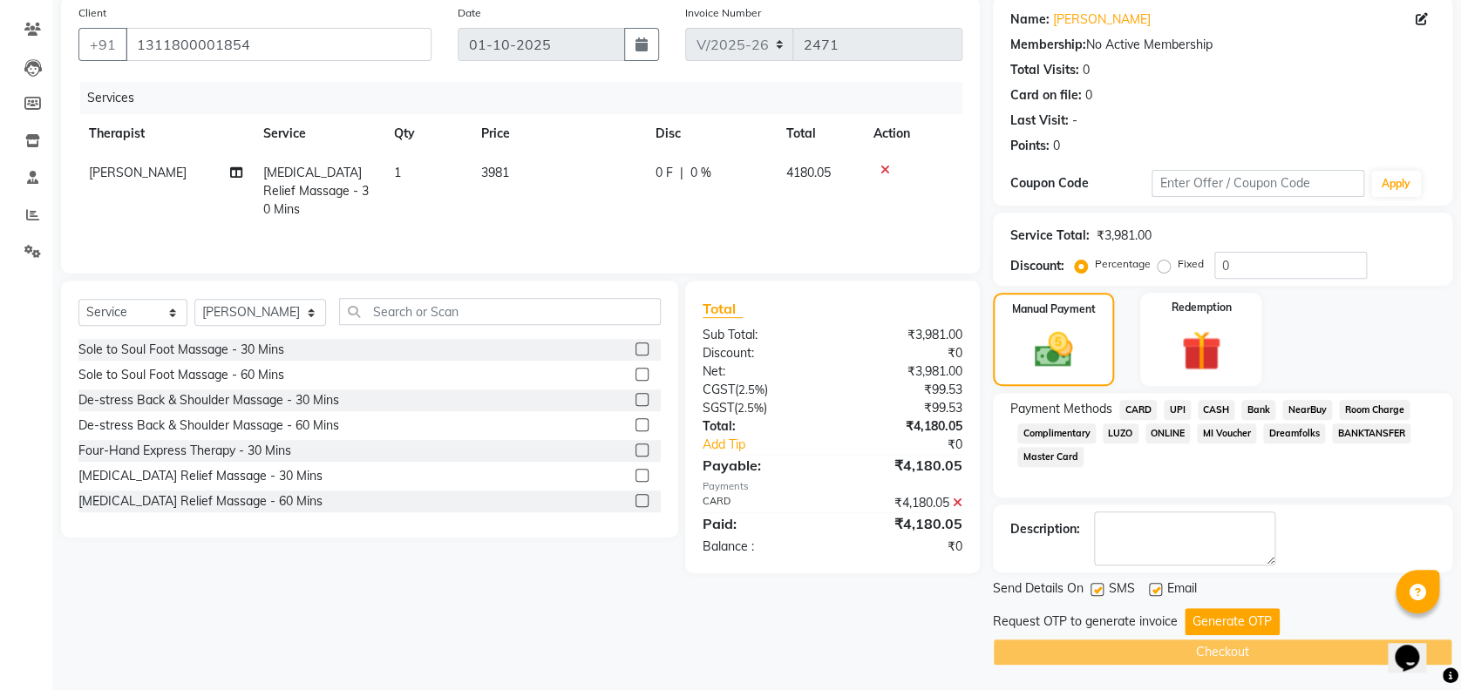
click at [1098, 591] on label at bounding box center [1096, 589] width 13 height 13
click at [1098, 591] on input "checkbox" at bounding box center [1095, 590] width 11 height 11
checkbox input "false"
click at [1217, 609] on button "Generate OTP" at bounding box center [1231, 621] width 95 height 27
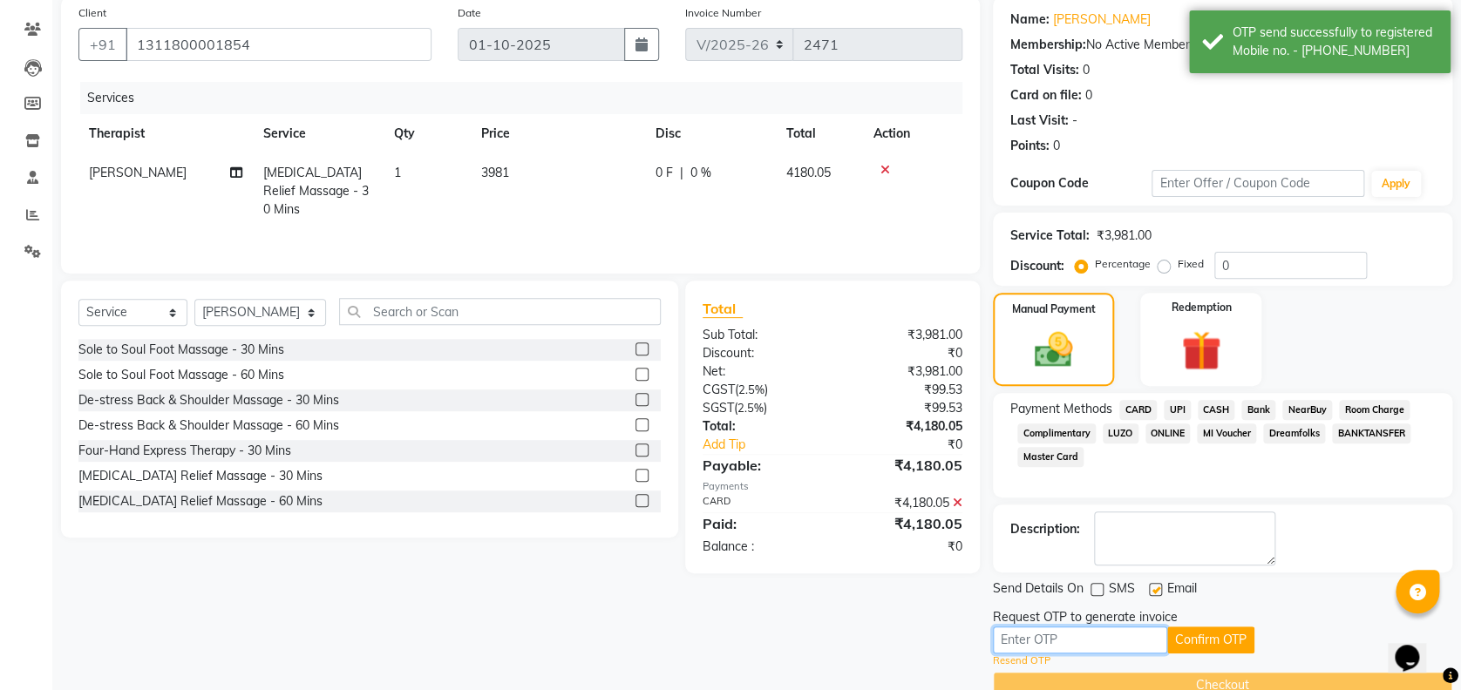
click at [1101, 647] on input "text" at bounding box center [1080, 640] width 174 height 27
type input "3924"
click at [1201, 647] on button "Confirm OTP" at bounding box center [1210, 640] width 87 height 27
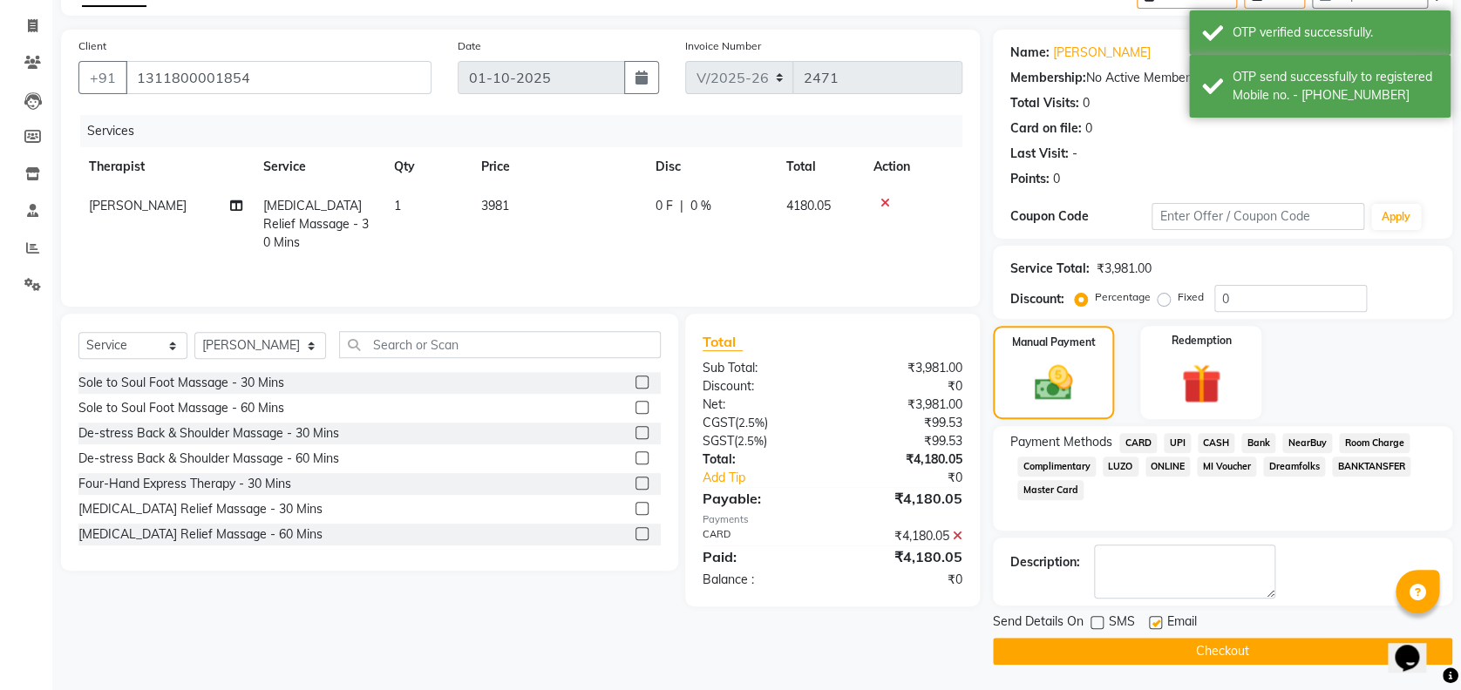
click at [1164, 654] on button "Checkout" at bounding box center [1222, 651] width 459 height 27
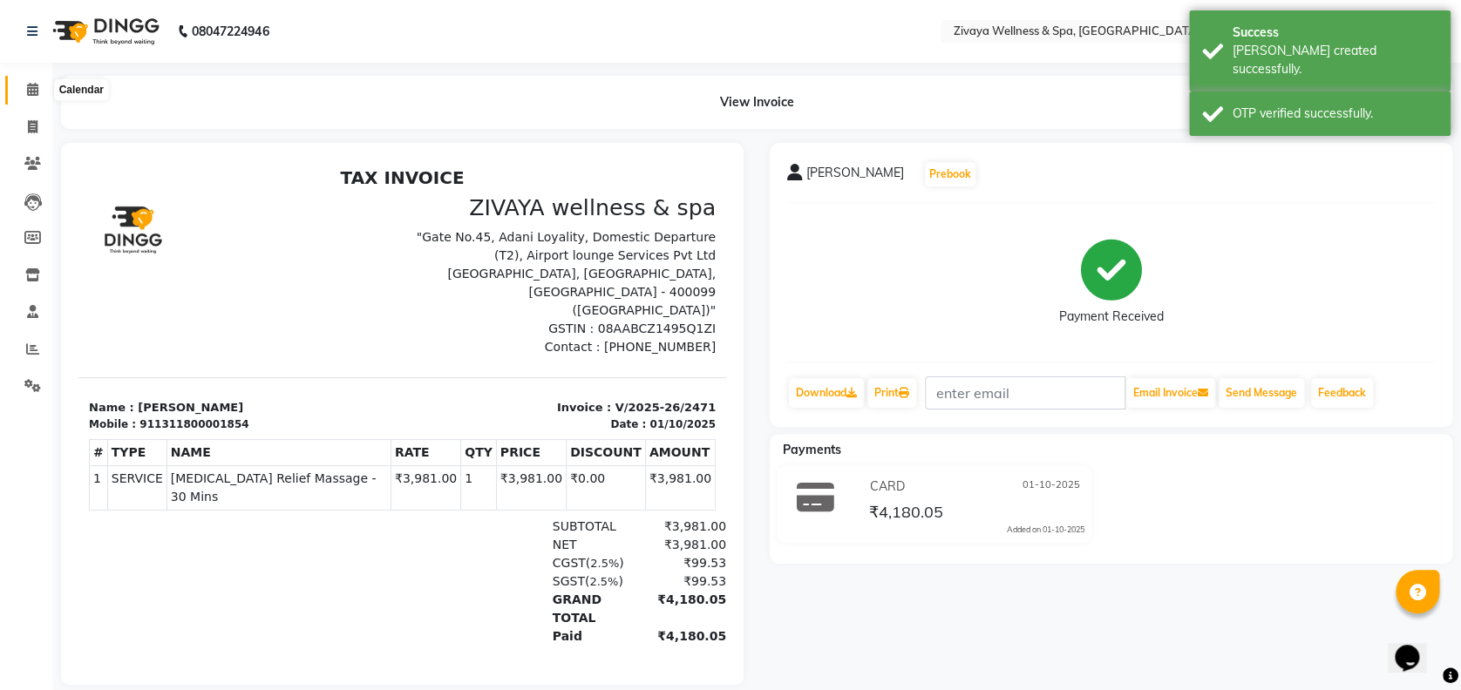
click at [22, 86] on span at bounding box center [32, 90] width 31 height 20
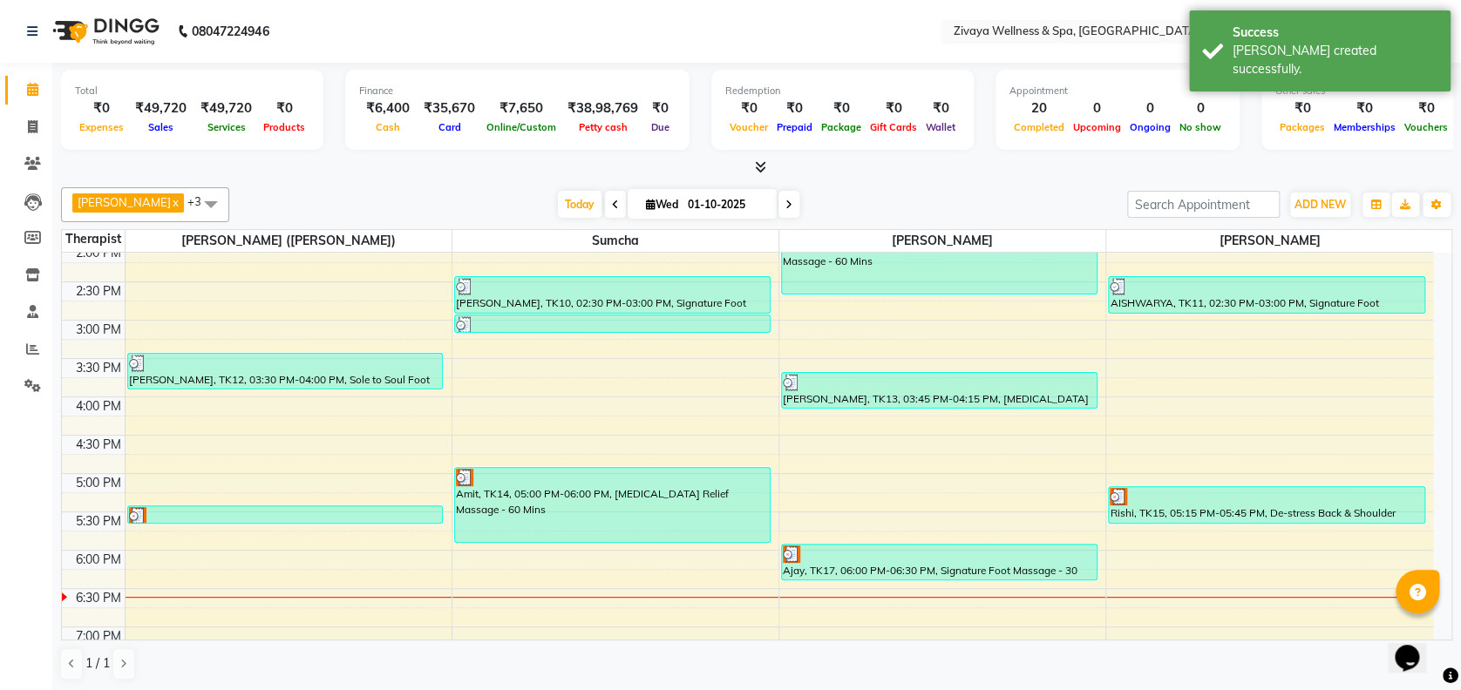
scroll to position [1104, 0]
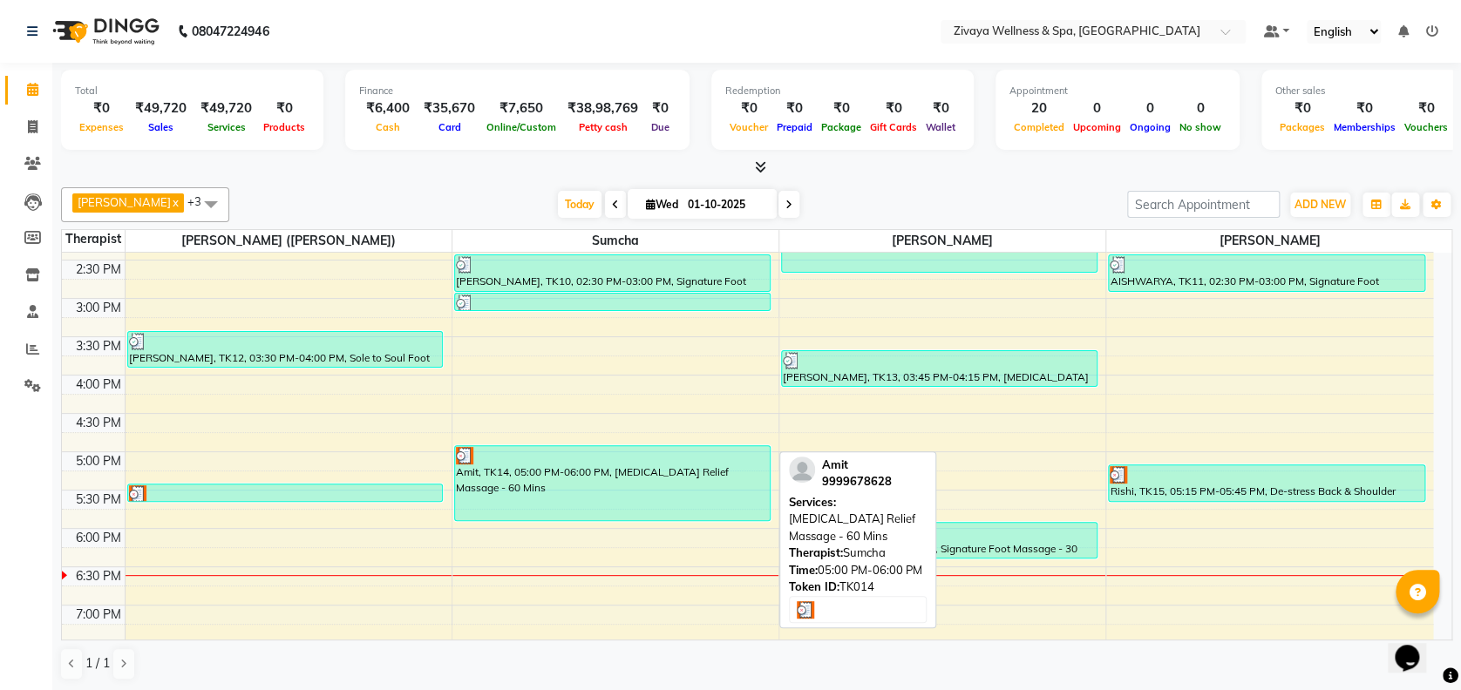
click at [619, 478] on div "Amit, TK14, 05:00 PM-06:00 PM, [MEDICAL_DATA] Relief Massage - 60 Mins" at bounding box center [612, 483] width 315 height 74
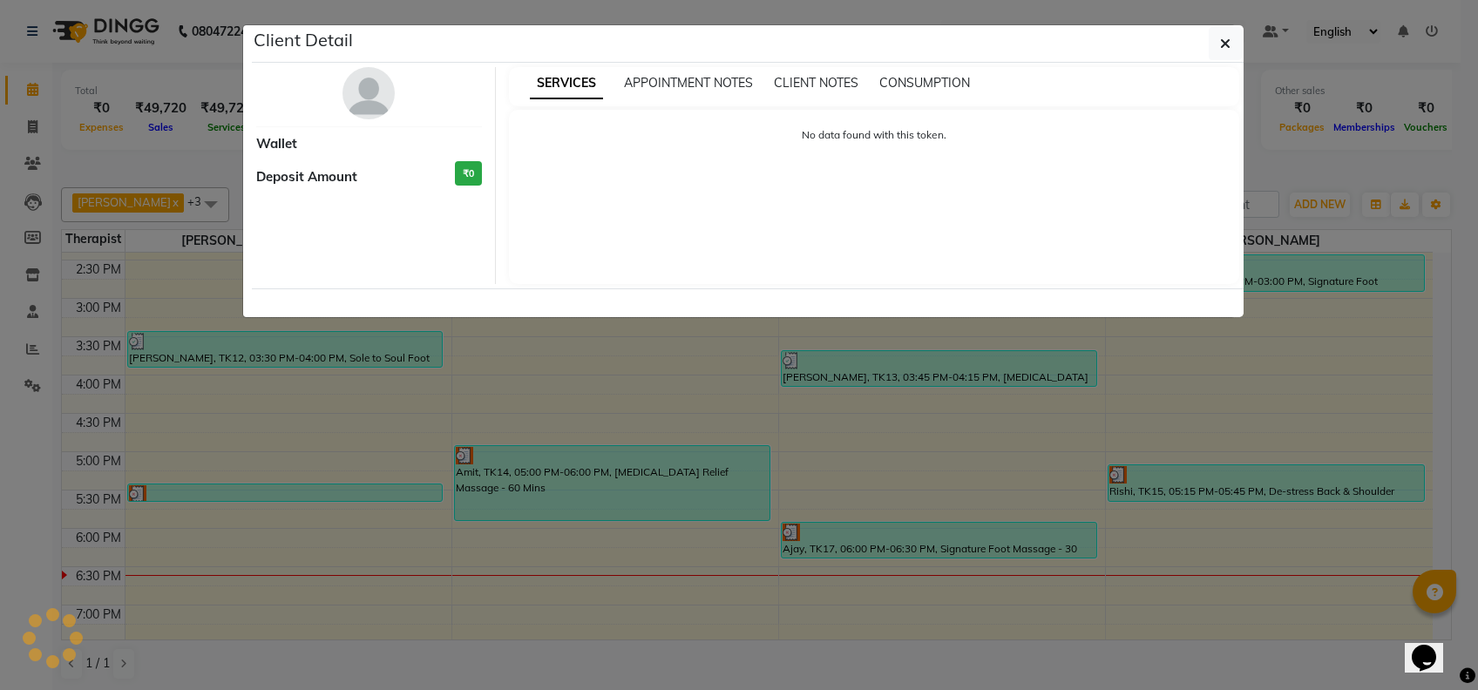
select select "3"
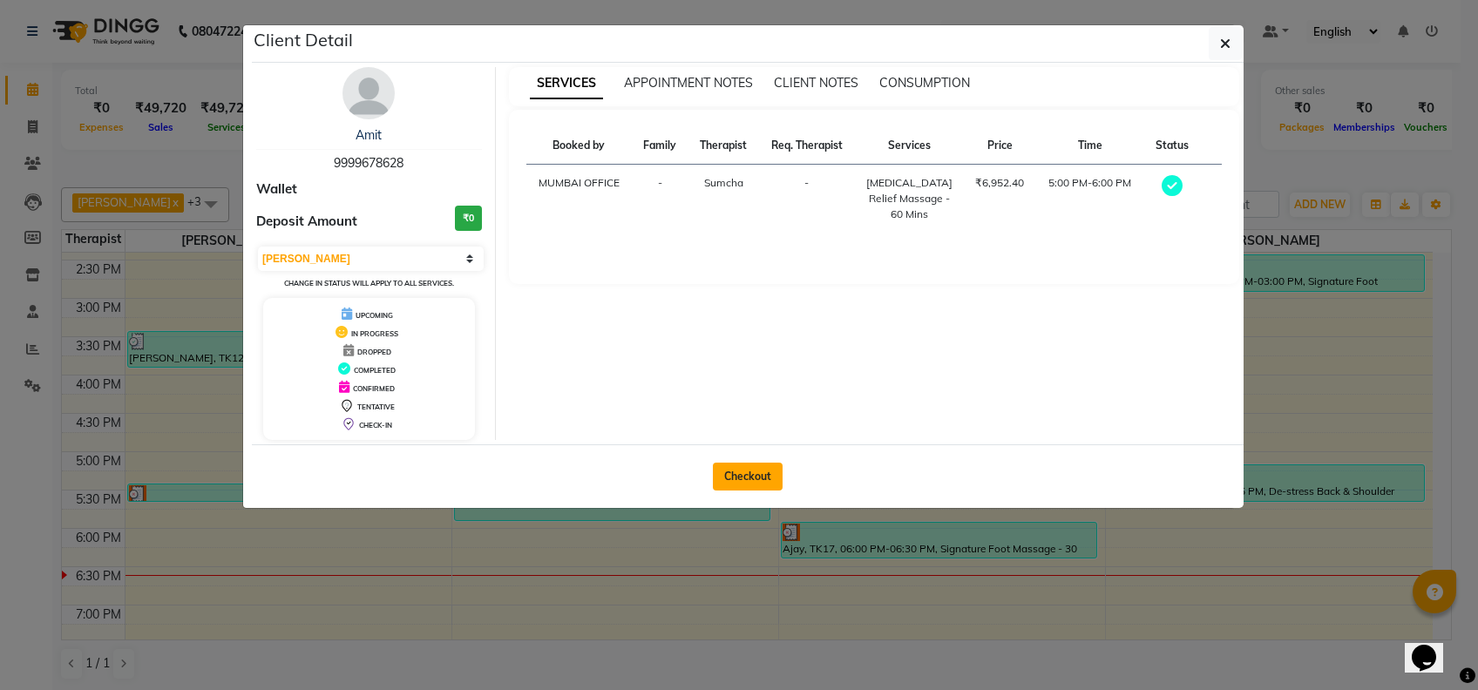
click at [748, 477] on button "Checkout" at bounding box center [748, 477] width 70 height 28
select select "7072"
select select "service"
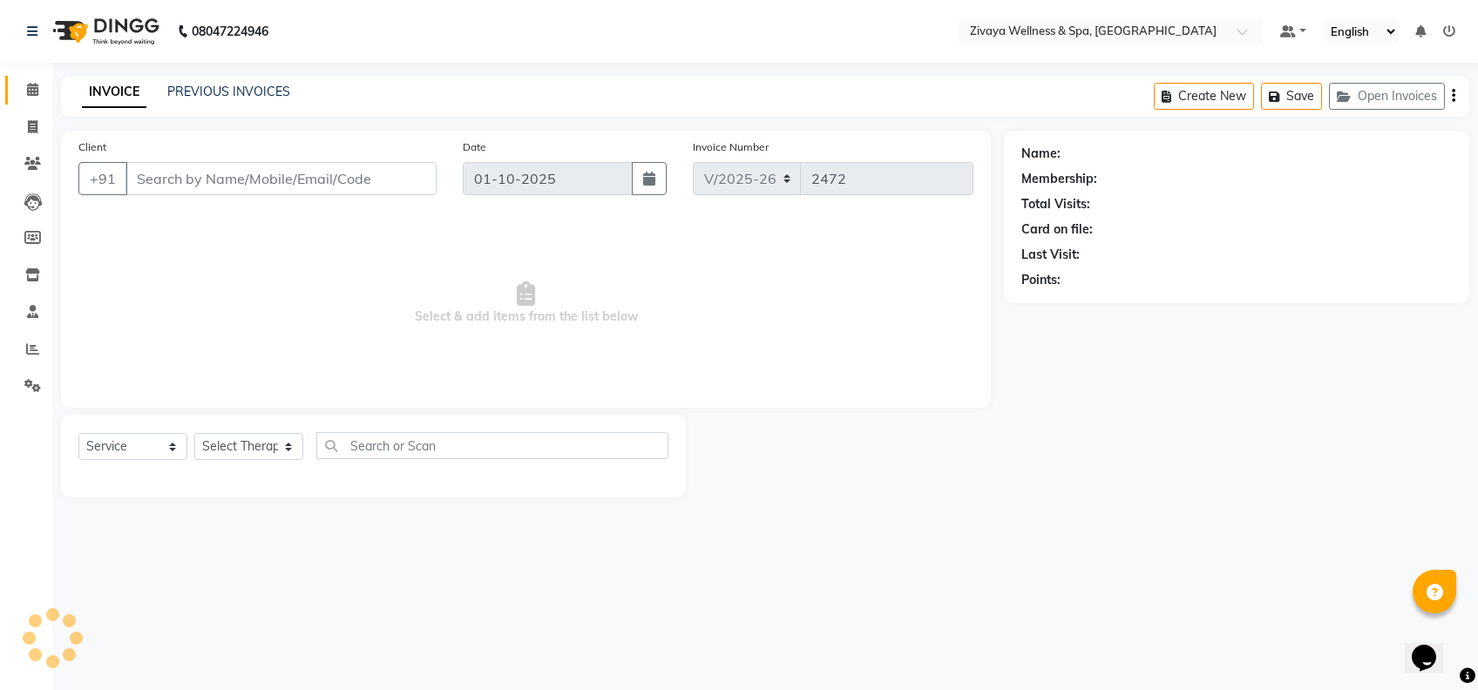
type input "9999678628"
select select "63085"
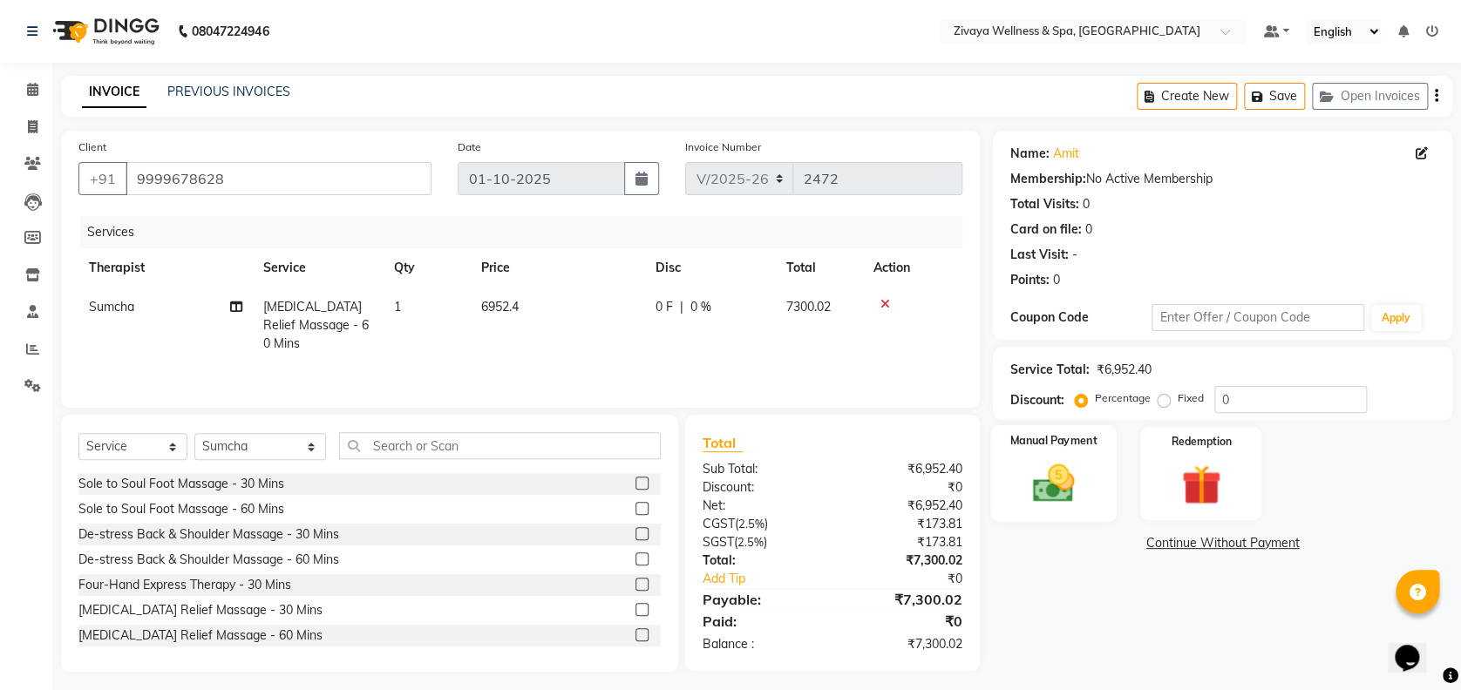
click at [1072, 467] on img at bounding box center [1053, 483] width 67 height 48
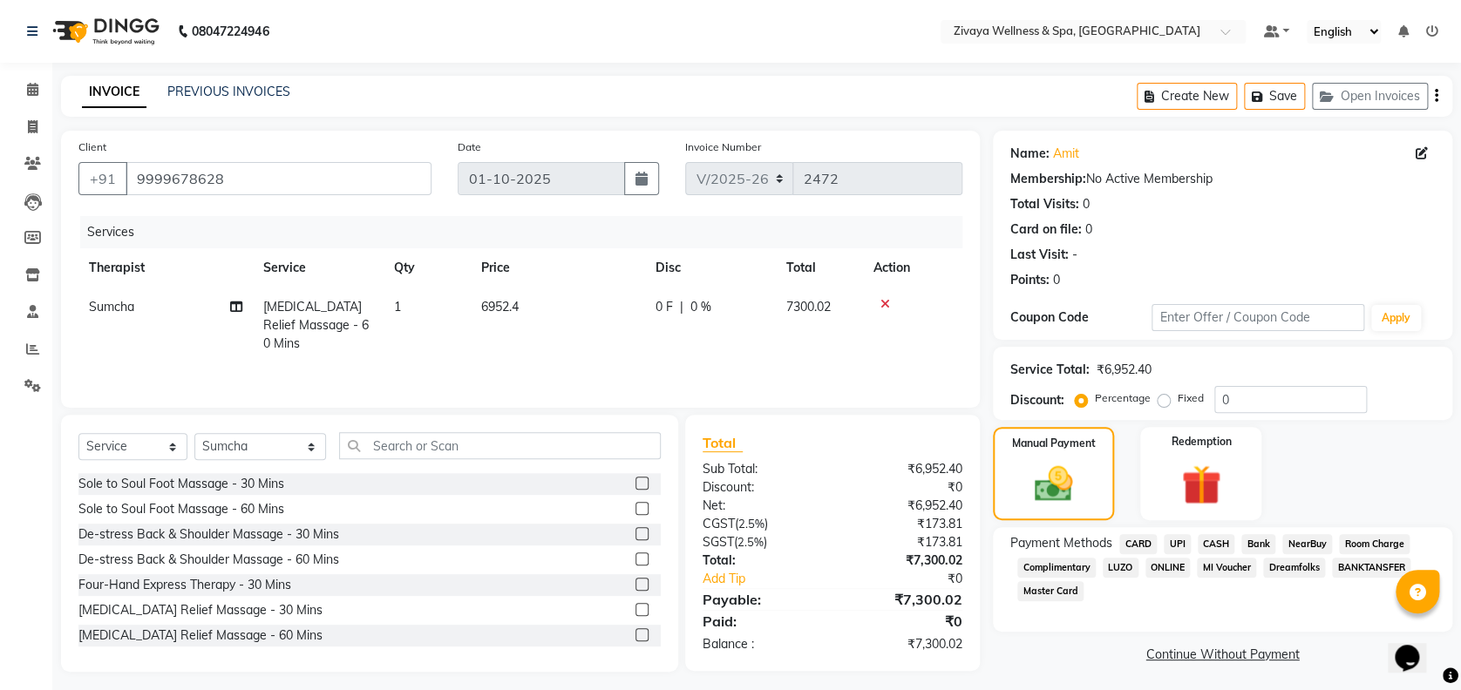
click at [1133, 536] on span "CARD" at bounding box center [1137, 544] width 37 height 20
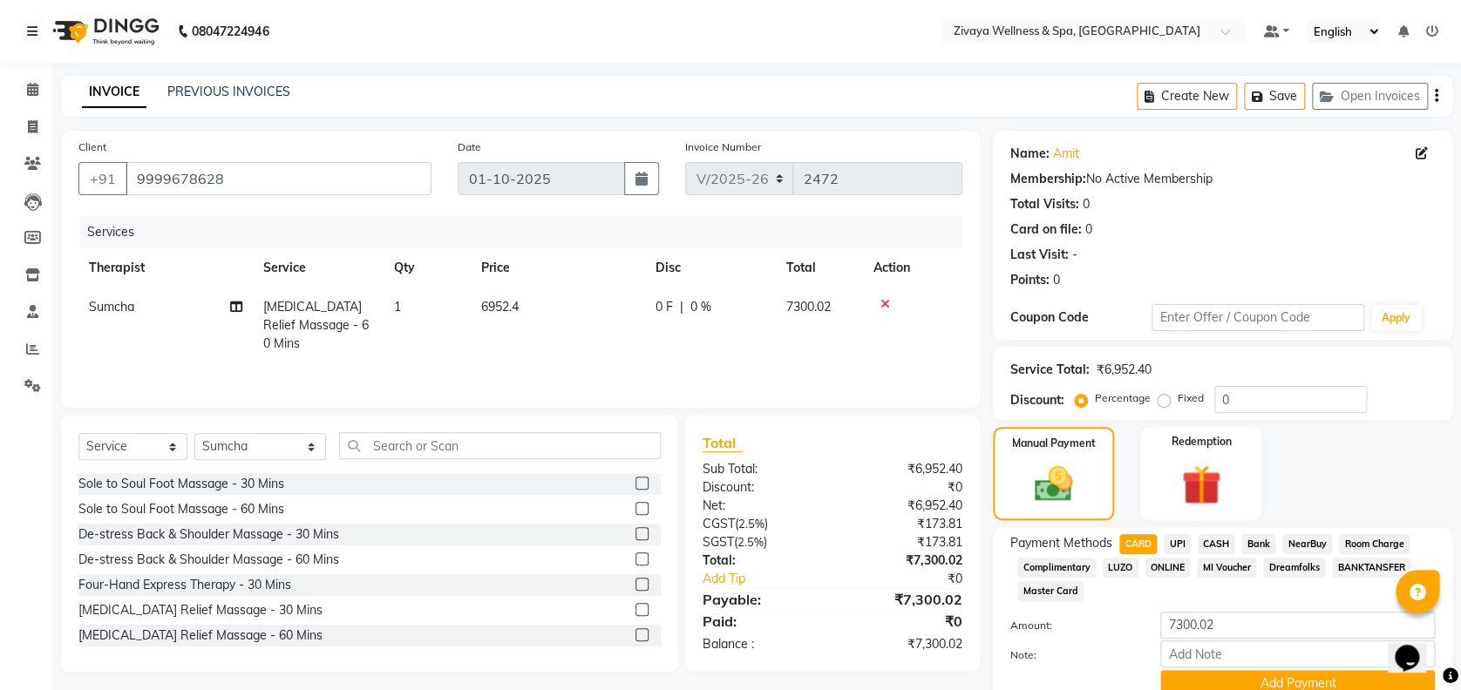
scroll to position [75, 0]
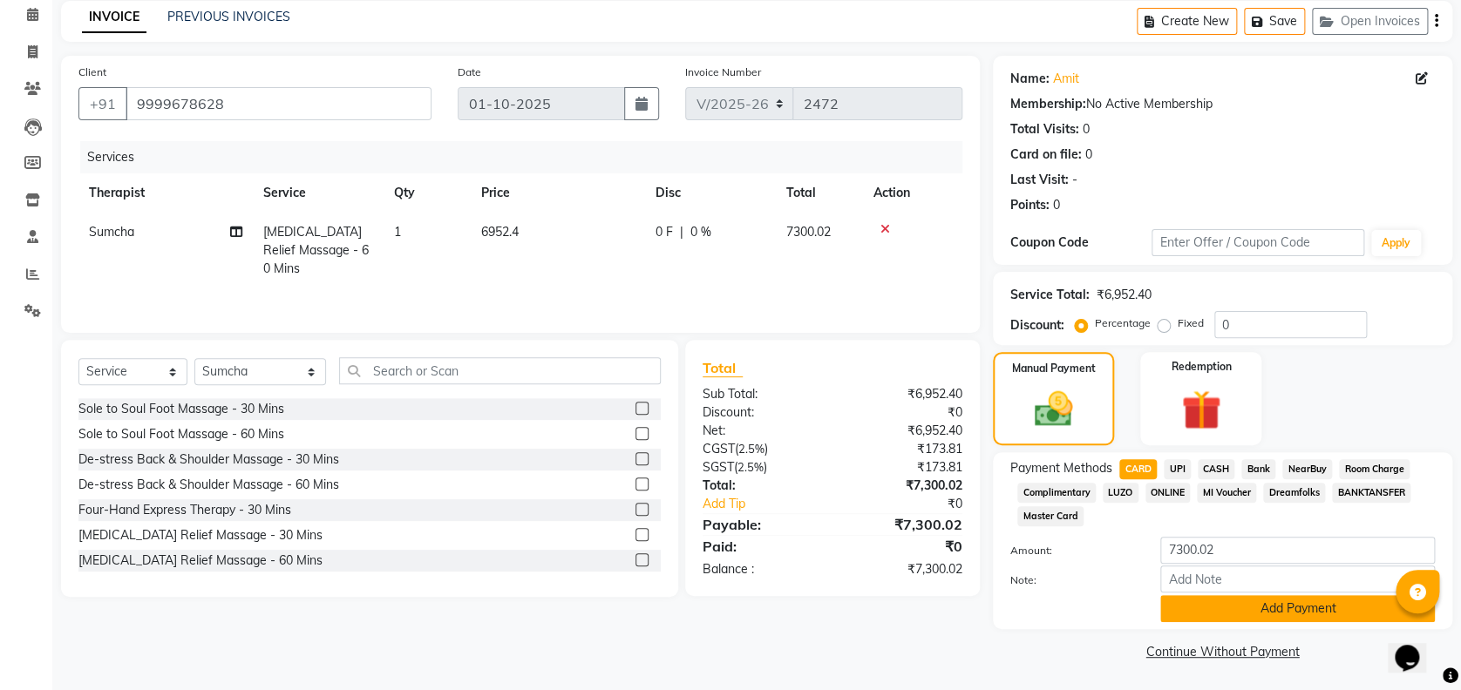
click at [1260, 607] on button "Add Payment" at bounding box center [1297, 608] width 275 height 27
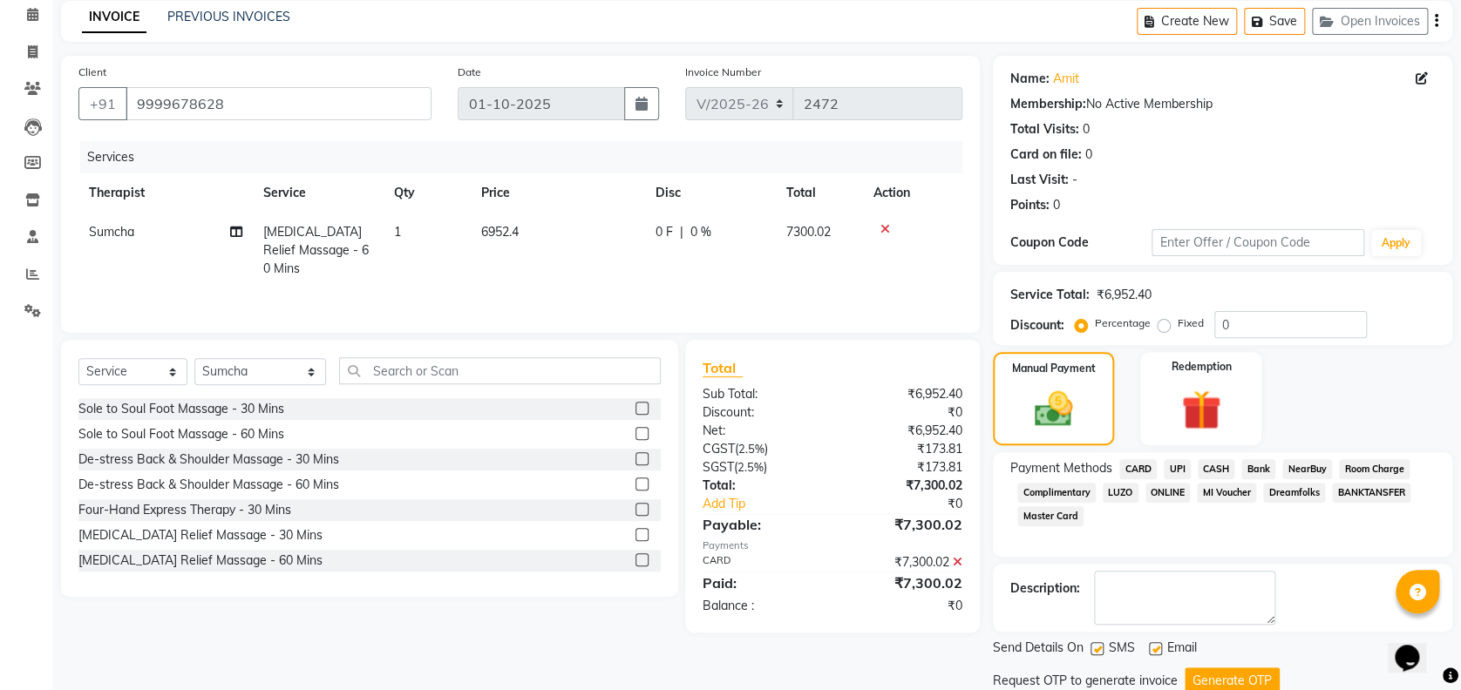
scroll to position [134, 0]
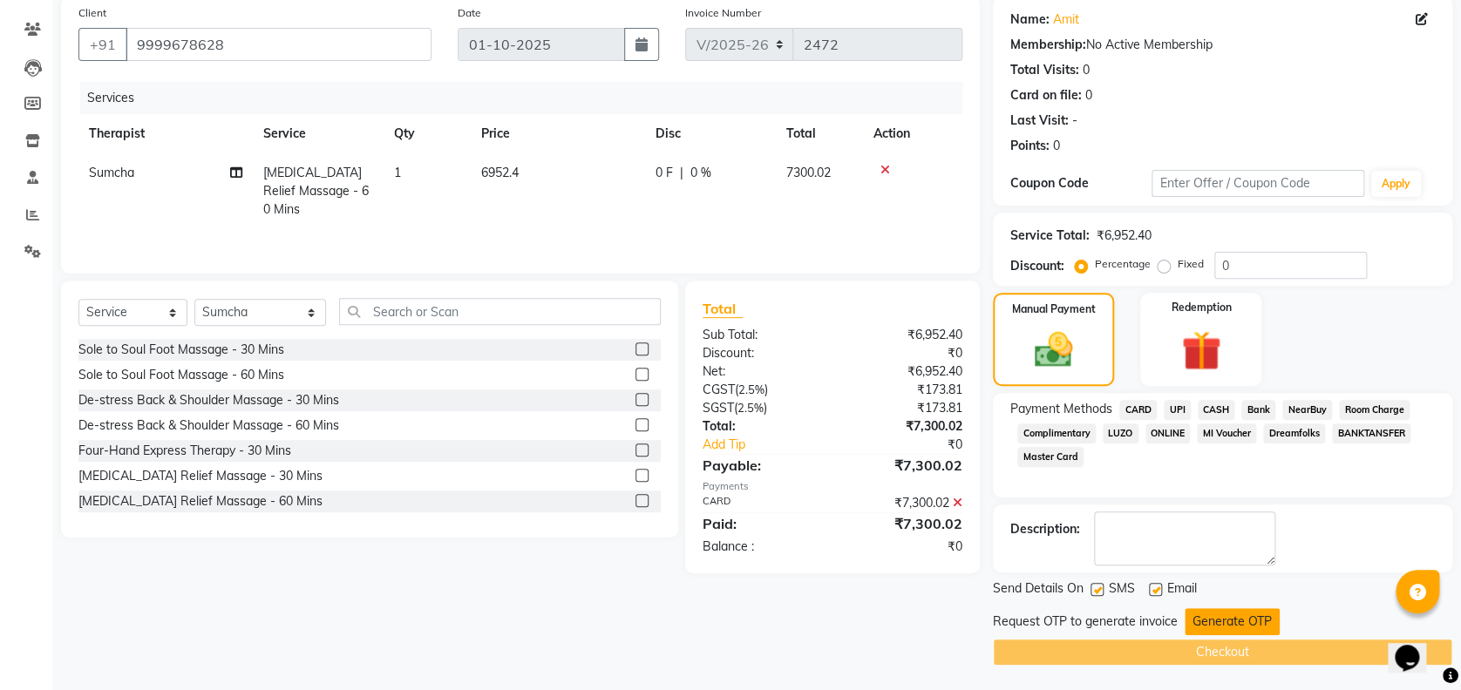
click at [1206, 618] on button "Generate OTP" at bounding box center [1231, 621] width 95 height 27
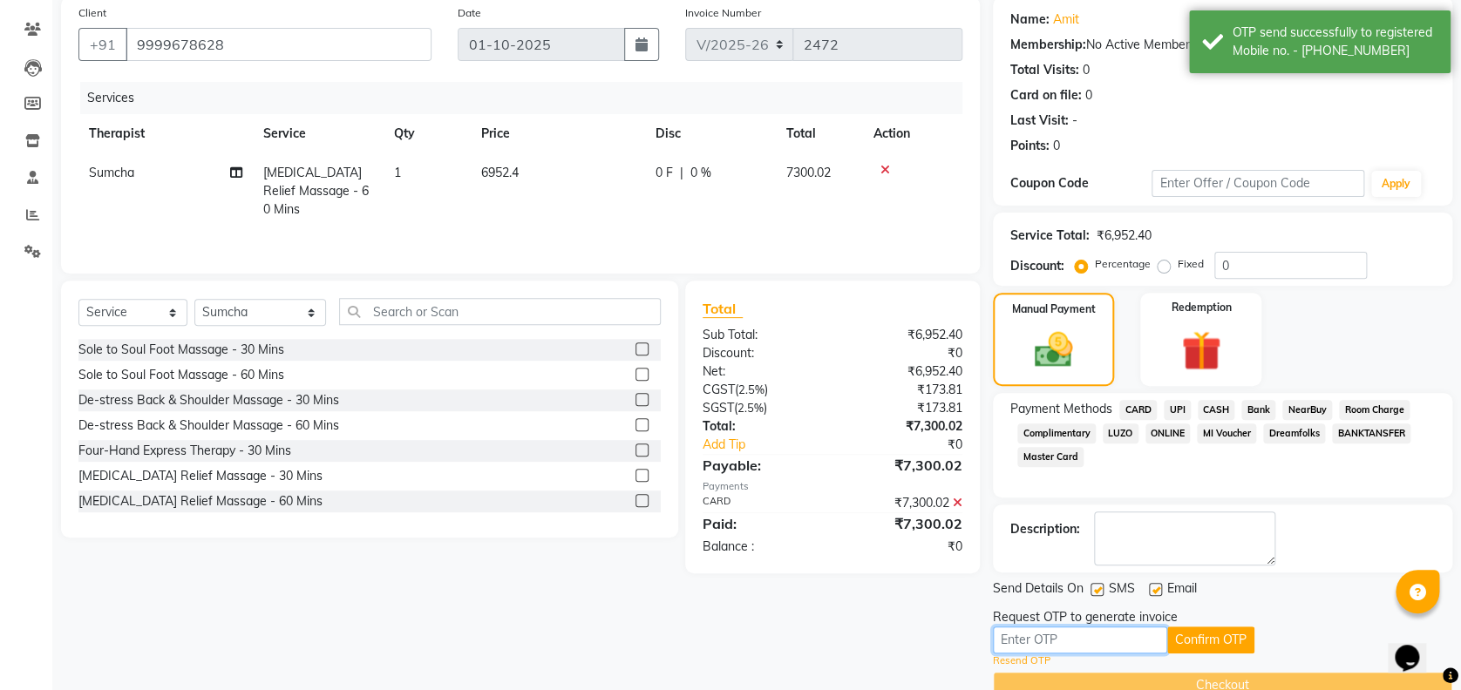
click at [1118, 649] on input "text" at bounding box center [1080, 640] width 174 height 27
type input "3924"
click at [1222, 627] on button "Confirm OTP" at bounding box center [1210, 640] width 87 height 27
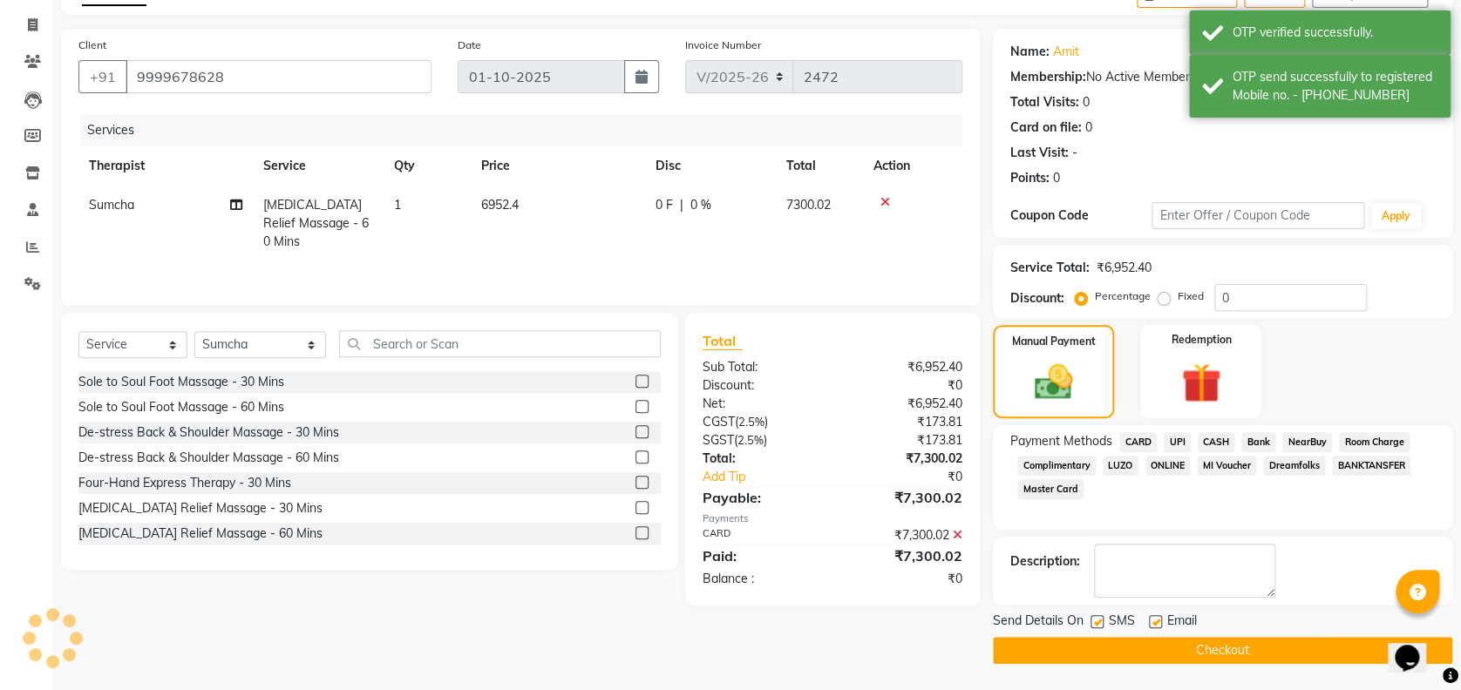
scroll to position [101, 0]
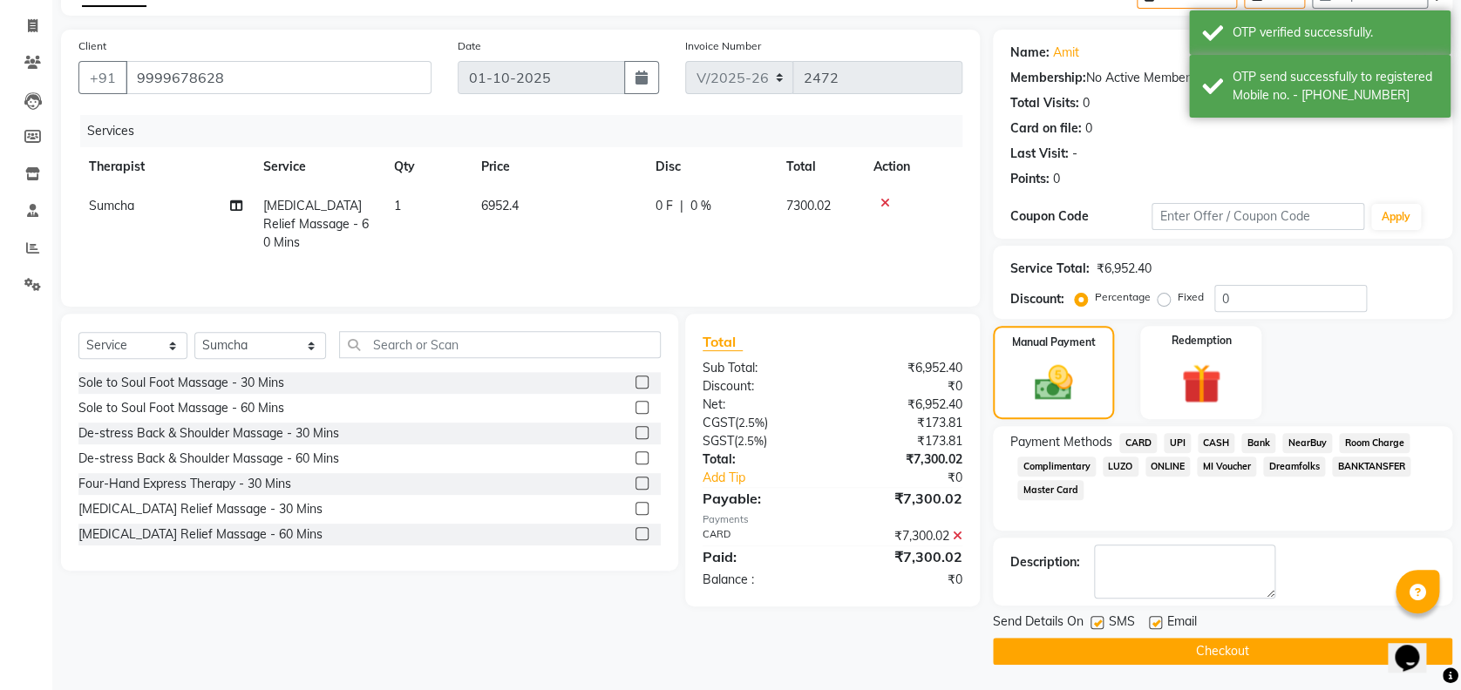
click at [1169, 655] on button "Checkout" at bounding box center [1222, 651] width 459 height 27
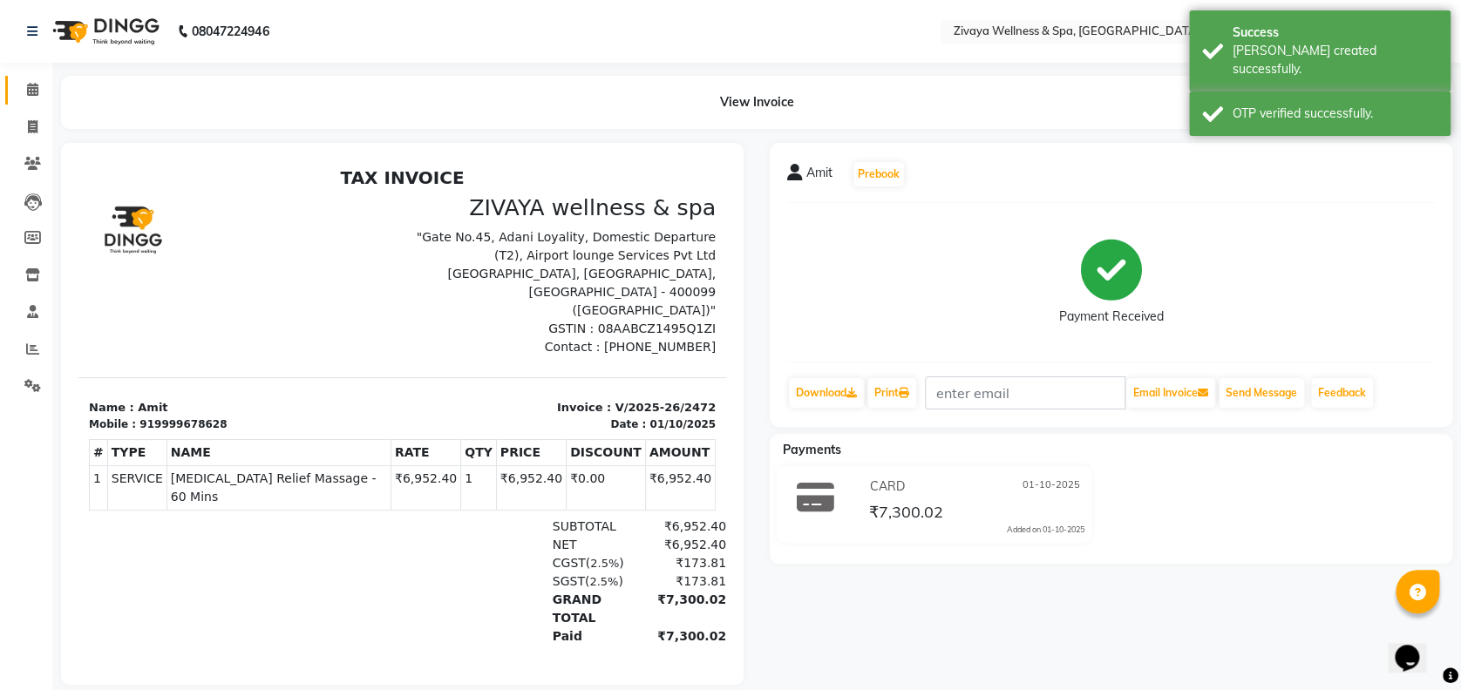
click at [31, 76] on link "Calendar" at bounding box center [26, 90] width 42 height 29
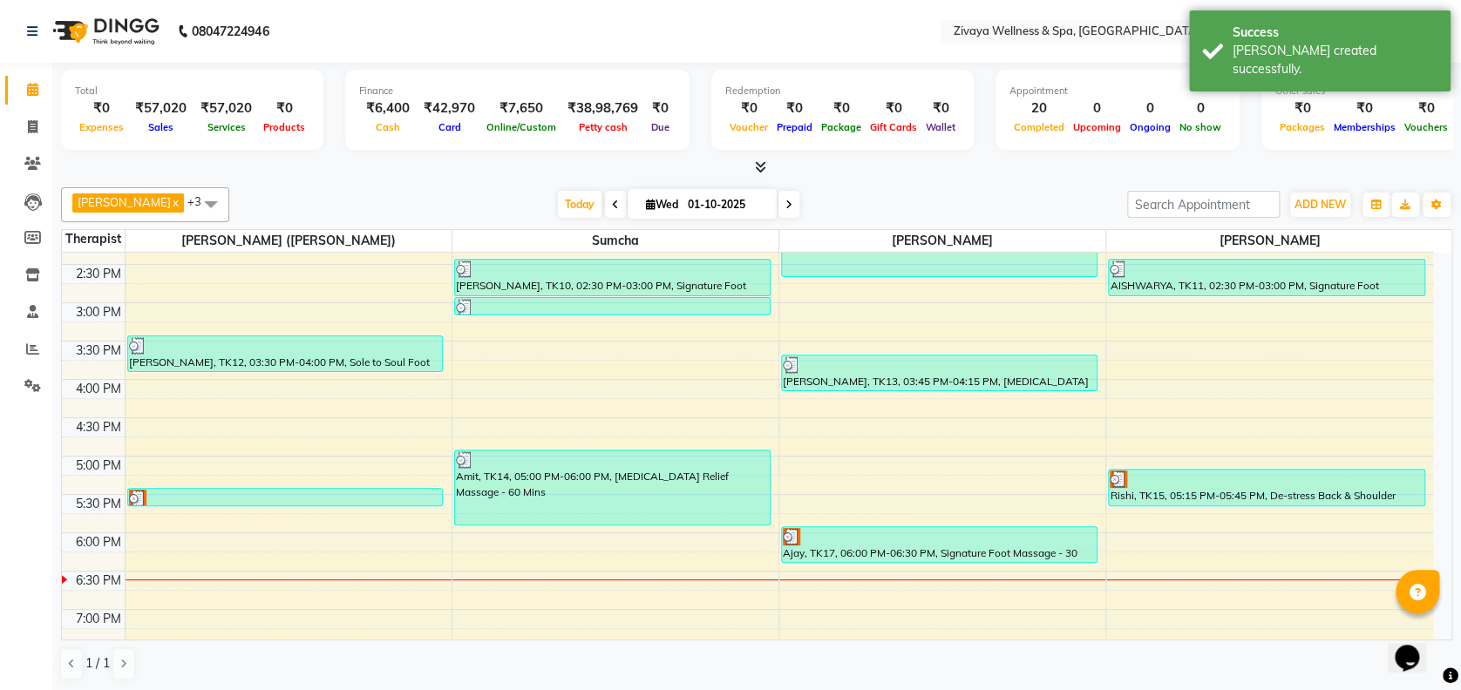
scroll to position [1112, 0]
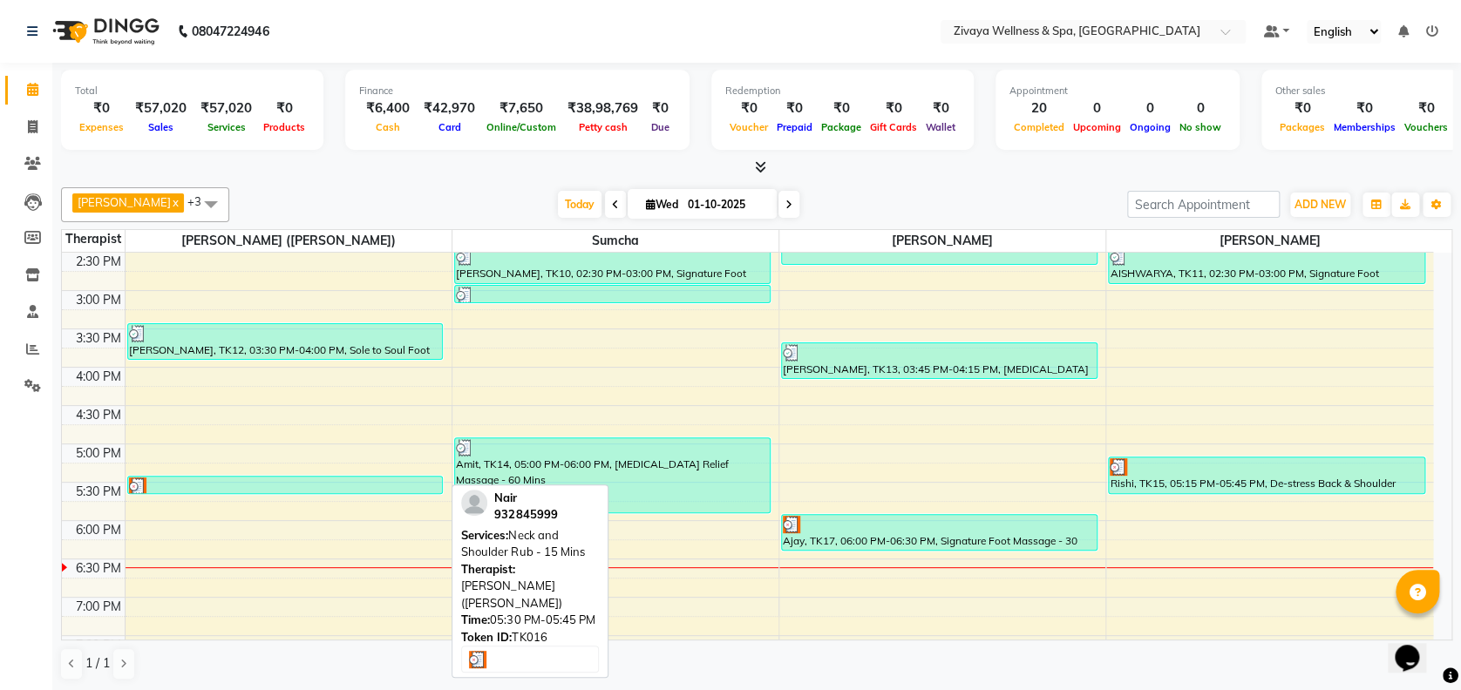
click at [234, 478] on div at bounding box center [285, 486] width 313 height 17
select select "3"
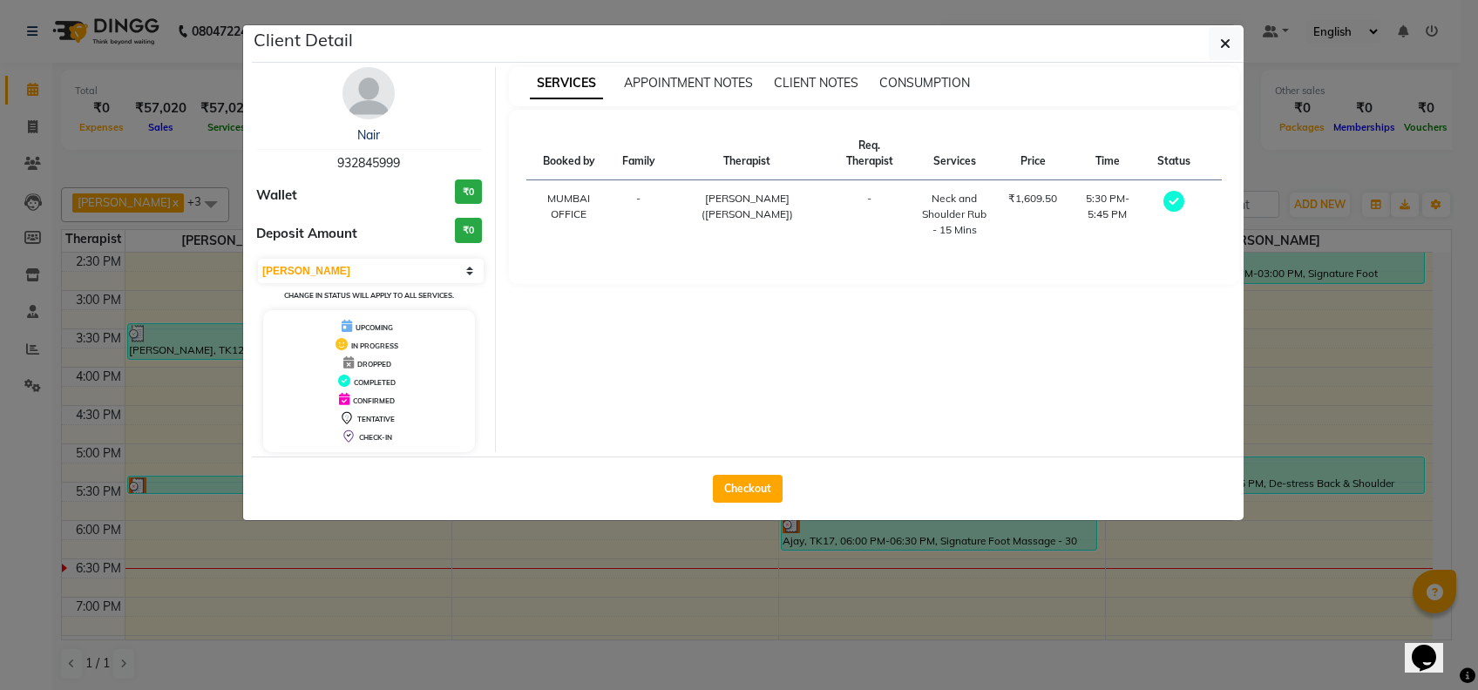
click at [717, 471] on div "Checkout" at bounding box center [748, 489] width 992 height 64
click at [727, 482] on button "Checkout" at bounding box center [748, 489] width 70 height 28
select select "service"
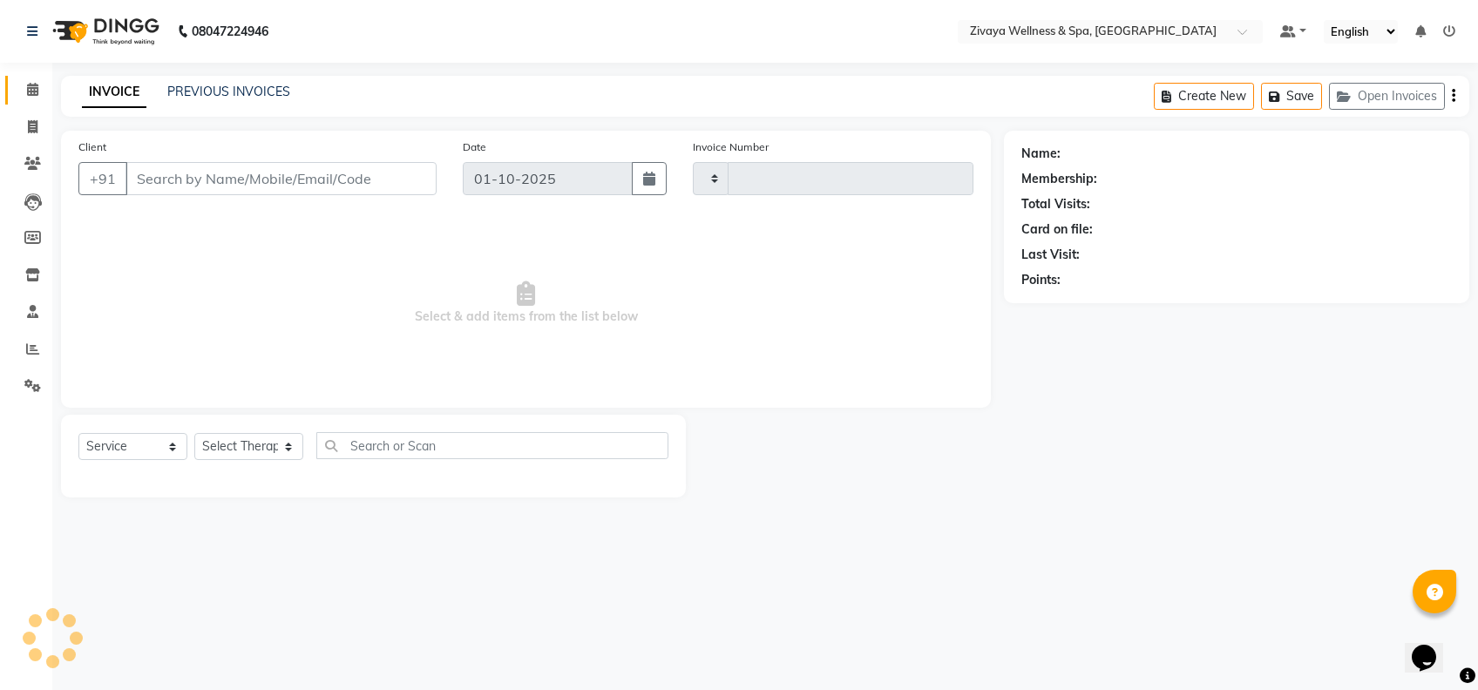
type input "2473"
select select "7072"
type input "932845999"
select select "58850"
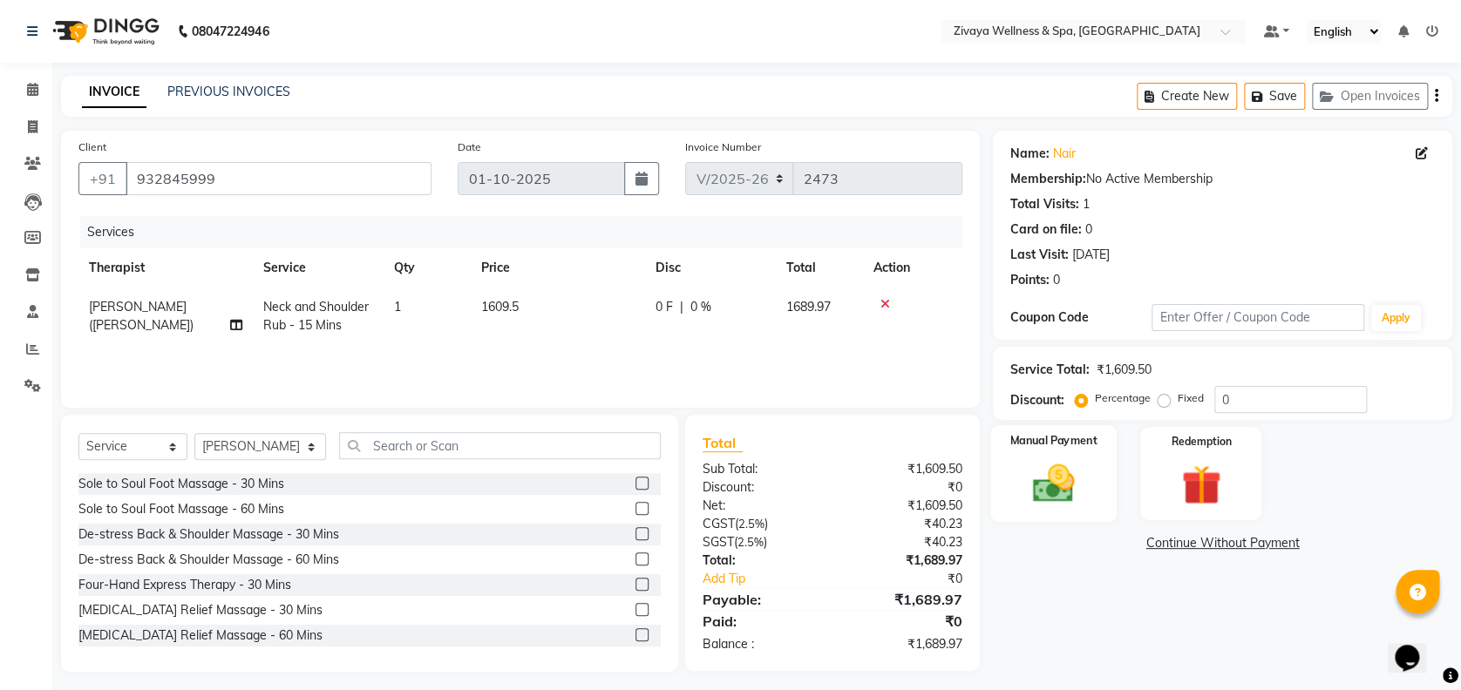
click at [1088, 478] on div "Manual Payment" at bounding box center [1053, 473] width 126 height 97
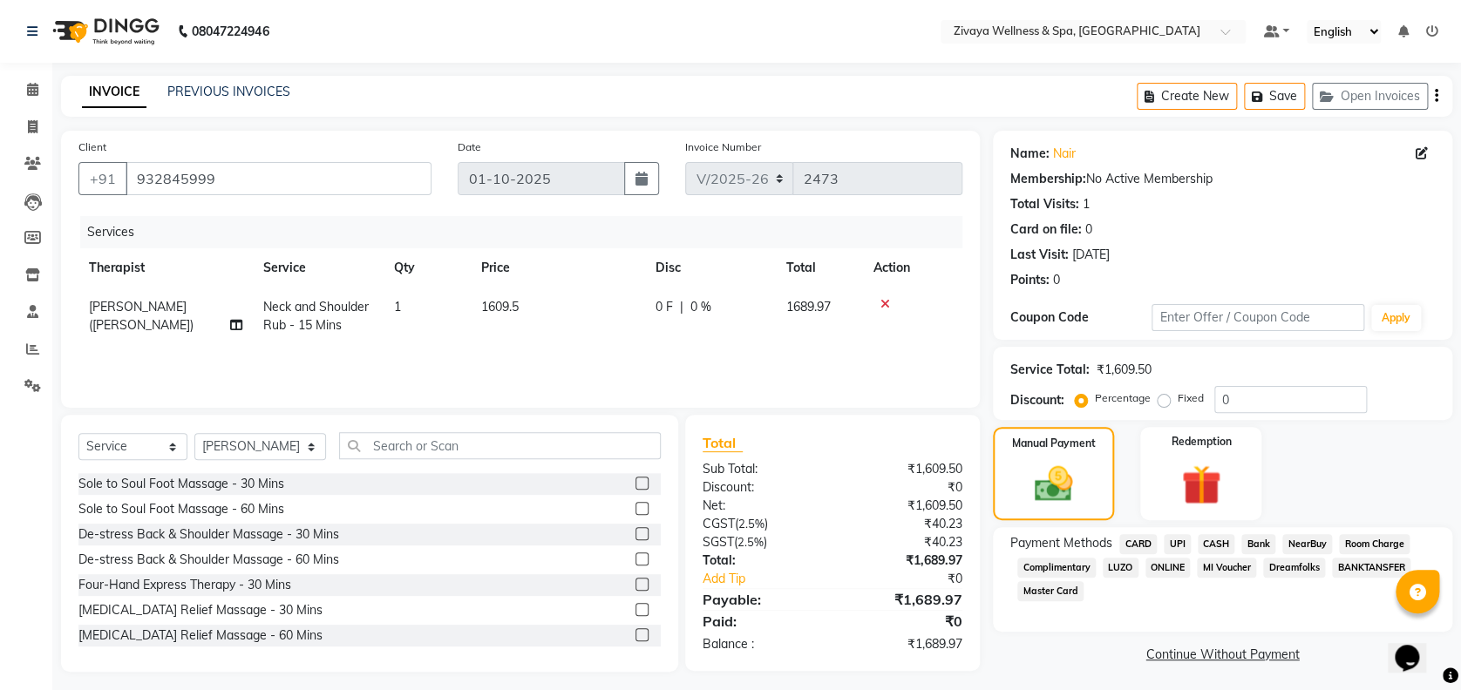
click at [1139, 546] on span "CARD" at bounding box center [1137, 544] width 37 height 20
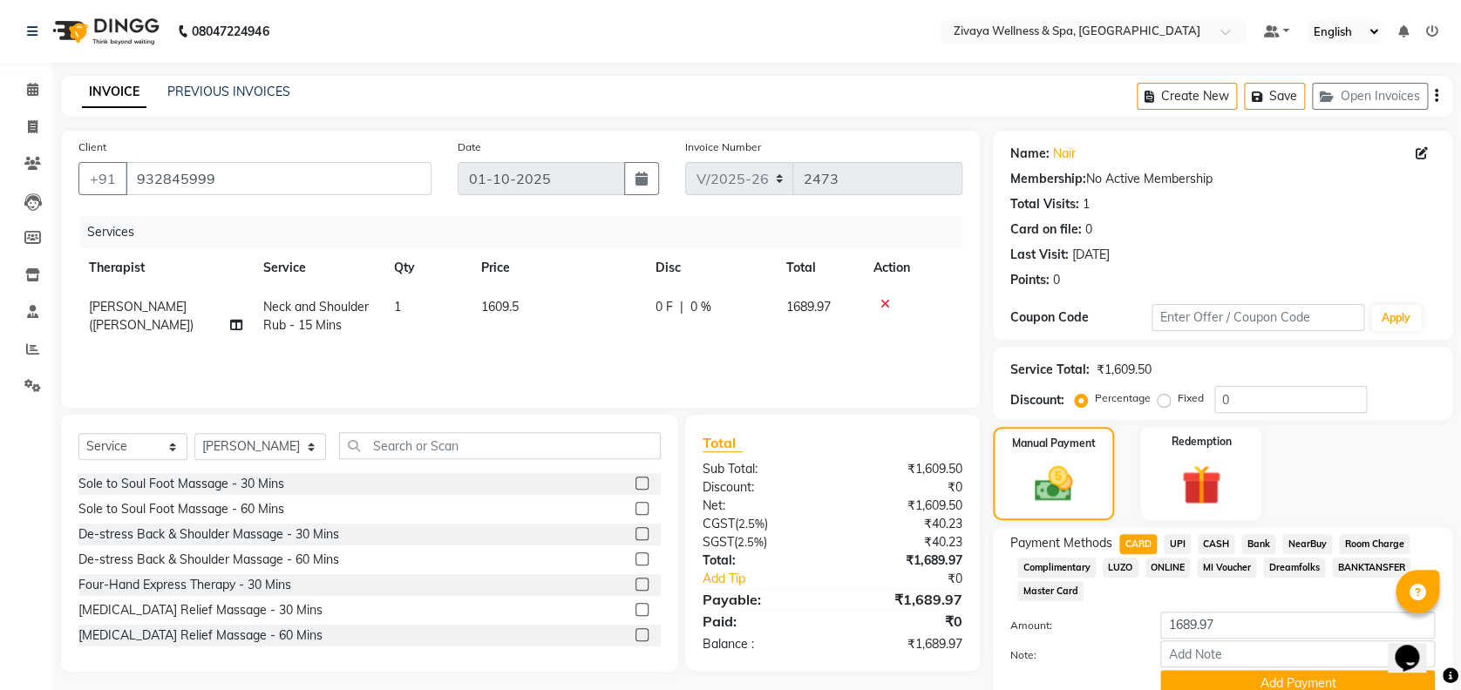
scroll to position [75, 0]
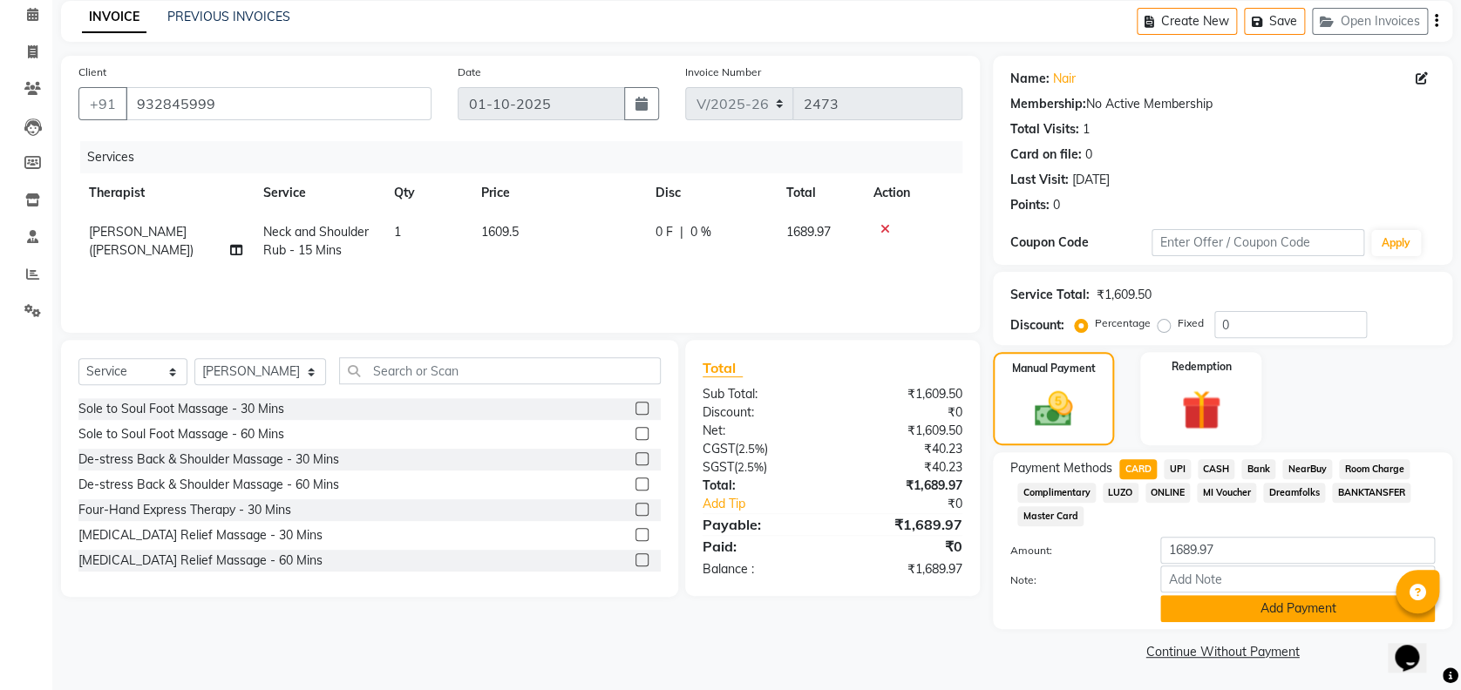
click at [1204, 604] on button "Add Payment" at bounding box center [1297, 608] width 275 height 27
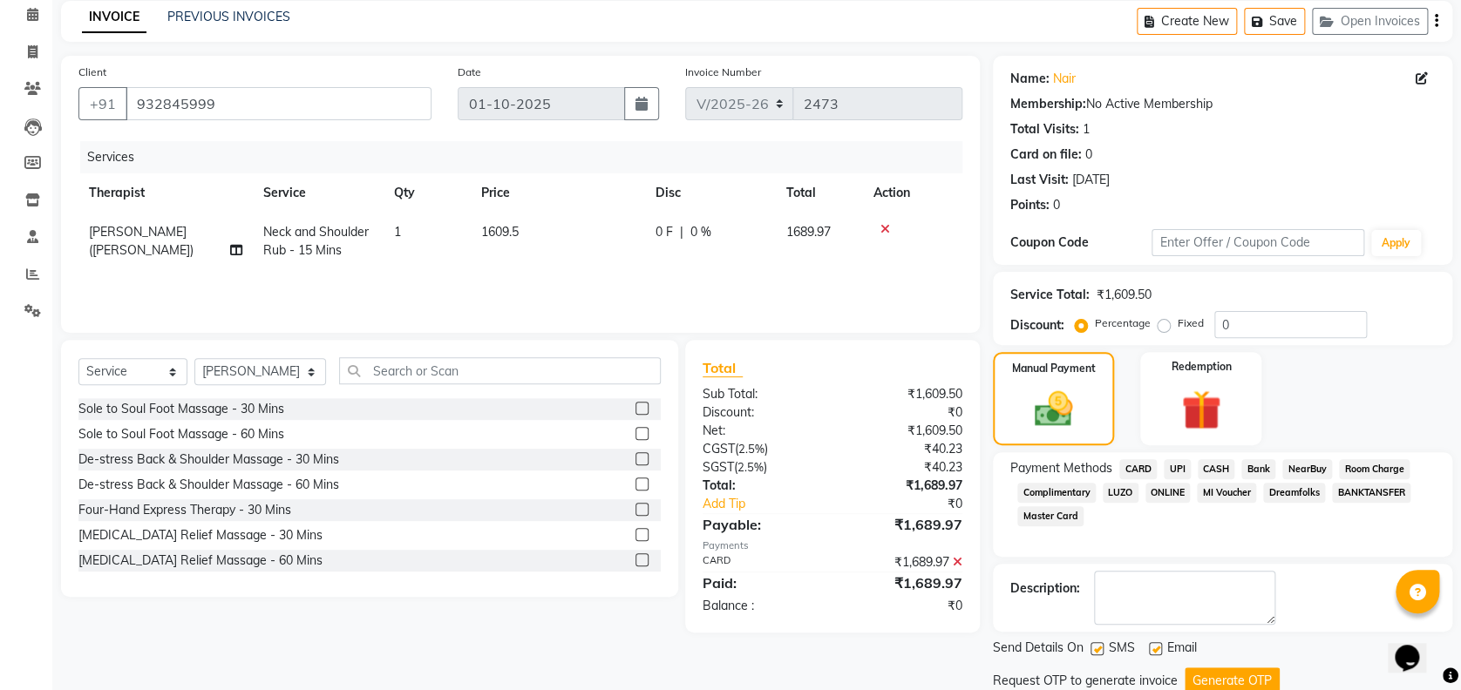
scroll to position [134, 0]
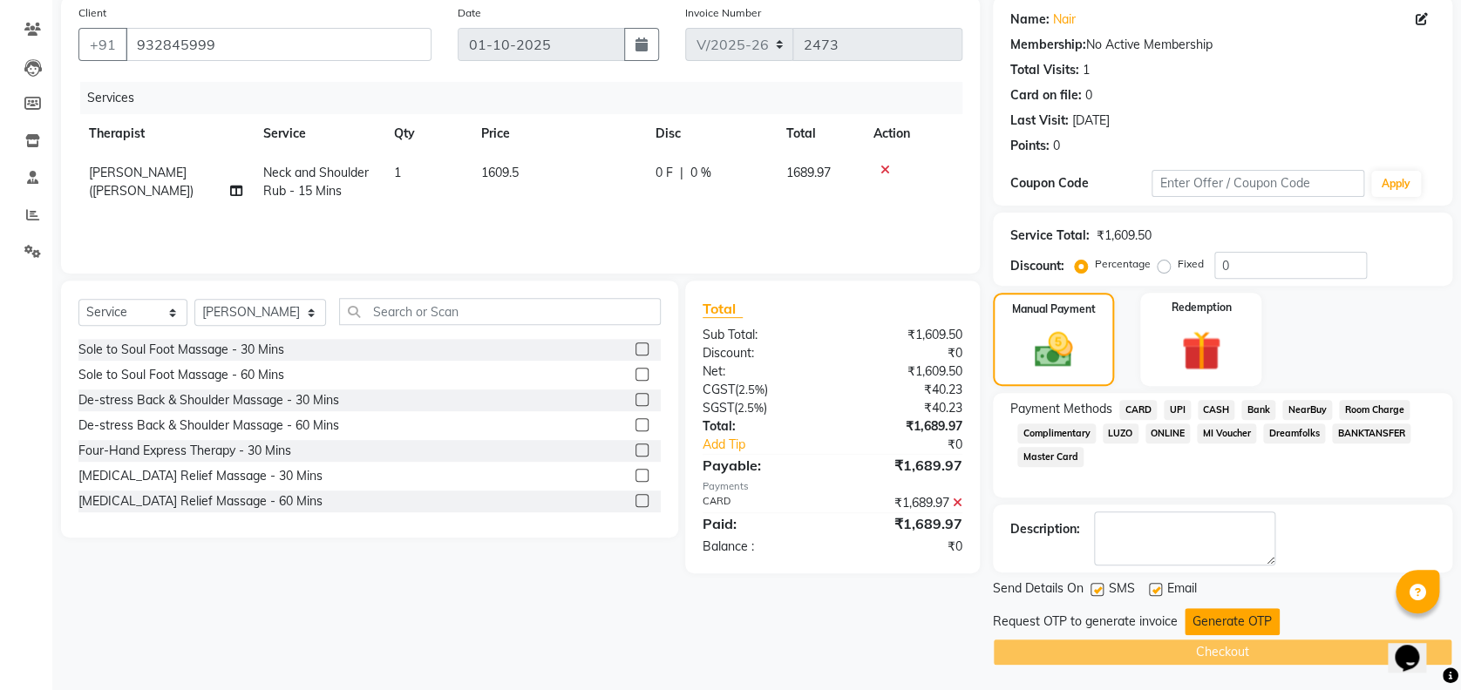
click at [1218, 618] on button "Generate OTP" at bounding box center [1231, 621] width 95 height 27
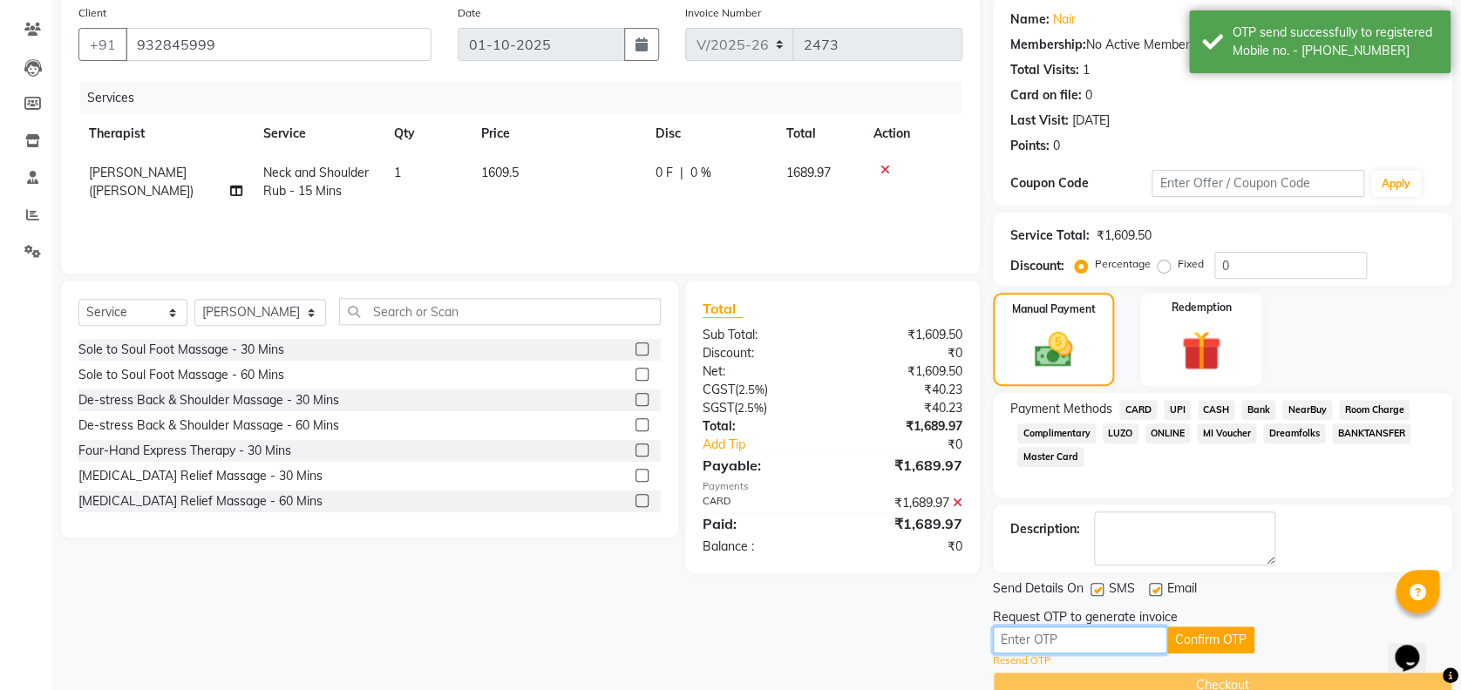
click at [1091, 636] on input "text" at bounding box center [1080, 640] width 174 height 27
type input "3924"
click at [1176, 630] on button "Confirm OTP" at bounding box center [1210, 640] width 87 height 27
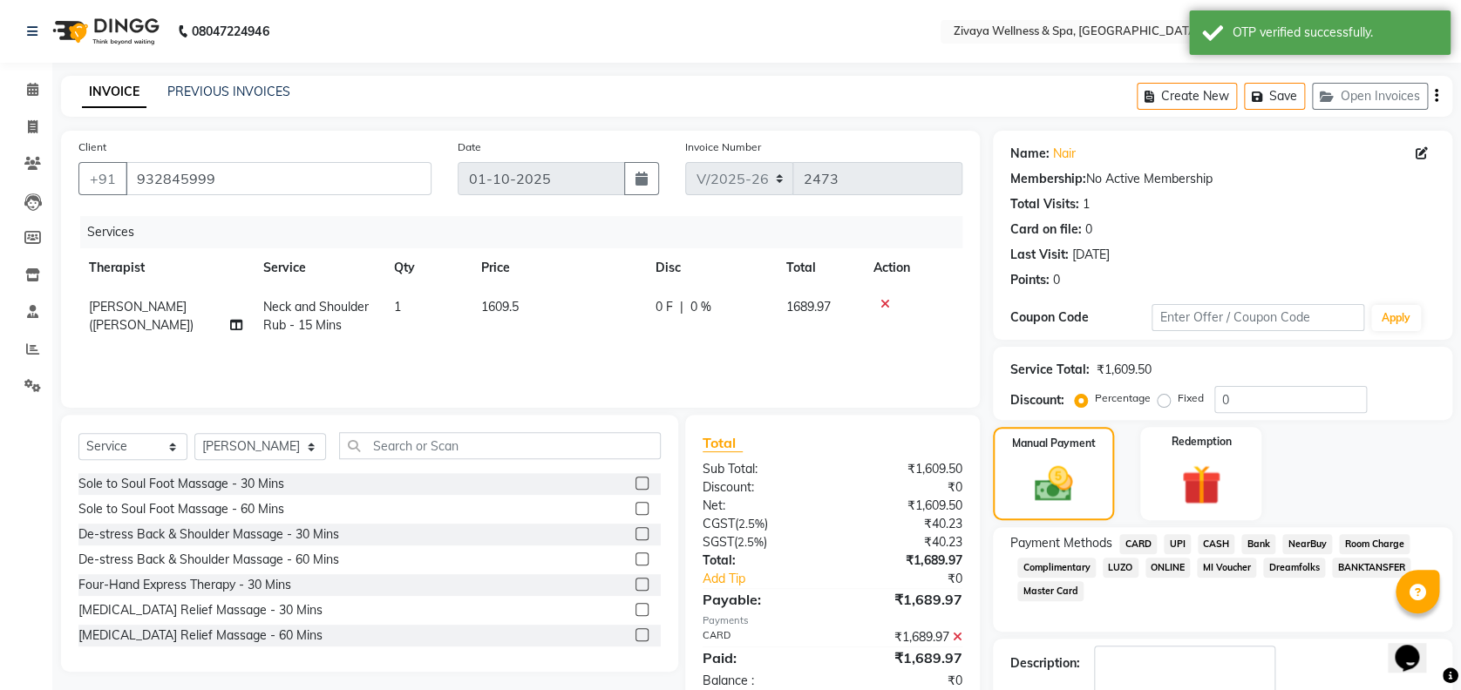
scroll to position [101, 0]
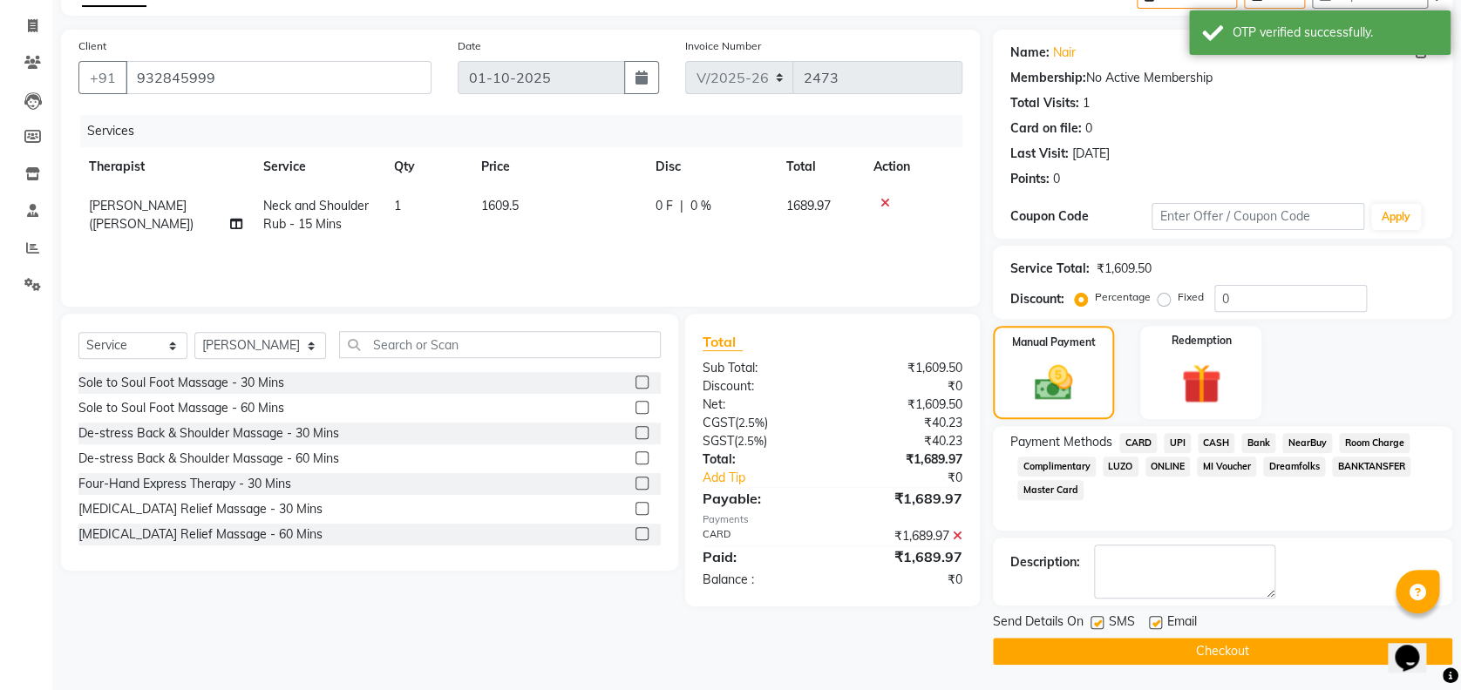
click at [1101, 617] on label at bounding box center [1096, 622] width 13 height 13
click at [1101, 618] on input "checkbox" at bounding box center [1095, 623] width 11 height 11
checkbox input "false"
click at [1040, 643] on button "Checkout" at bounding box center [1222, 651] width 459 height 27
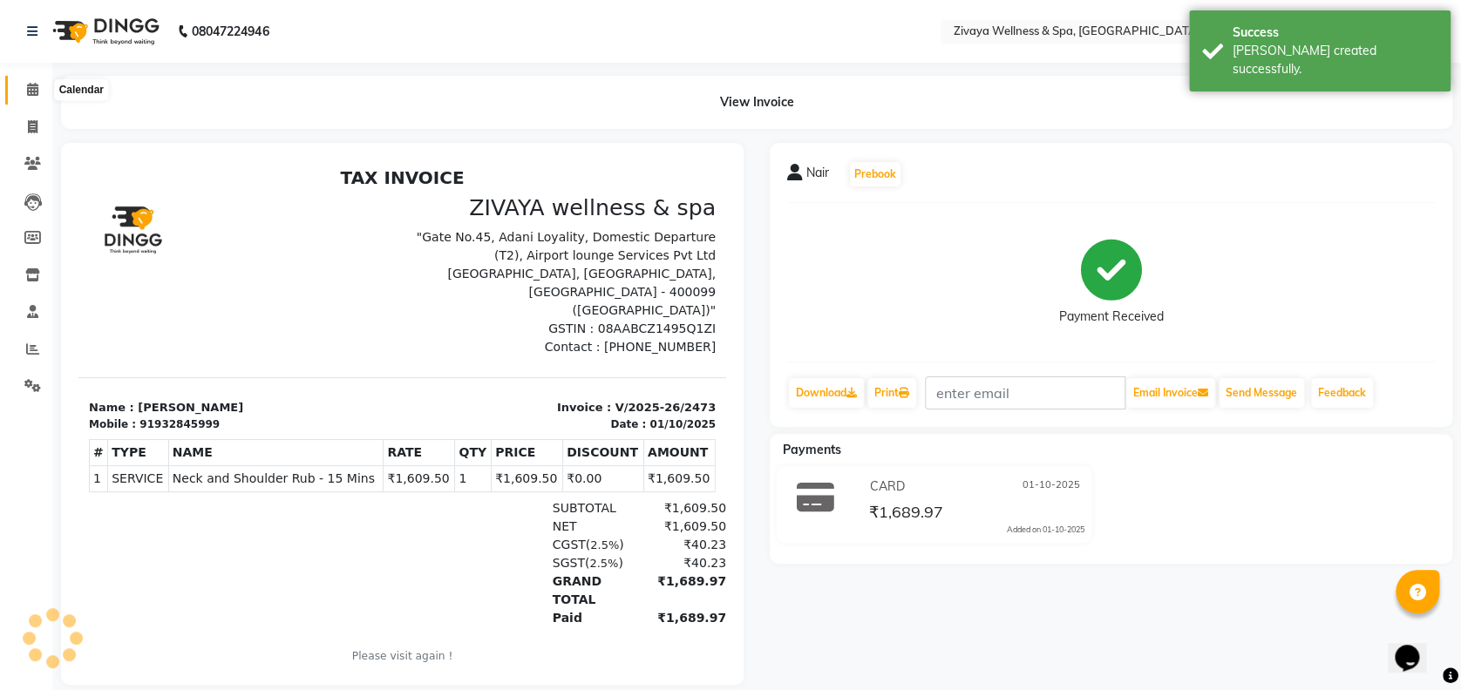
click at [27, 88] on icon at bounding box center [32, 89] width 11 height 13
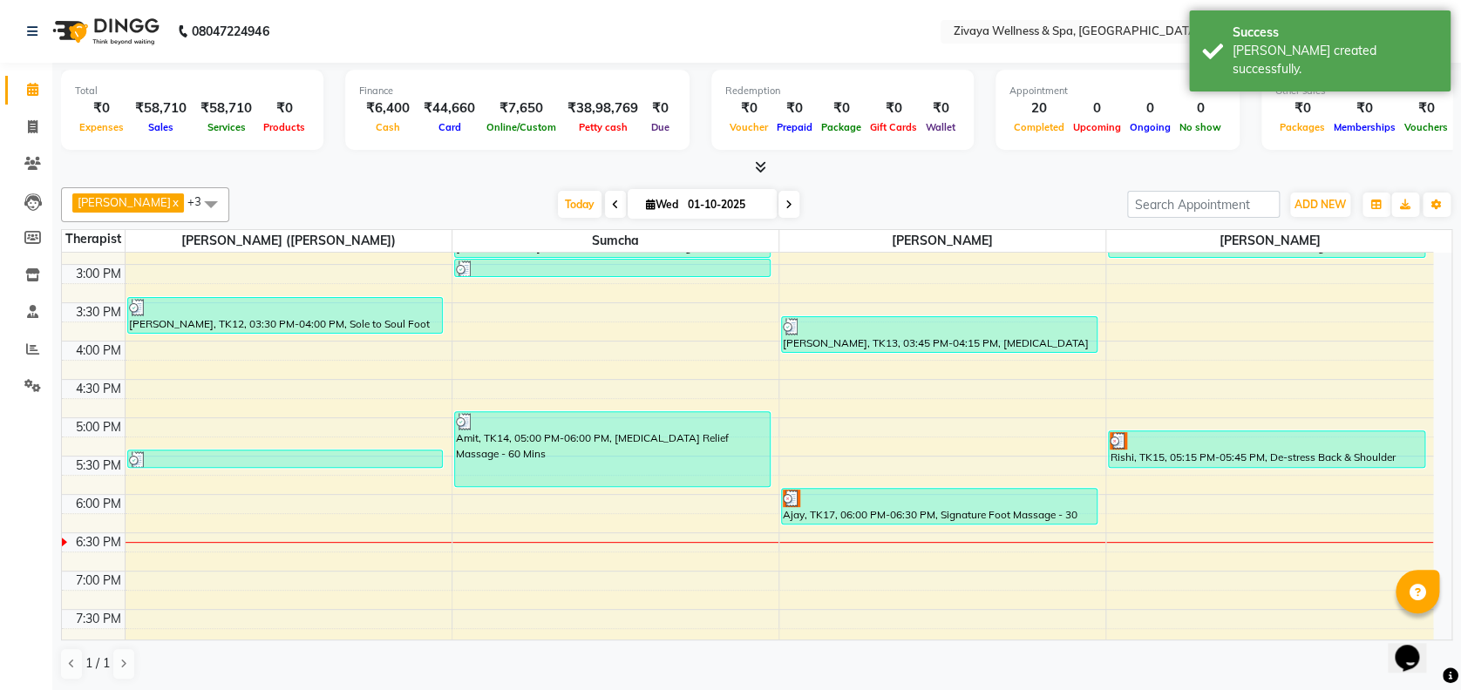
scroll to position [1185, 0]
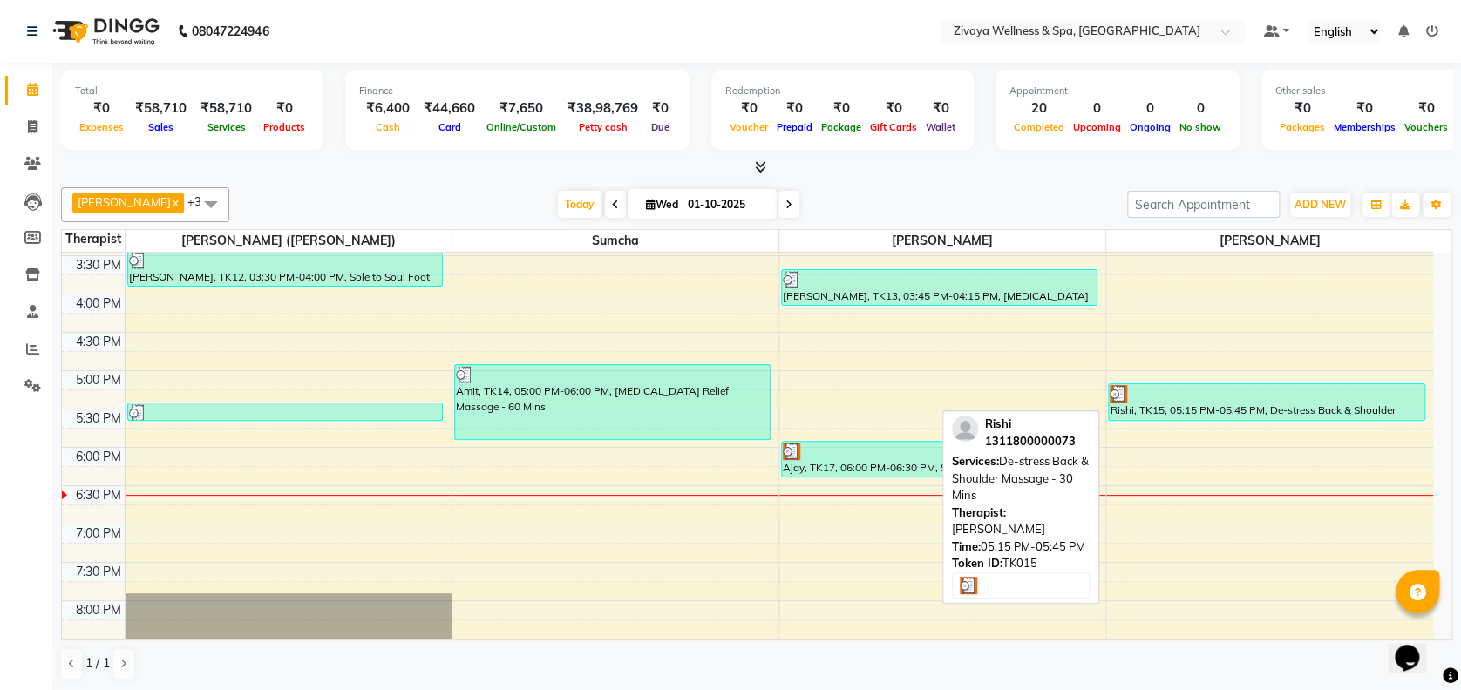
click at [1266, 404] on div "Rishi, TK15, 05:15 PM-05:45 PM, De-stress Back & Shoulder Massage - 30 Mins" at bounding box center [1266, 402] width 315 height 36
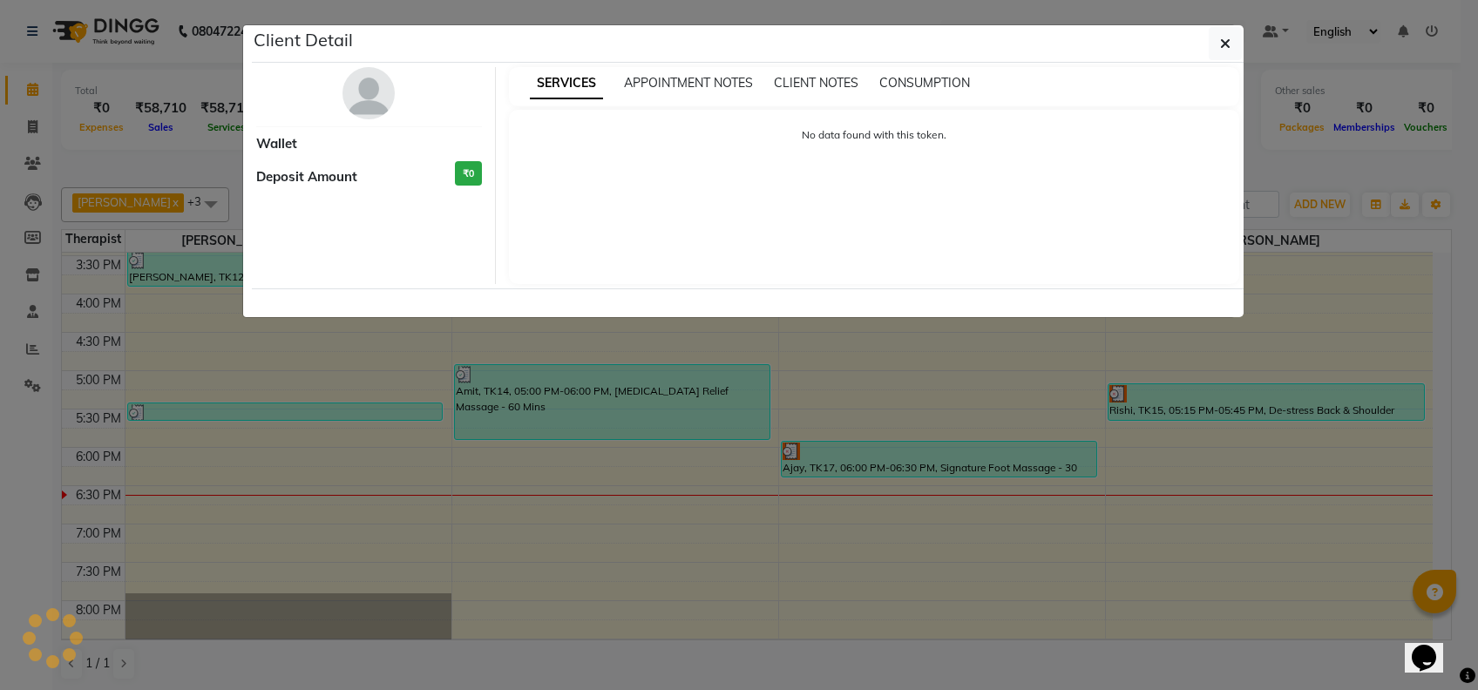
select select "3"
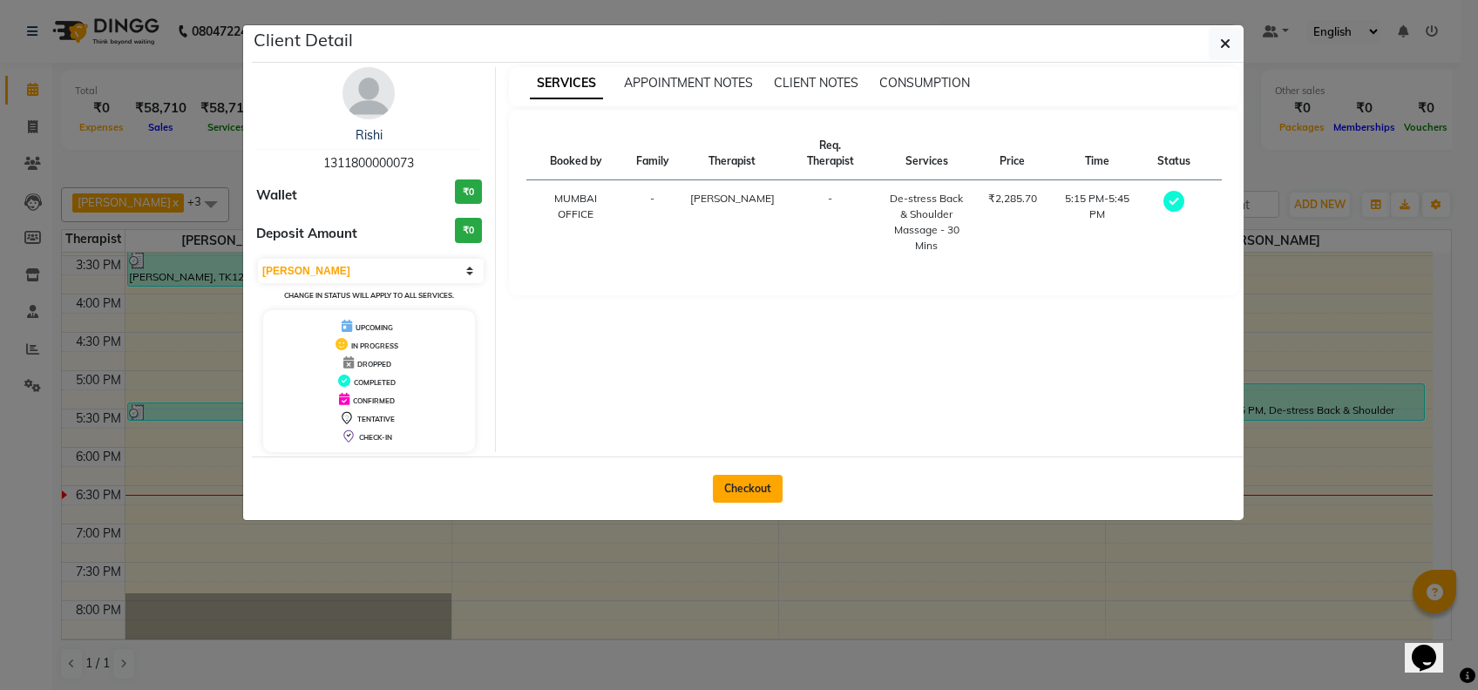
click at [735, 477] on button "Checkout" at bounding box center [748, 489] width 70 height 28
select select "service"
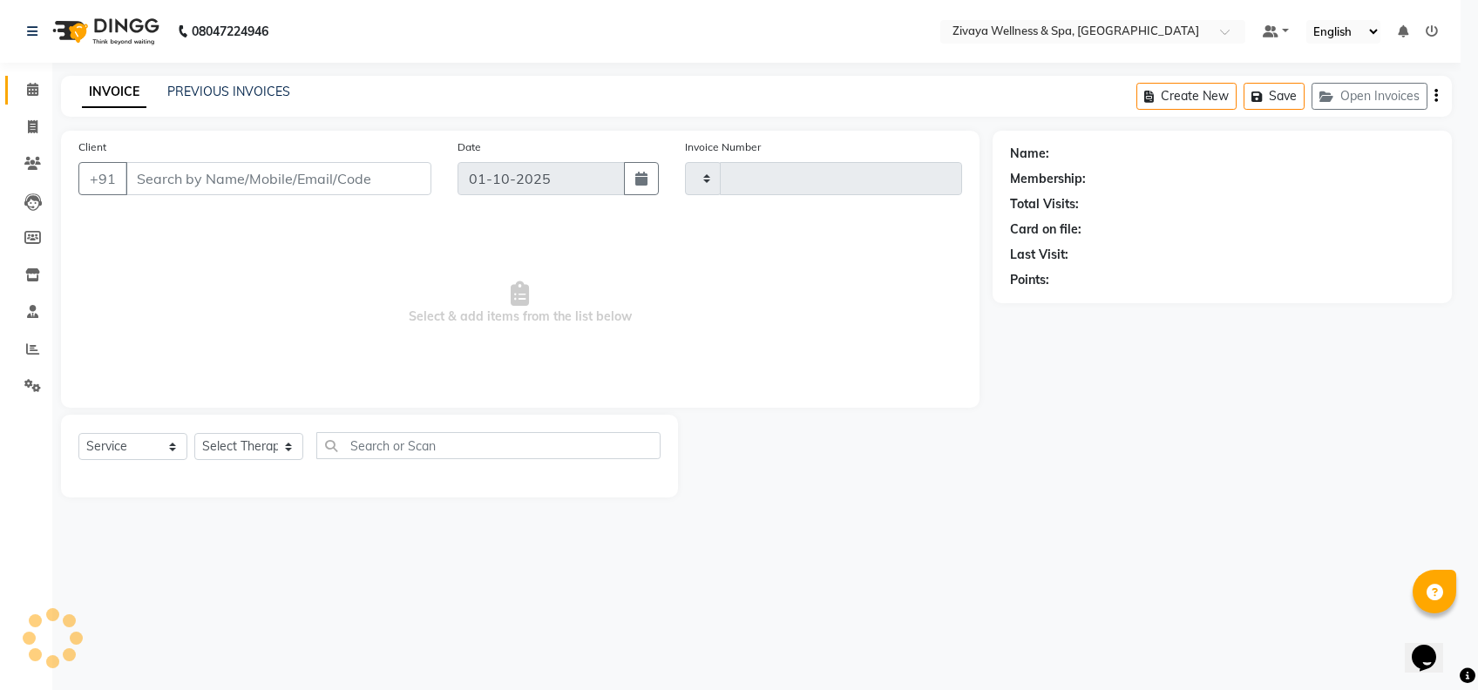
type input "2474"
select select "7072"
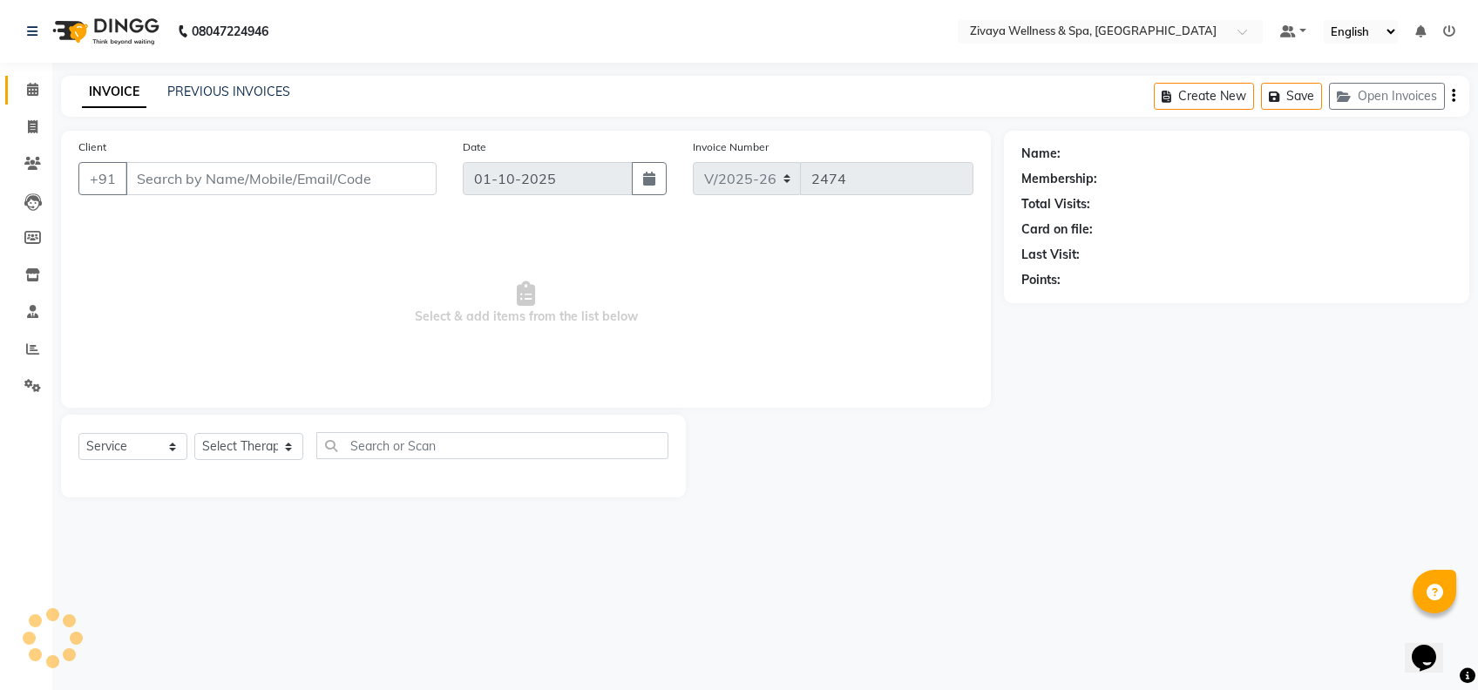
type input "1311800000073"
select select "93363"
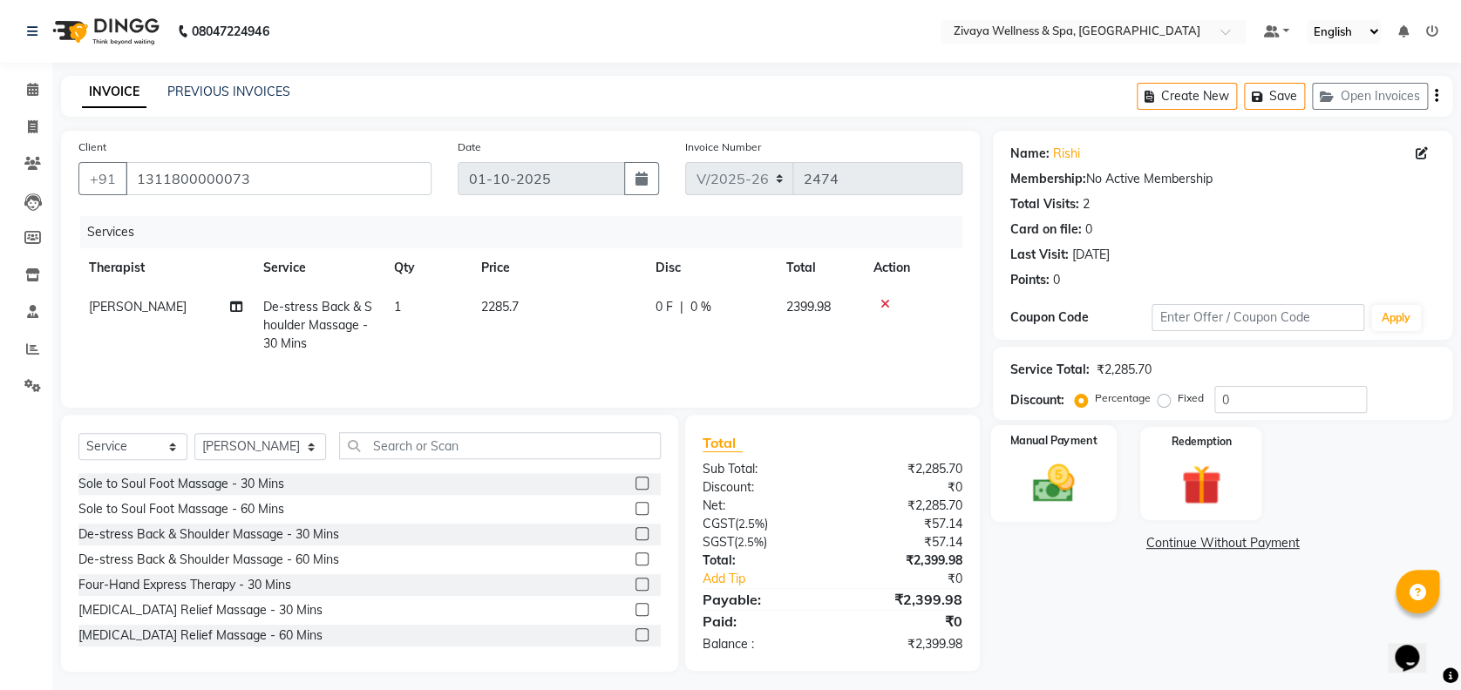
click at [1055, 465] on img at bounding box center [1053, 483] width 67 height 48
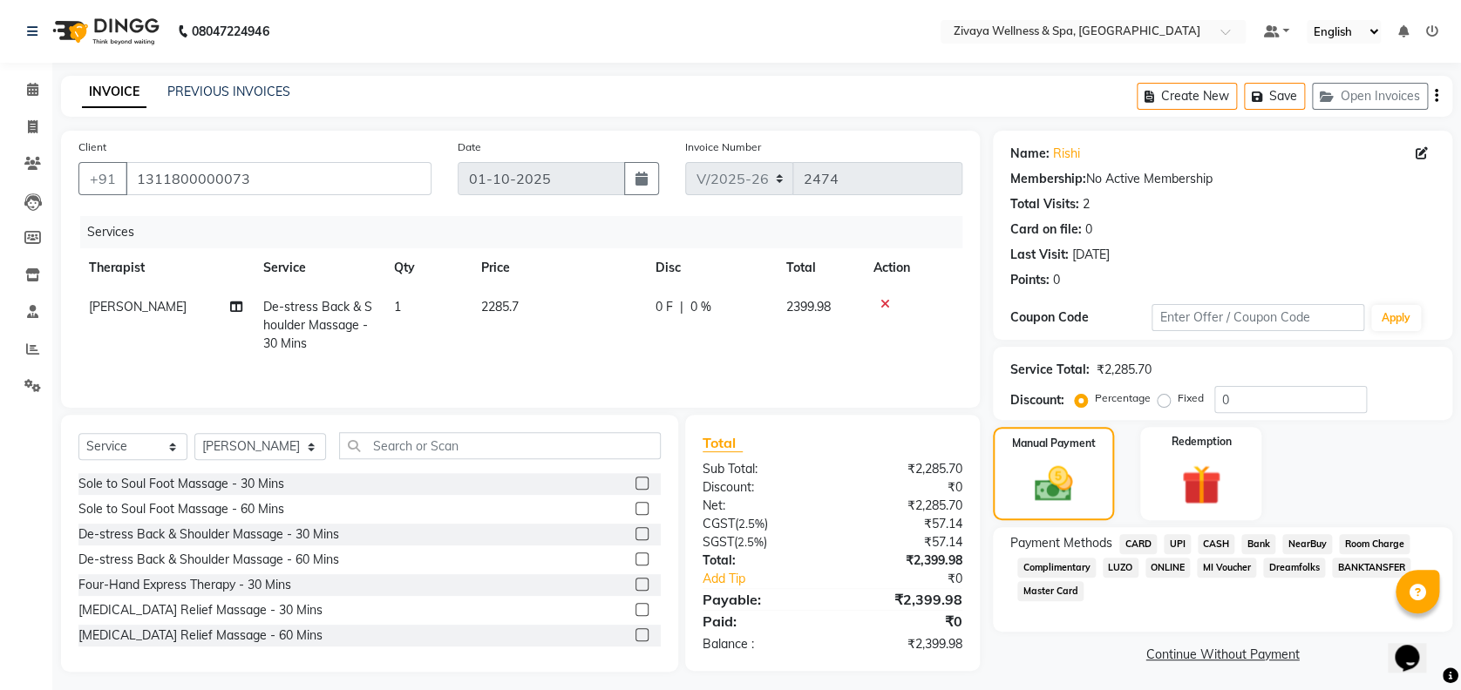
click at [1135, 539] on span "CARD" at bounding box center [1137, 544] width 37 height 20
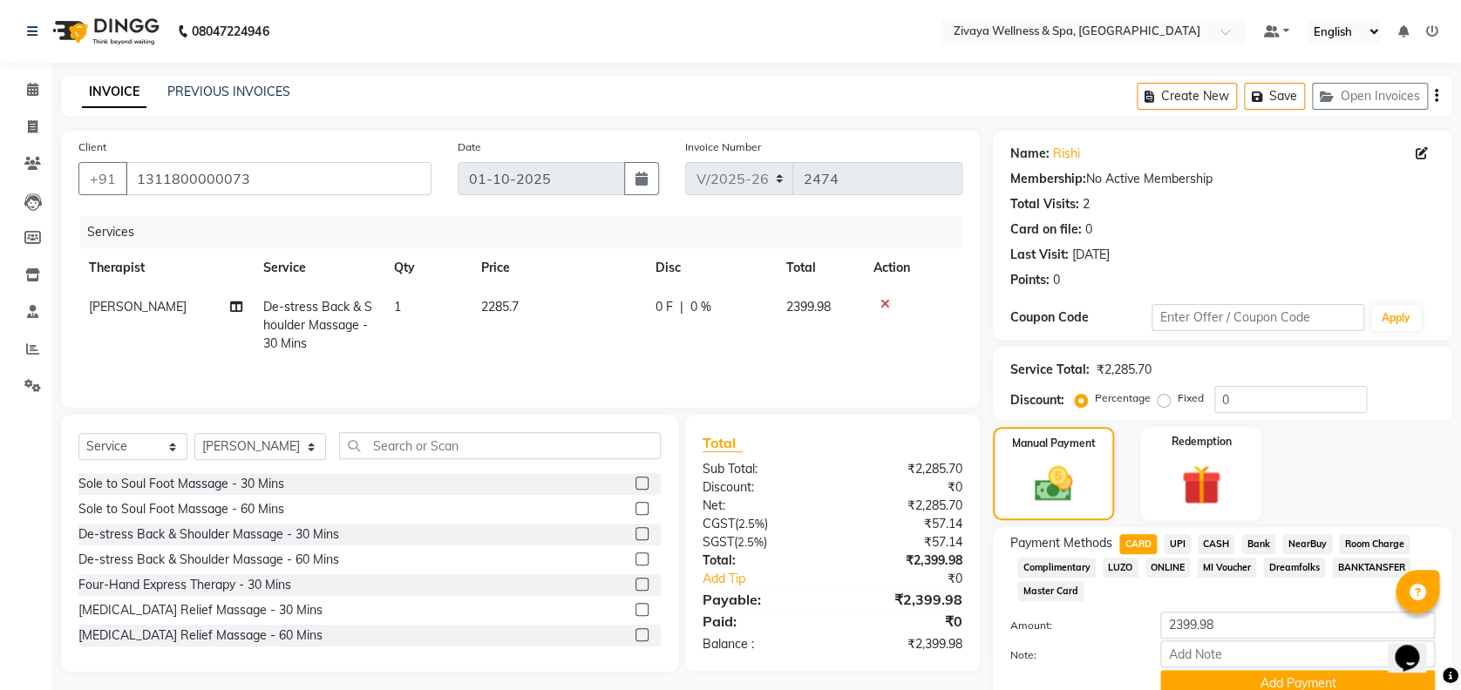
scroll to position [75, 0]
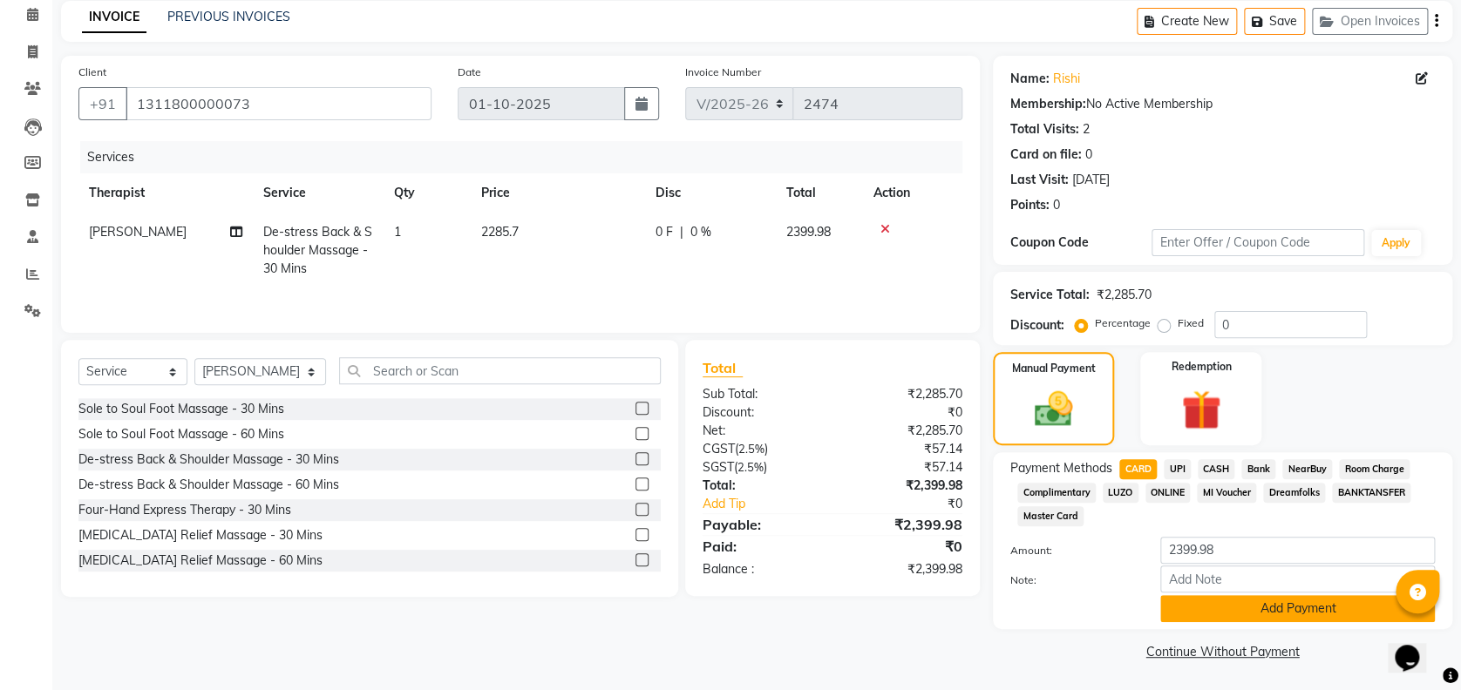
click at [1231, 600] on button "Add Payment" at bounding box center [1297, 608] width 275 height 27
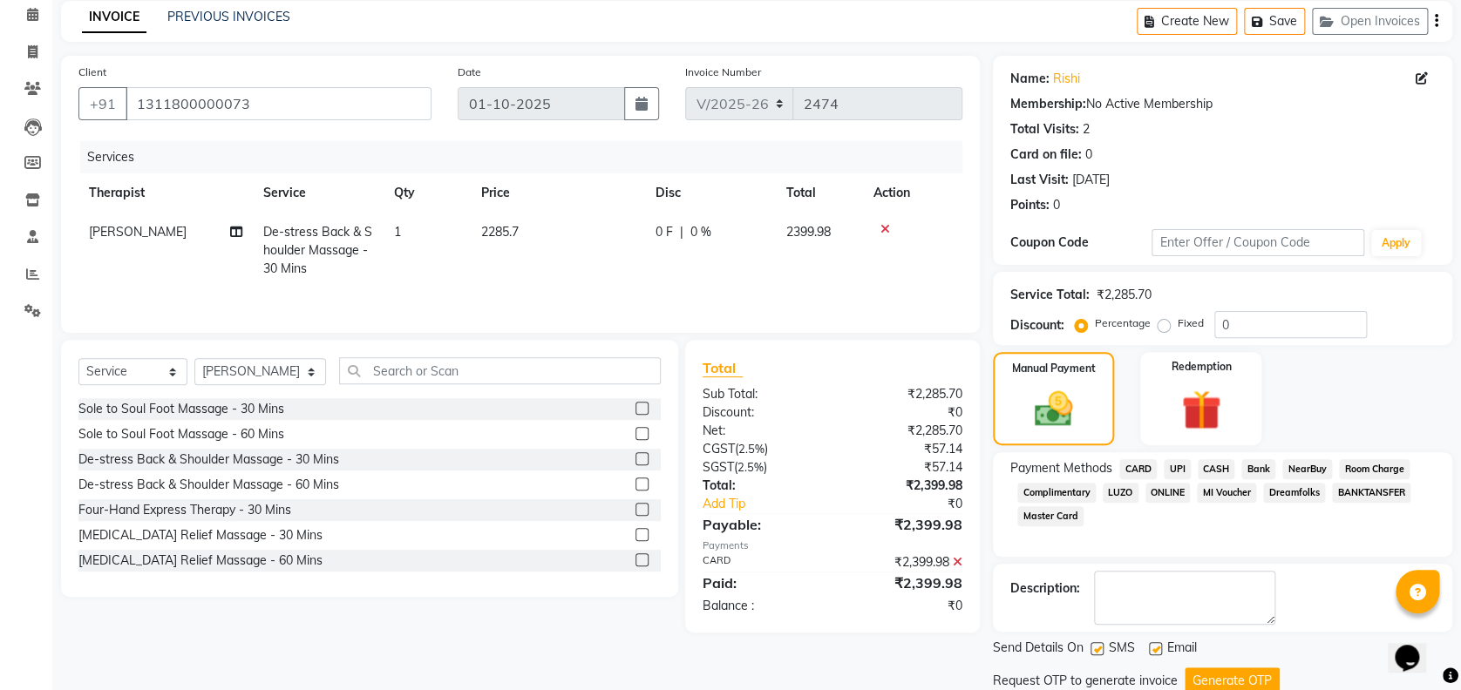
scroll to position [134, 0]
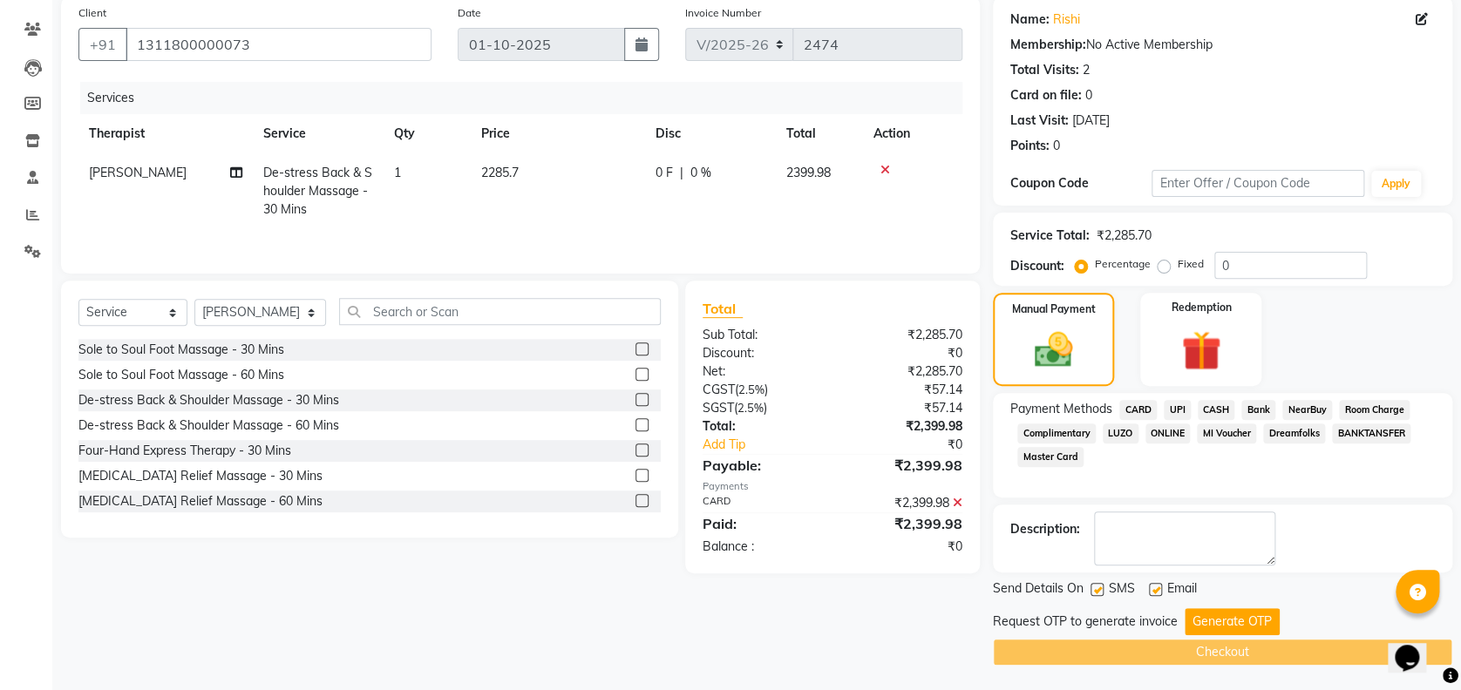
click at [1094, 586] on label at bounding box center [1096, 589] width 13 height 13
click at [1094, 586] on input "checkbox" at bounding box center [1095, 590] width 11 height 11
checkbox input "false"
click at [1228, 621] on button "Generate OTP" at bounding box center [1231, 621] width 95 height 27
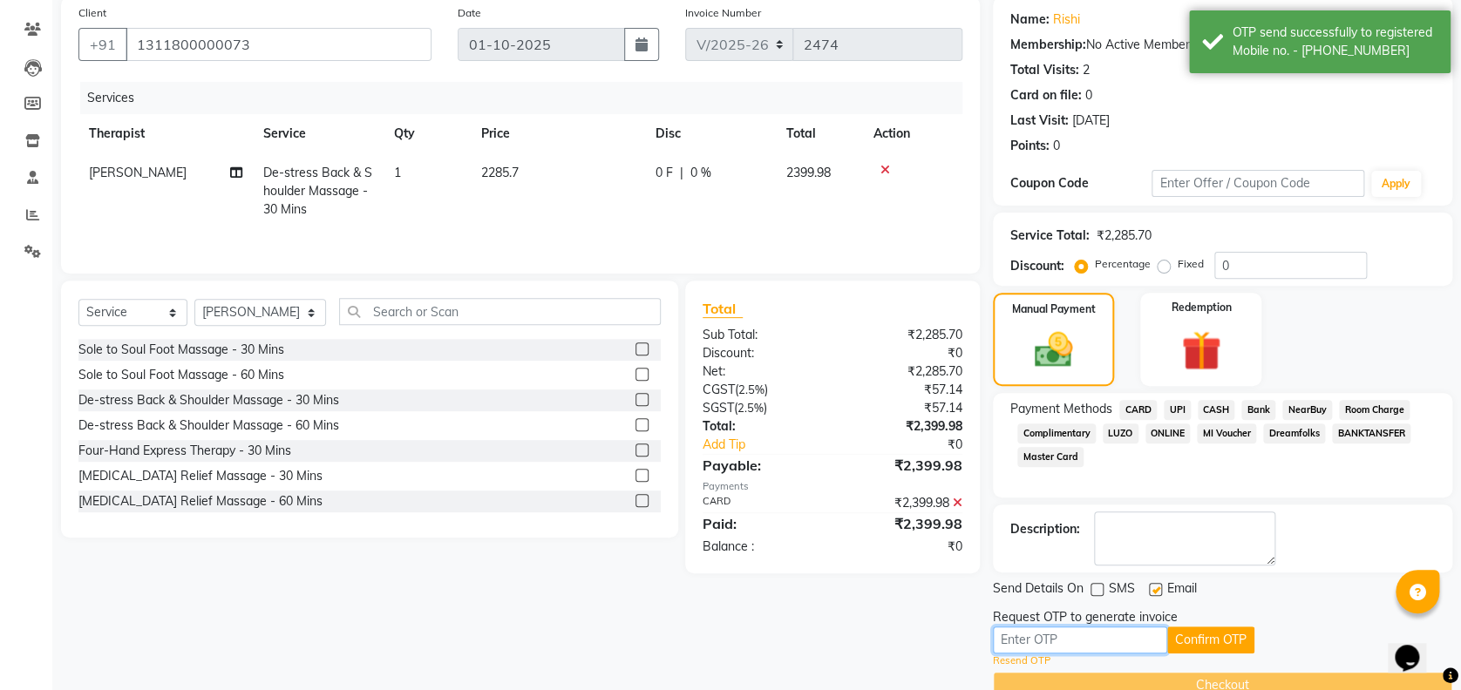
click at [1028, 634] on input "text" at bounding box center [1080, 640] width 174 height 27
type input "3924"
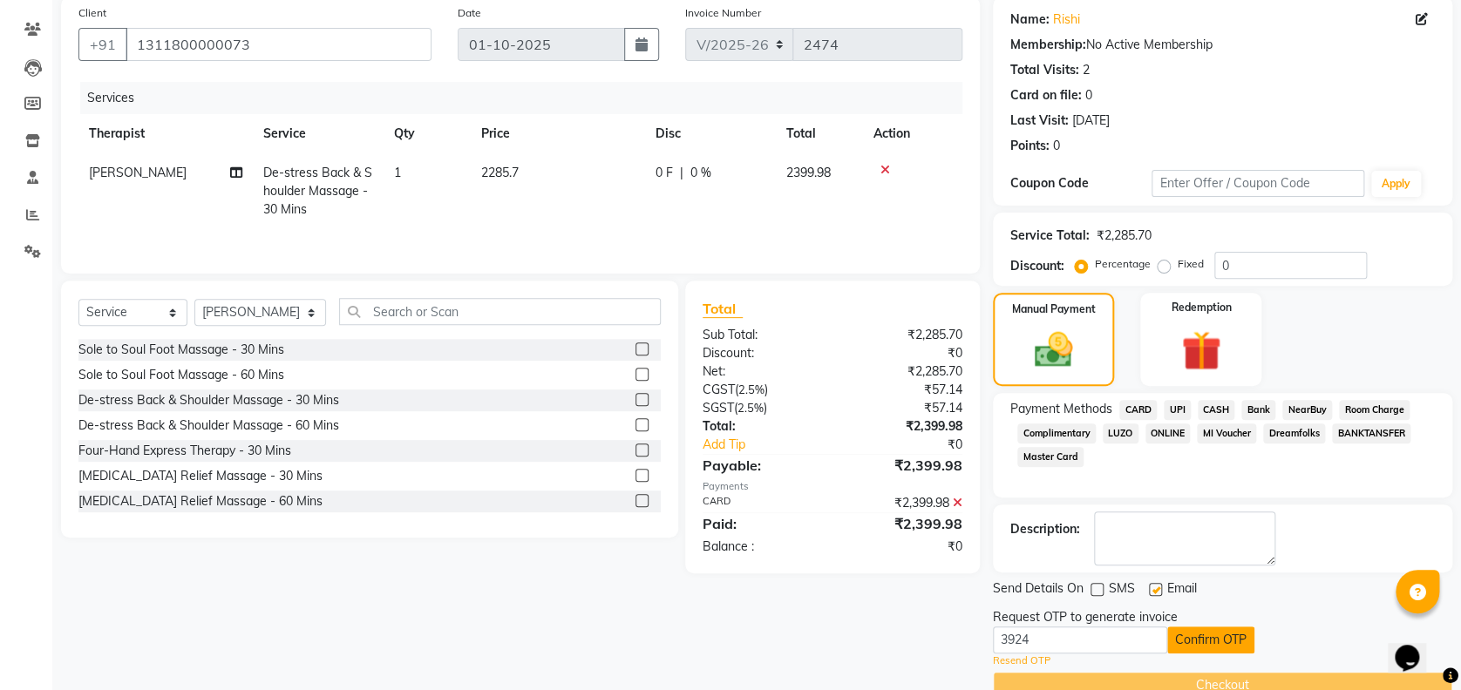
click at [1202, 631] on button "Confirm OTP" at bounding box center [1210, 640] width 87 height 27
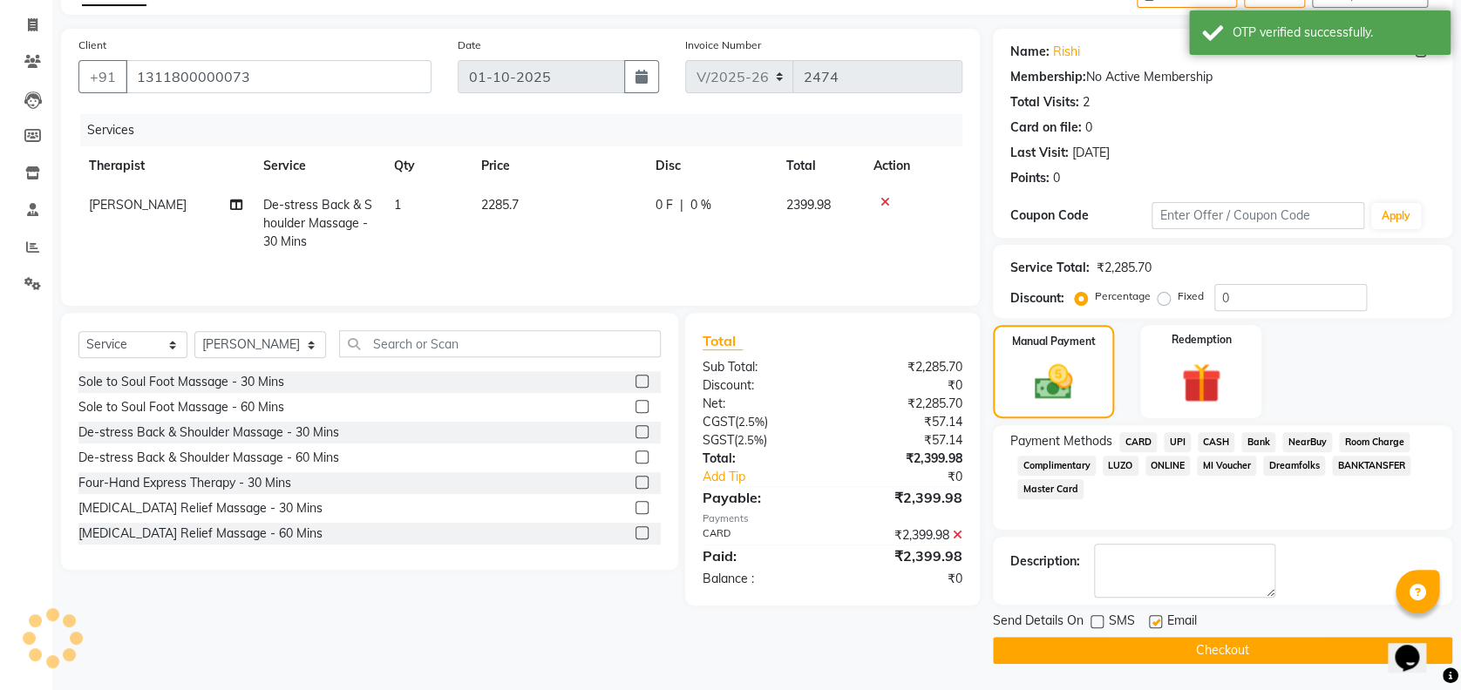
scroll to position [101, 0]
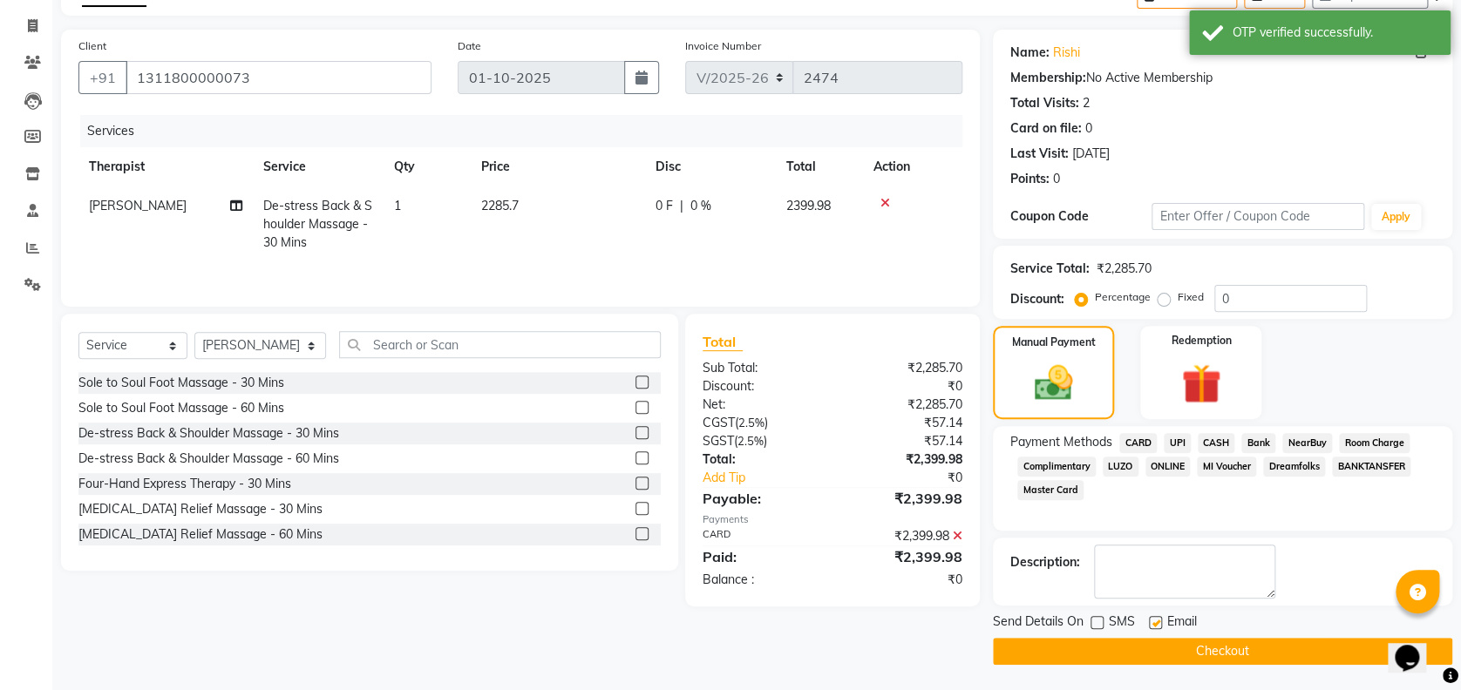
click at [1100, 649] on button "Checkout" at bounding box center [1222, 651] width 459 height 27
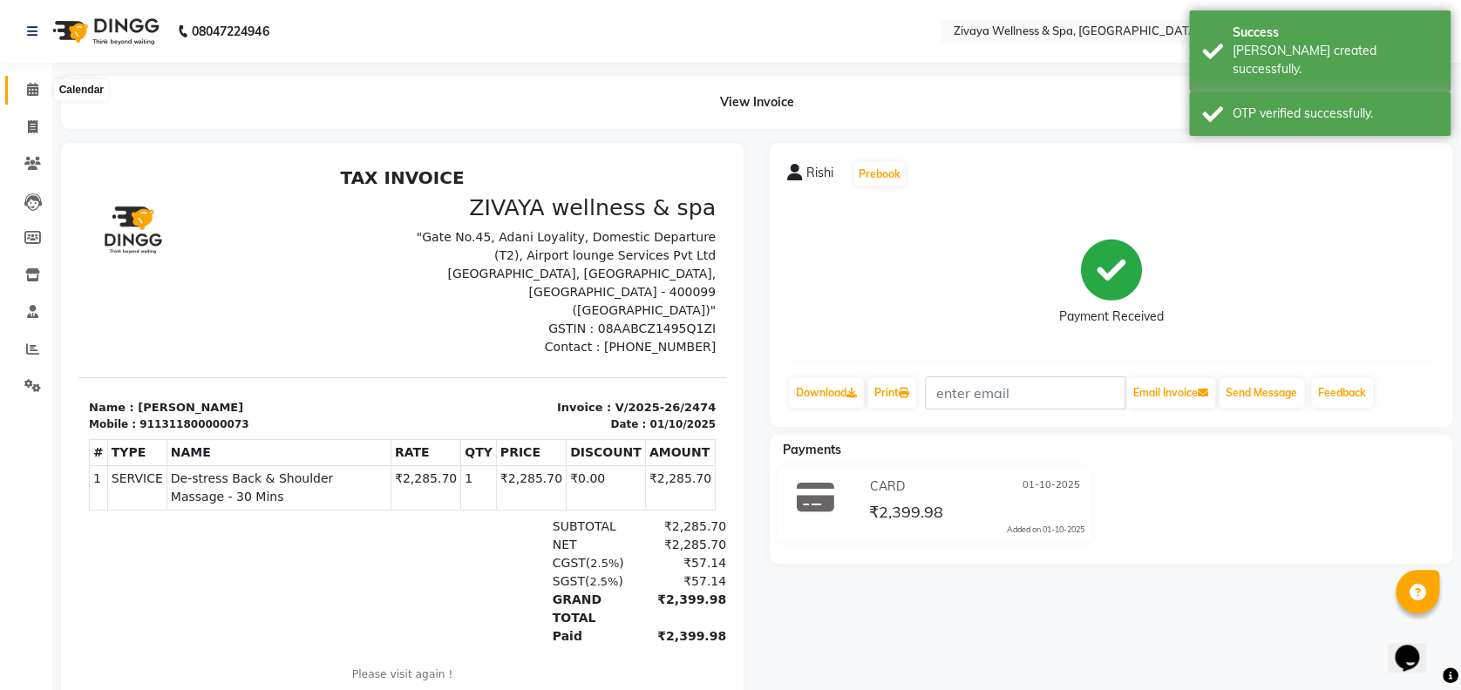
click at [31, 85] on icon at bounding box center [32, 89] width 11 height 13
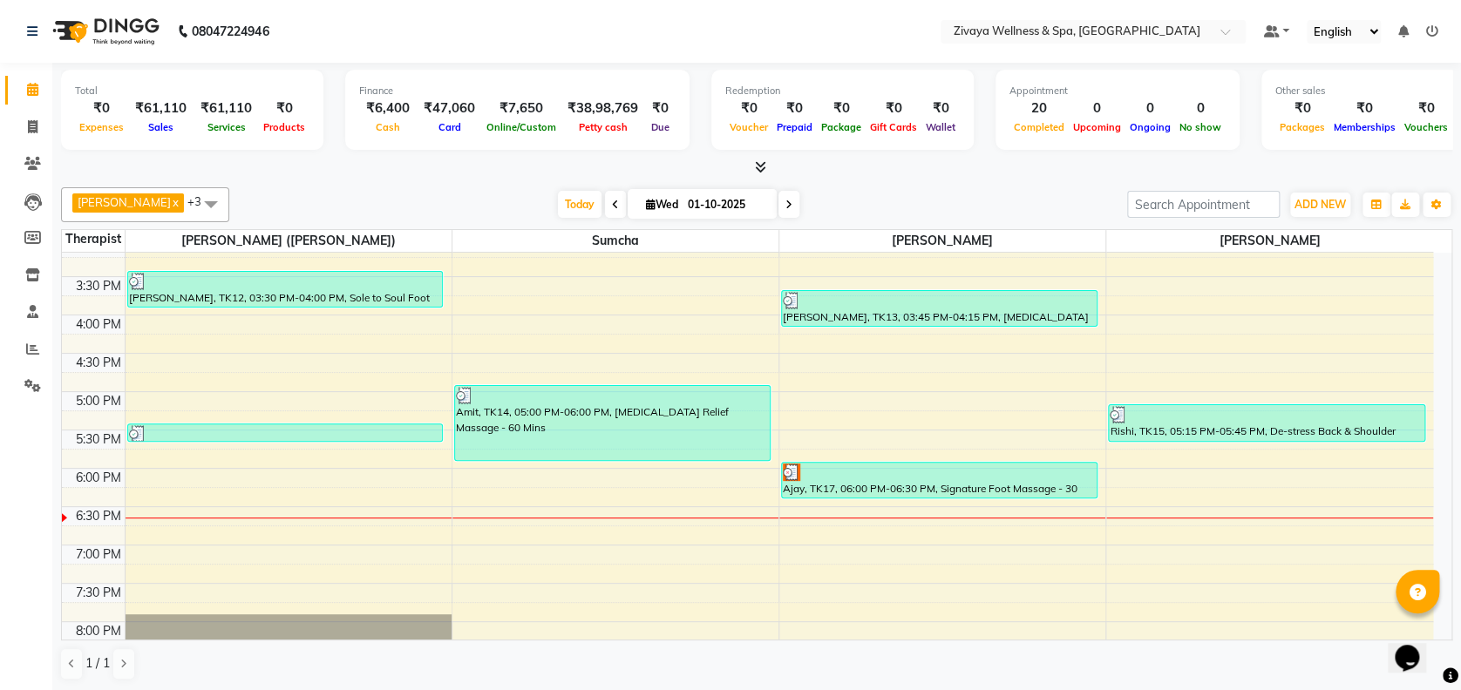
scroll to position [1177, 0]
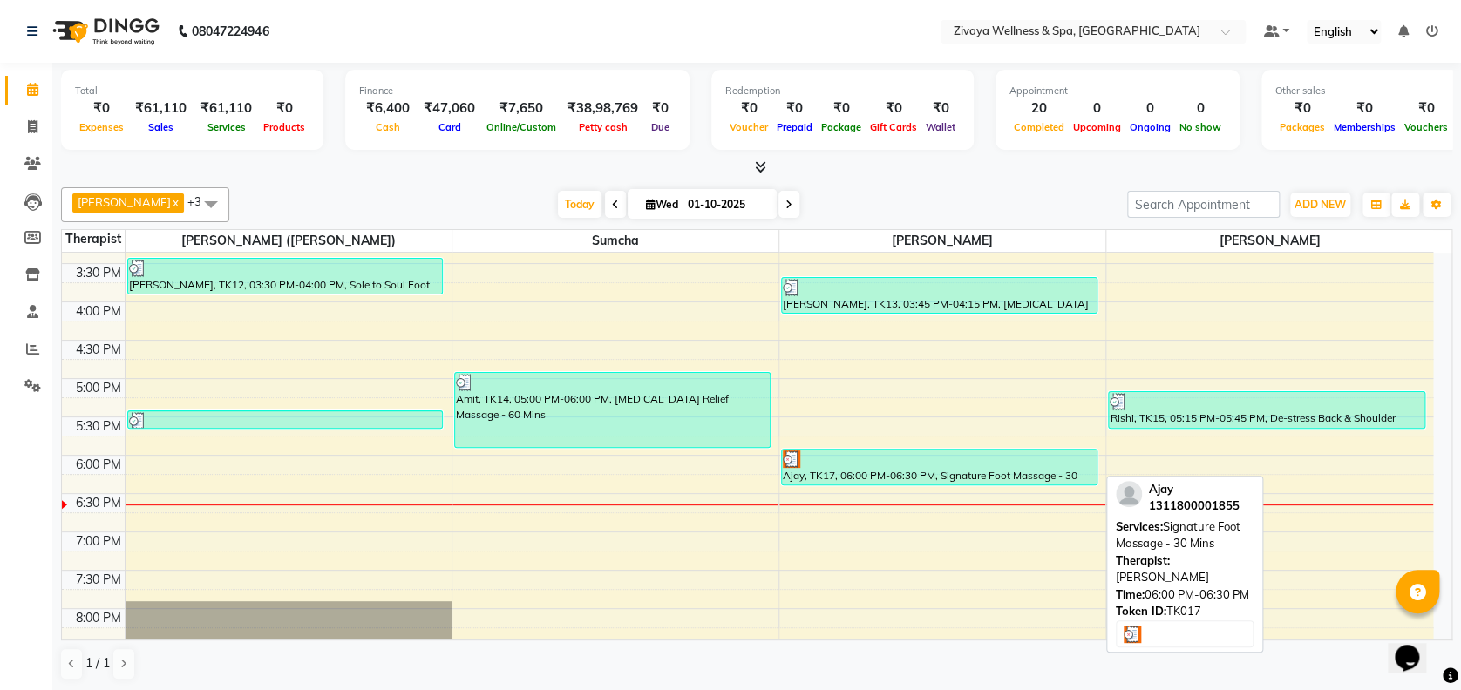
click at [856, 460] on div at bounding box center [939, 459] width 313 height 17
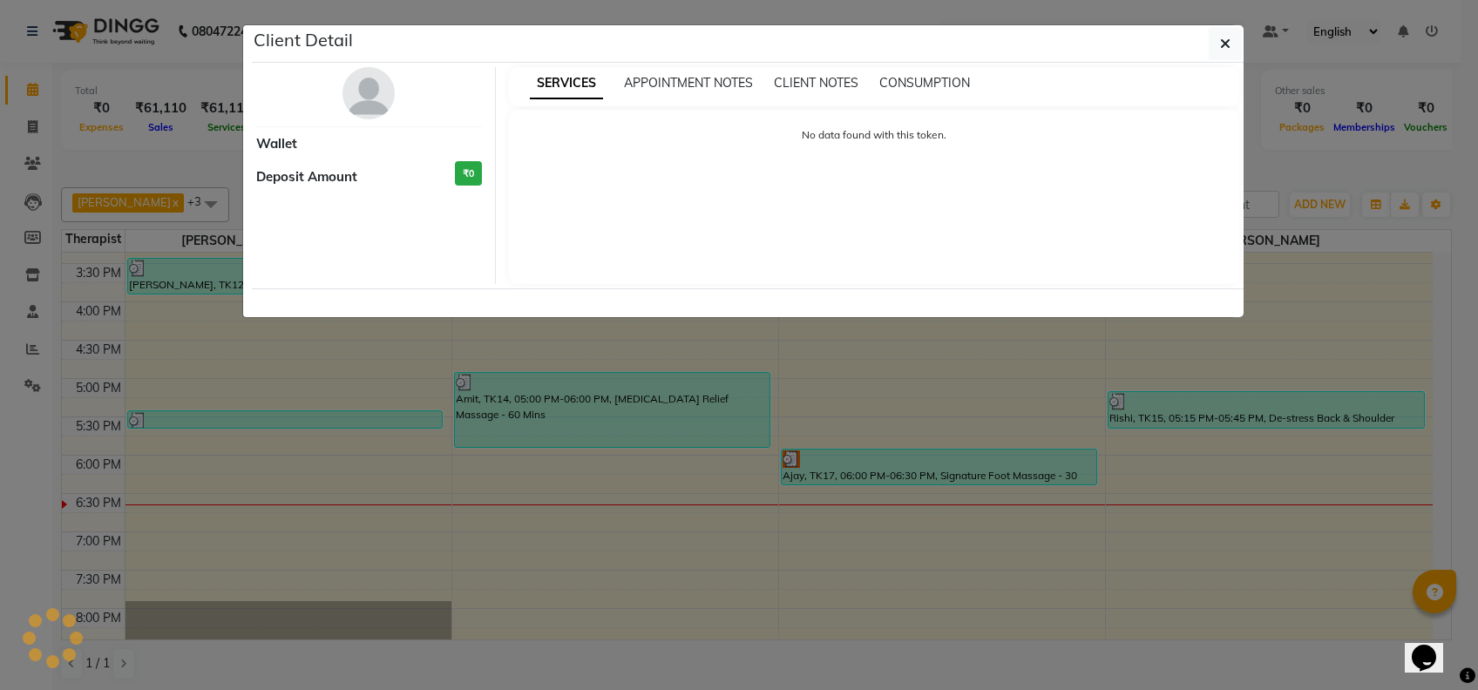
select select "3"
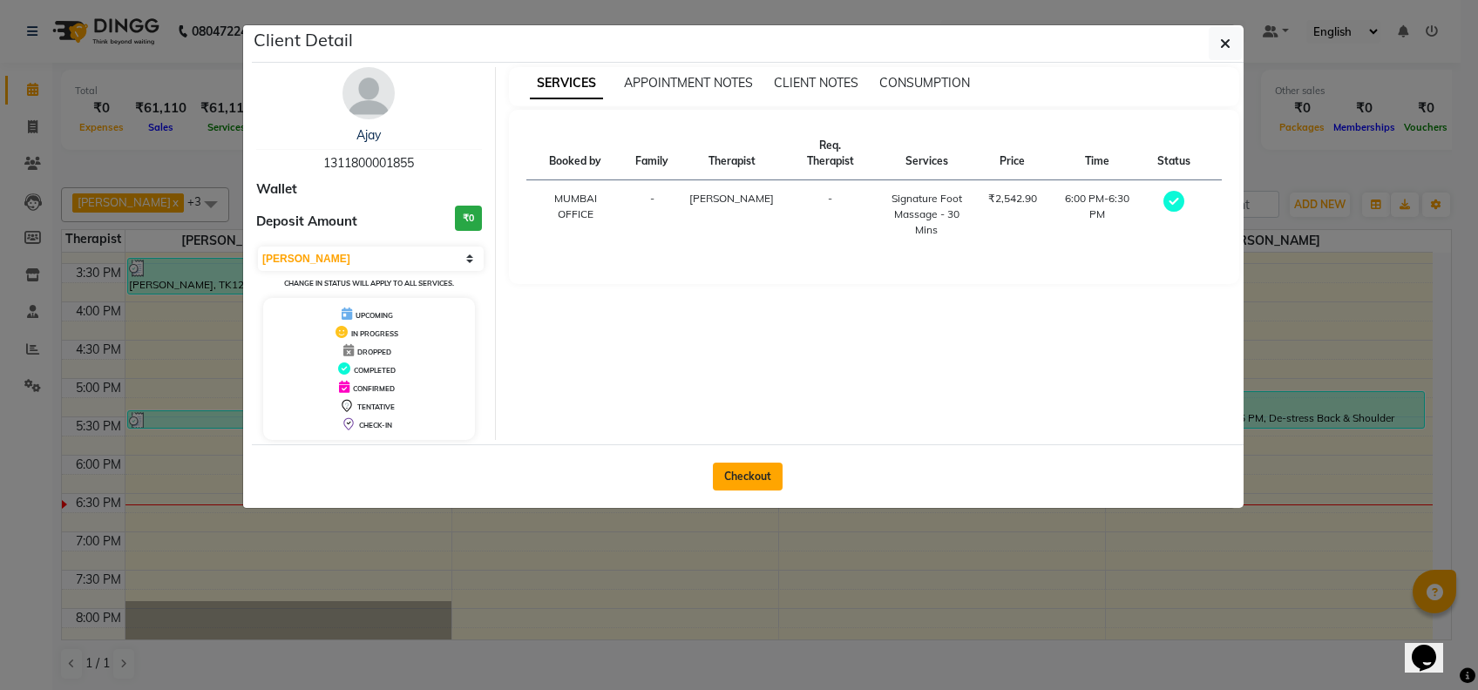
click at [743, 470] on button "Checkout" at bounding box center [748, 477] width 70 height 28
select select "7072"
select select "service"
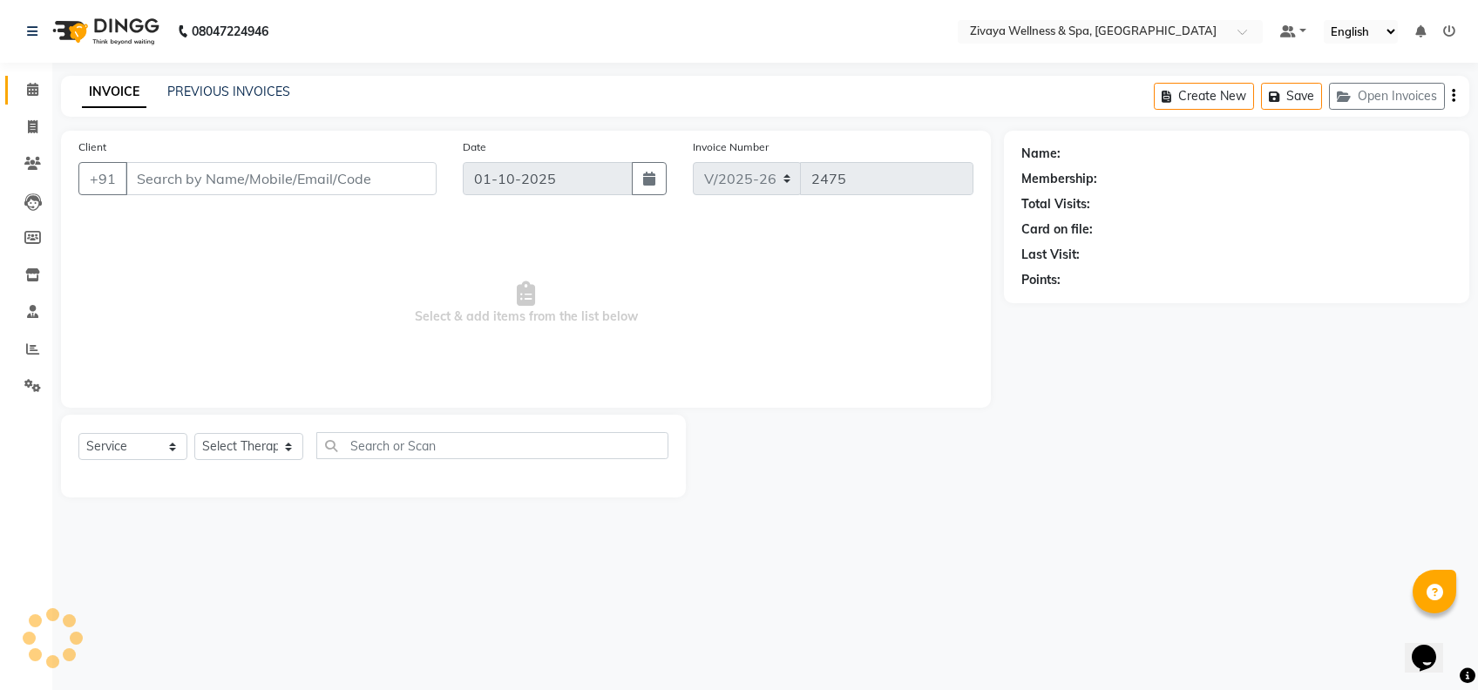
type input "1311800001855"
select select "80331"
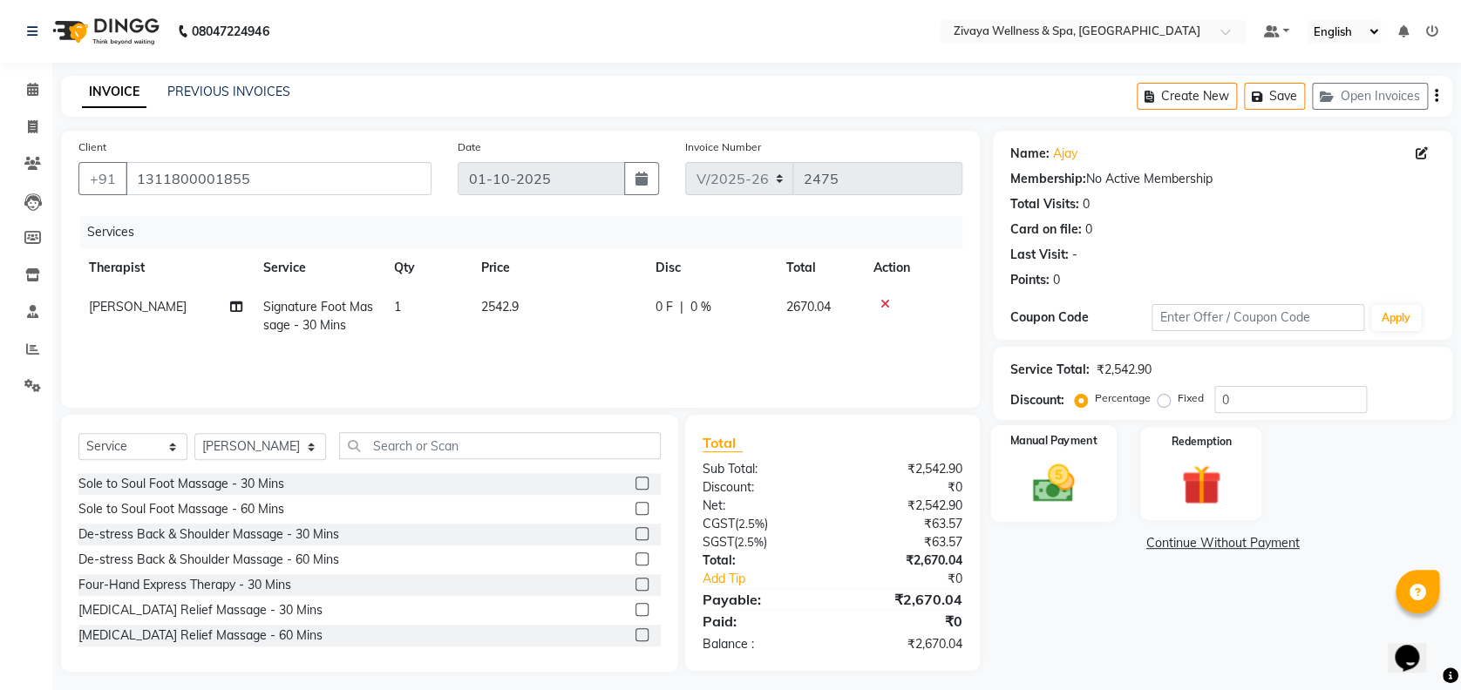
click at [1060, 493] on img at bounding box center [1053, 483] width 67 height 48
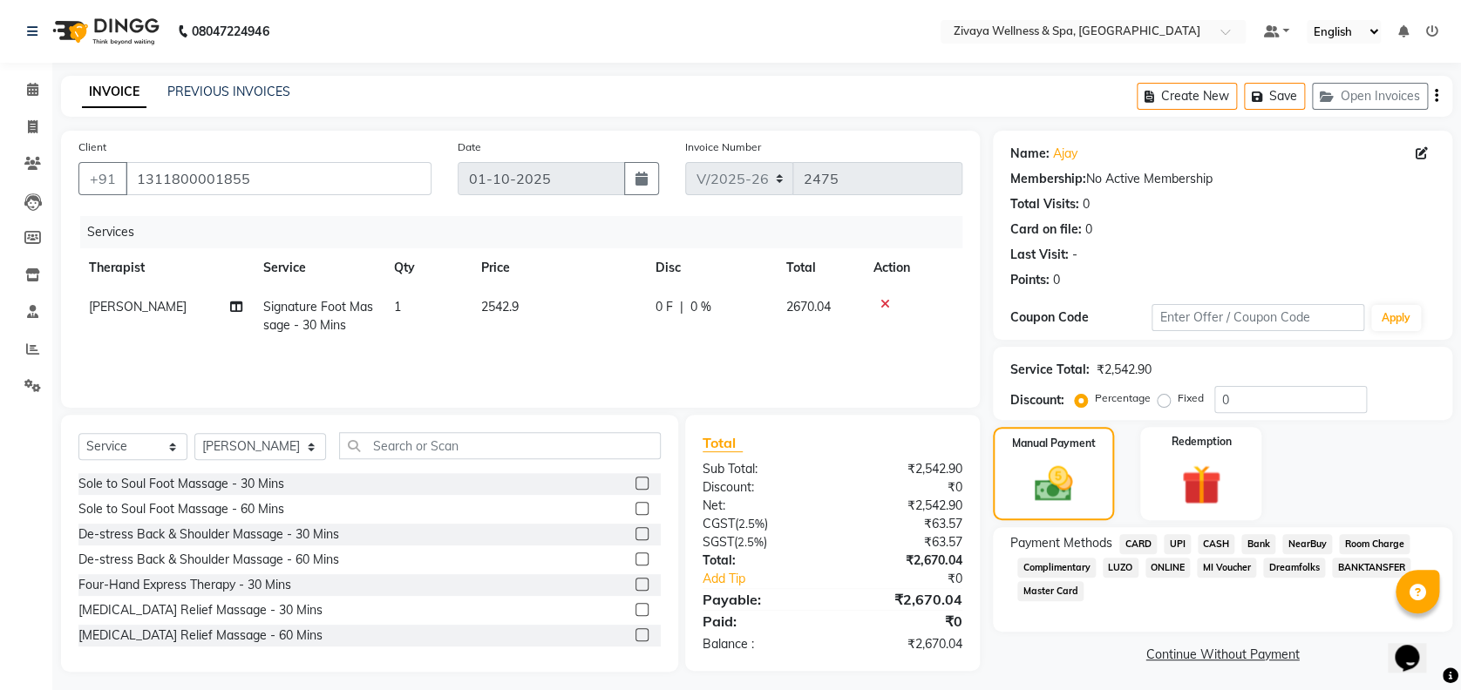
click at [1138, 544] on span "CARD" at bounding box center [1137, 544] width 37 height 20
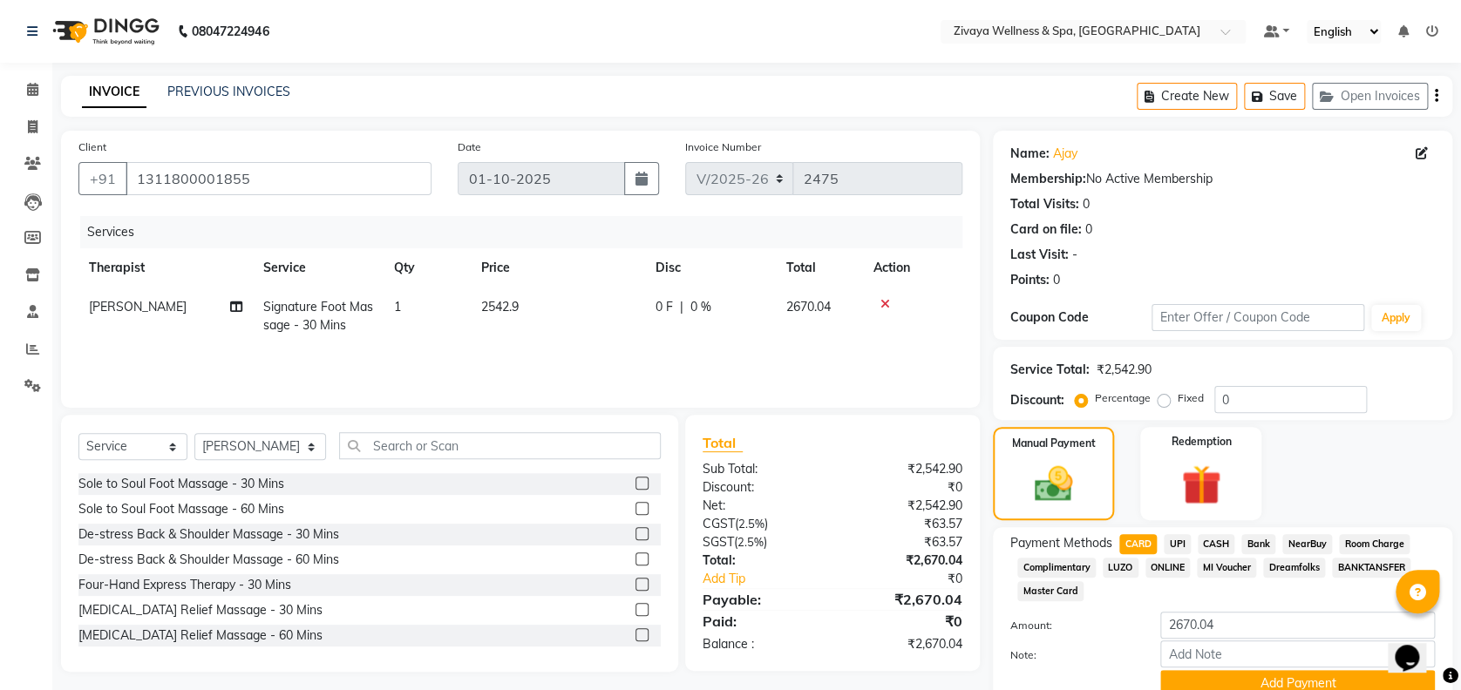
scroll to position [75, 0]
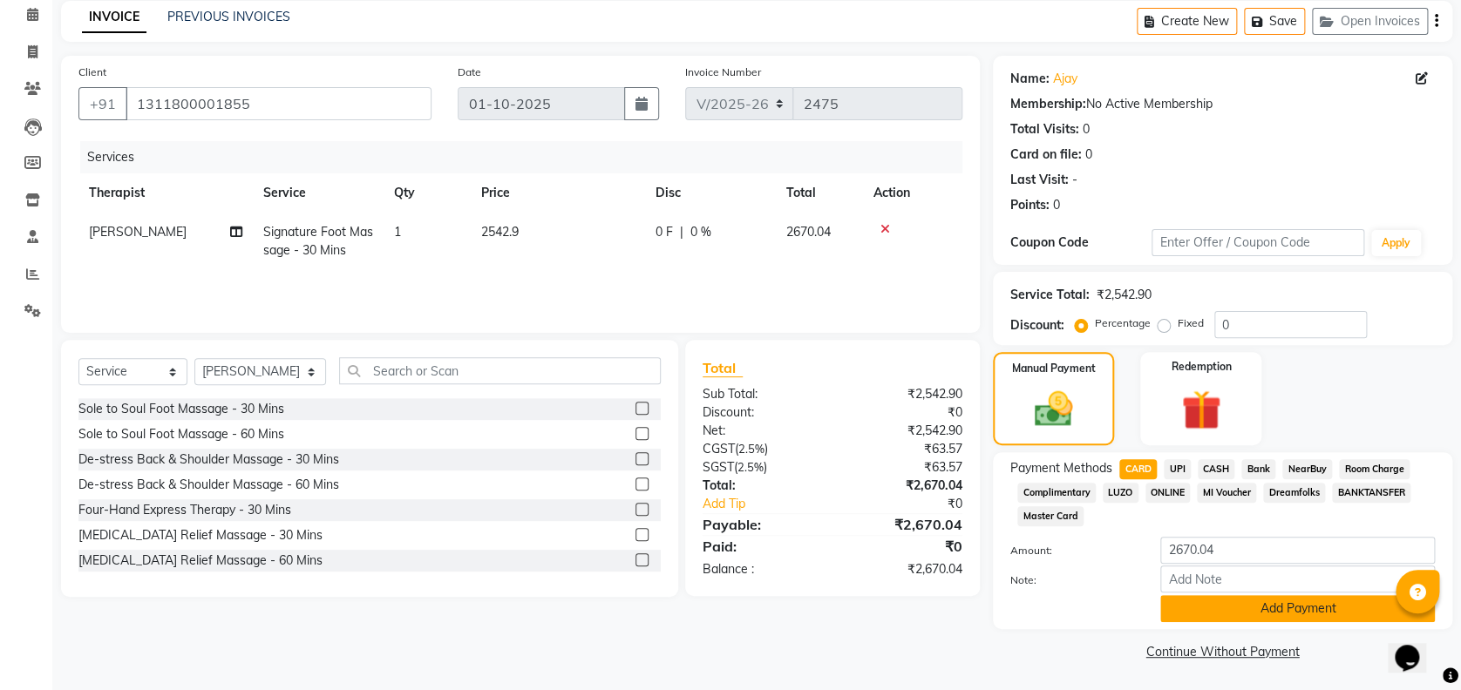
click at [1299, 611] on button "Add Payment" at bounding box center [1297, 608] width 275 height 27
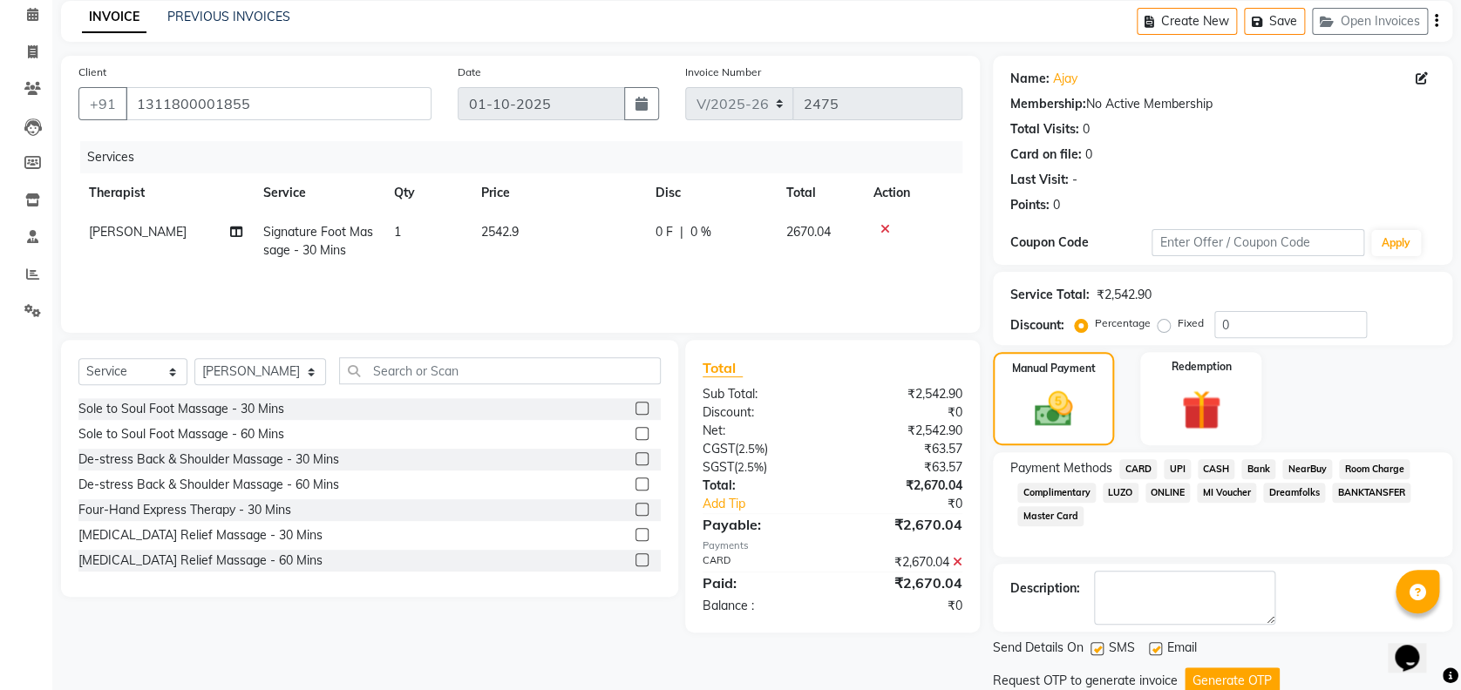
scroll to position [134, 0]
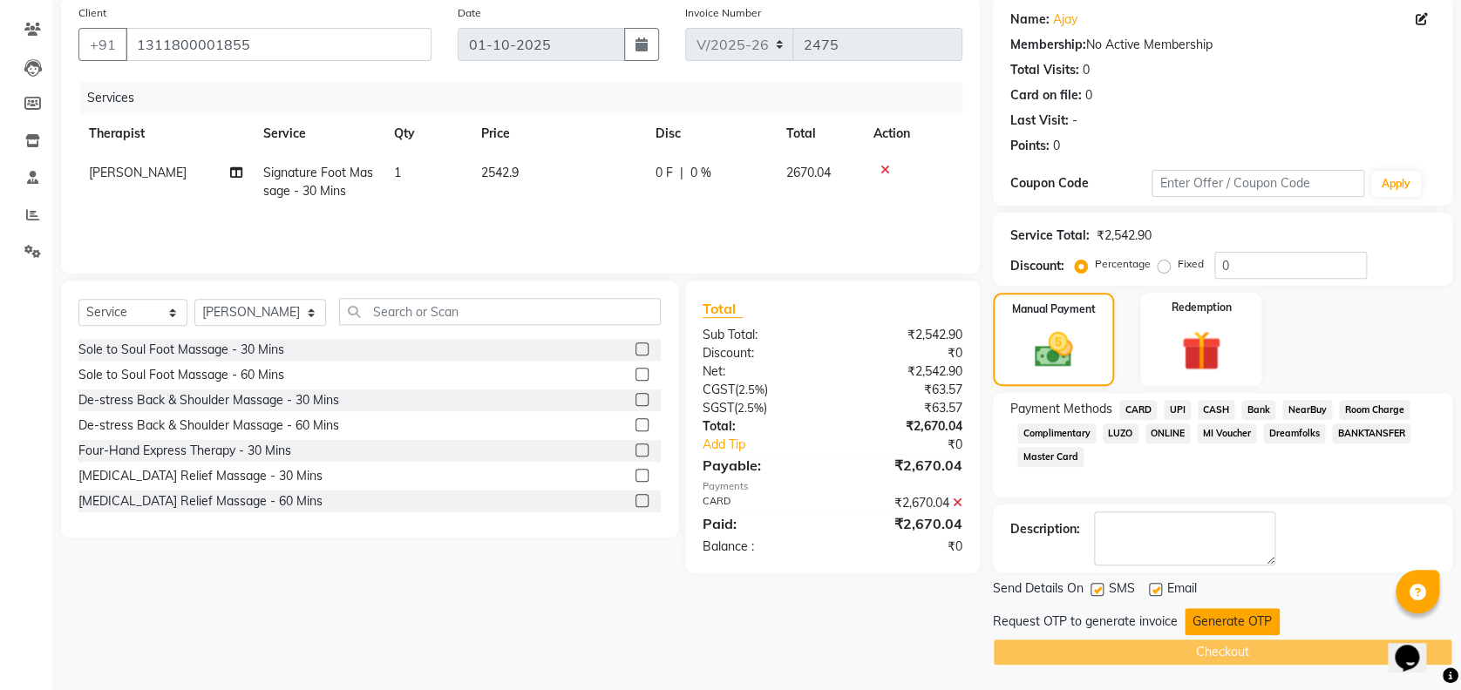
click at [1220, 614] on button "Generate OTP" at bounding box center [1231, 621] width 95 height 27
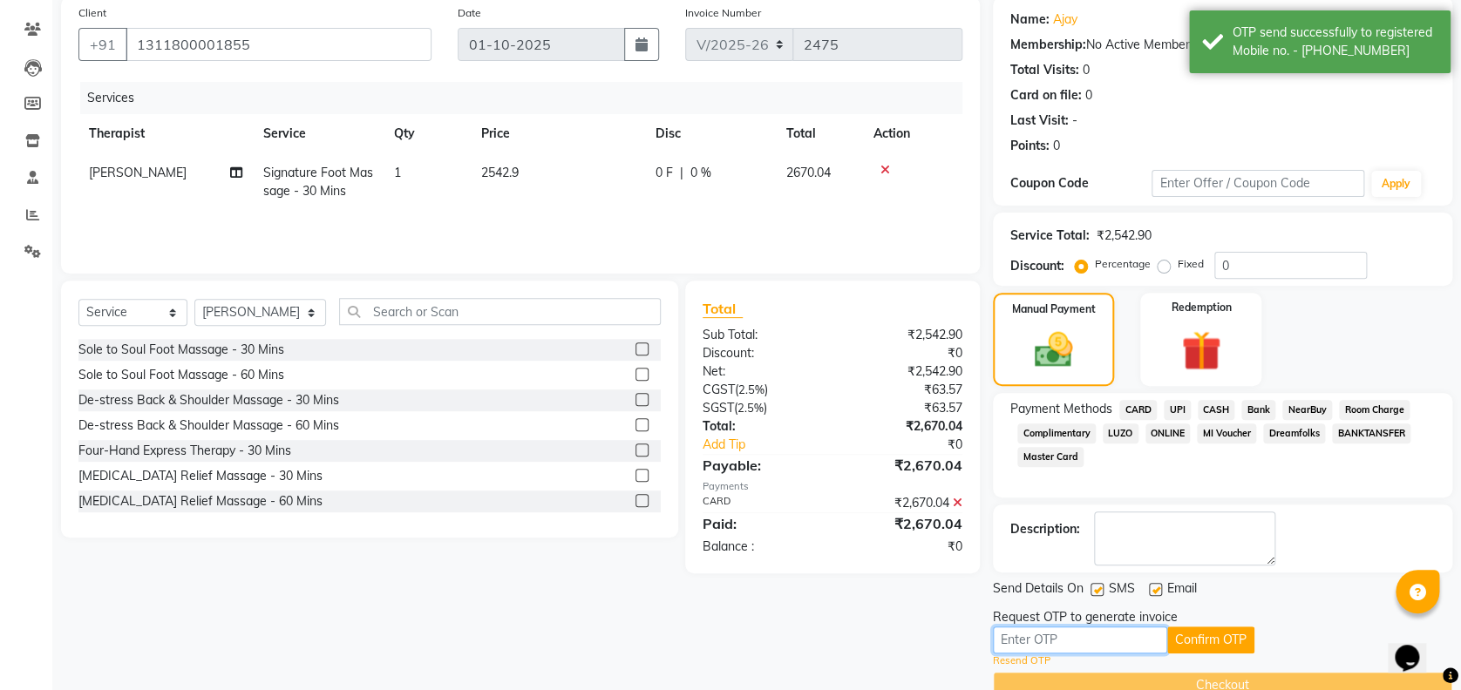
drag, startPoint x: 1064, startPoint y: 648, endPoint x: 1048, endPoint y: 657, distance: 18.4
click at [1048, 657] on div "Confirm OTP Resend OTP" at bounding box center [1222, 648] width 459 height 42
type input "3924"
click at [1204, 641] on button "Confirm OTP" at bounding box center [1210, 640] width 87 height 27
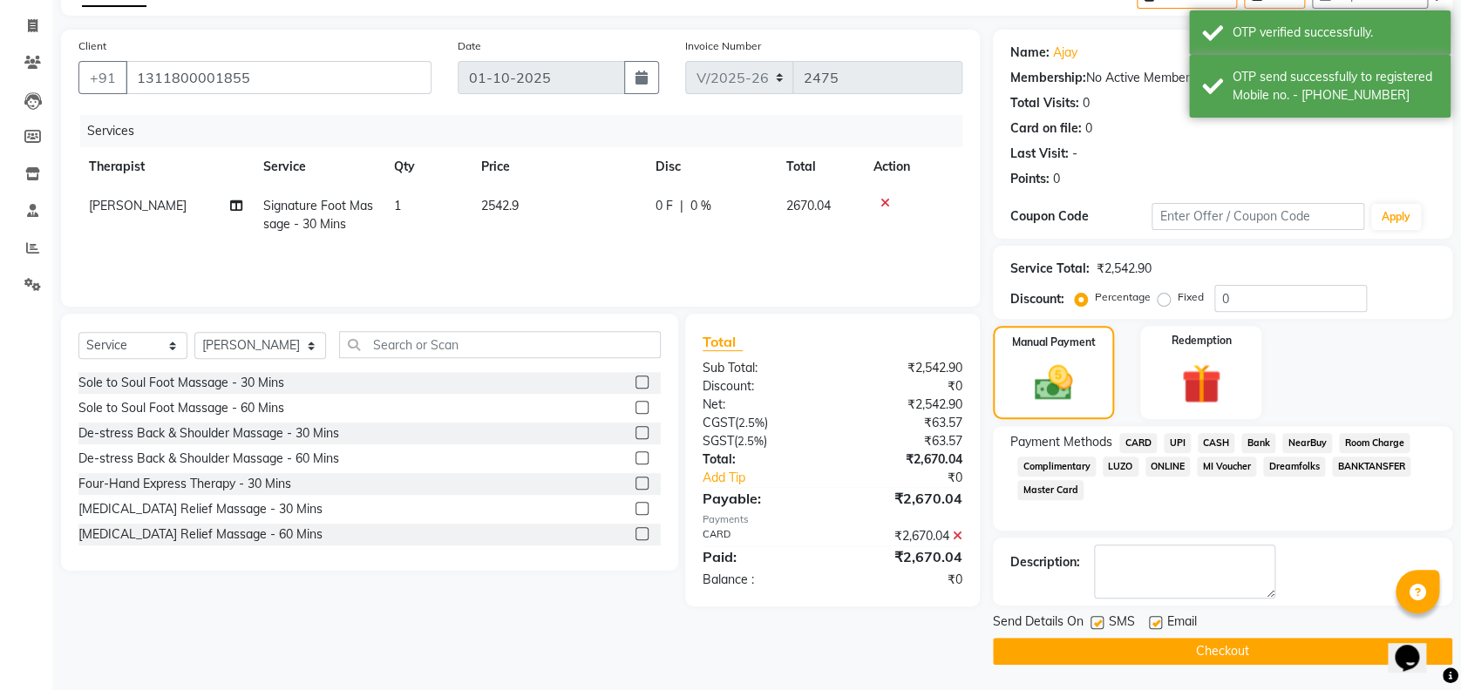
click at [1068, 641] on button "Checkout" at bounding box center [1222, 651] width 459 height 27
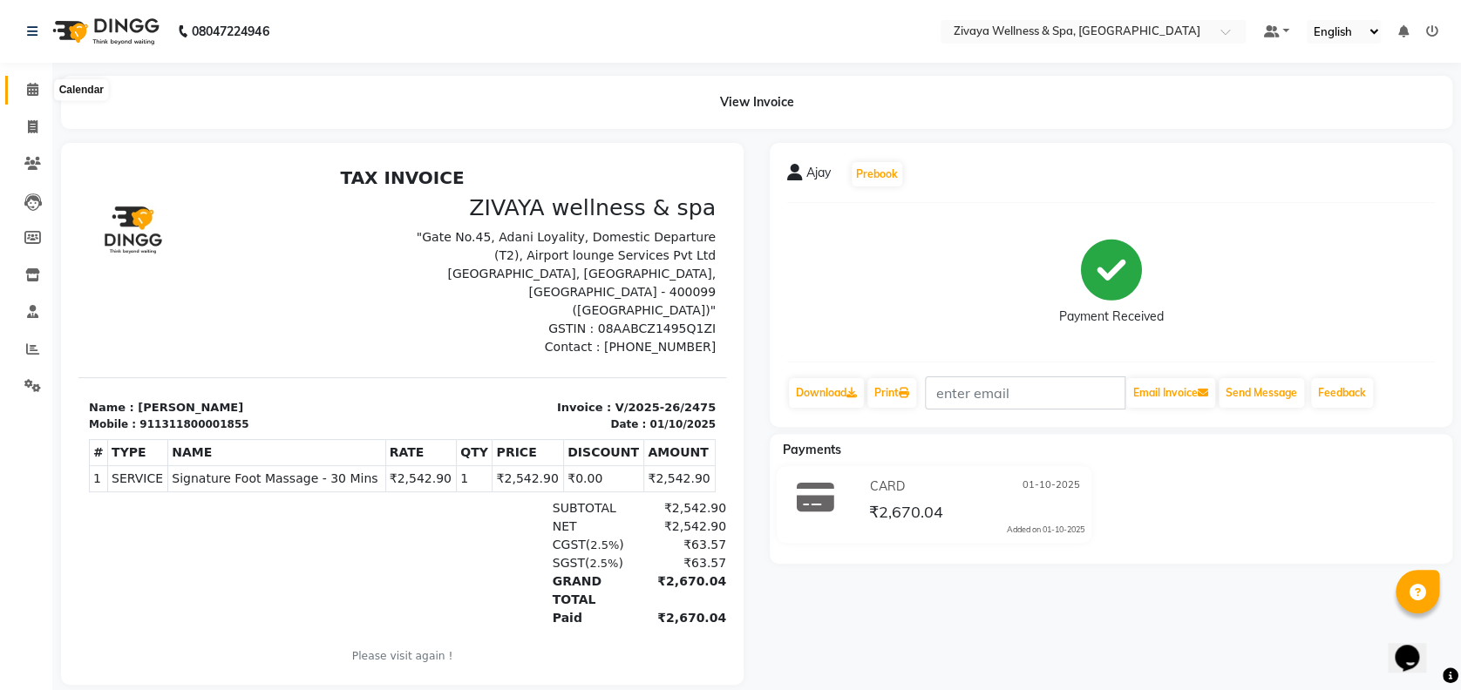
click at [23, 92] on span at bounding box center [32, 90] width 31 height 20
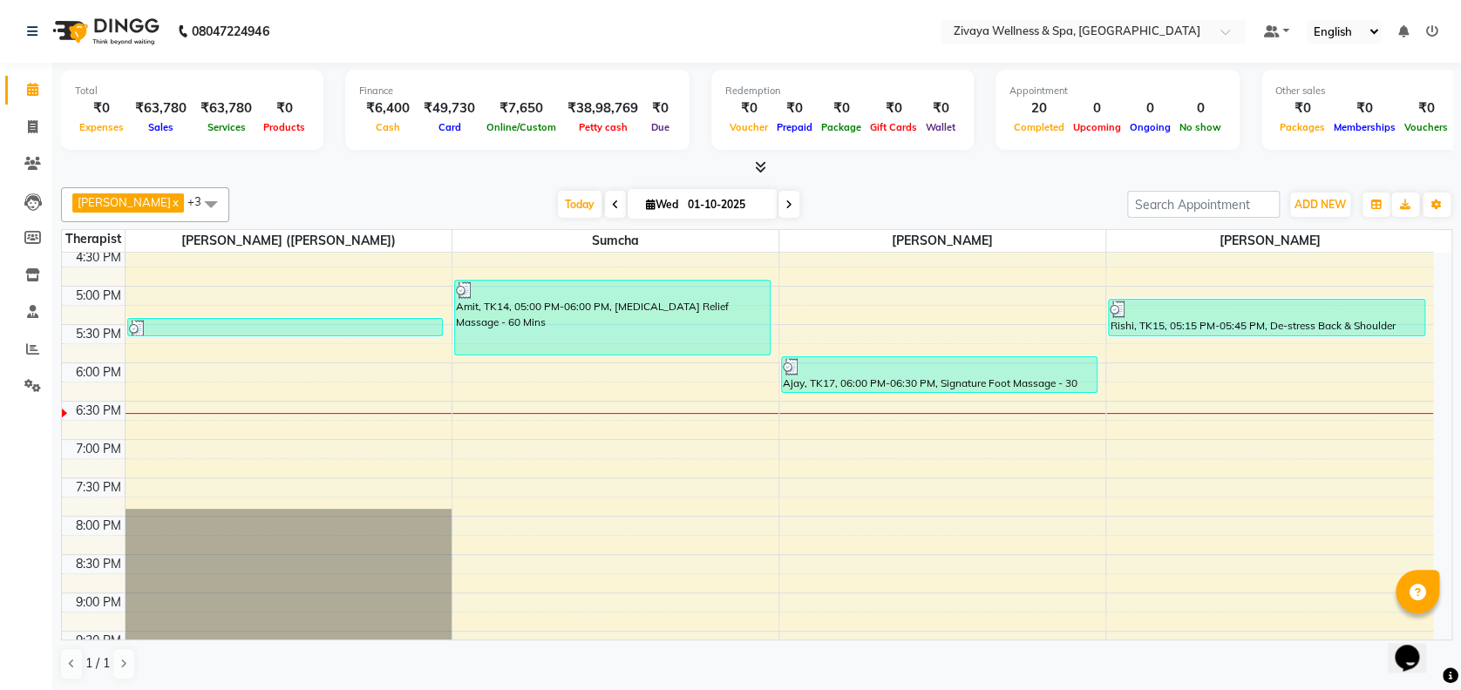
scroll to position [1283, 0]
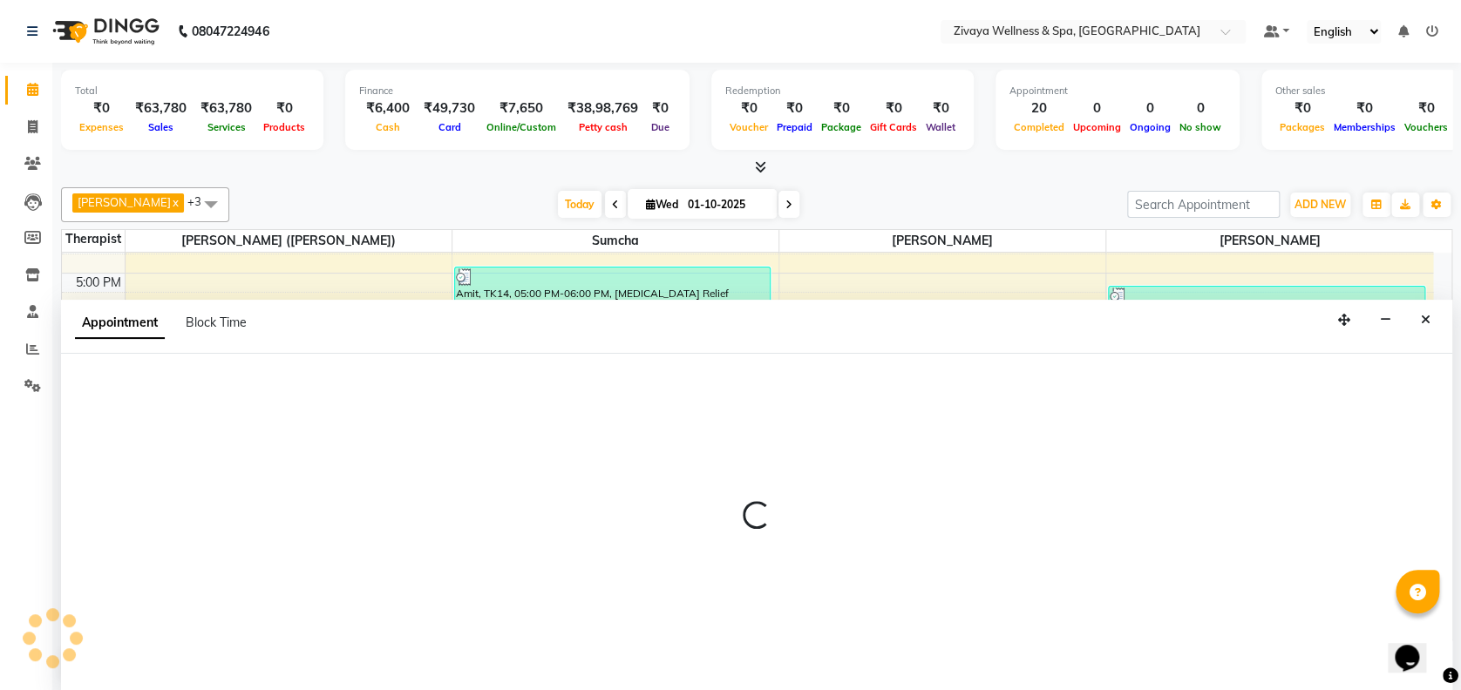
select select "63085"
select select "1110"
select select "tentative"
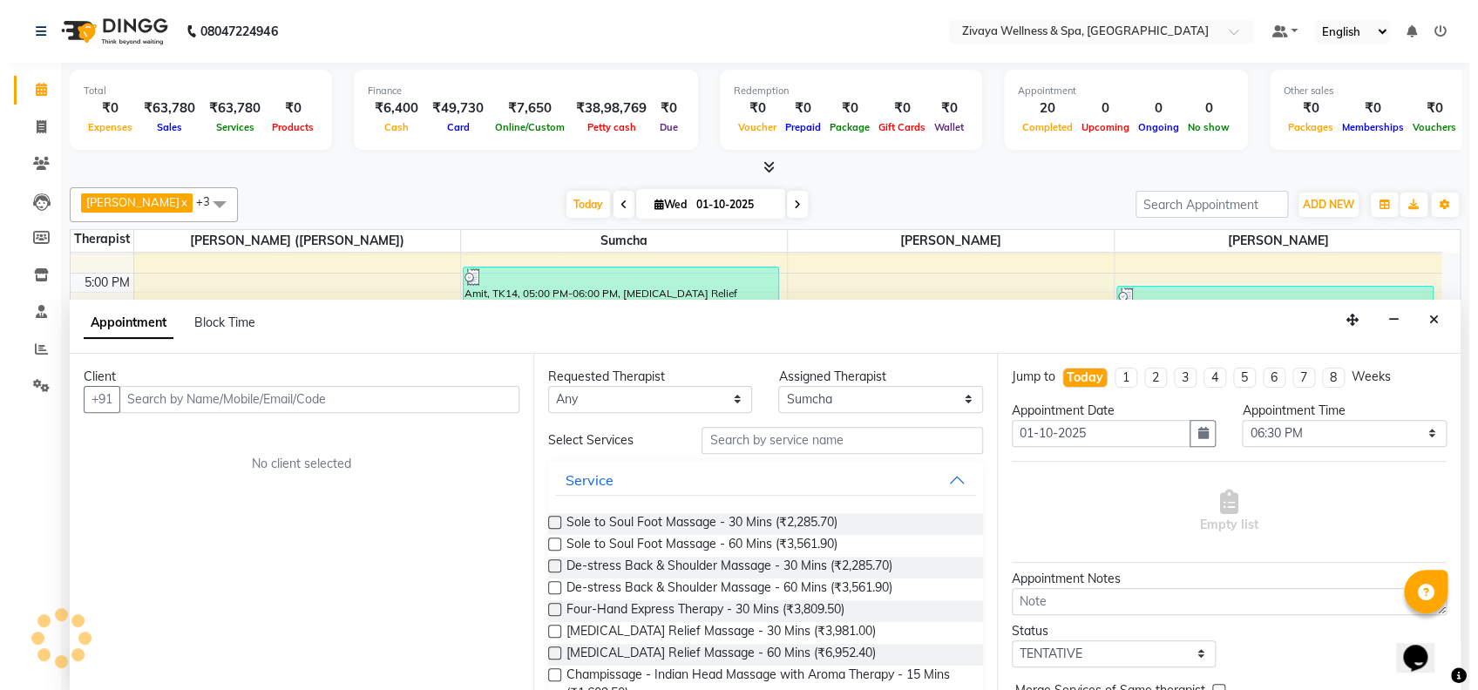
scroll to position [0, 0]
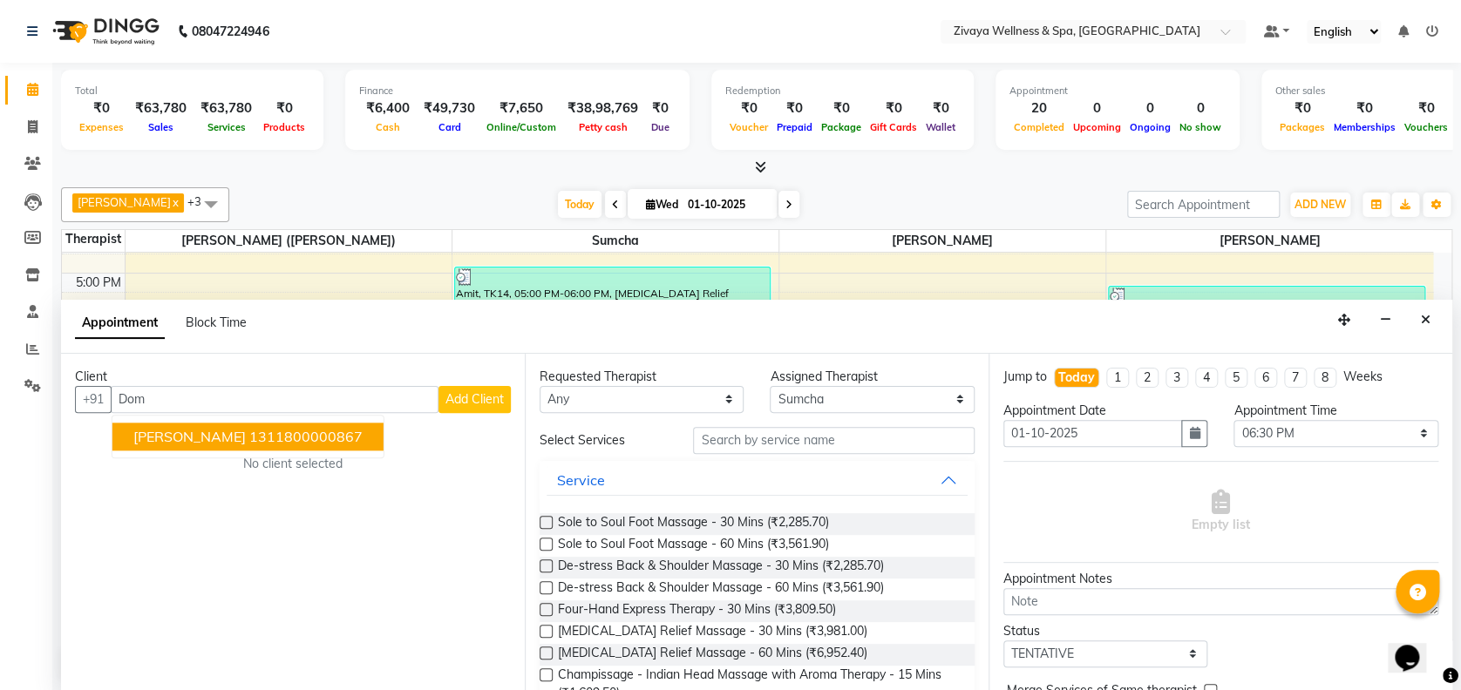
type input "Dom"
click at [458, 394] on span "Add Client" at bounding box center [474, 399] width 58 height 16
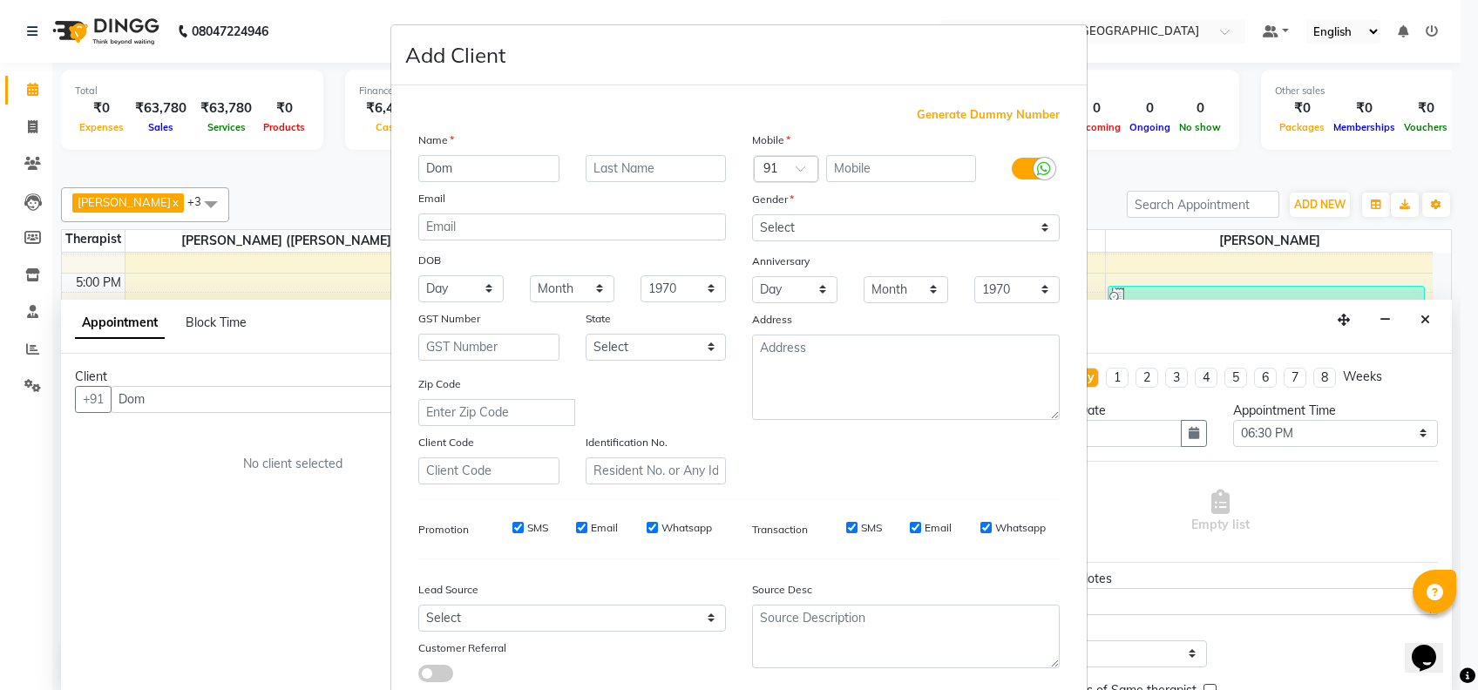
click at [927, 112] on span "Generate Dummy Number" at bounding box center [988, 114] width 143 height 17
type input "1311800001856"
checkbox input "false"
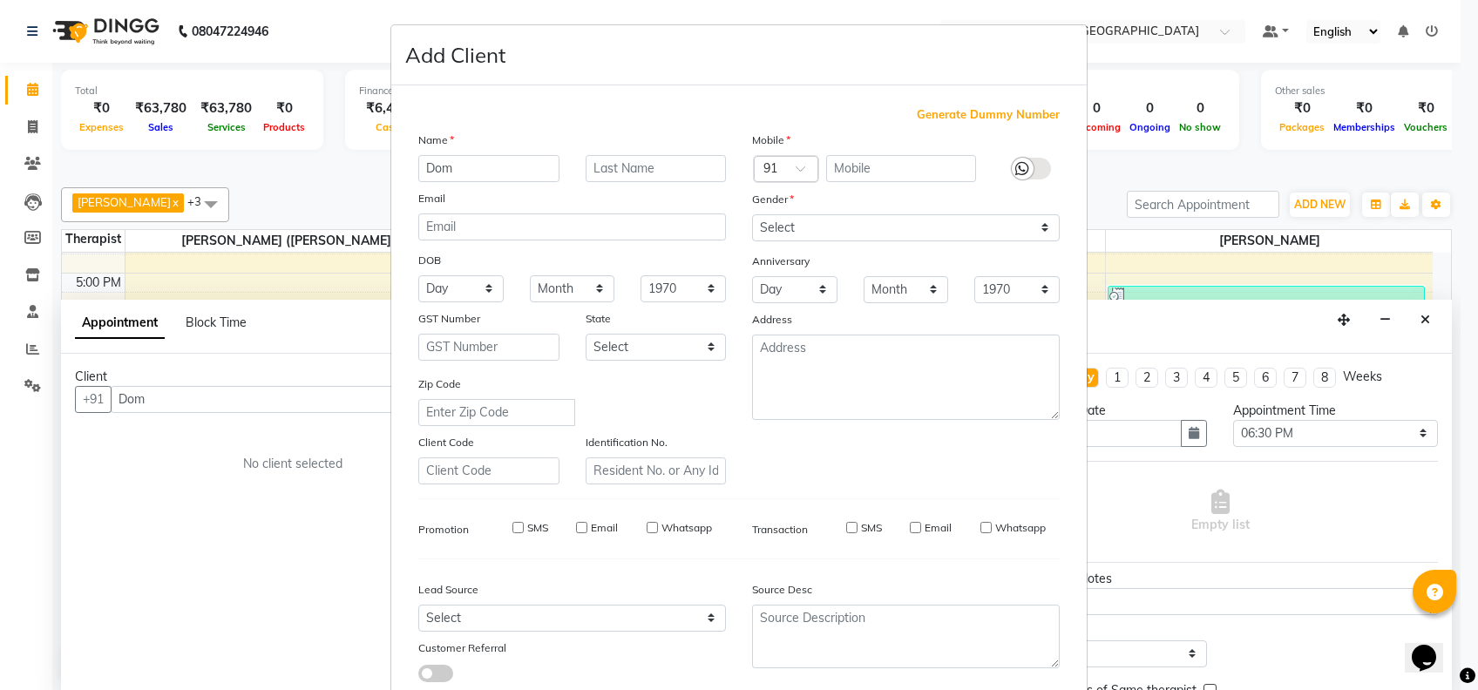
checkbox input "false"
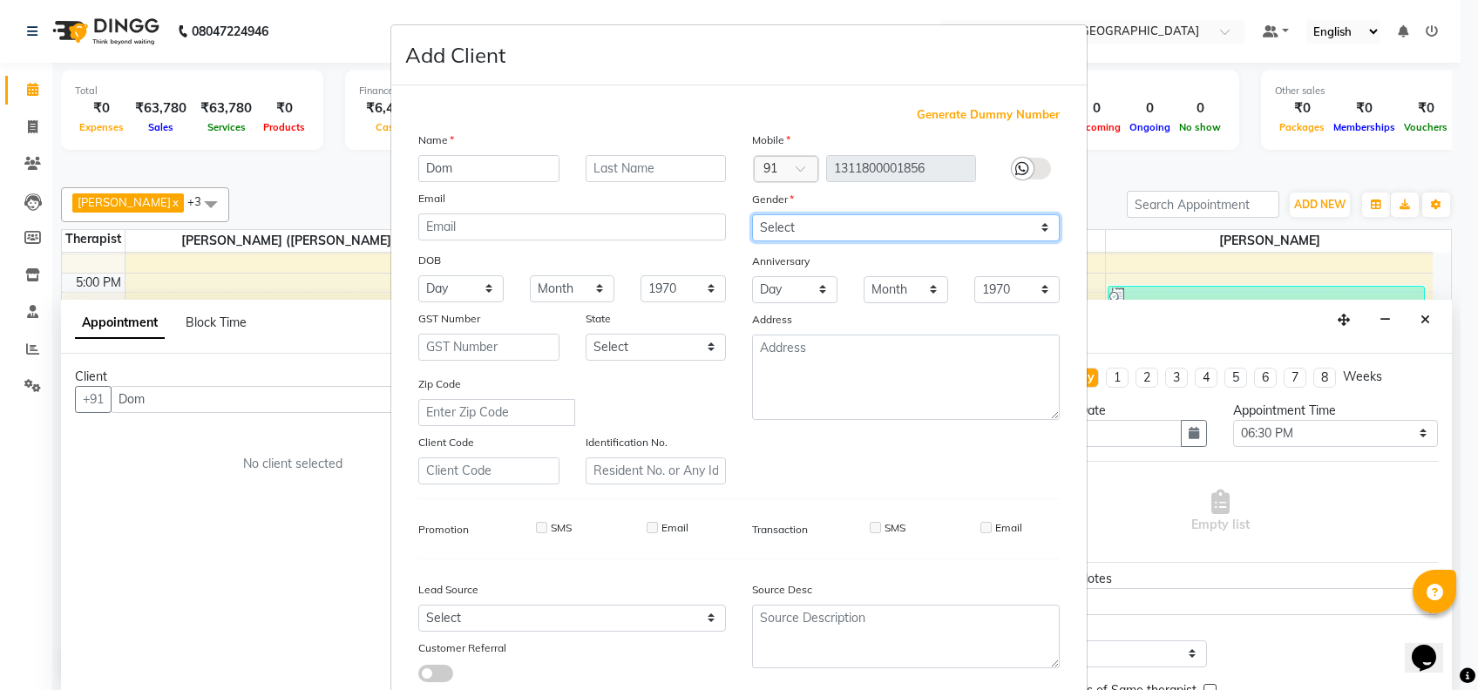
click at [854, 229] on select "Select [DEMOGRAPHIC_DATA] [DEMOGRAPHIC_DATA] Other Prefer Not To Say" at bounding box center [906, 227] width 308 height 27
select select "[DEMOGRAPHIC_DATA]"
click at [752, 214] on select "Select [DEMOGRAPHIC_DATA] [DEMOGRAPHIC_DATA] Other Prefer Not To Say" at bounding box center [906, 227] width 308 height 27
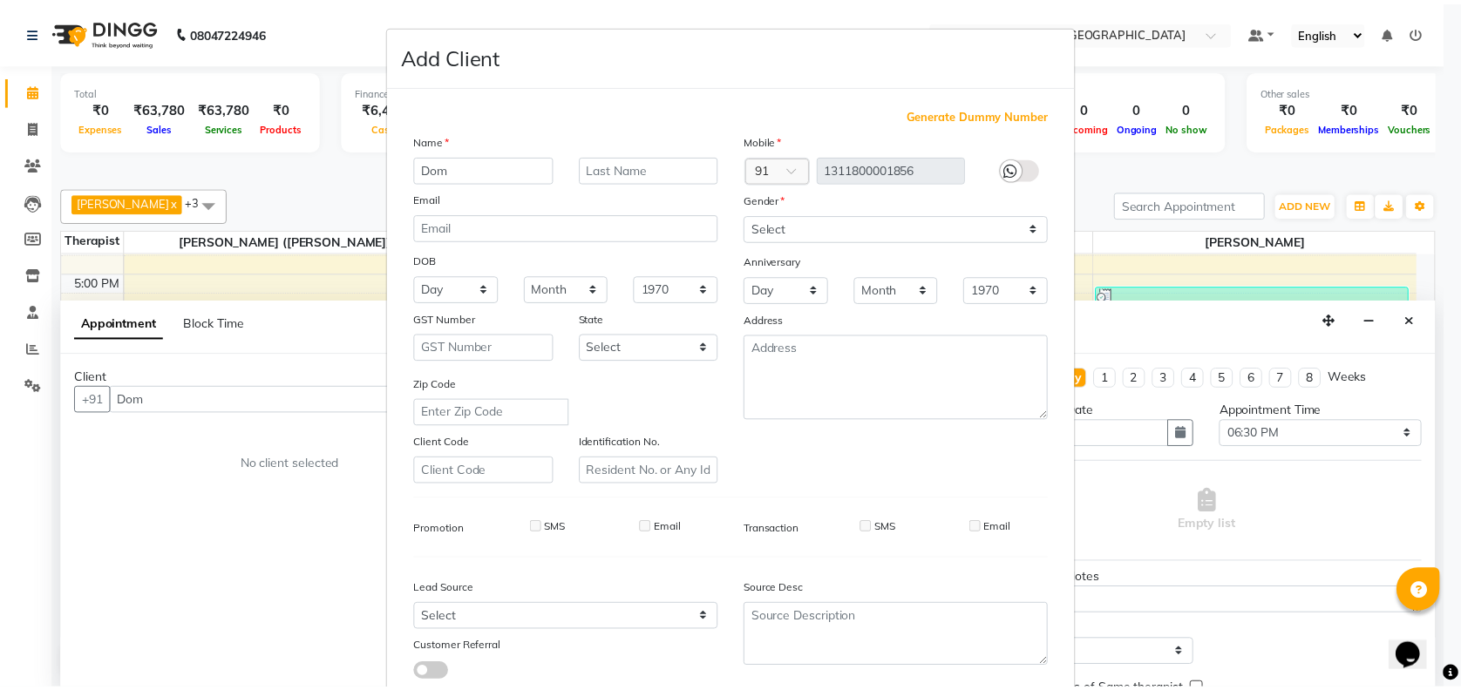
scroll to position [111, 0]
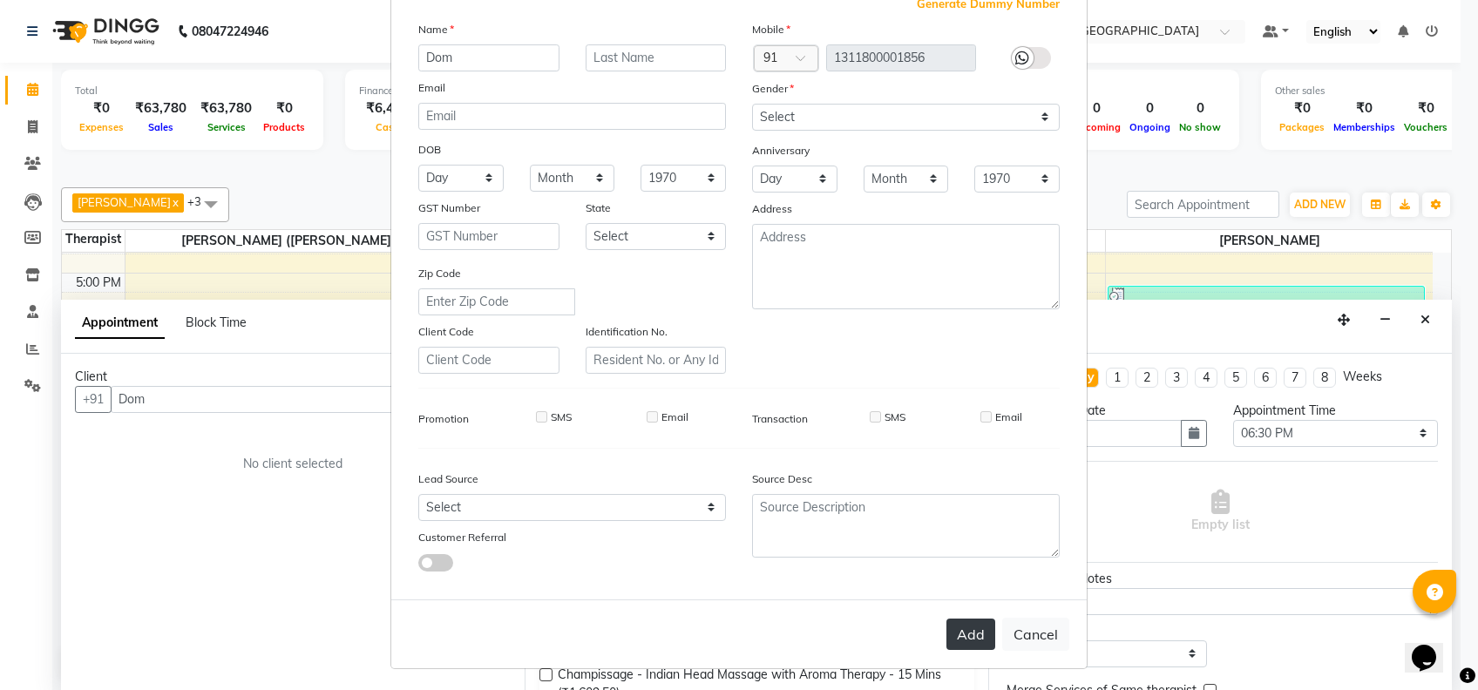
click at [963, 629] on button "Add" at bounding box center [970, 634] width 49 height 31
type input "1311800001856"
select select
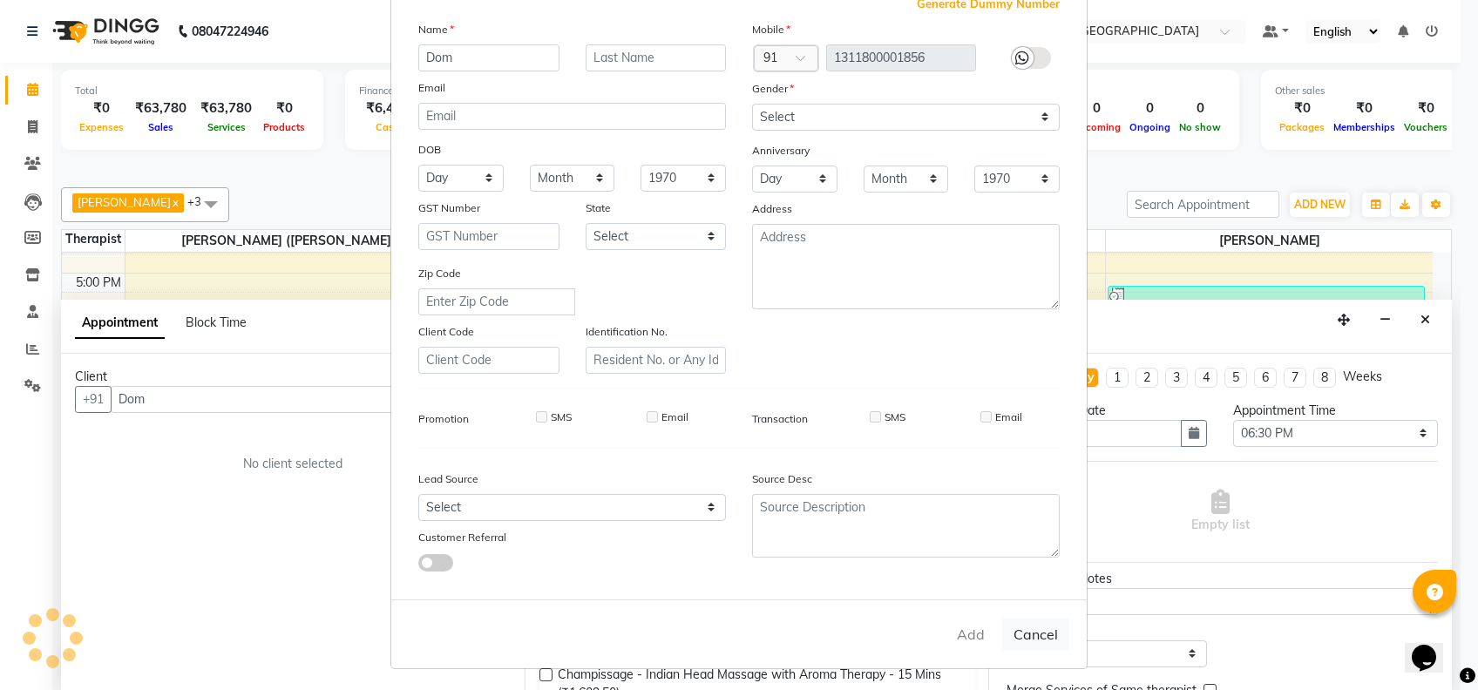
select select
checkbox input "false"
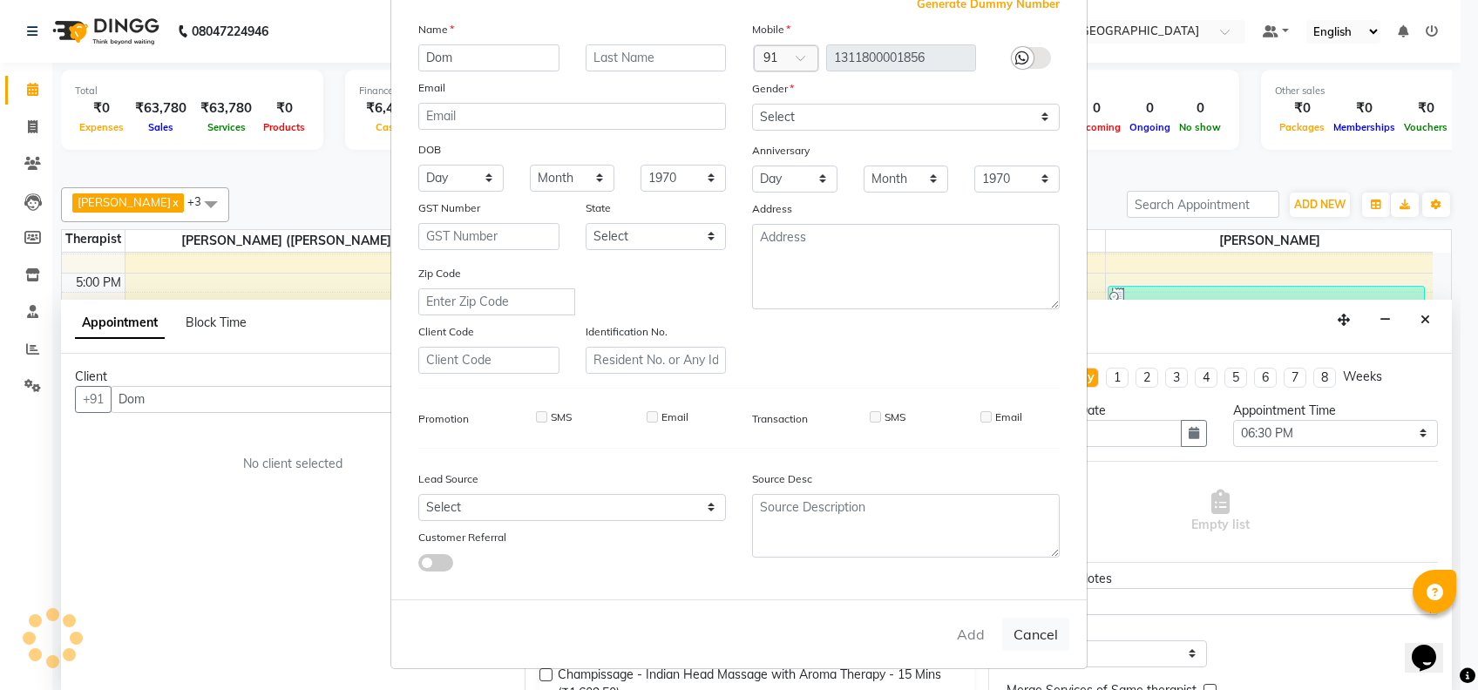
checkbox input "false"
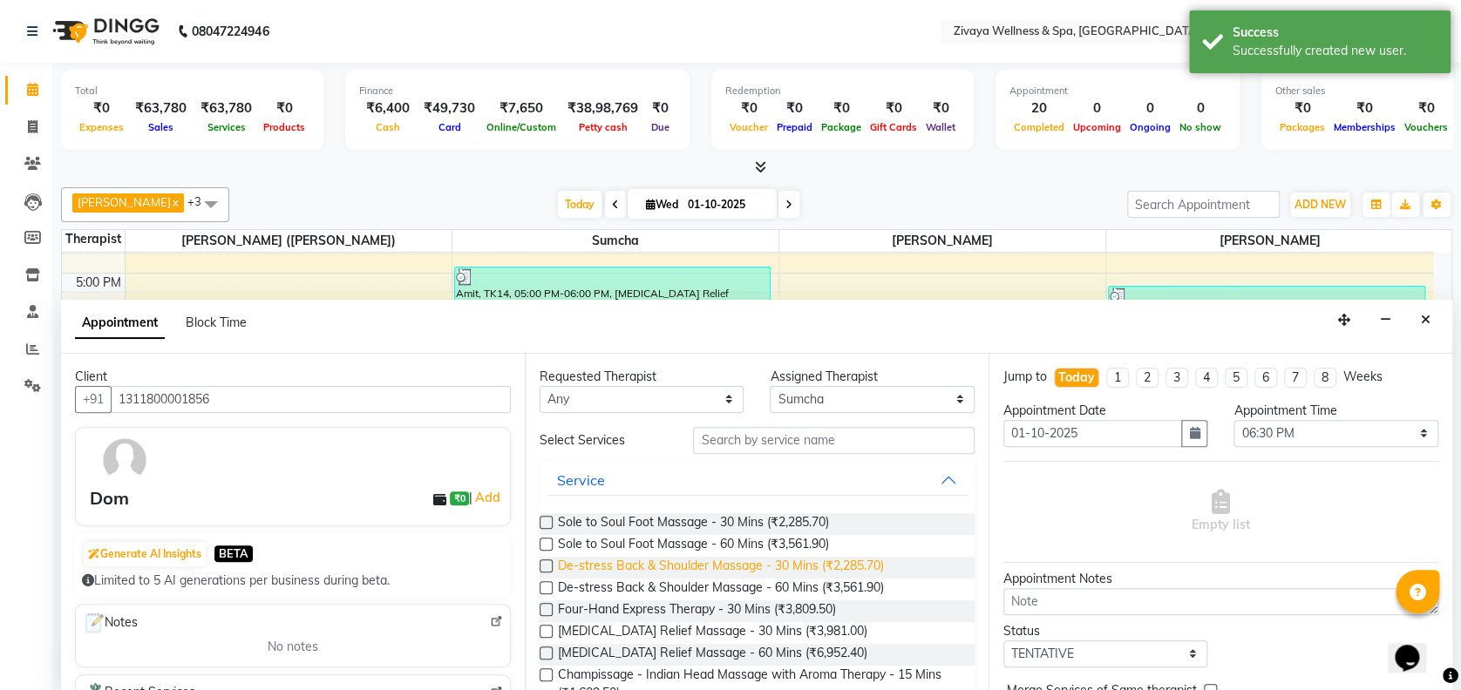
click at [682, 558] on span "De-stress Back & Shoulder Massage - 30 Mins (₹2,285.70)" at bounding box center [721, 568] width 326 height 22
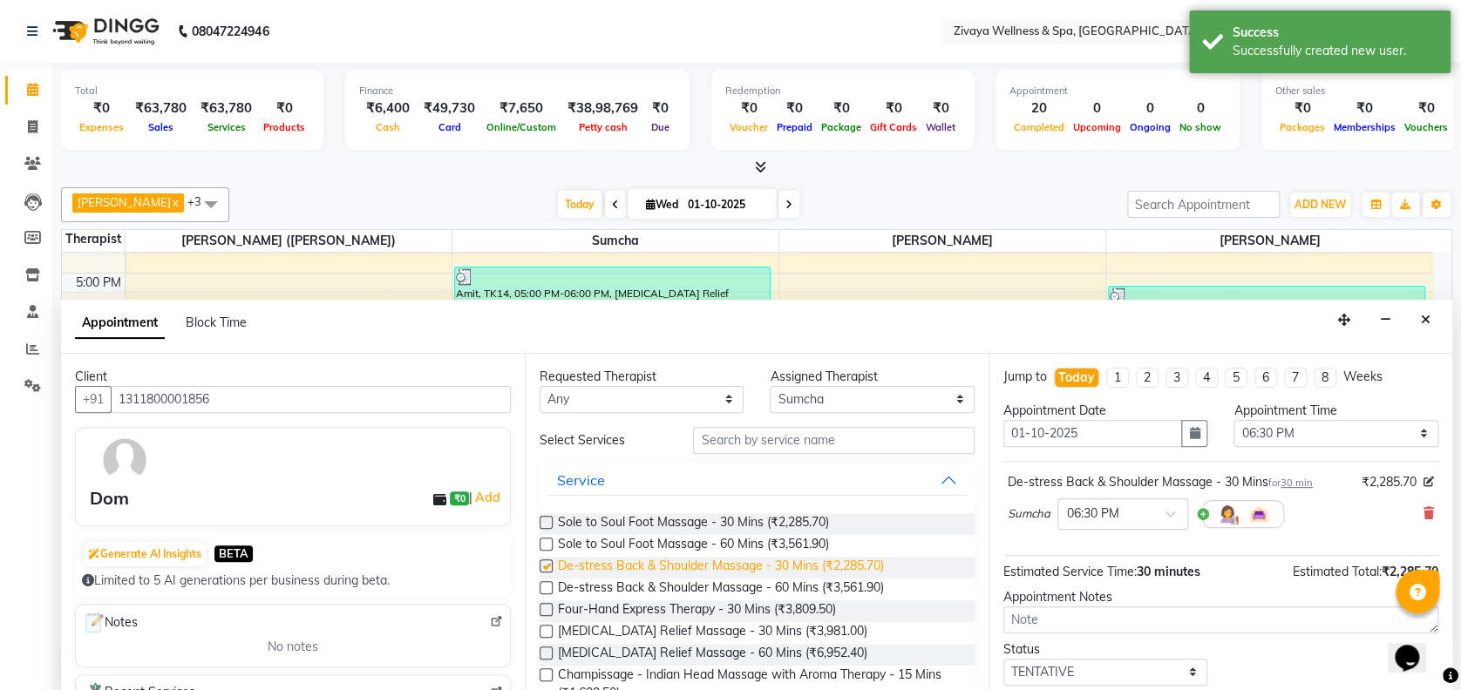
checkbox input "false"
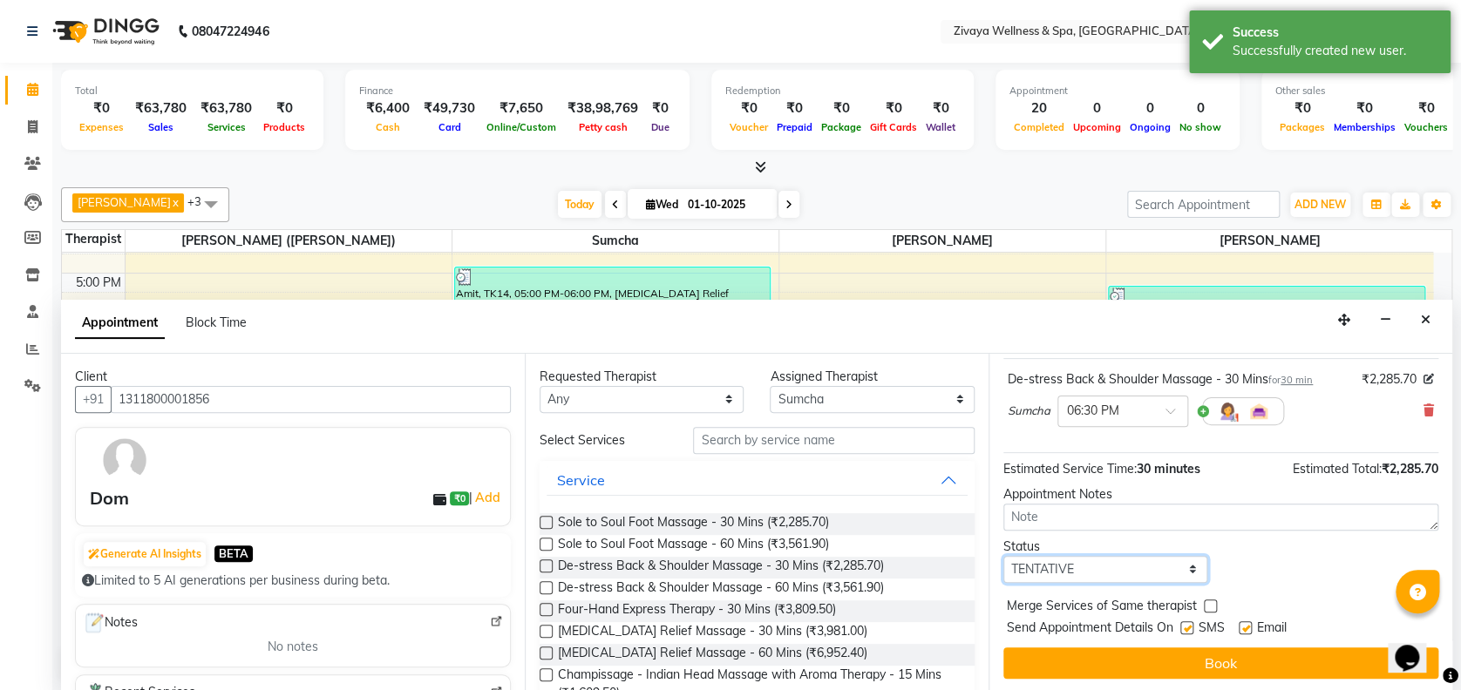
click at [1148, 566] on select "Select TENTATIVE CONFIRM CHECK-IN UPCOMING" at bounding box center [1105, 569] width 204 height 27
select select "confirm booking"
click at [1003, 556] on select "Select TENTATIVE CONFIRM CHECK-IN UPCOMING" at bounding box center [1105, 569] width 204 height 27
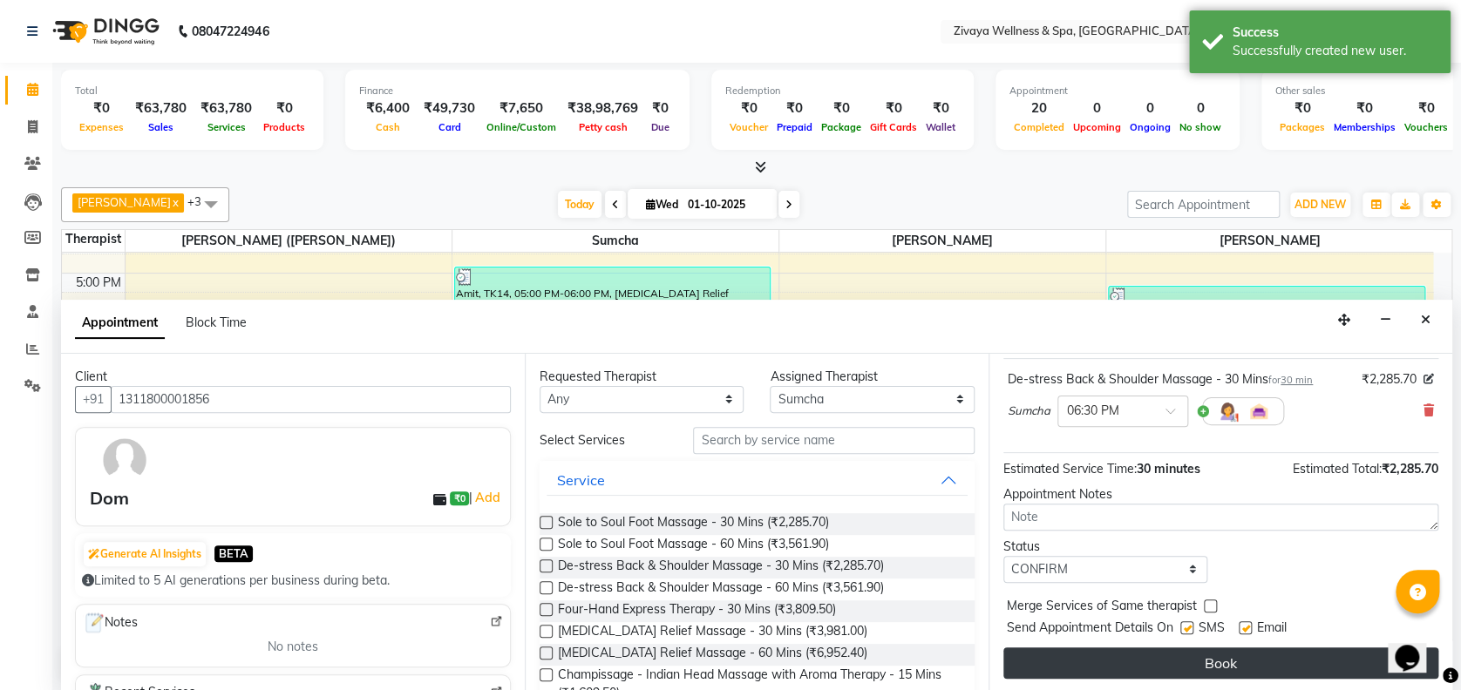
click at [1213, 648] on button "Book" at bounding box center [1220, 663] width 435 height 31
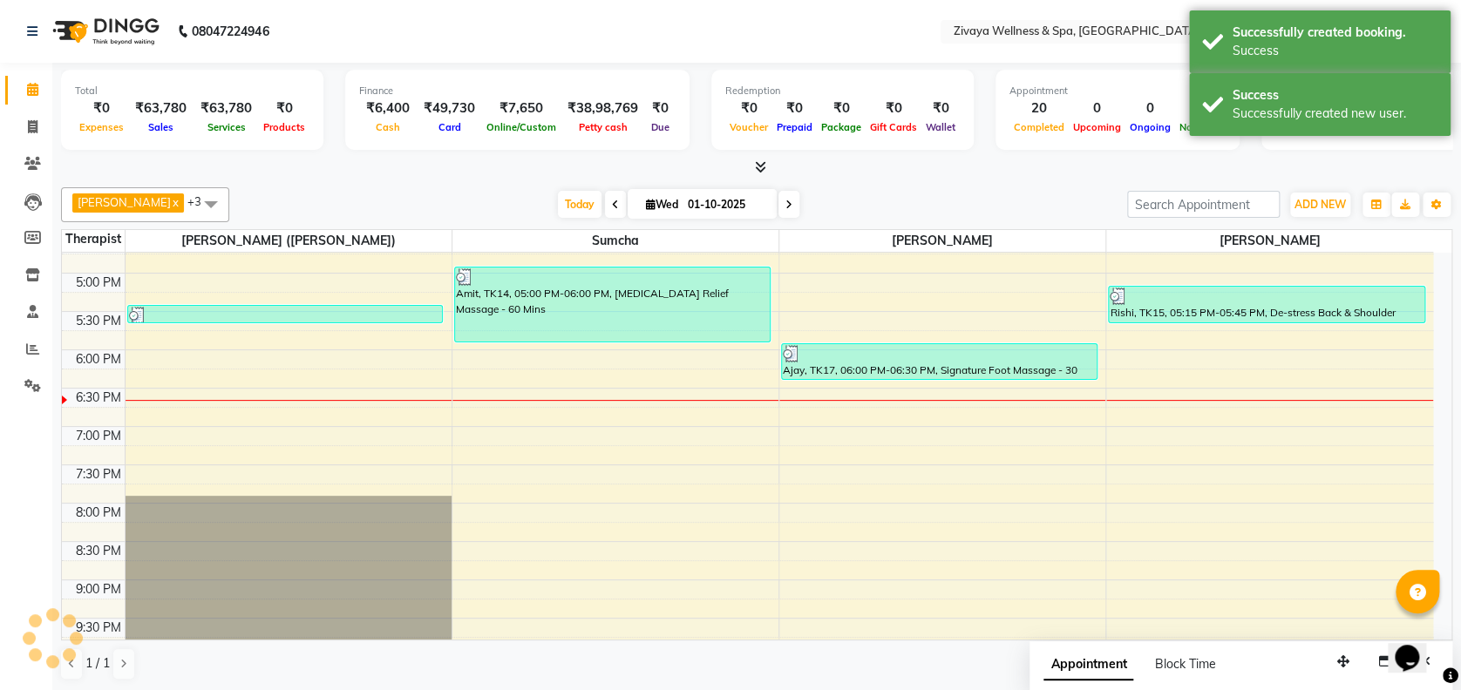
scroll to position [0, 0]
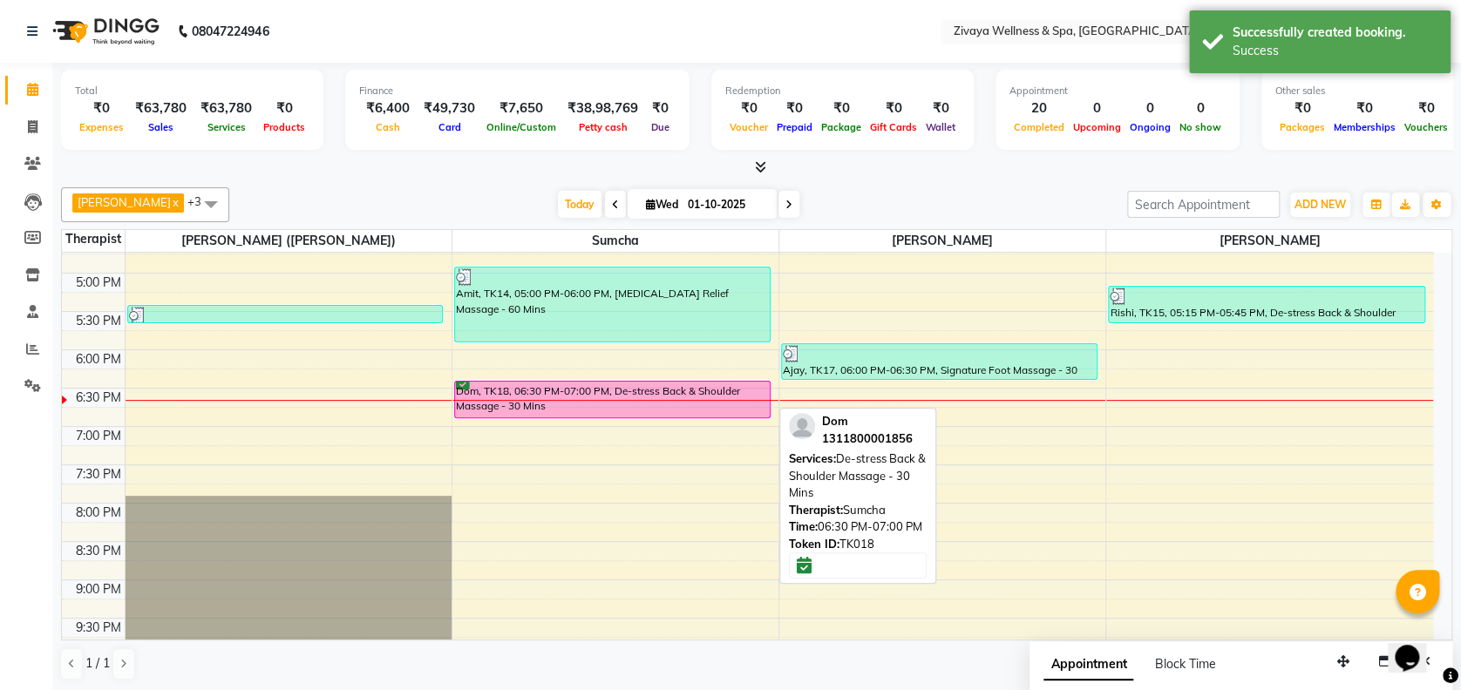
click at [576, 382] on div "Dom, TK18, 06:30 PM-07:00 PM, De-stress Back & Shoulder Massage - 30 Mins" at bounding box center [612, 400] width 315 height 36
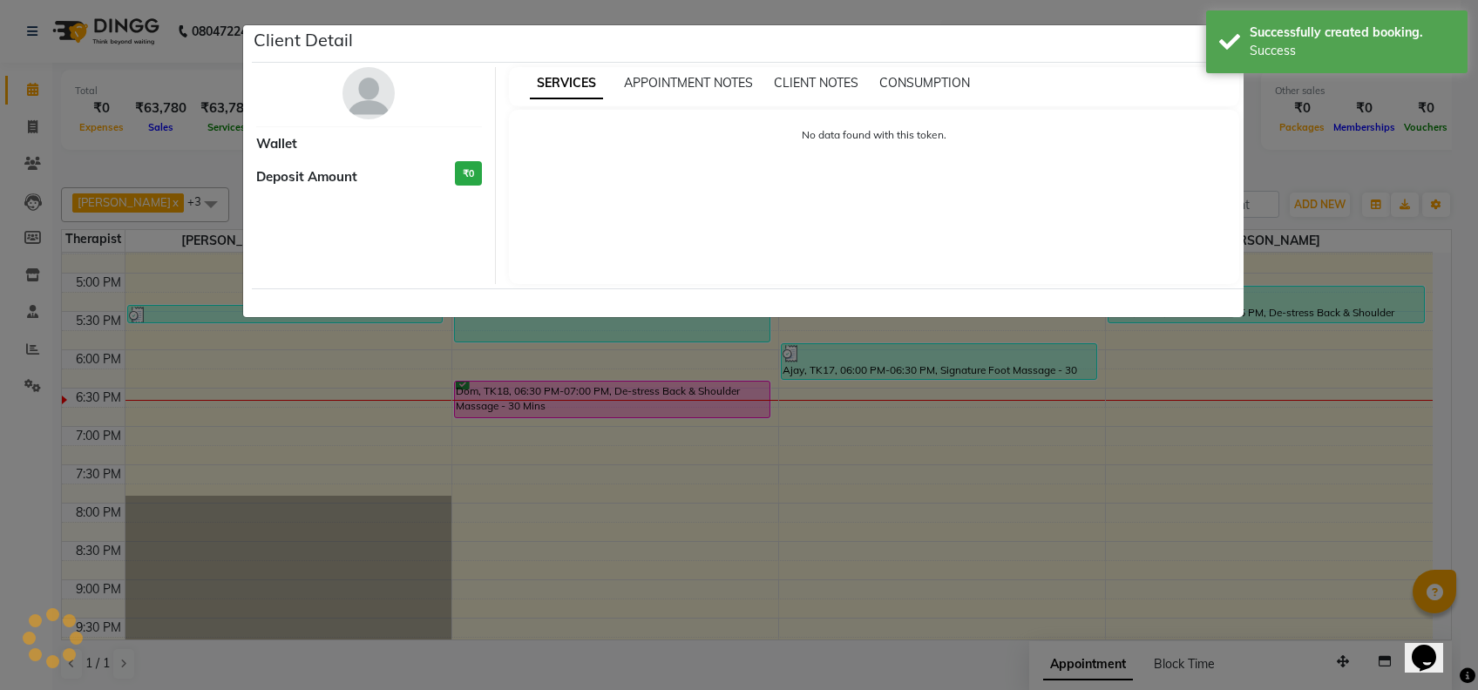
select select "6"
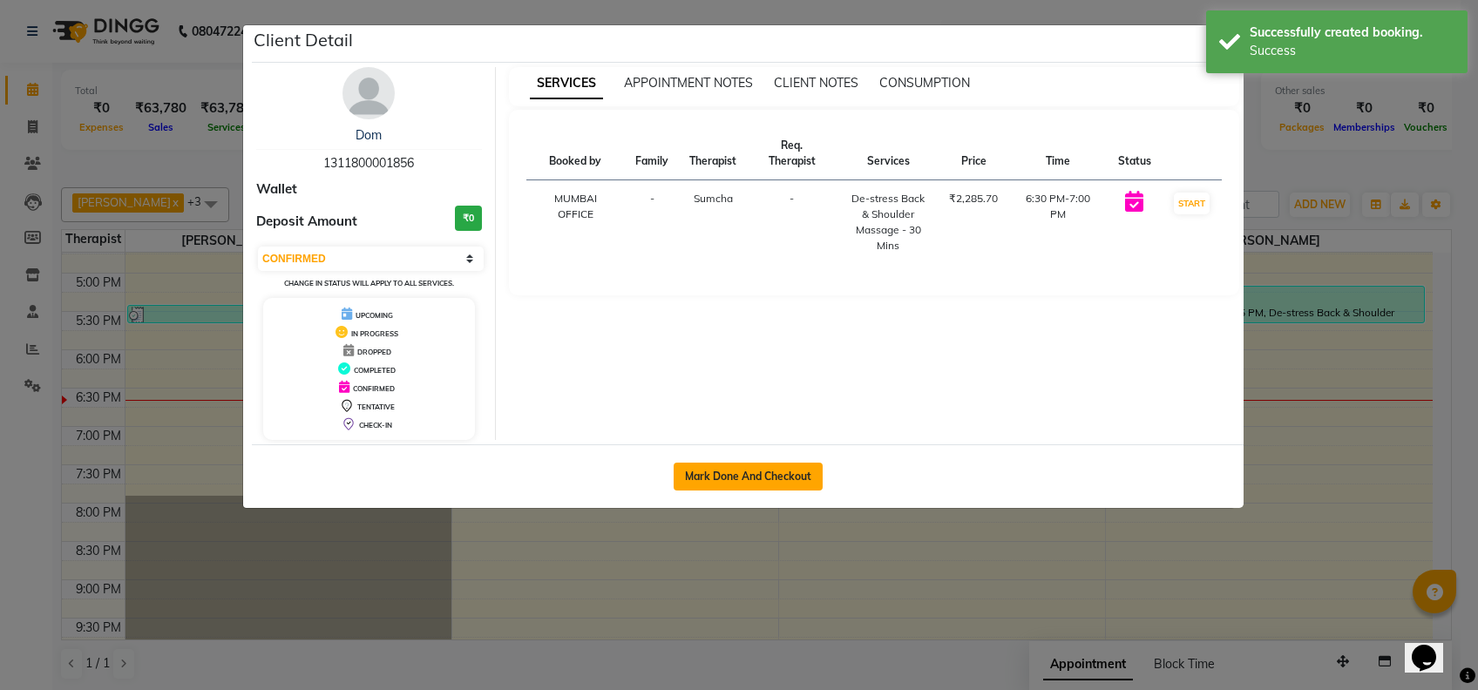
click at [780, 474] on button "Mark Done And Checkout" at bounding box center [748, 477] width 149 height 28
select select "7072"
select select "service"
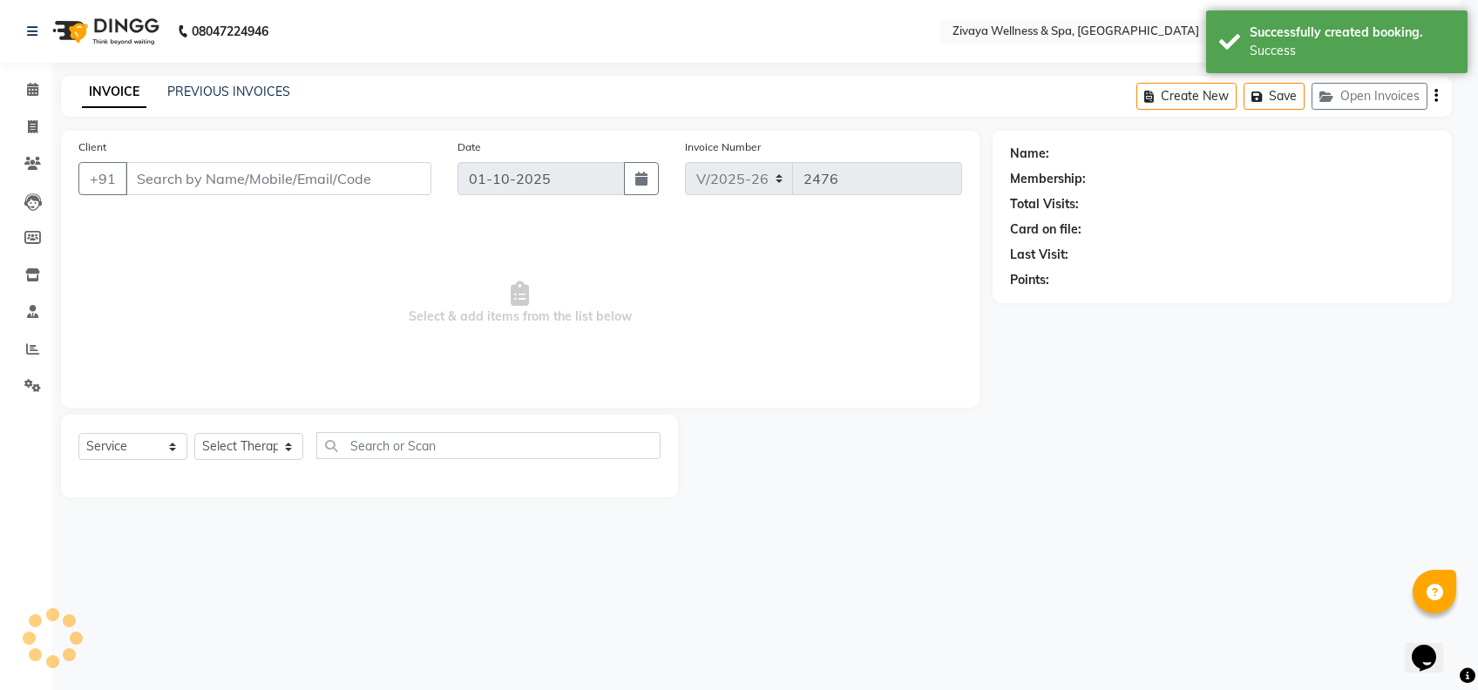
select select "3"
type input "1311800001856"
select select "63085"
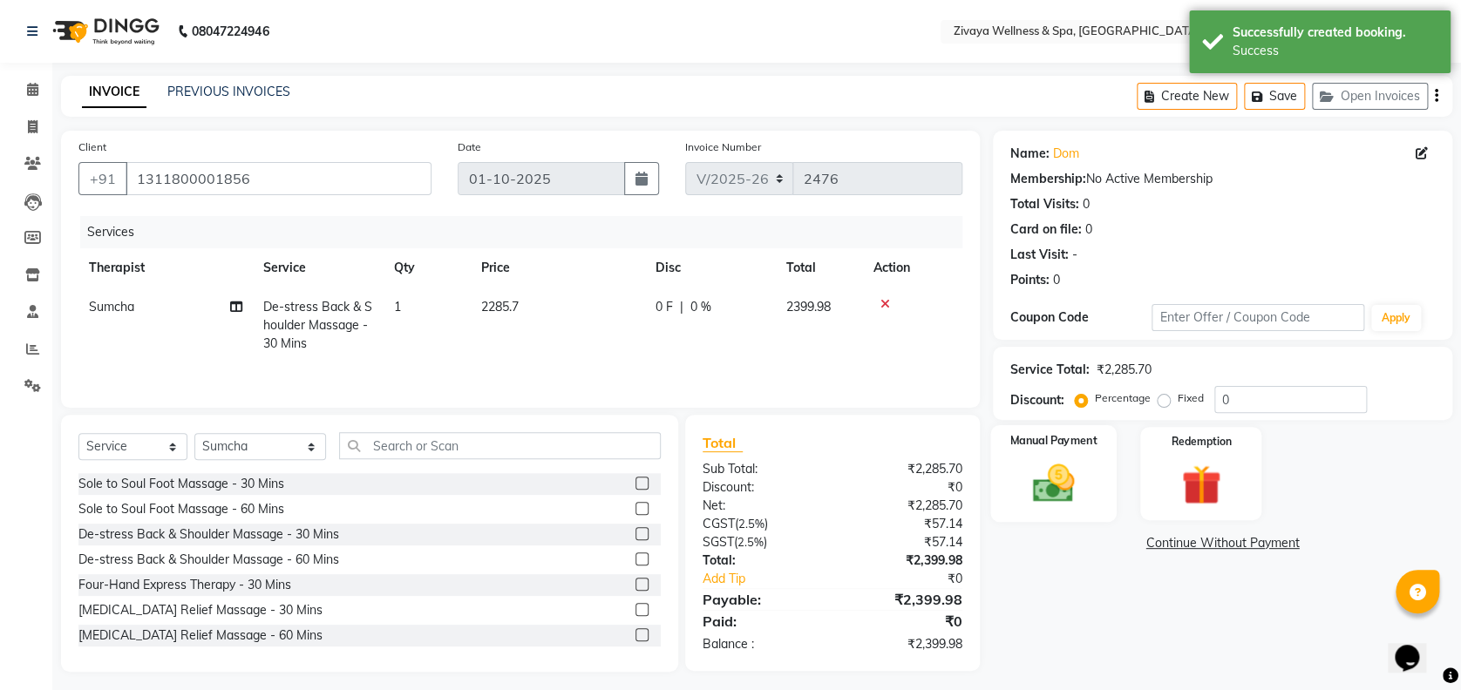
click at [1049, 471] on img at bounding box center [1053, 483] width 67 height 48
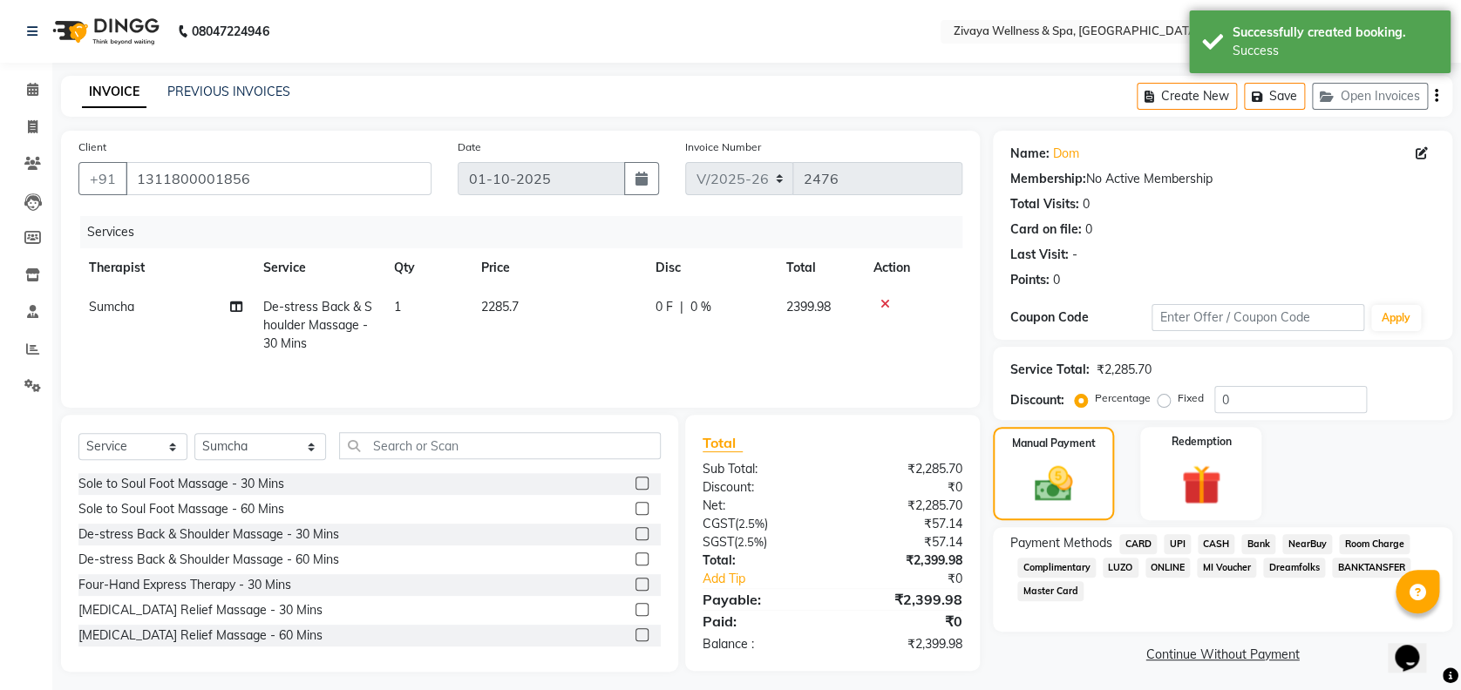
click at [1137, 540] on span "CARD" at bounding box center [1137, 544] width 37 height 20
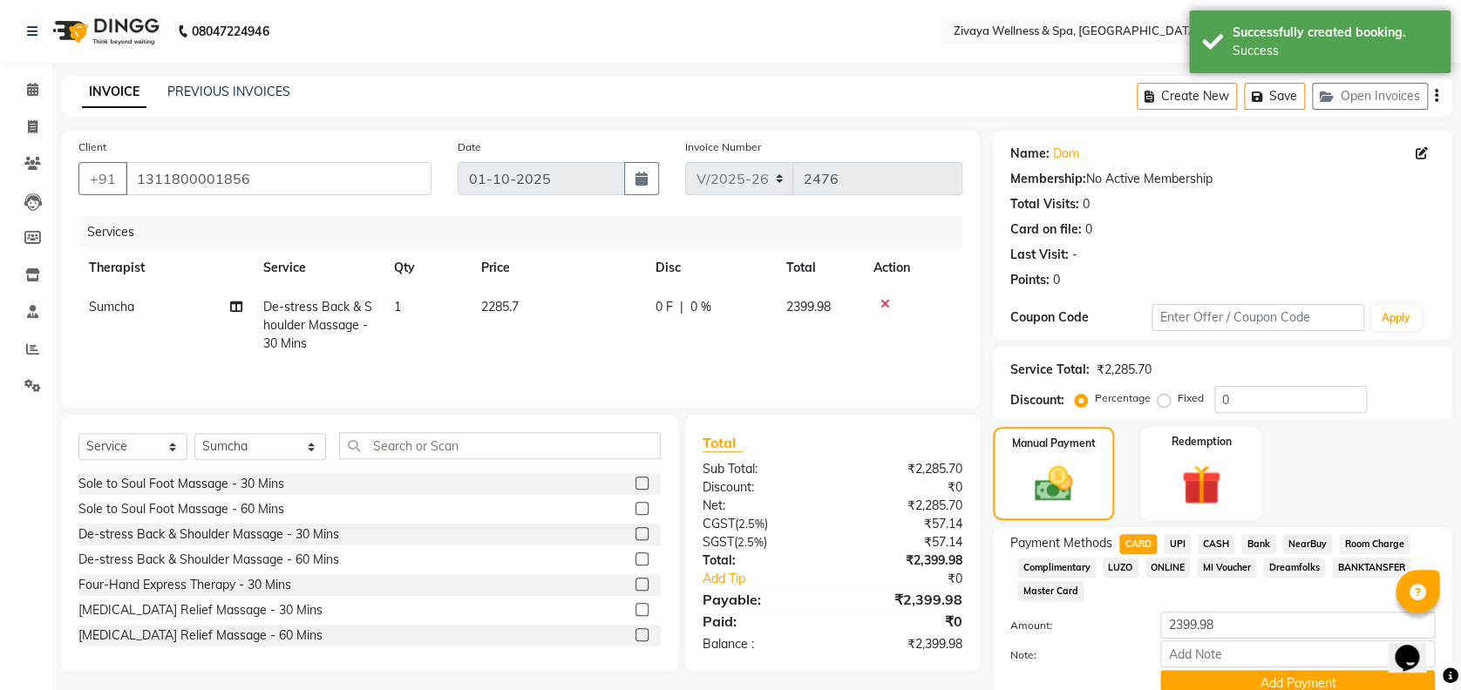
scroll to position [75, 0]
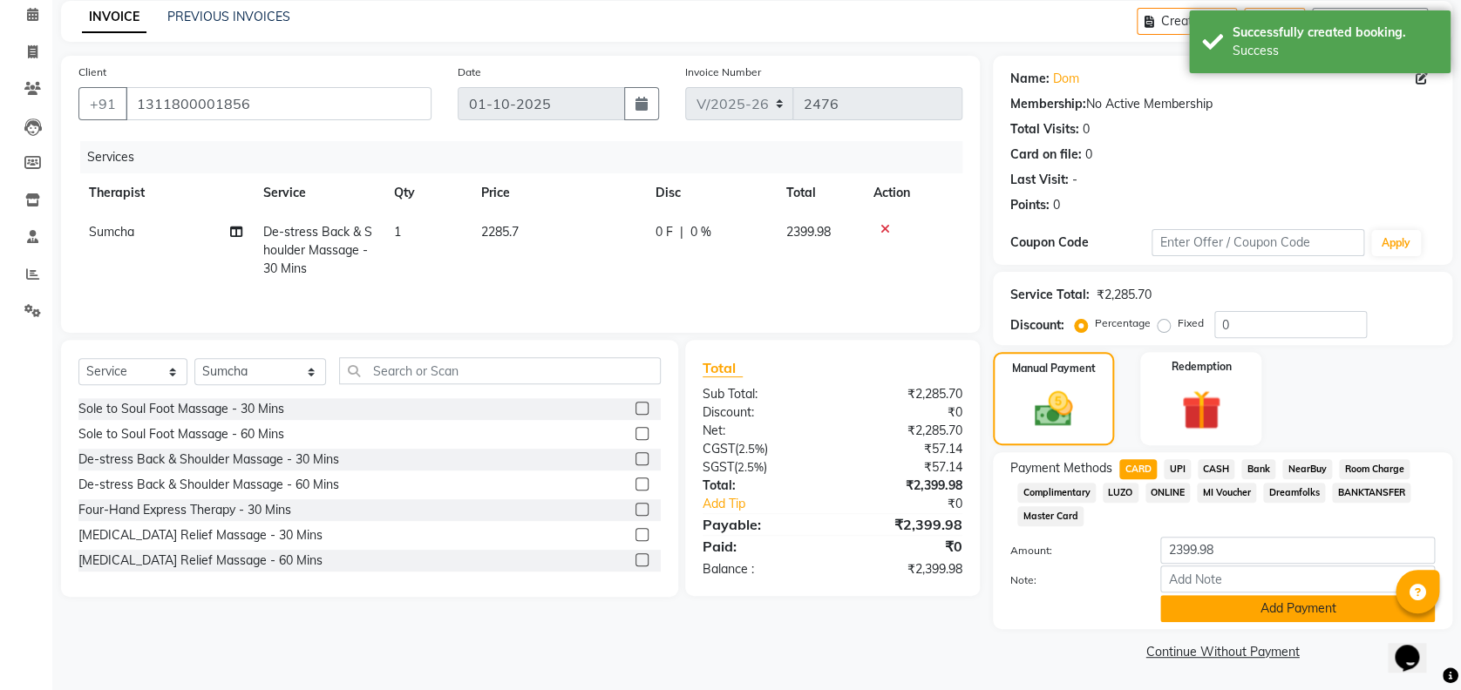
click at [1303, 615] on button "Add Payment" at bounding box center [1297, 608] width 275 height 27
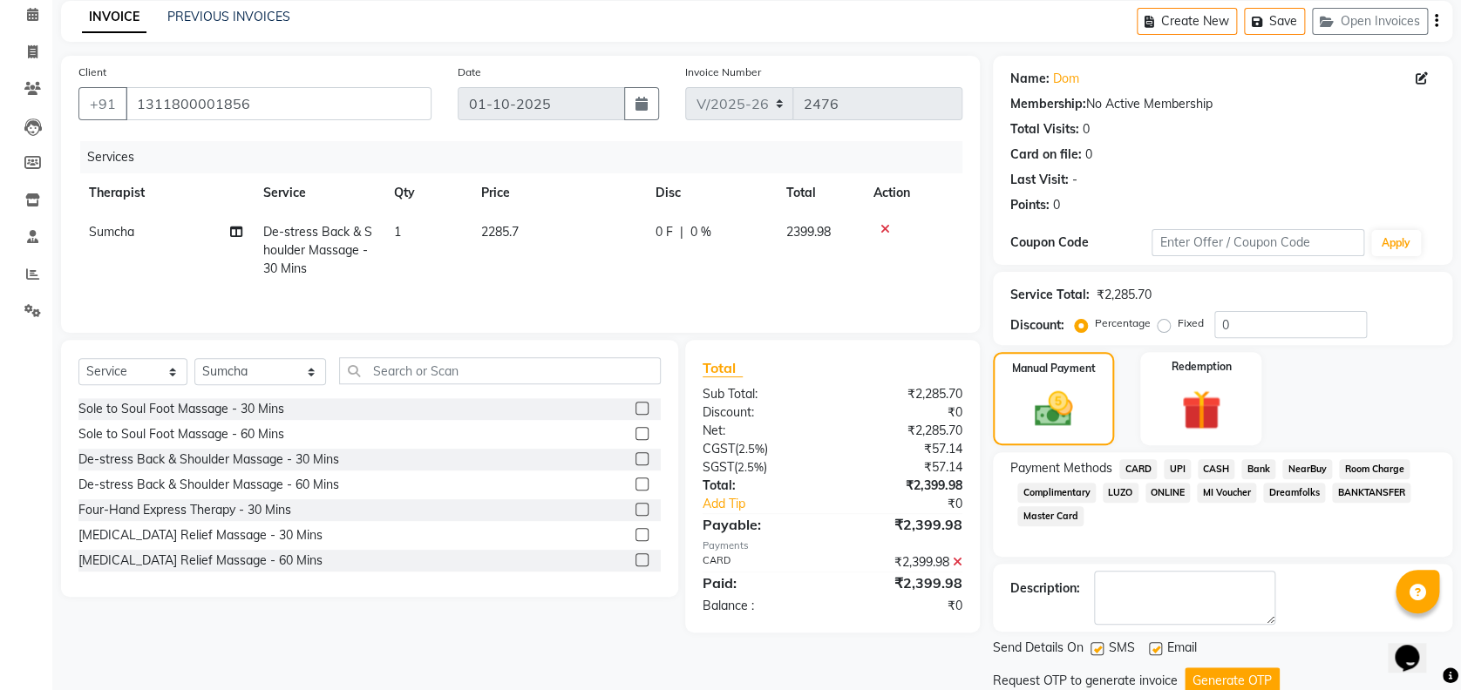
click at [1093, 648] on label at bounding box center [1096, 648] width 13 height 13
click at [1093, 648] on input "checkbox" at bounding box center [1095, 649] width 11 height 11
checkbox input "false"
click at [1224, 674] on button "Generate OTP" at bounding box center [1231, 681] width 95 height 27
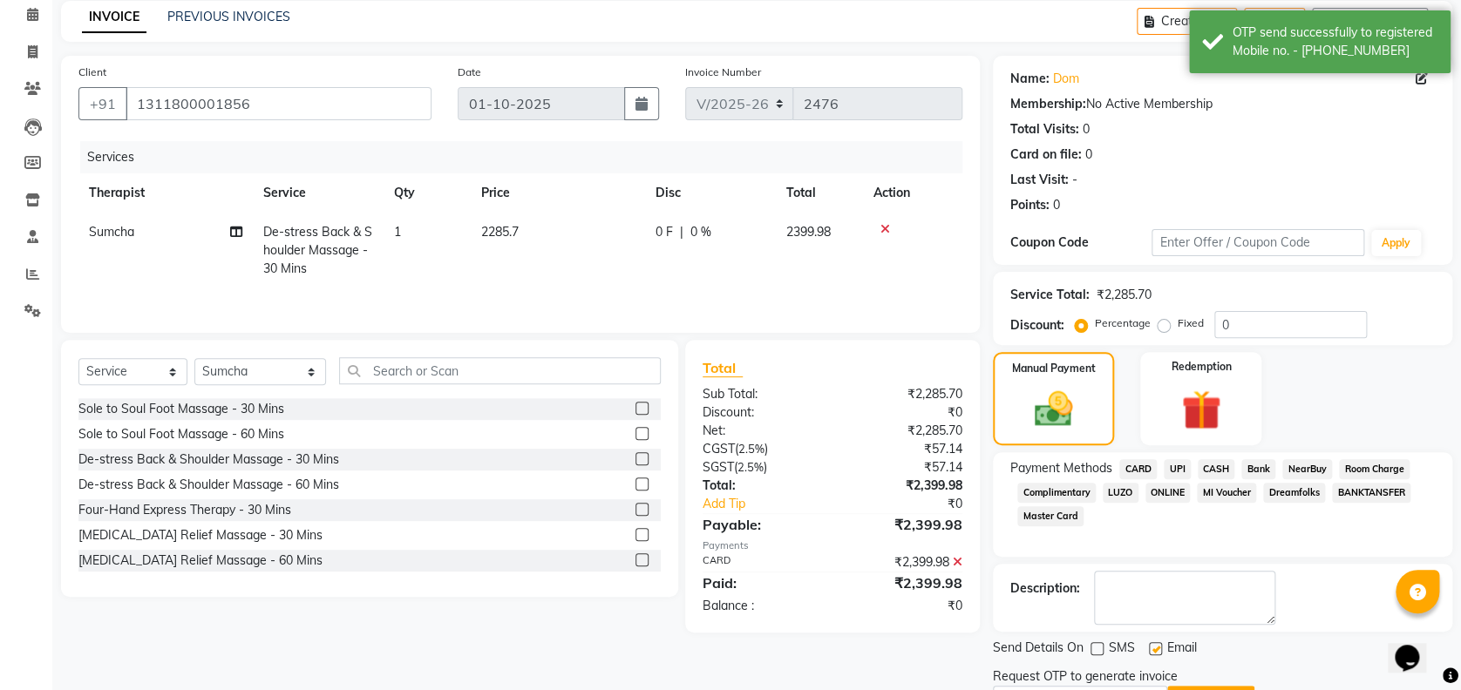
scroll to position [167, 0]
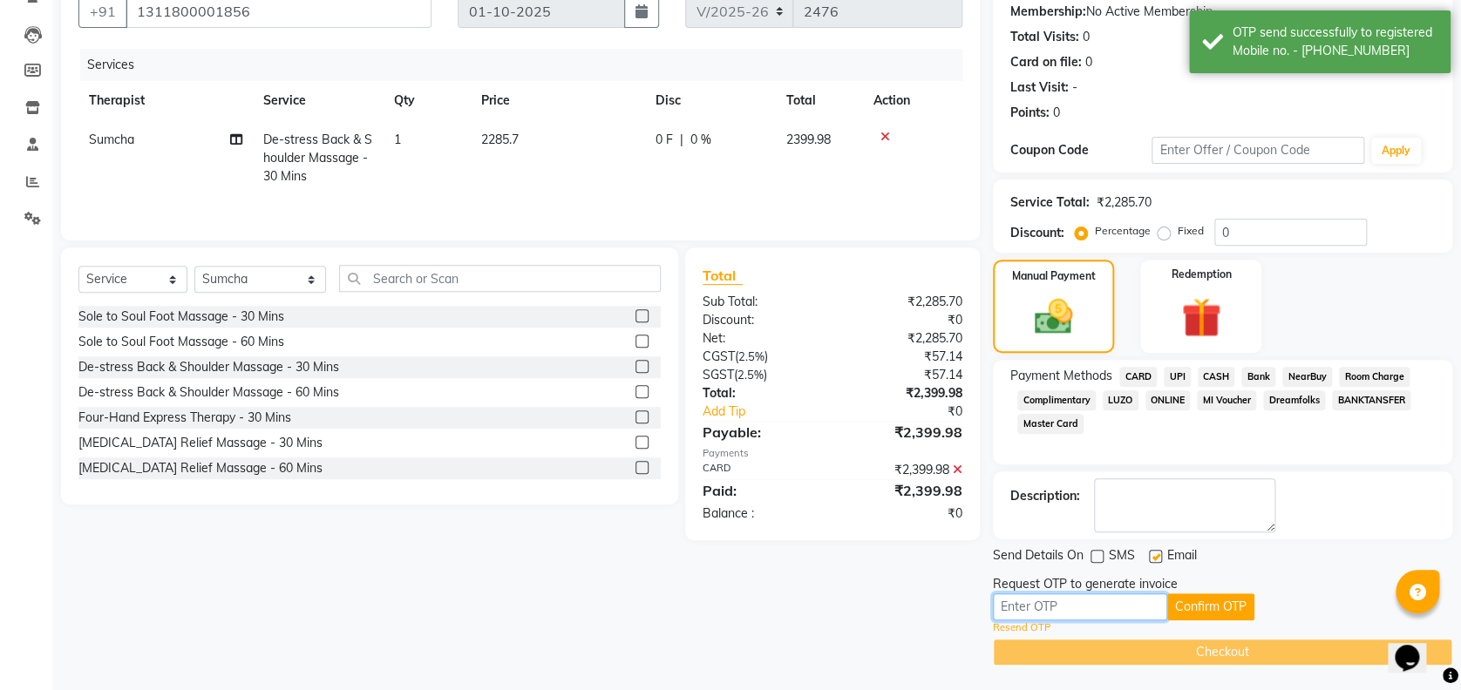
click at [1062, 614] on input "text" at bounding box center [1080, 607] width 174 height 27
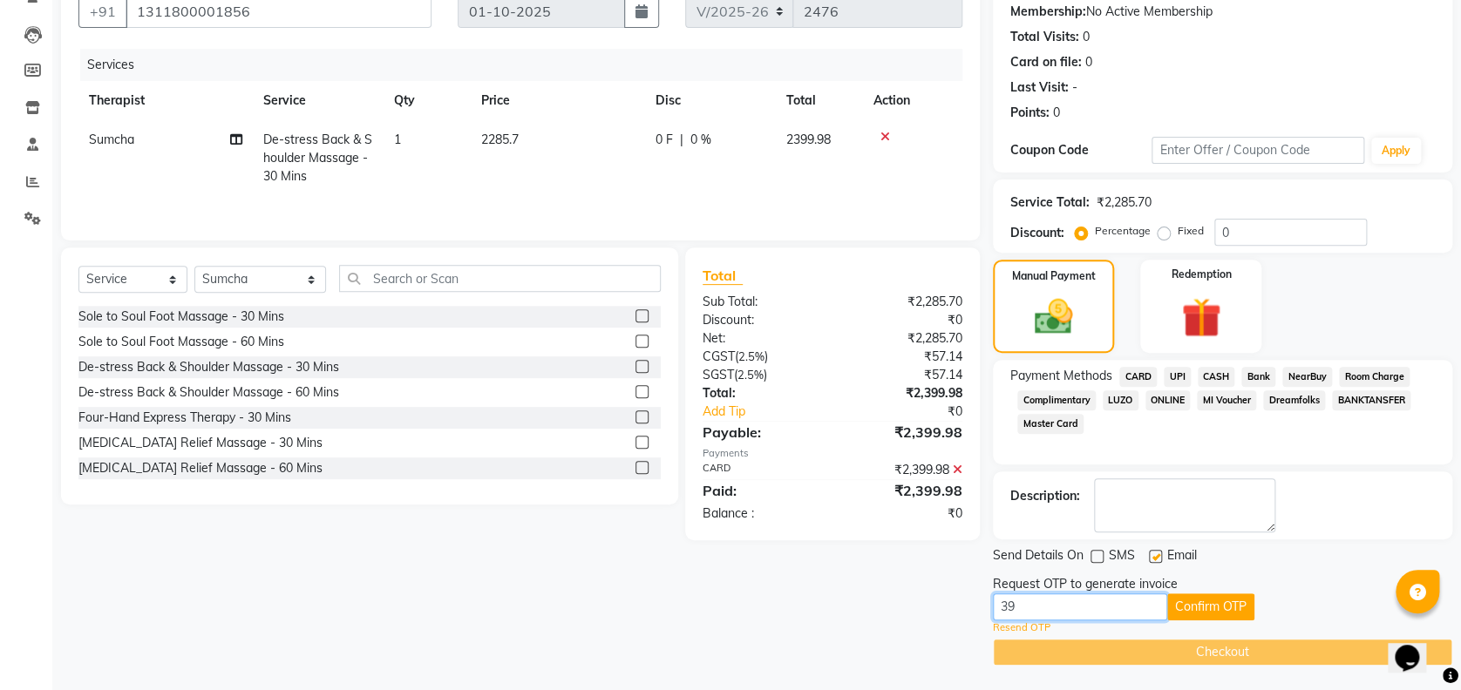
type input "3924"
click at [1216, 607] on button "Confirm OTP" at bounding box center [1210, 607] width 87 height 27
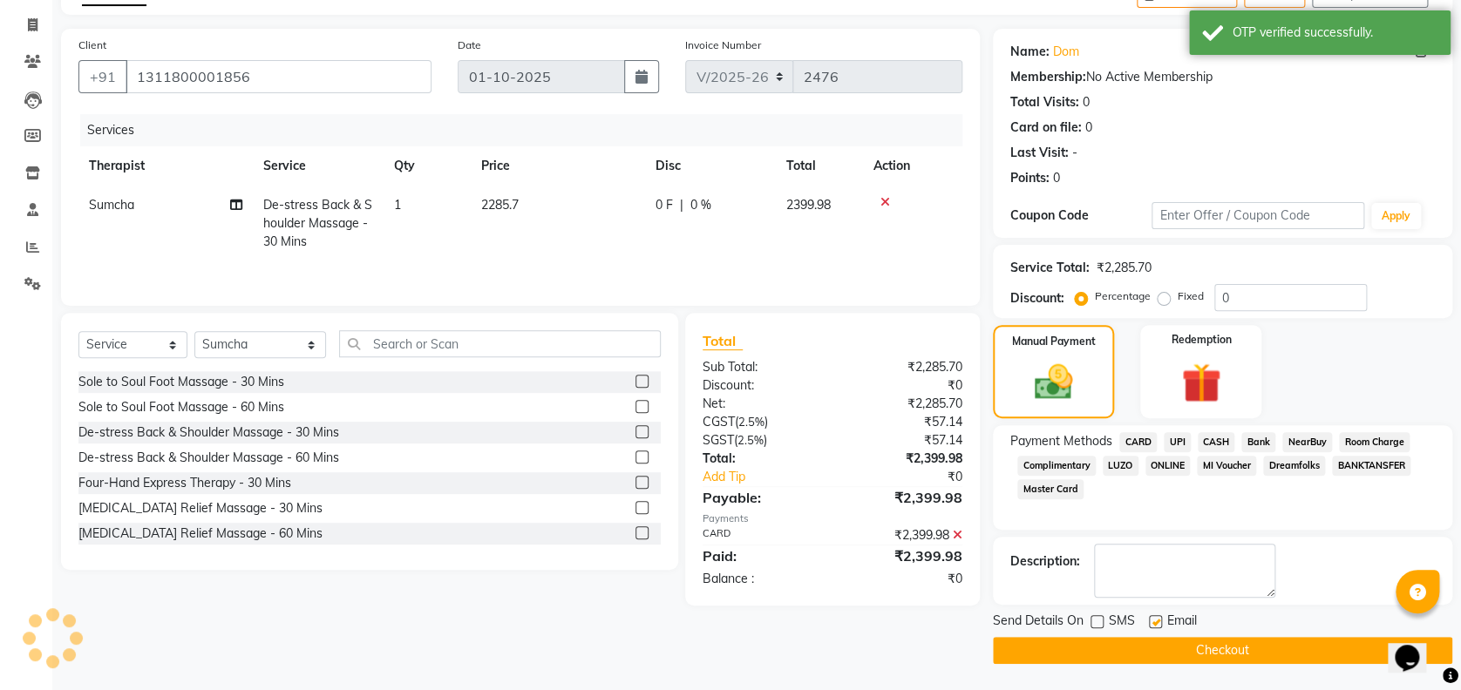
scroll to position [101, 0]
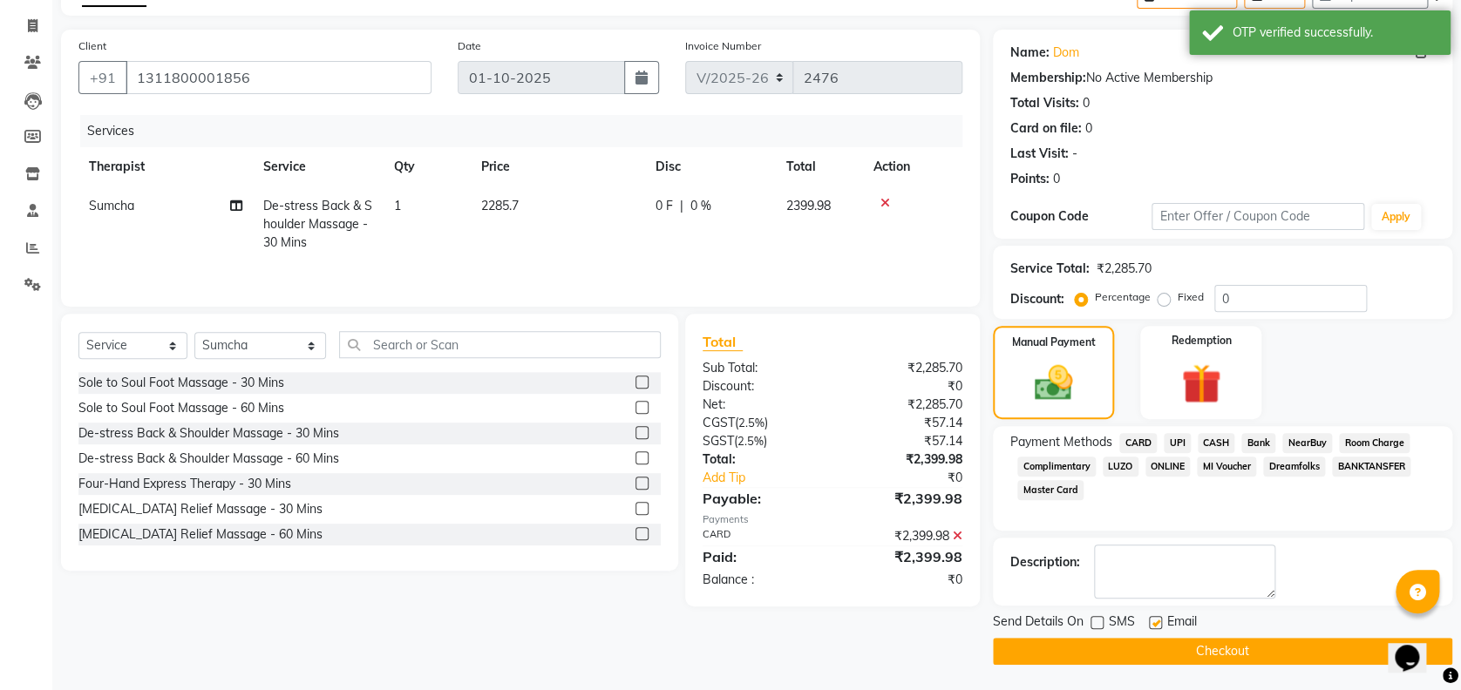
click at [1091, 648] on button "Checkout" at bounding box center [1222, 651] width 459 height 27
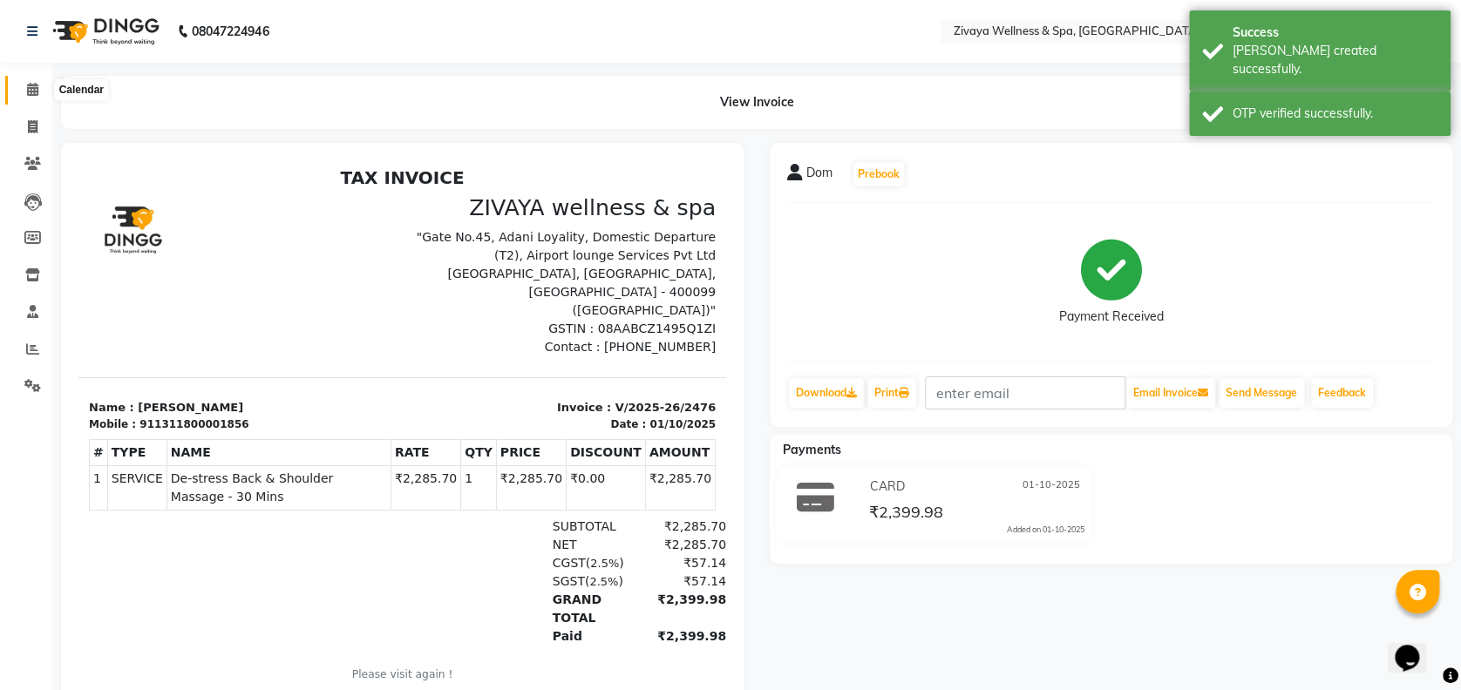
click at [36, 93] on icon at bounding box center [32, 89] width 11 height 13
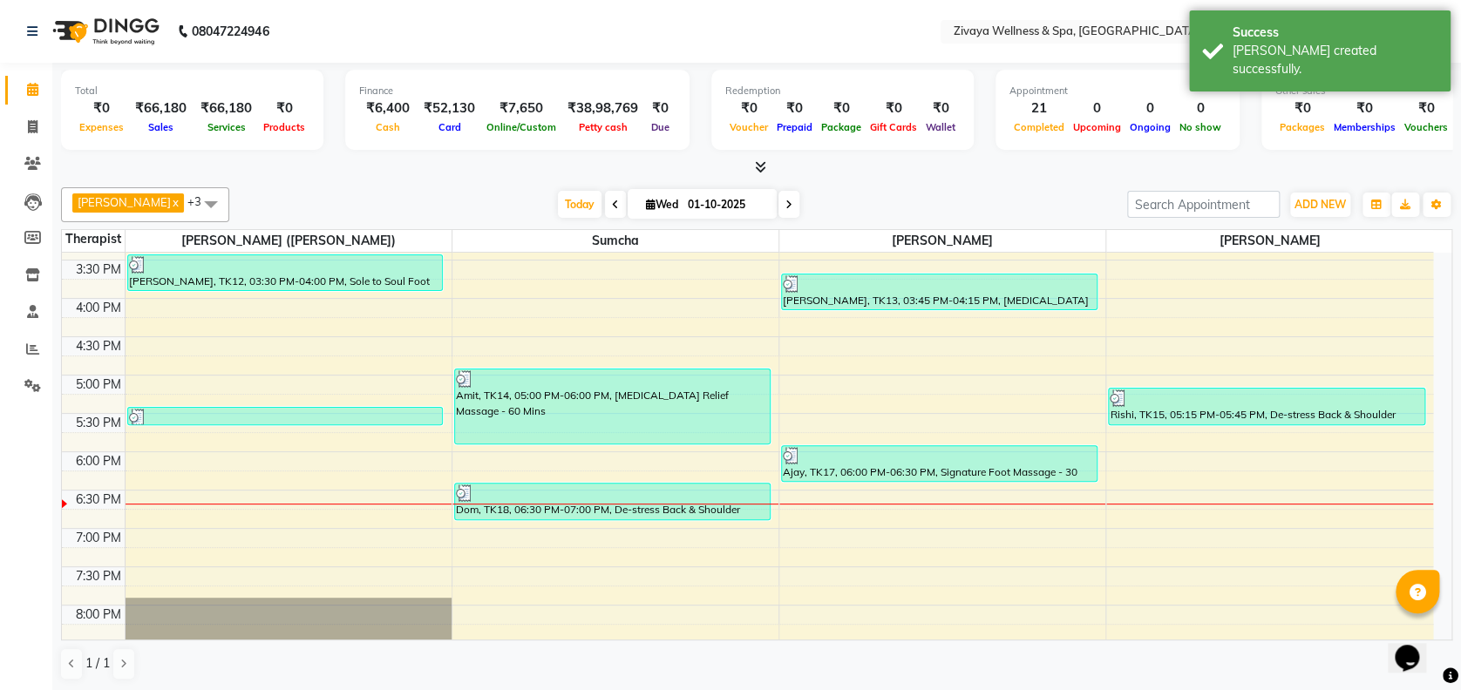
scroll to position [1190, 0]
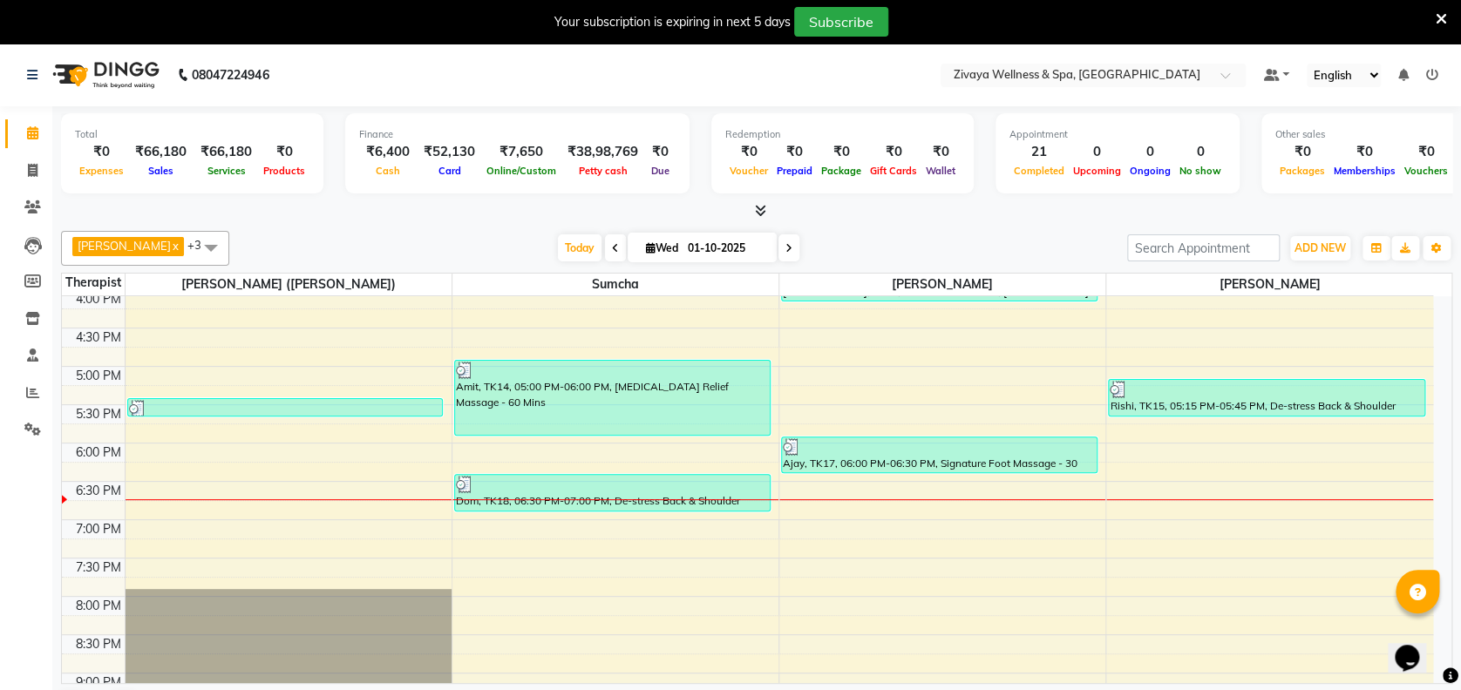
scroll to position [1238, 0]
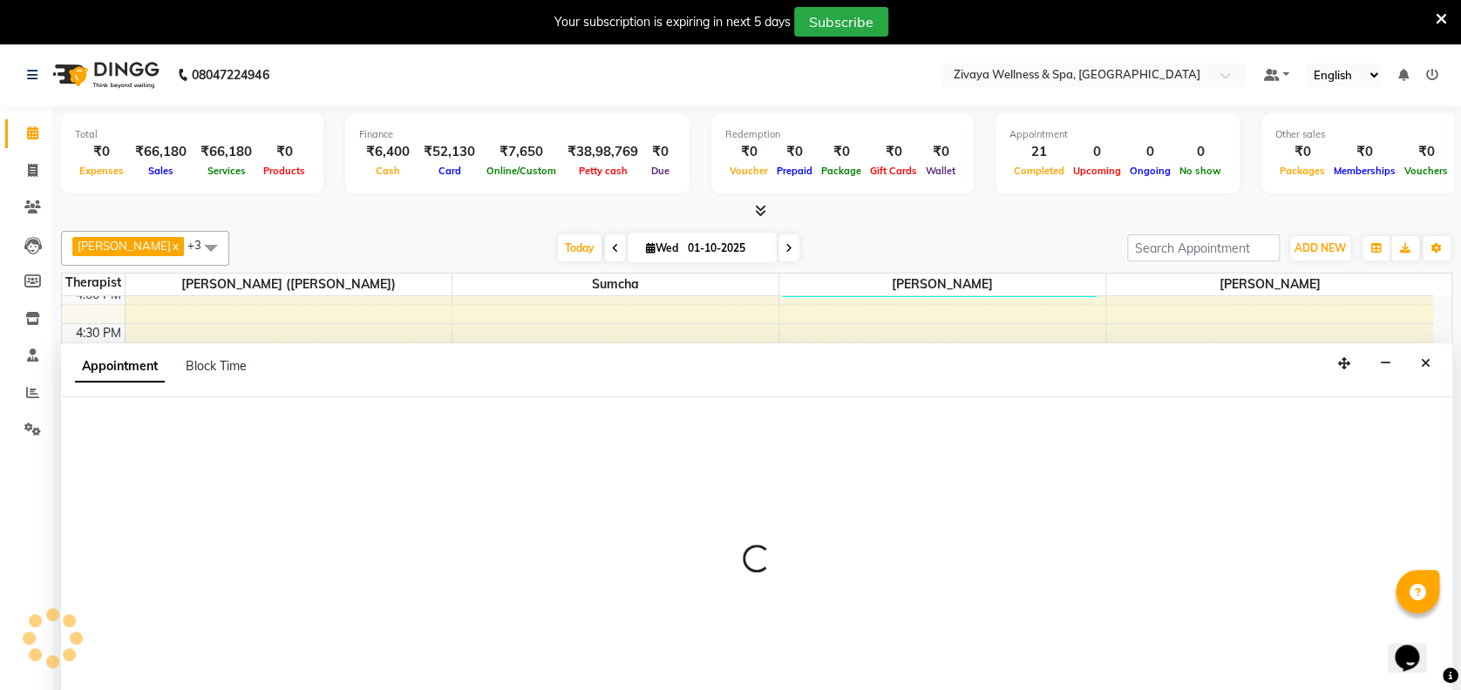
select select "80331"
select select "1125"
select select "tentative"
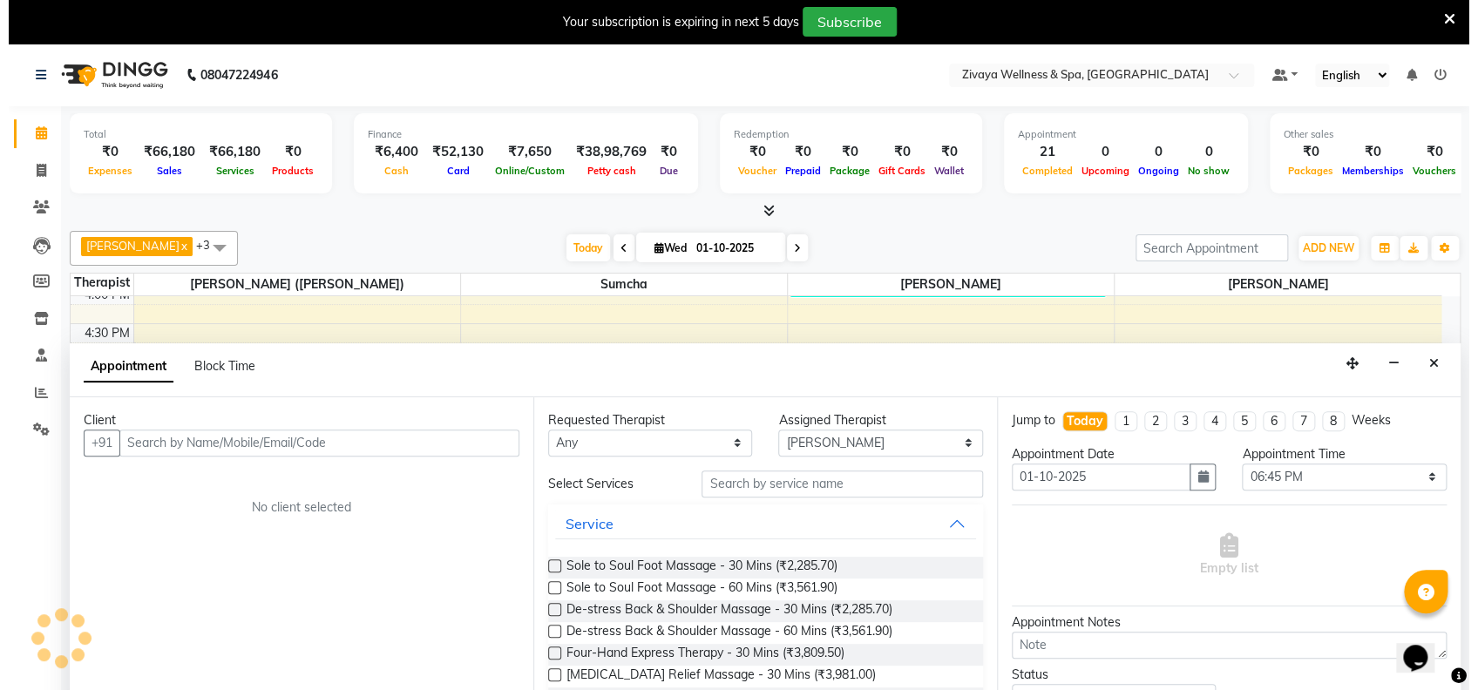
scroll to position [44, 0]
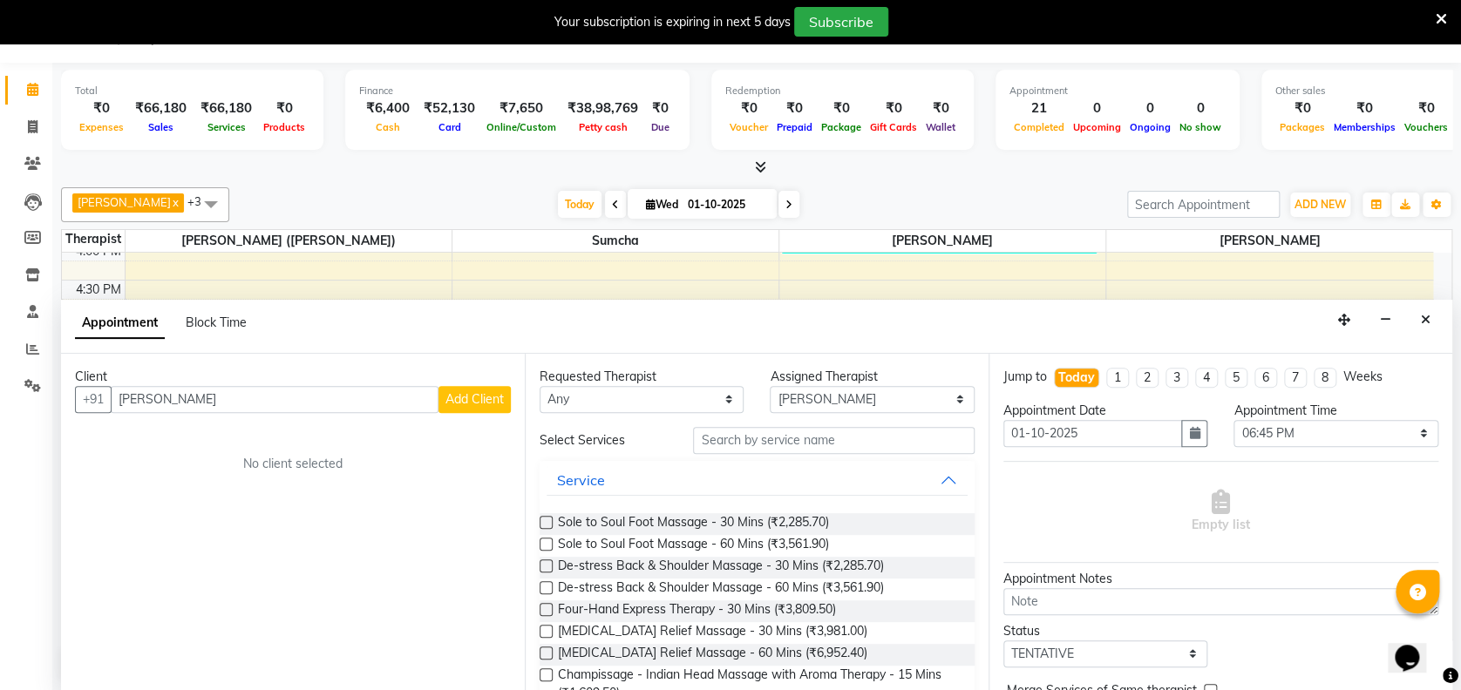
type input "[PERSON_NAME]"
click at [453, 396] on span "Add Client" at bounding box center [474, 399] width 58 height 16
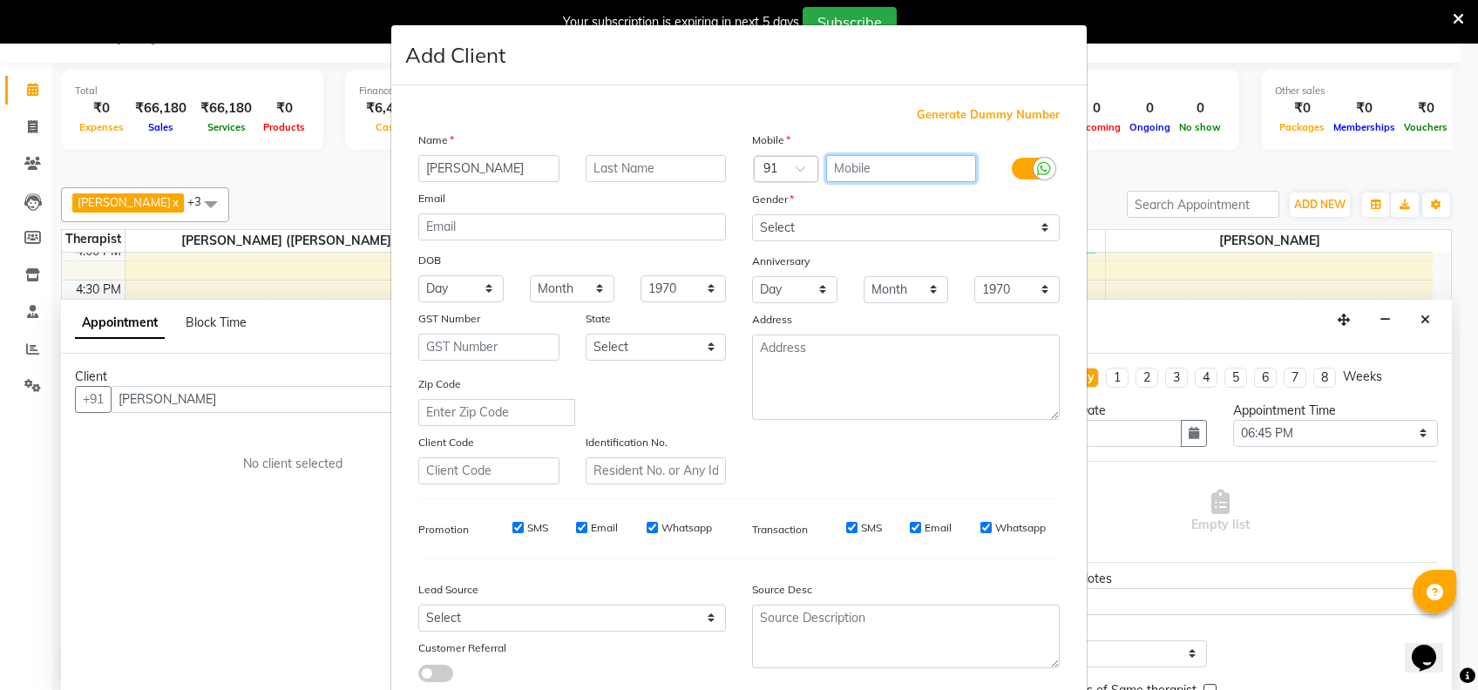
click at [899, 166] on input "text" at bounding box center [901, 168] width 151 height 27
type input "9707619781"
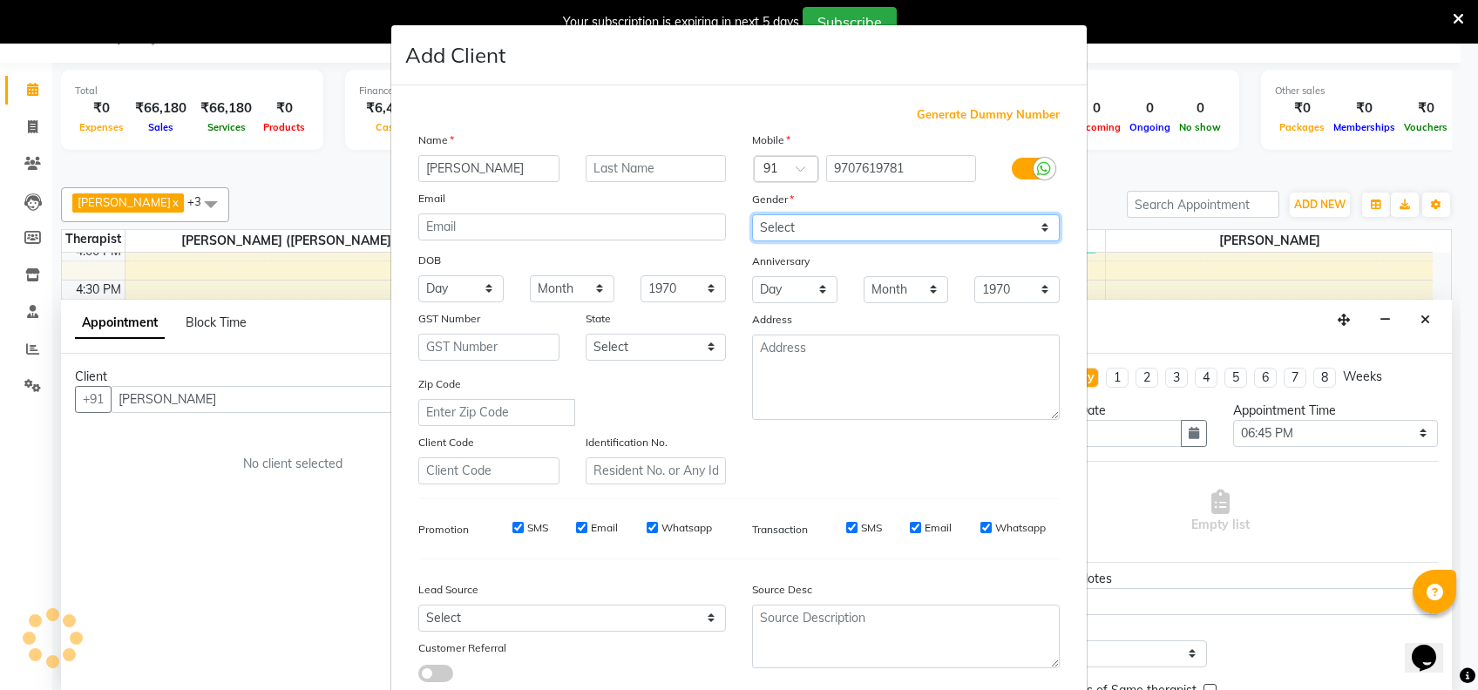
click at [869, 219] on select "Select [DEMOGRAPHIC_DATA] [DEMOGRAPHIC_DATA] Other Prefer Not To Say" at bounding box center [906, 227] width 308 height 27
select select "[DEMOGRAPHIC_DATA]"
click at [752, 214] on select "Select [DEMOGRAPHIC_DATA] [DEMOGRAPHIC_DATA] Other Prefer Not To Say" at bounding box center [906, 227] width 308 height 27
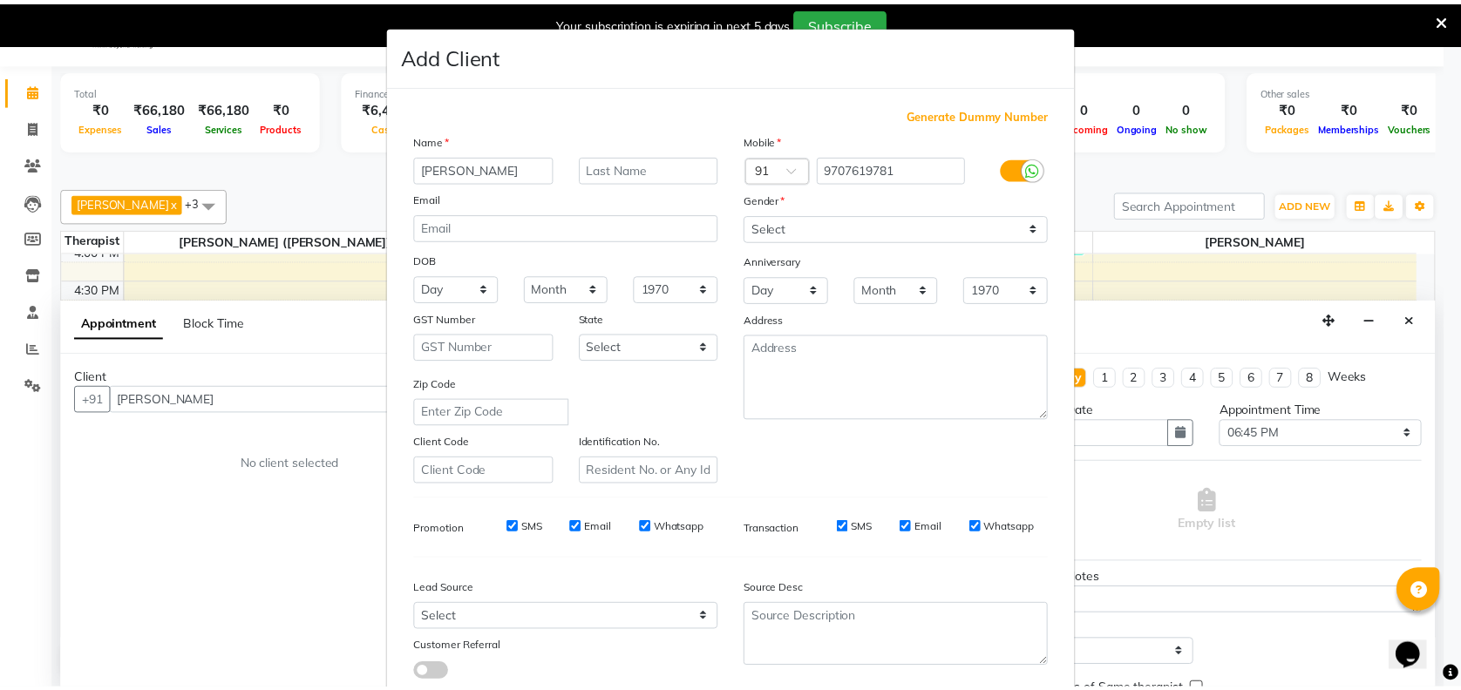
scroll to position [111, 0]
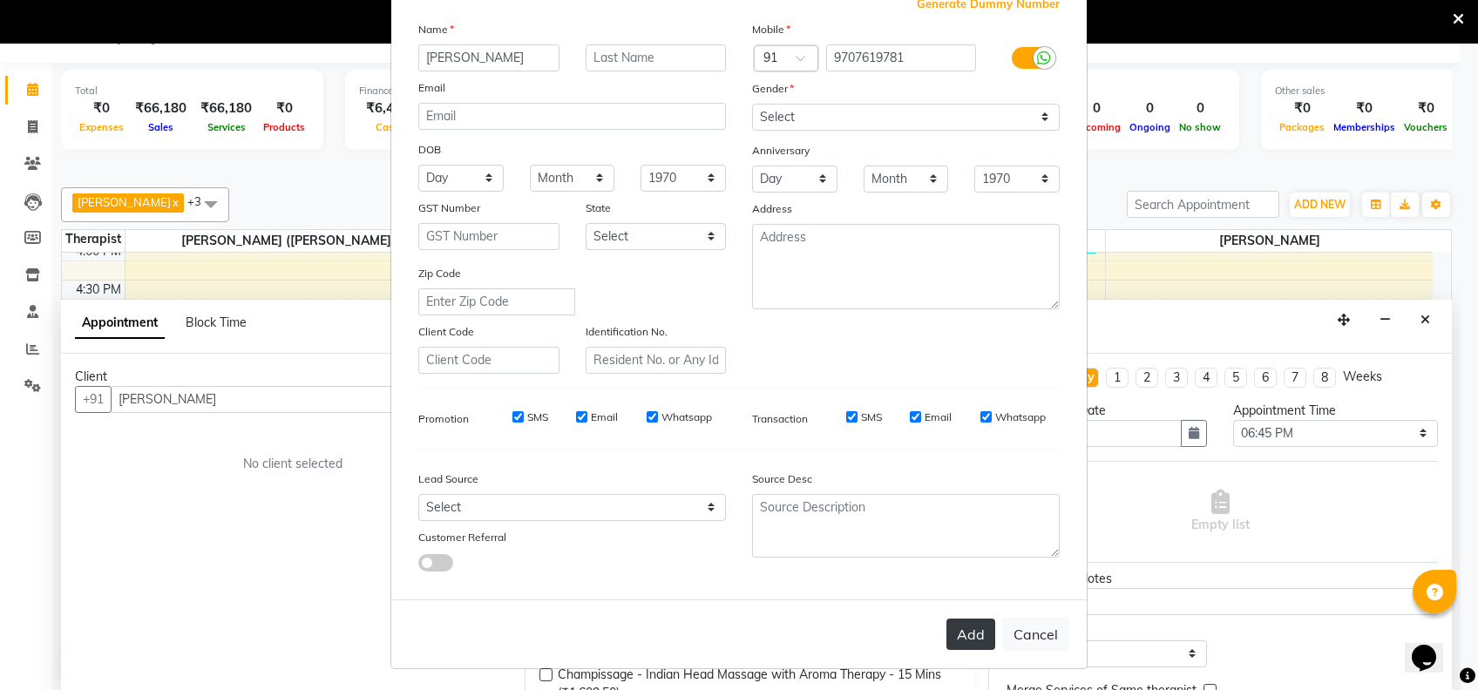
click at [953, 619] on button "Add" at bounding box center [970, 634] width 49 height 31
type input "9707619781"
select select
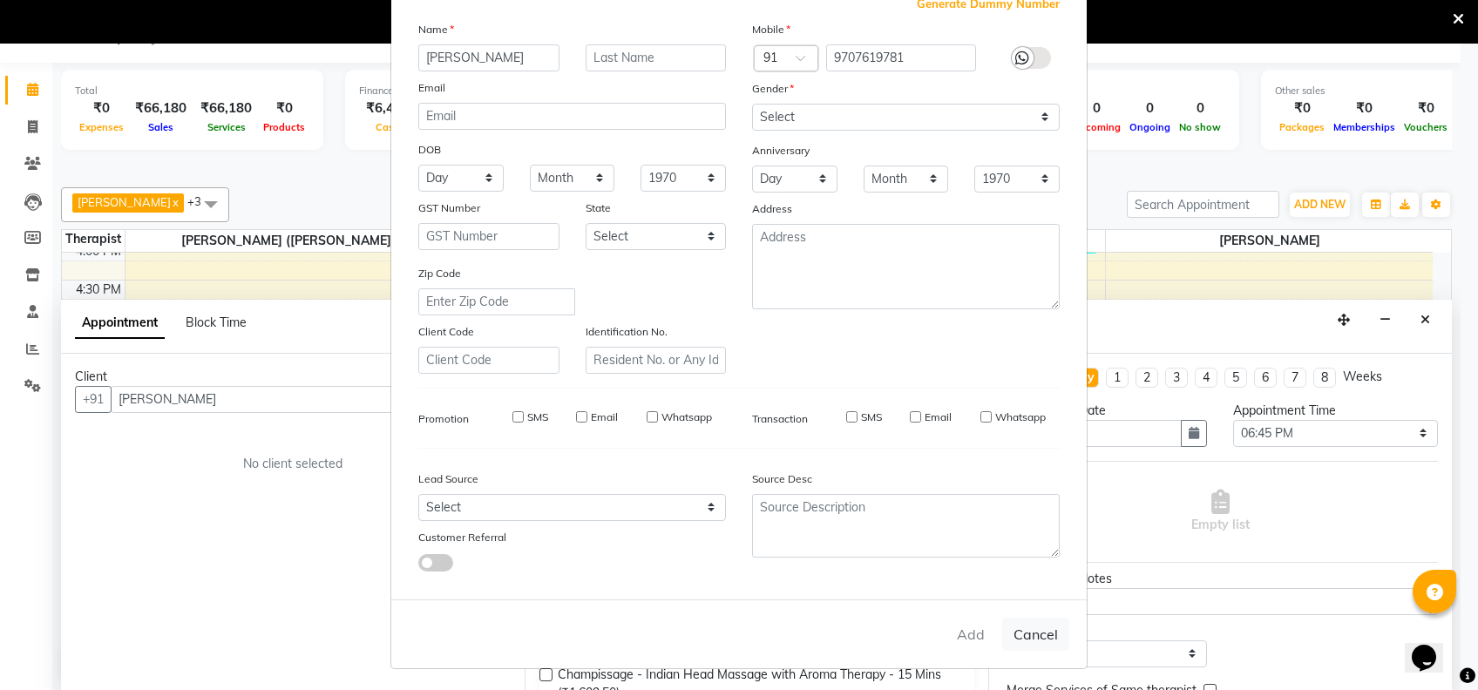
select select
checkbox input "false"
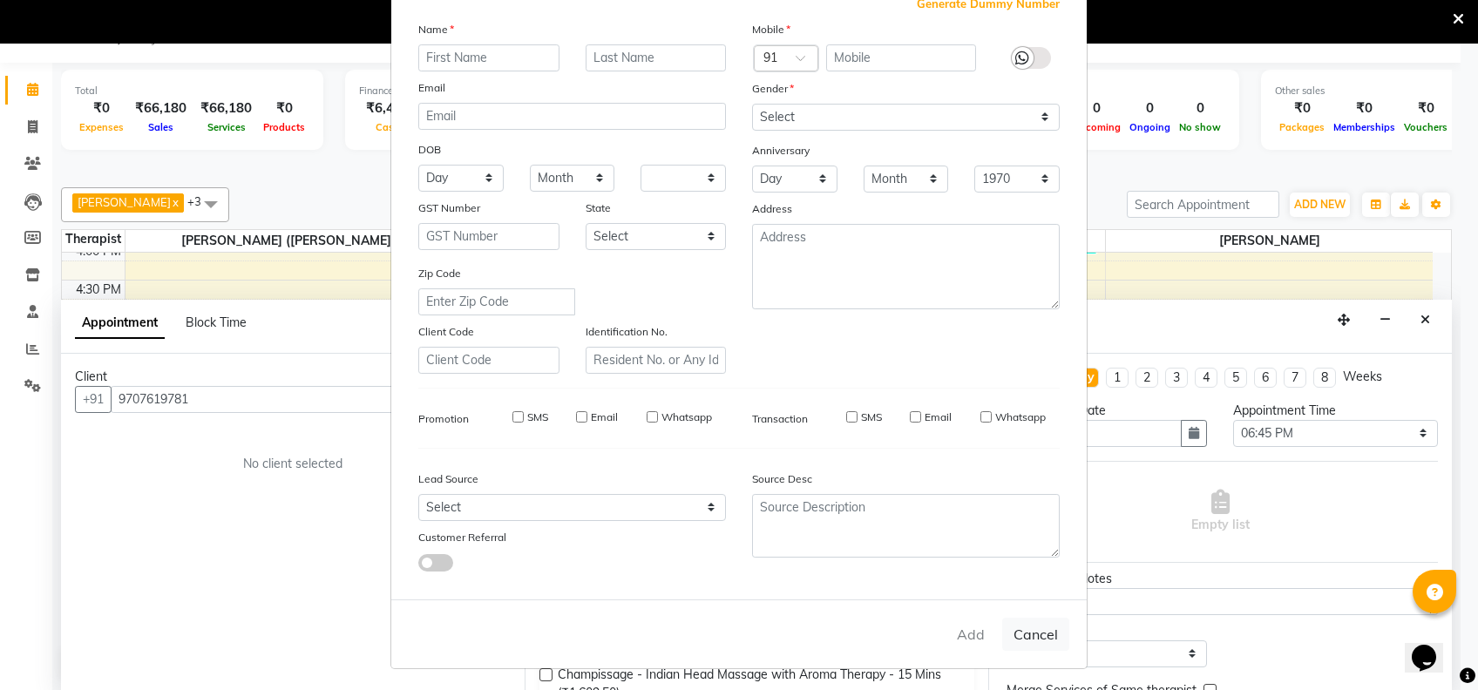
checkbox input "false"
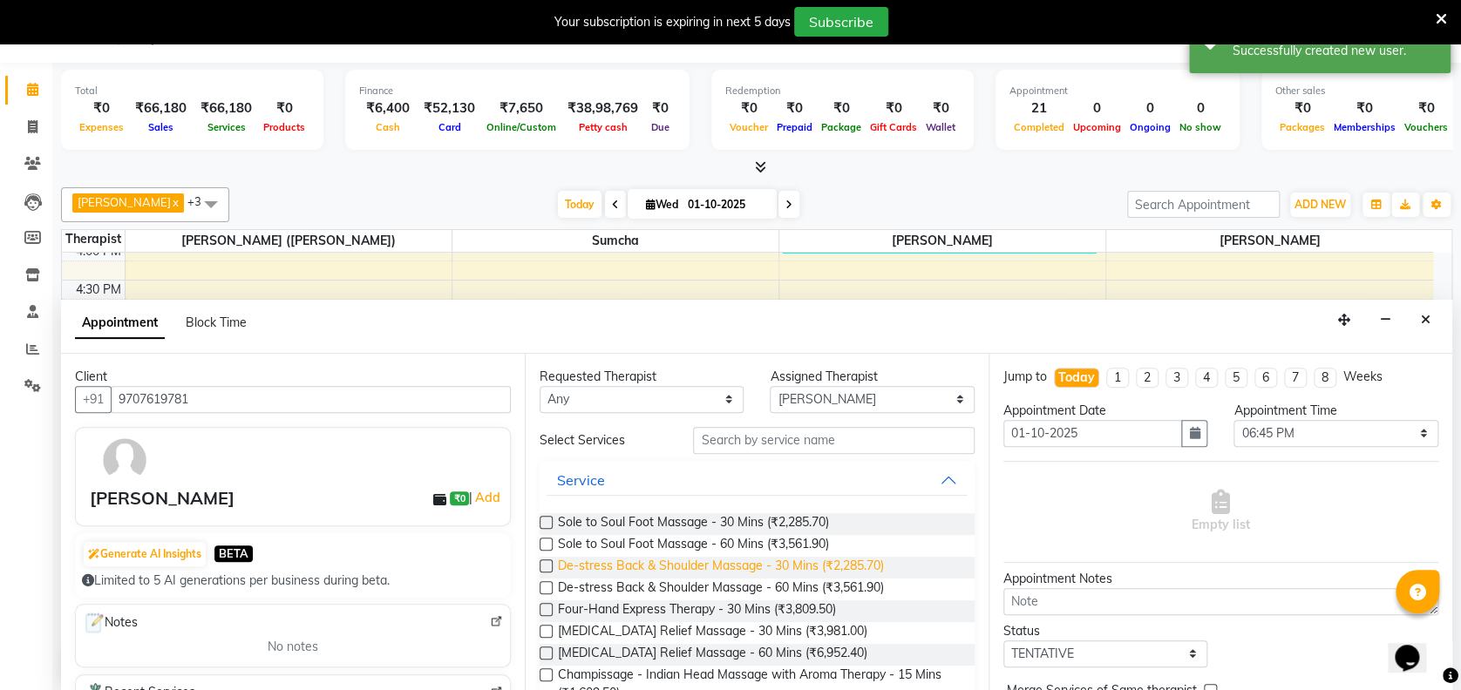
click at [697, 563] on span "De-stress Back & Shoulder Massage - 30 Mins (₹2,285.70)" at bounding box center [721, 568] width 326 height 22
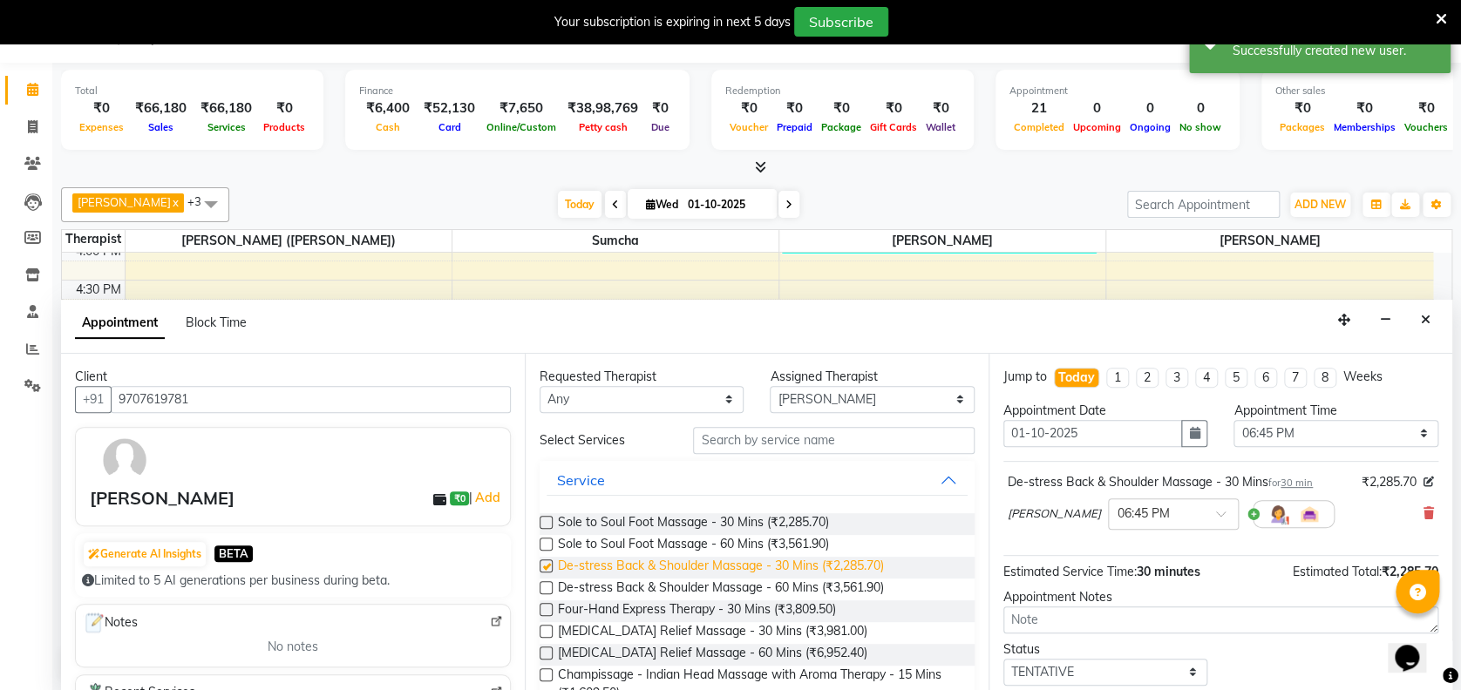
checkbox input "false"
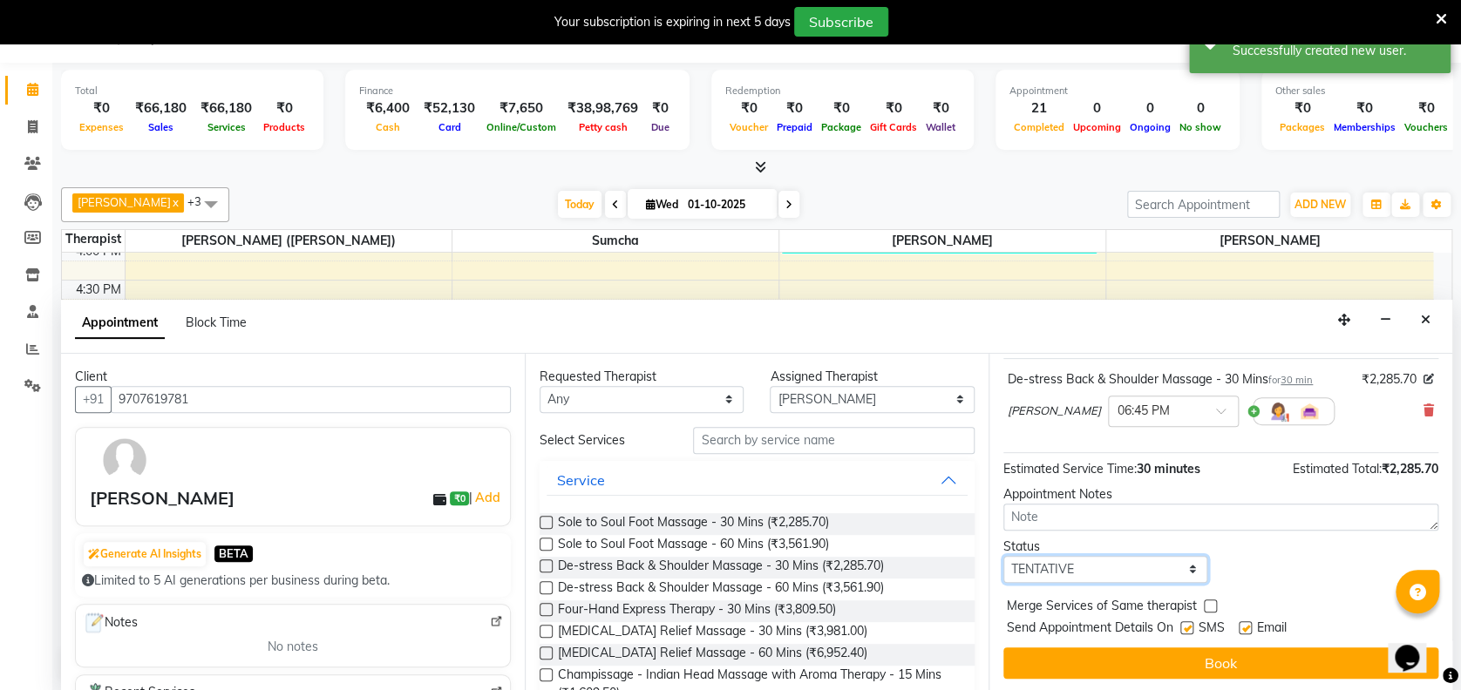
click at [1124, 567] on select "Select TENTATIVE CONFIRM CHECK-IN UPCOMING" at bounding box center [1105, 569] width 204 height 27
select select "confirm booking"
click at [1003, 556] on select "Select TENTATIVE CONFIRM CHECK-IN UPCOMING" at bounding box center [1105, 569] width 204 height 27
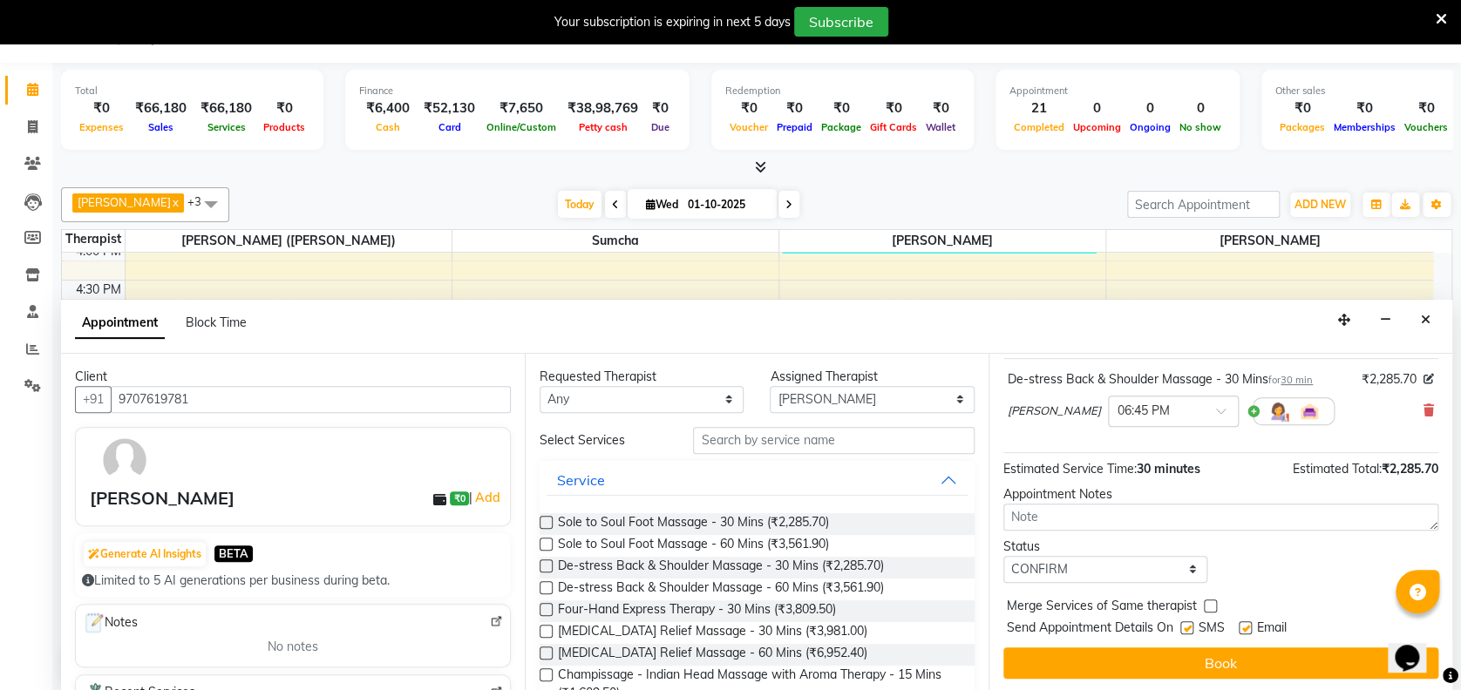
click at [1185, 627] on label at bounding box center [1186, 627] width 13 height 13
click at [1185, 627] on input "checkbox" at bounding box center [1185, 629] width 11 height 11
checkbox input "false"
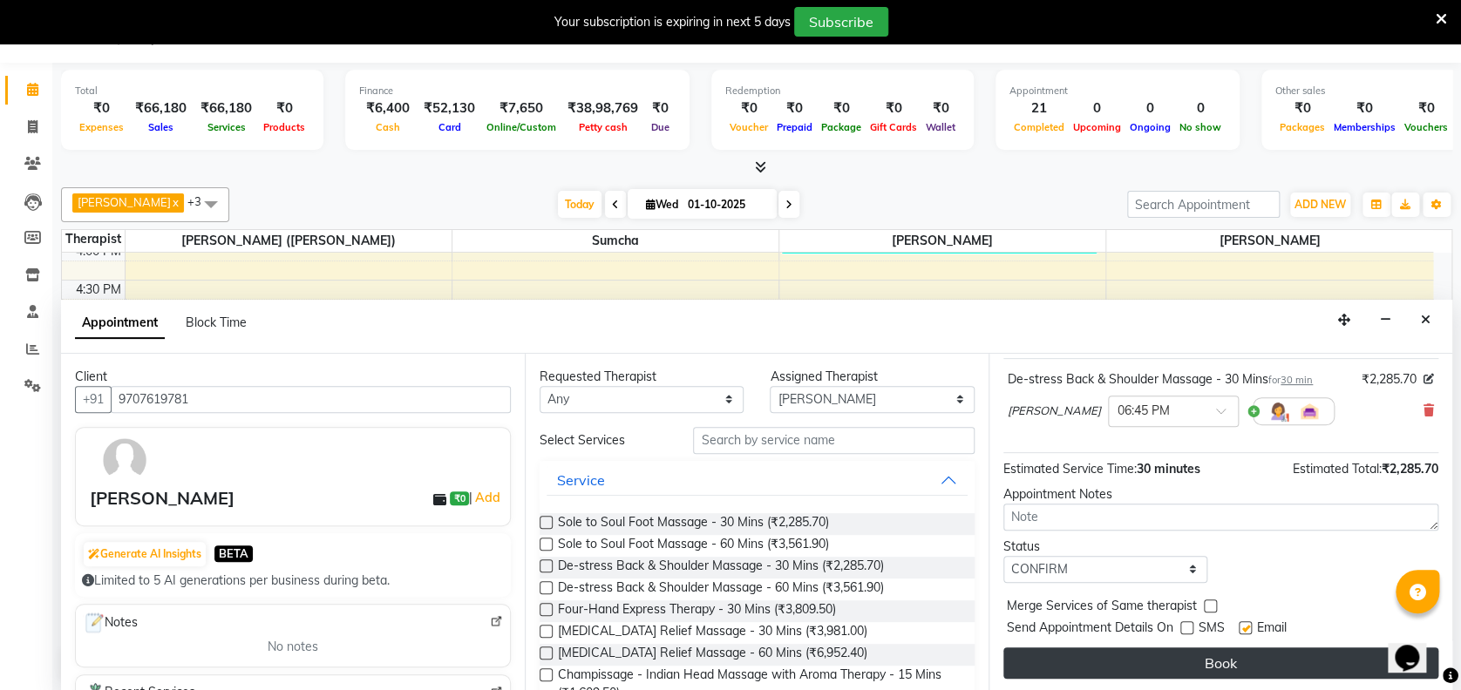
click at [1147, 665] on button "Book" at bounding box center [1220, 663] width 435 height 31
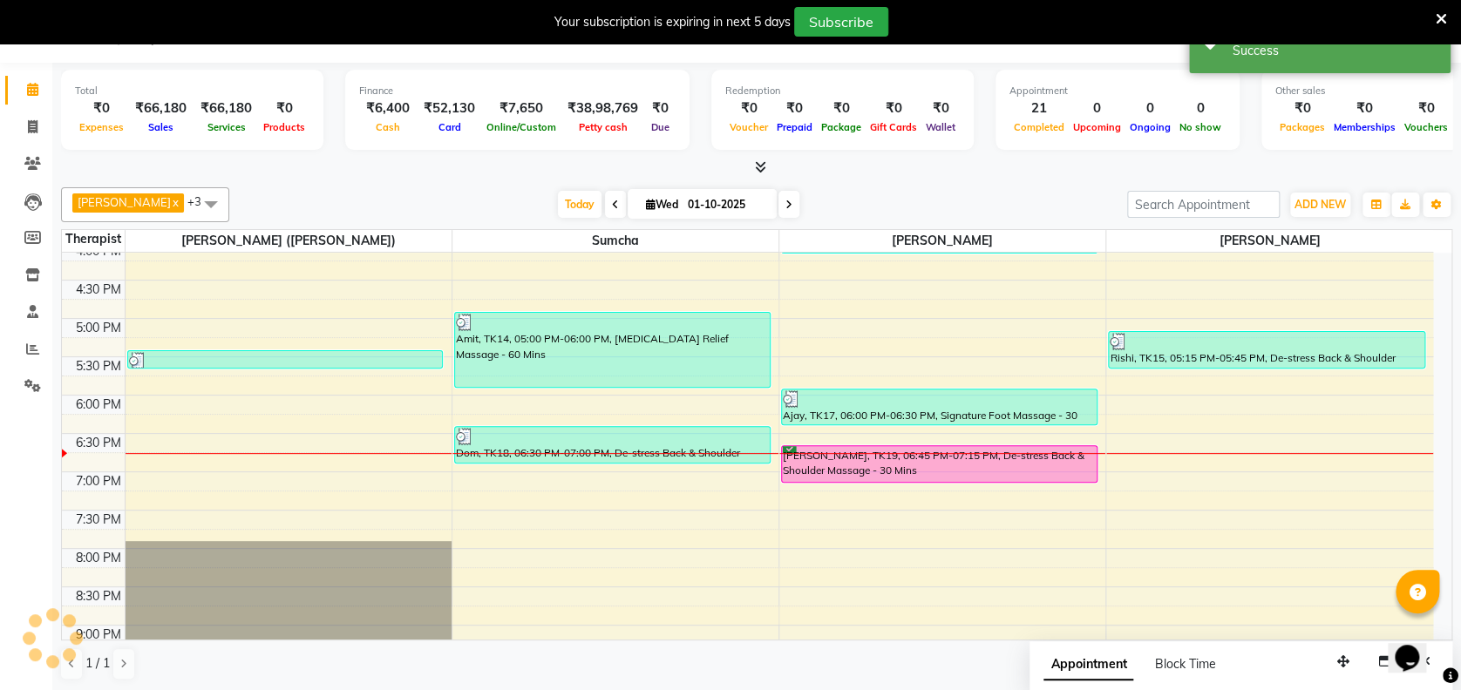
scroll to position [0, 0]
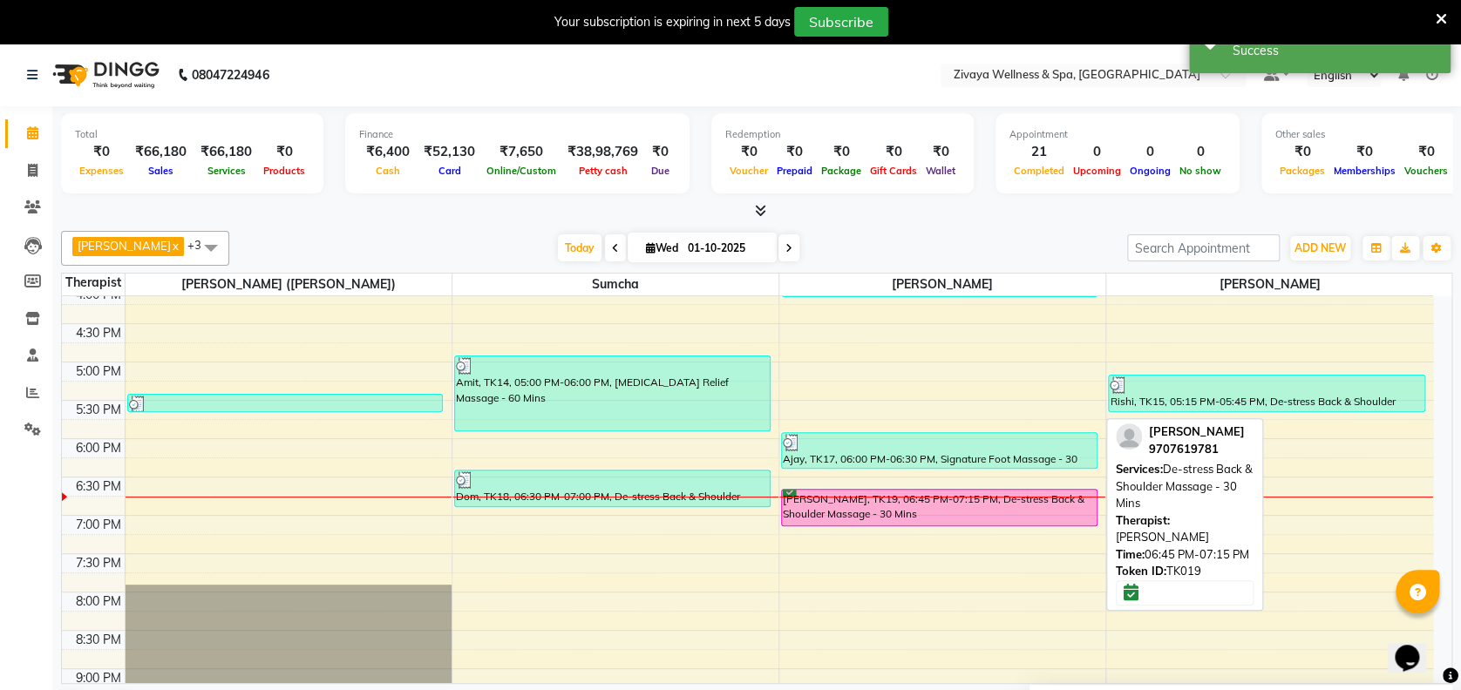
click at [956, 502] on div "[PERSON_NAME], TK19, 06:45 PM-07:15 PM, De-stress Back & Shoulder Massage - 30 …" at bounding box center [939, 508] width 315 height 36
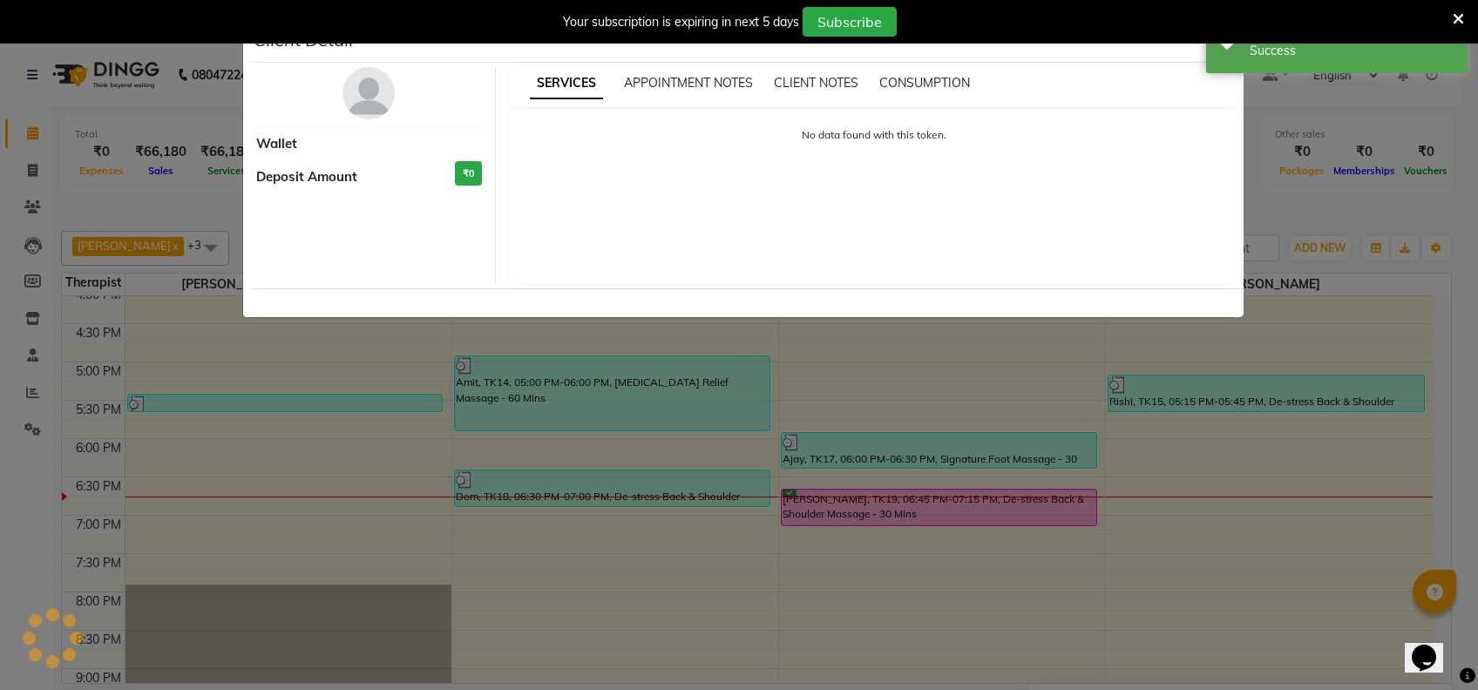
select select "6"
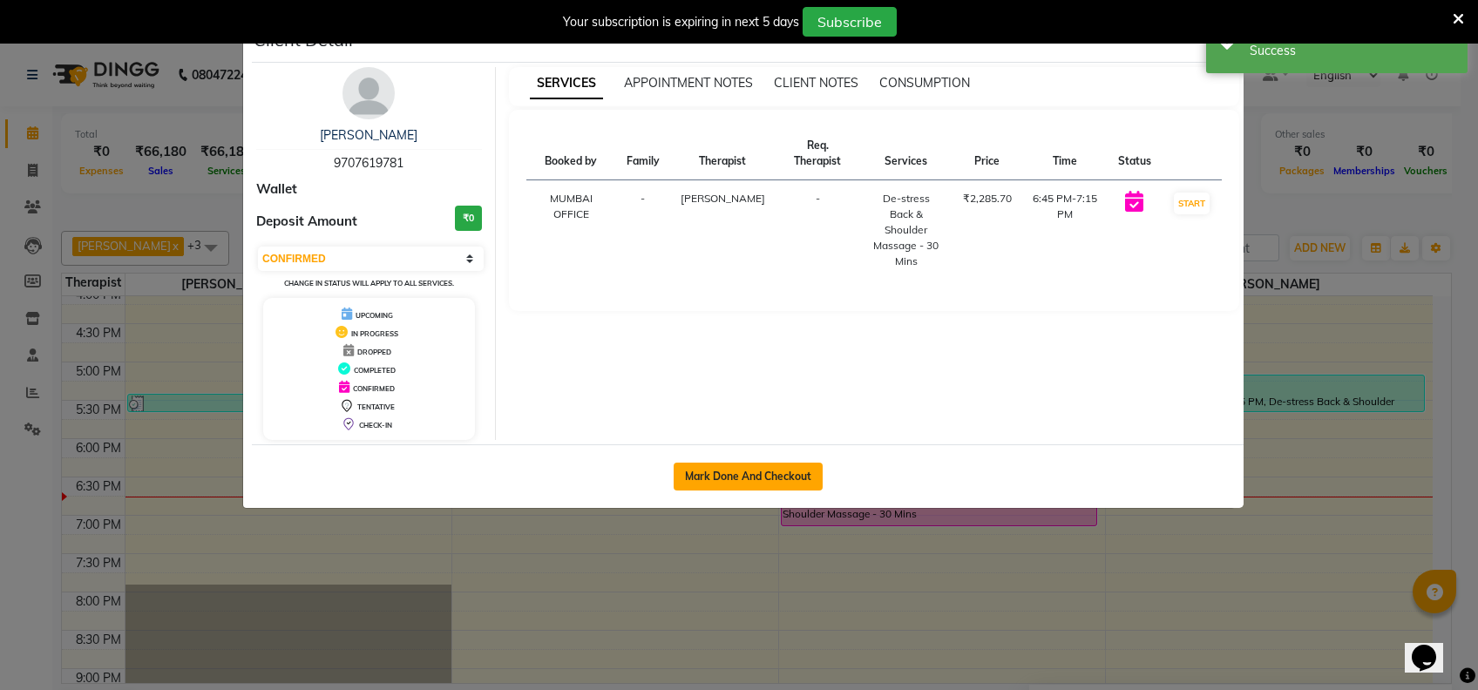
click at [793, 466] on button "Mark Done And Checkout" at bounding box center [748, 477] width 149 height 28
select select "7072"
select select "service"
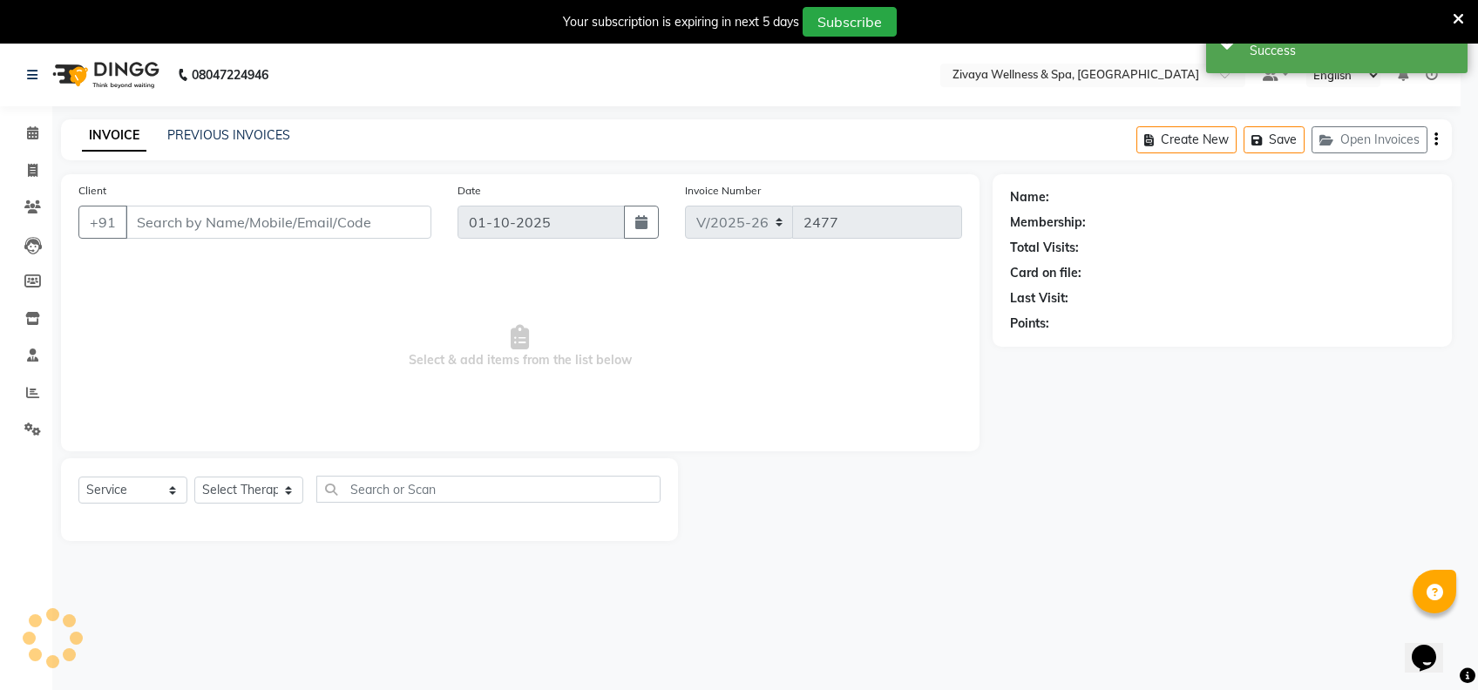
select select "3"
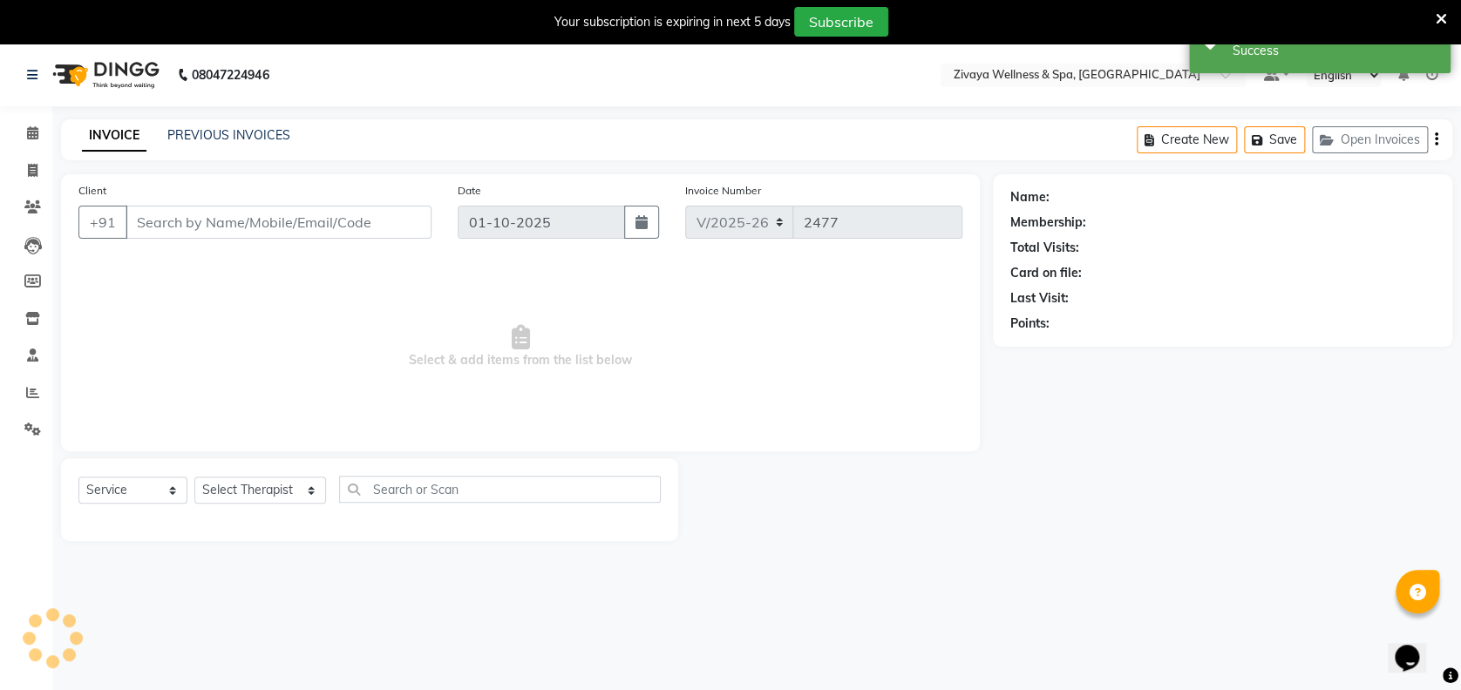
type input "9707619781"
select select "80331"
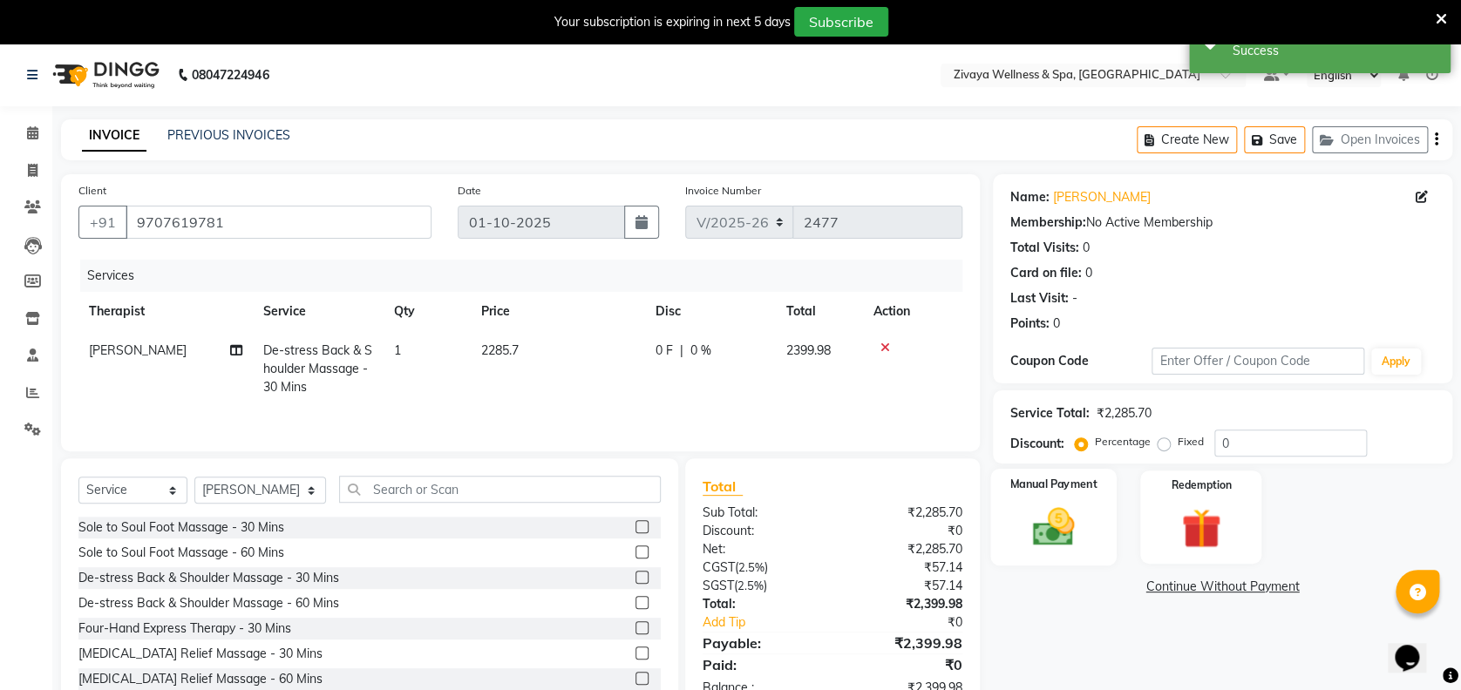
click at [1035, 517] on img at bounding box center [1053, 527] width 67 height 48
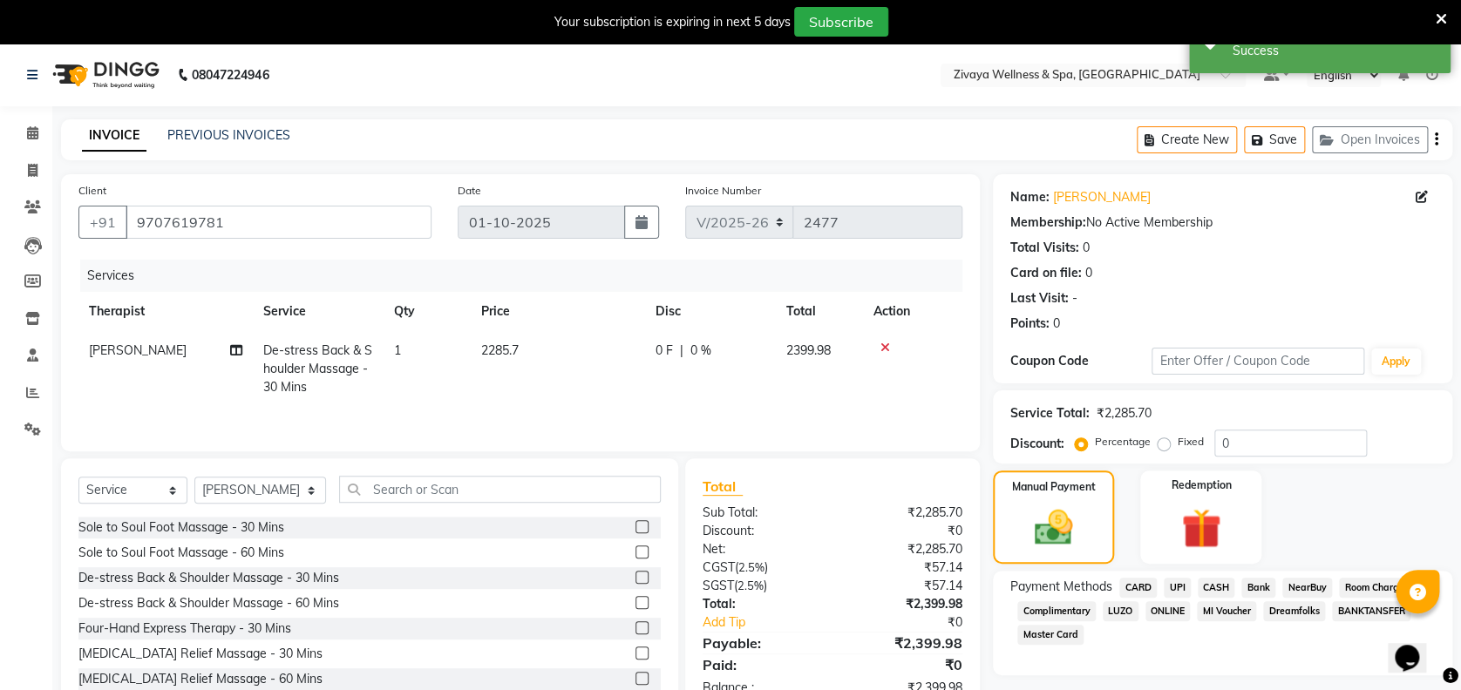
click at [1136, 585] on span "CARD" at bounding box center [1137, 588] width 37 height 20
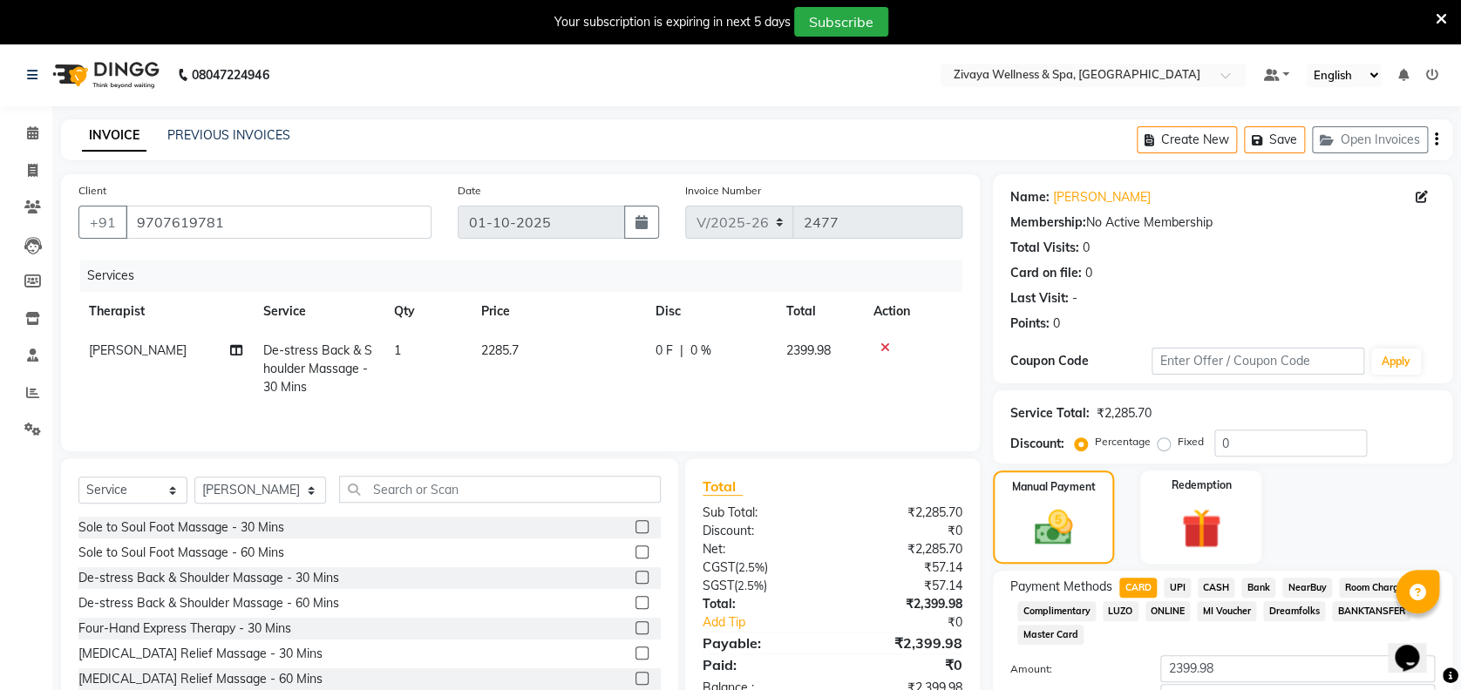
scroll to position [119, 0]
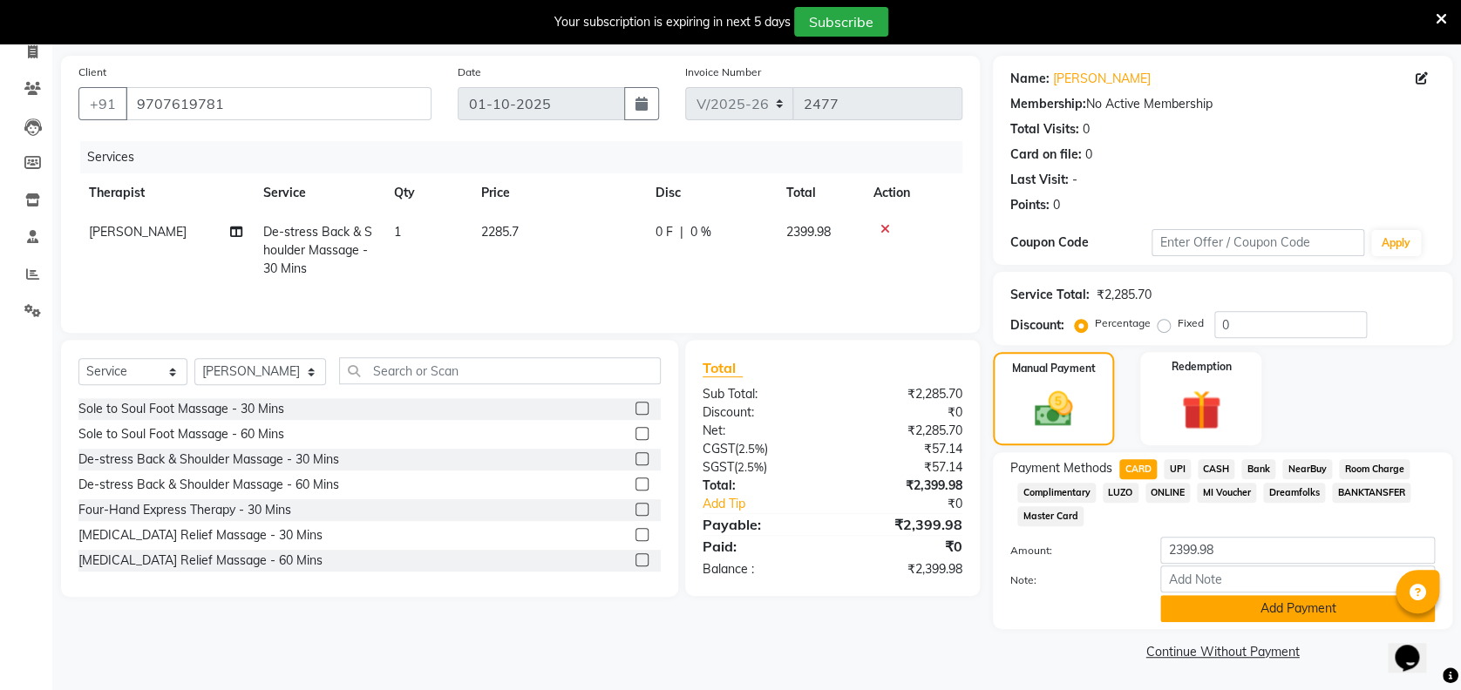
click at [1223, 604] on button "Add Payment" at bounding box center [1297, 608] width 275 height 27
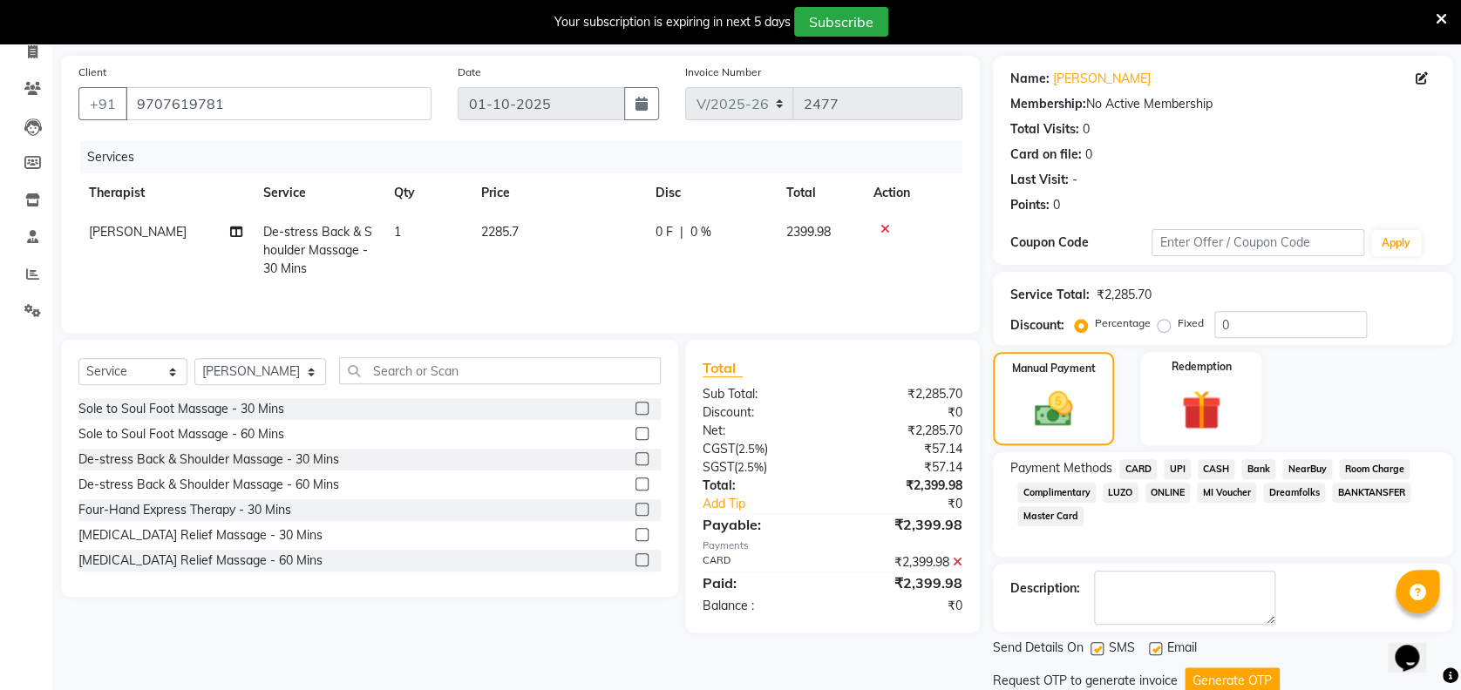
scroll to position [179, 0]
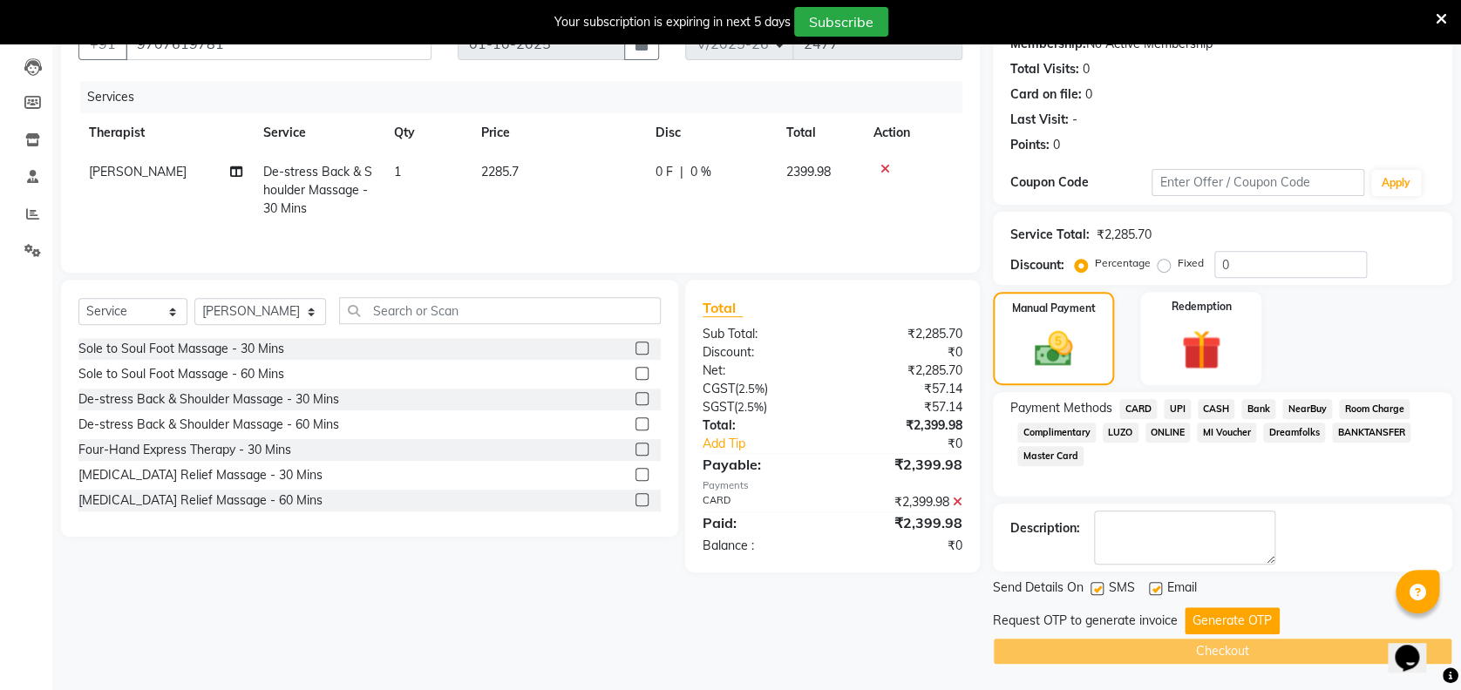
click at [1095, 587] on label at bounding box center [1096, 588] width 13 height 13
click at [1095, 587] on input "checkbox" at bounding box center [1095, 589] width 11 height 11
checkbox input "false"
click at [1206, 614] on button "Generate OTP" at bounding box center [1231, 620] width 95 height 27
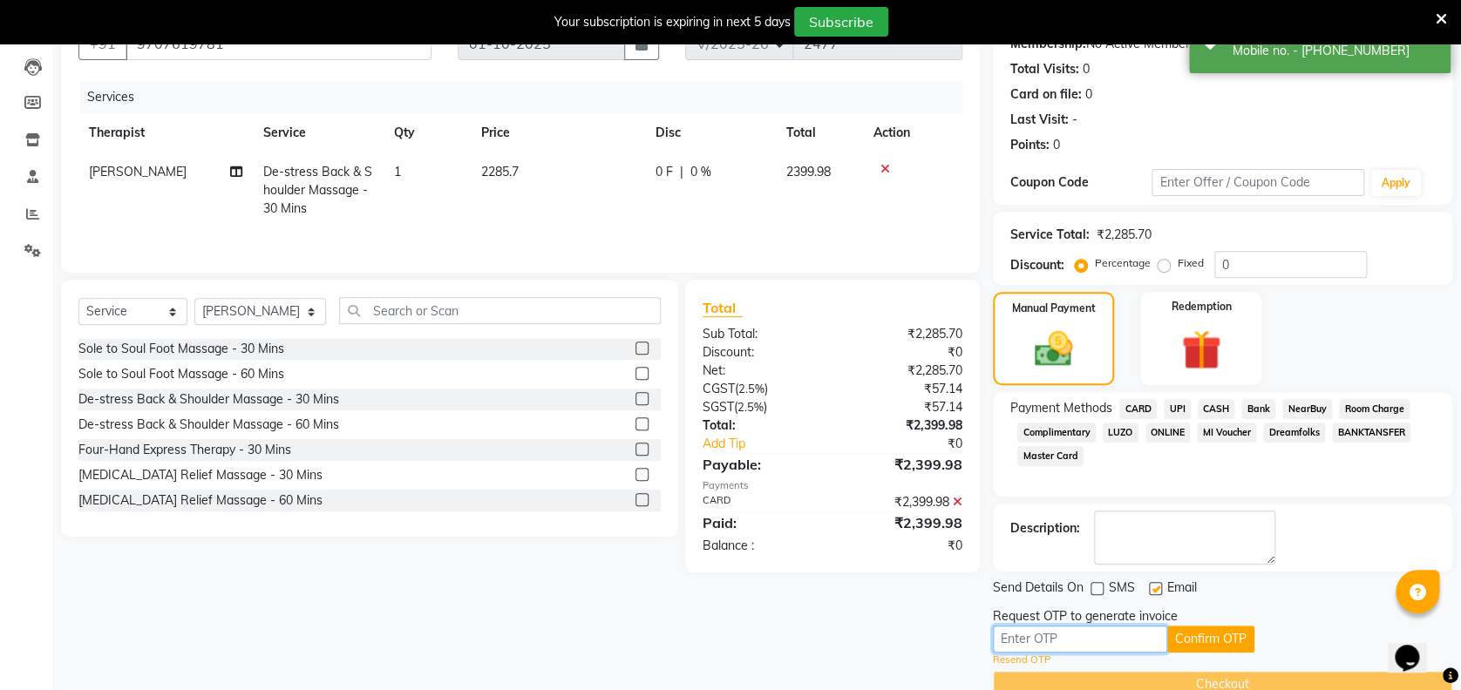
click at [1094, 641] on input "text" at bounding box center [1080, 639] width 174 height 27
type input "3924"
click at [1198, 632] on button "Confirm OTP" at bounding box center [1210, 639] width 87 height 27
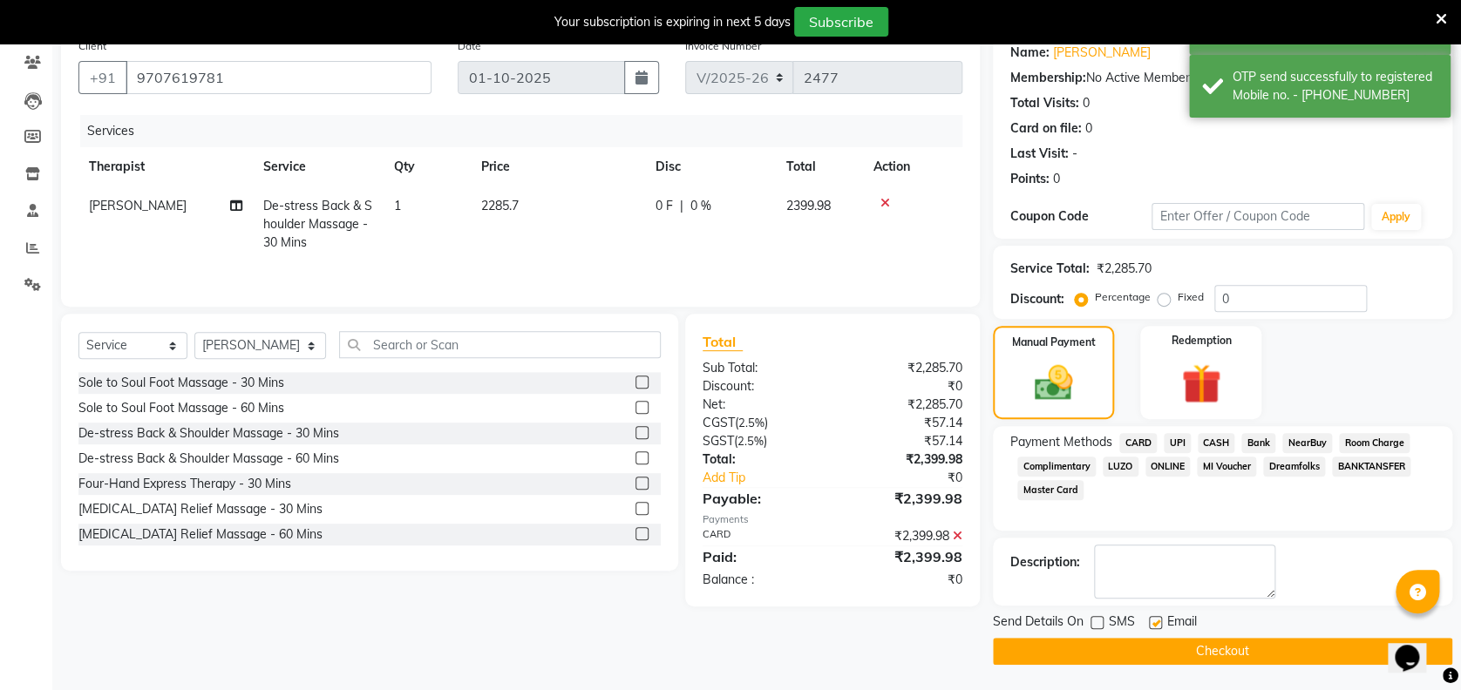
click at [1141, 647] on button "Checkout" at bounding box center [1222, 651] width 459 height 27
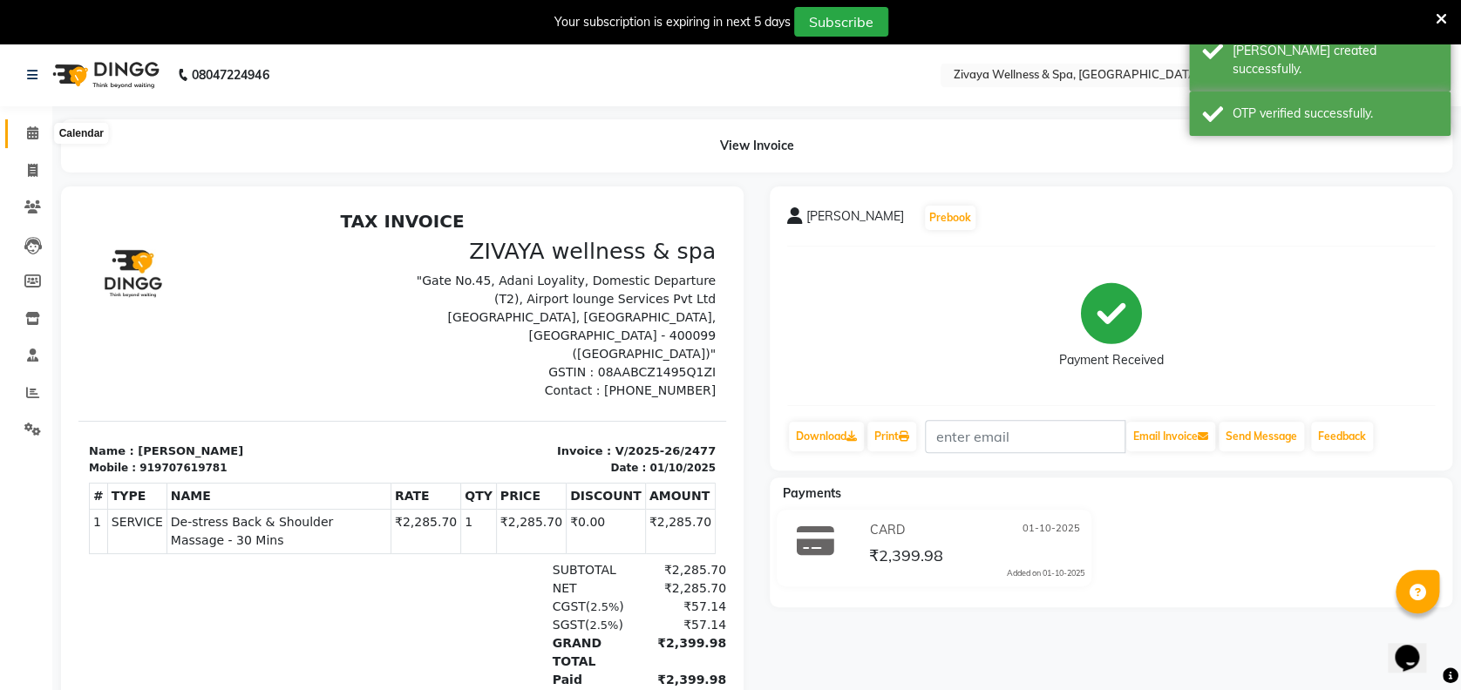
click at [29, 137] on icon at bounding box center [32, 132] width 11 height 13
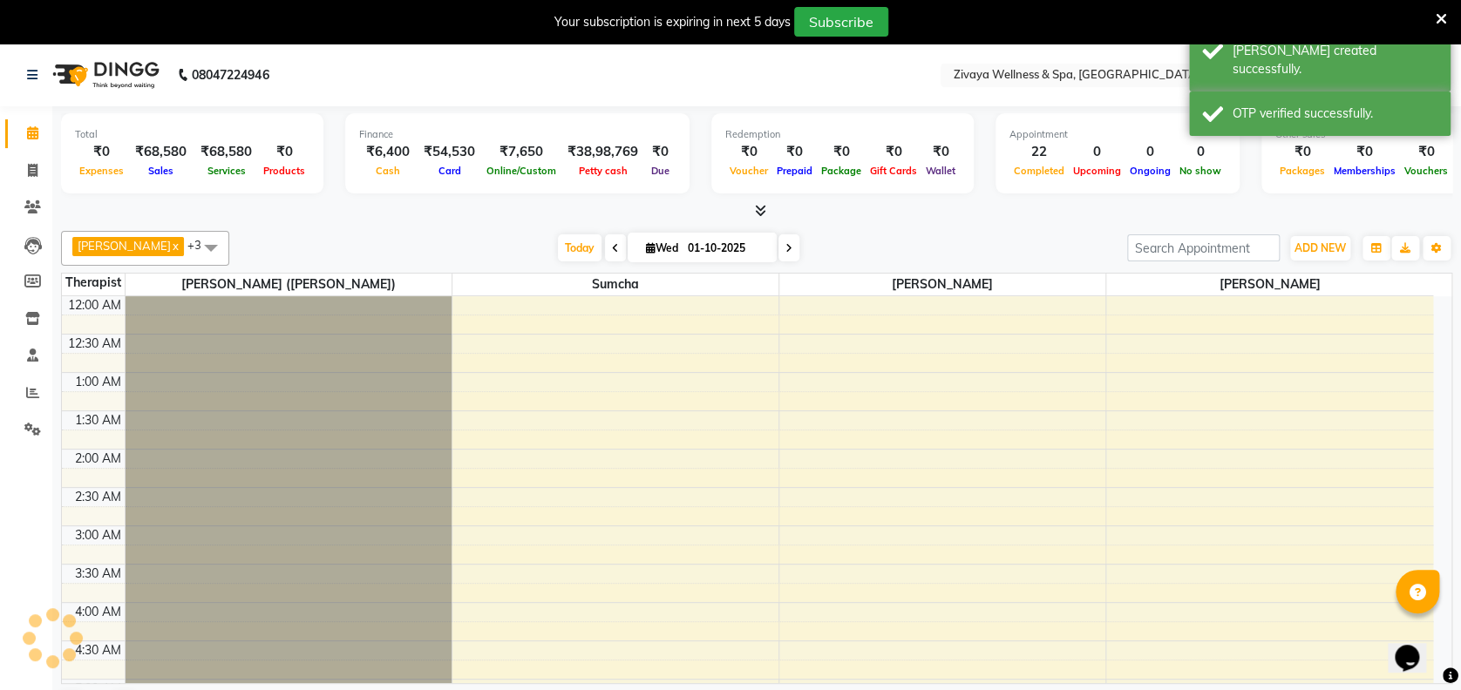
scroll to position [458, 0]
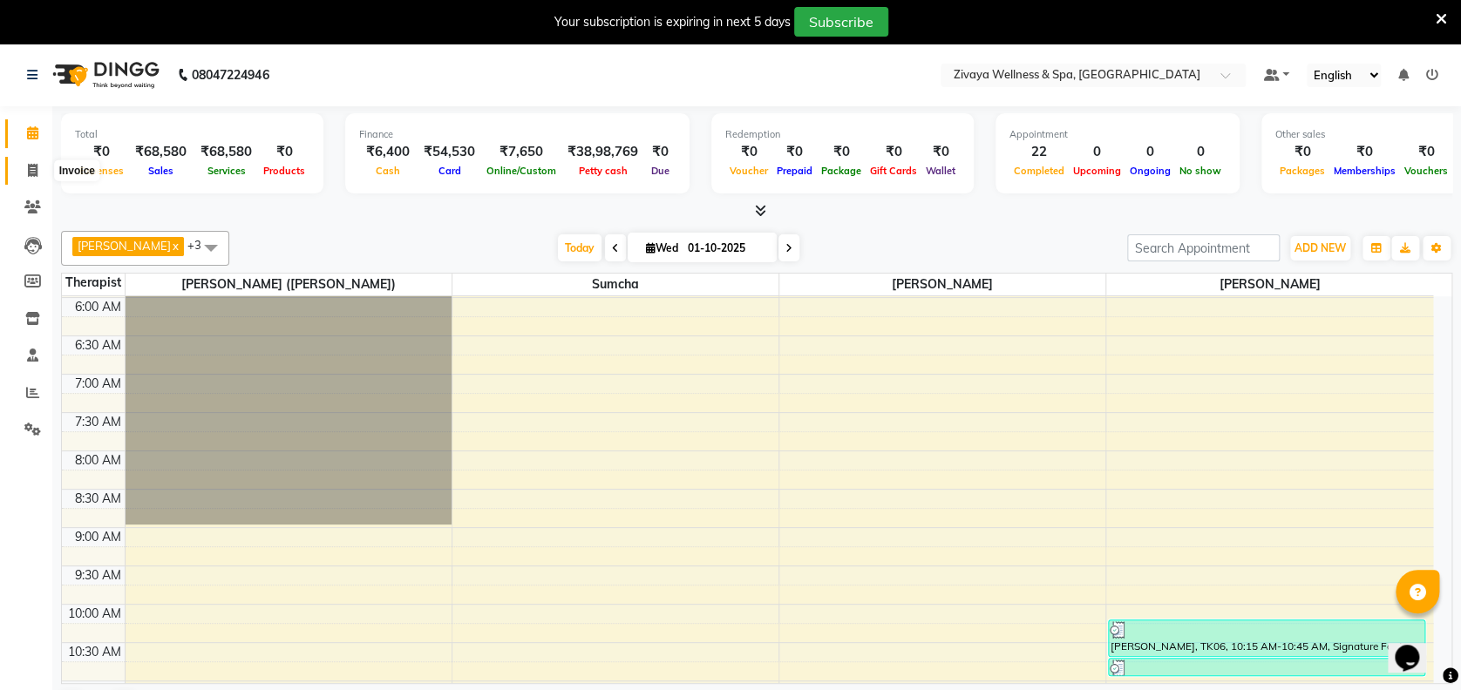
click at [28, 173] on icon at bounding box center [33, 170] width 10 height 13
select select "service"
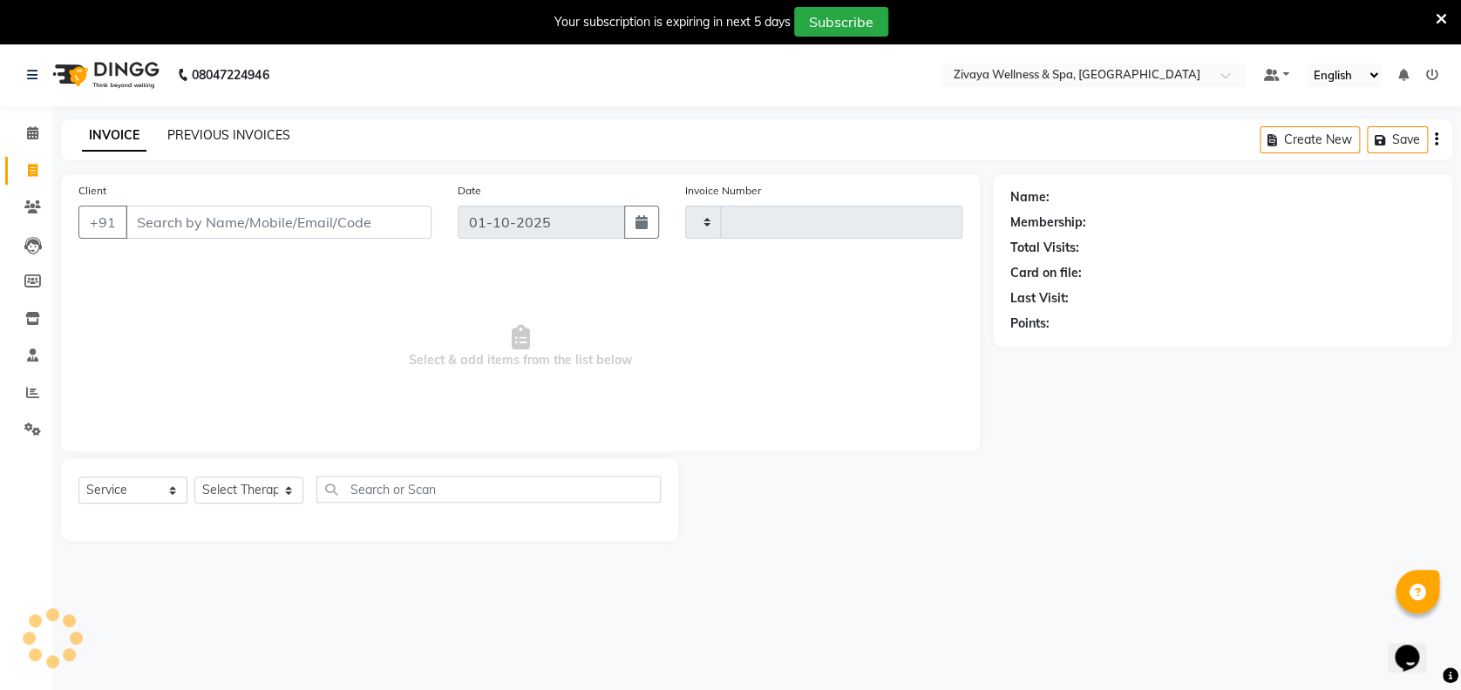
click at [254, 132] on link "PREVIOUS INVOICES" at bounding box center [228, 135] width 123 height 16
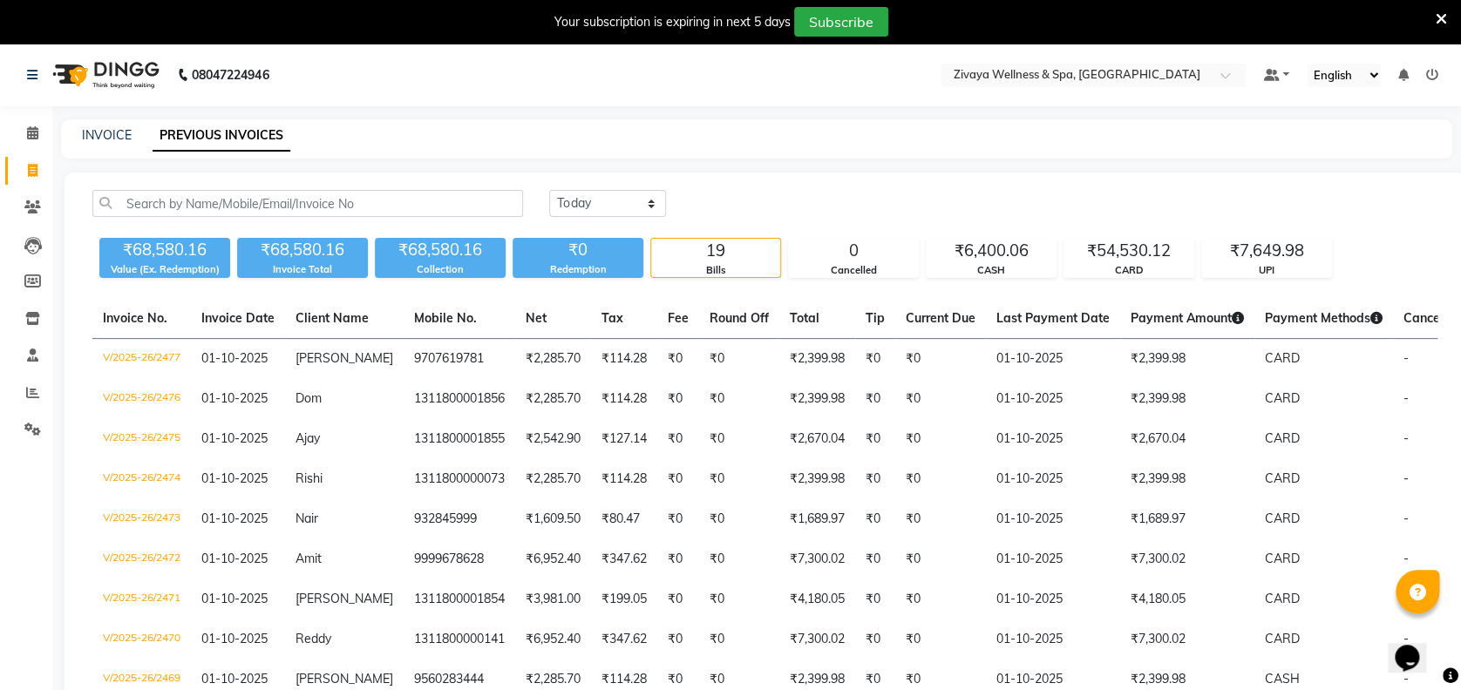
click at [1440, 22] on icon at bounding box center [1440, 19] width 11 height 16
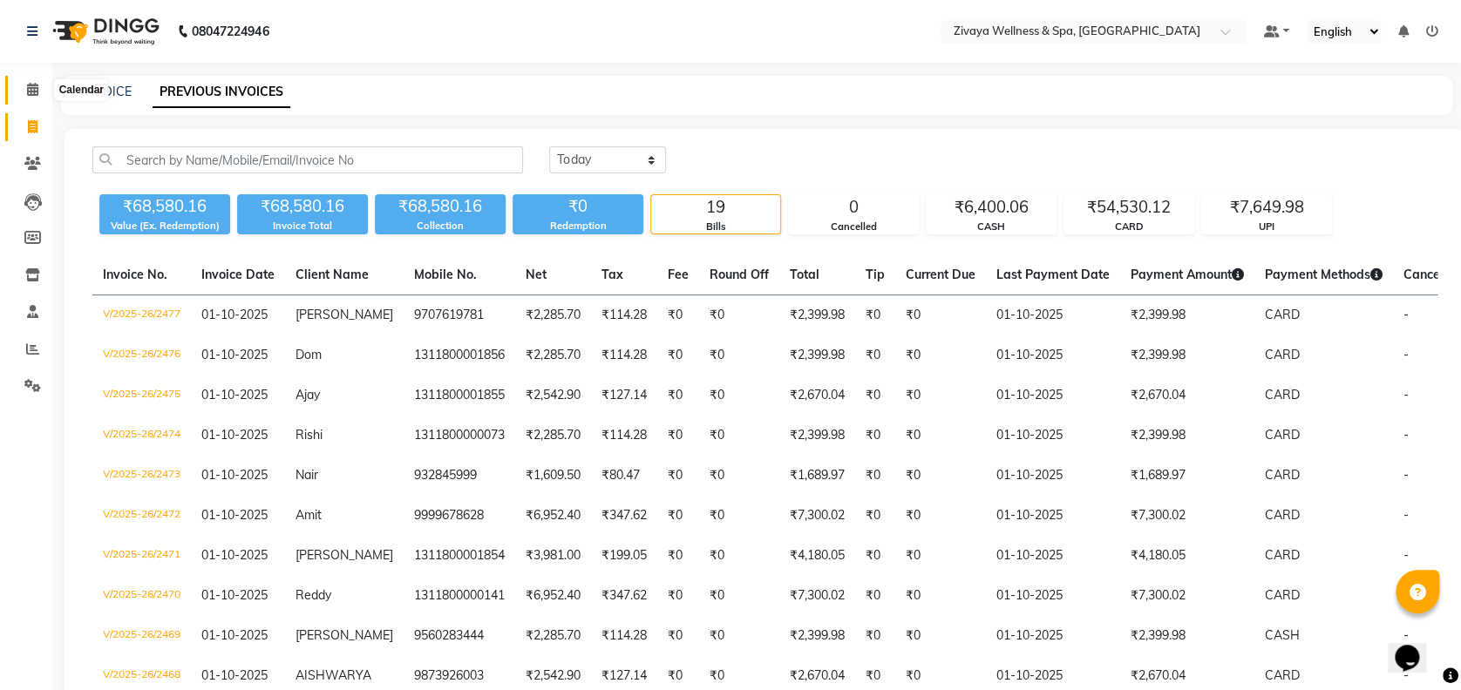
click at [35, 91] on icon at bounding box center [32, 89] width 11 height 13
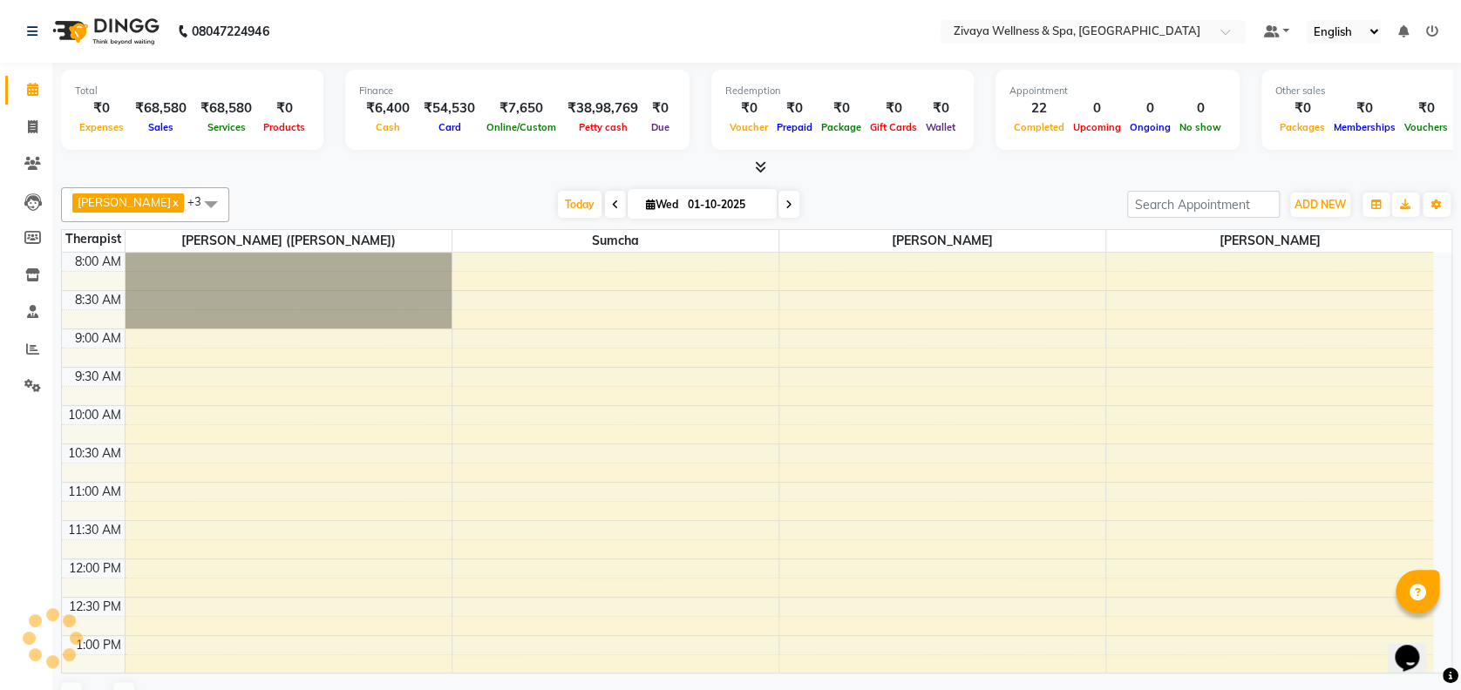
scroll to position [458, 0]
